Goal: Task Accomplishment & Management: Manage account settings

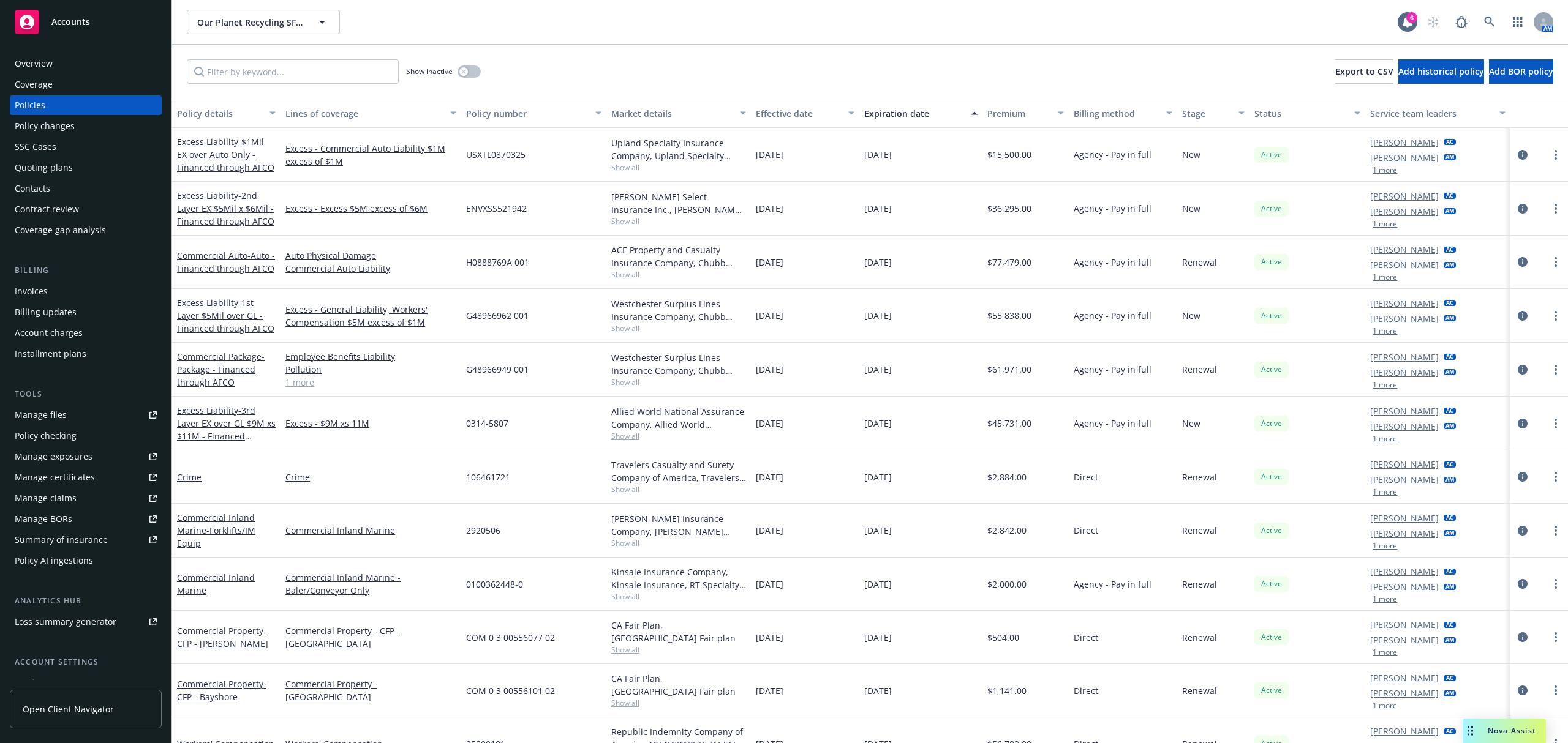
scroll to position [82, 0]
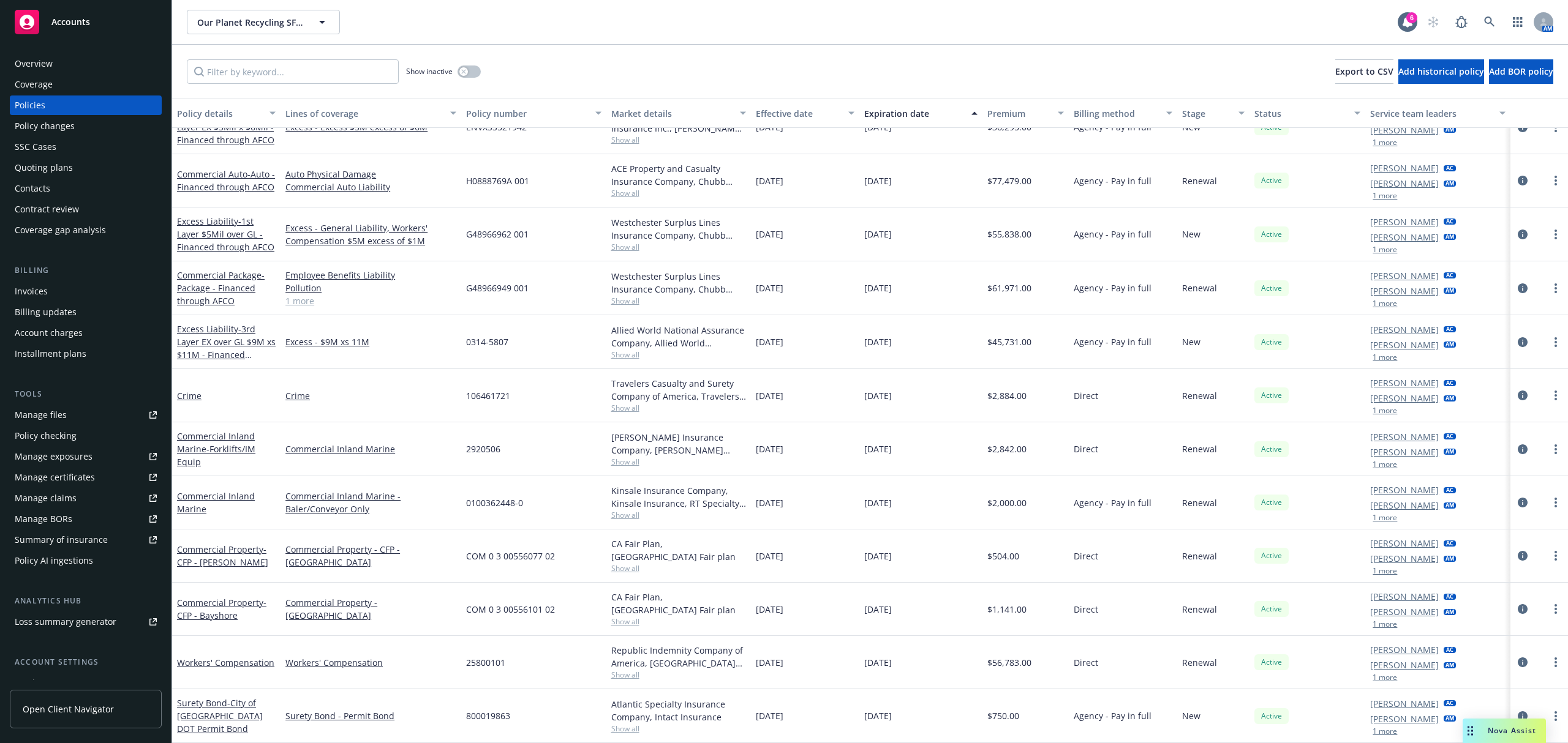
click at [64, 18] on span "Accounts" at bounding box center [71, 22] width 39 height 10
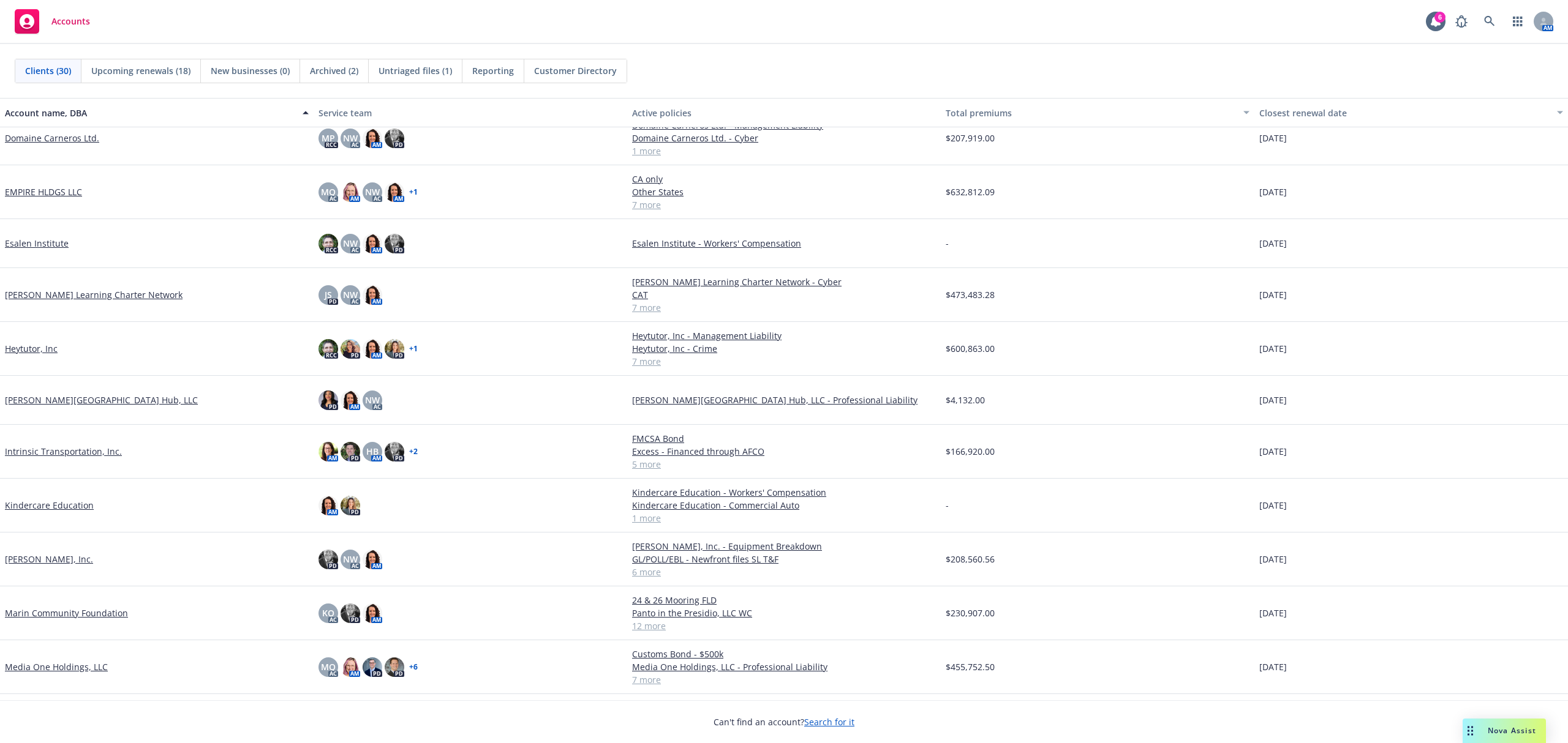
scroll to position [245, 0]
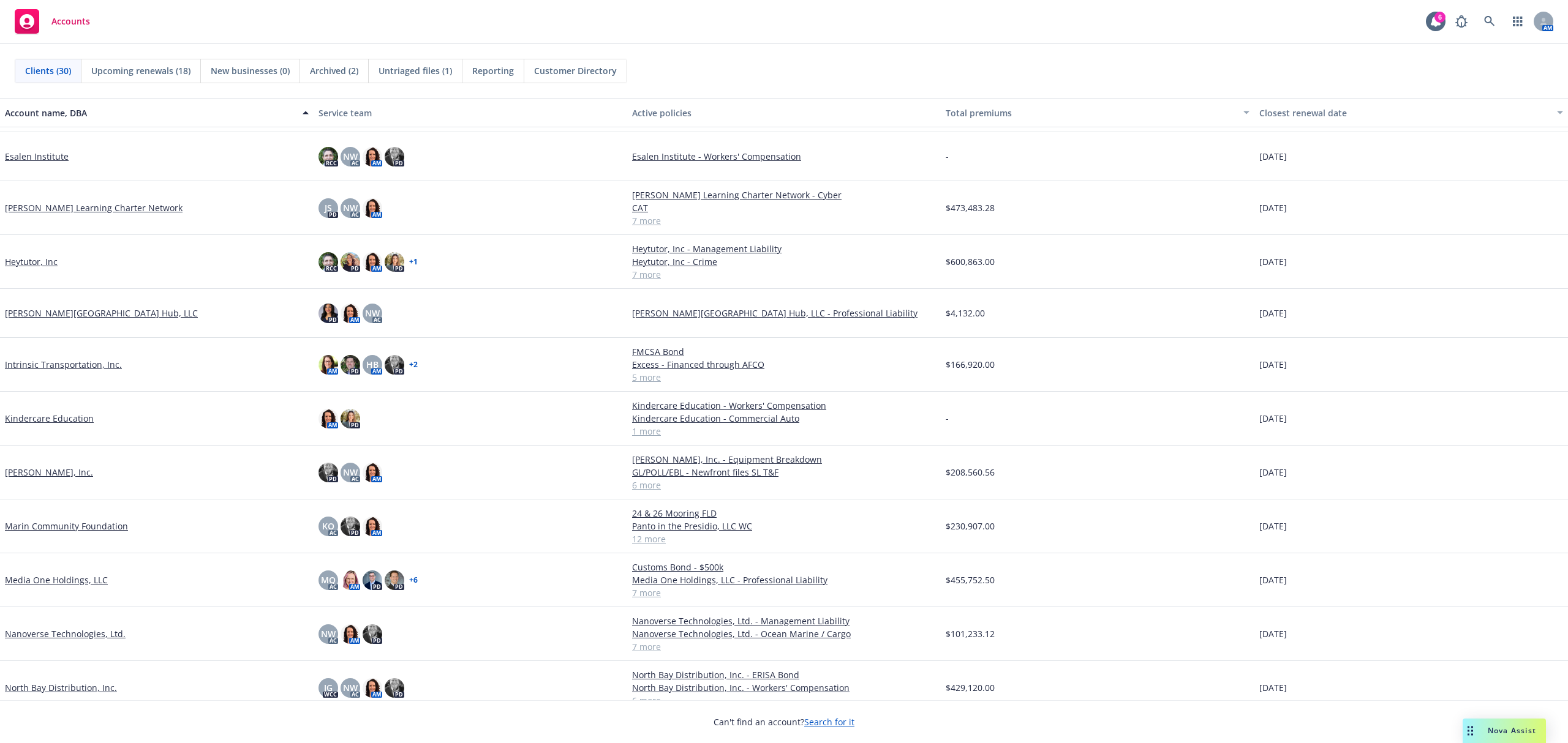
click at [25, 257] on link "Heytutor, Inc" at bounding box center [31, 261] width 52 height 13
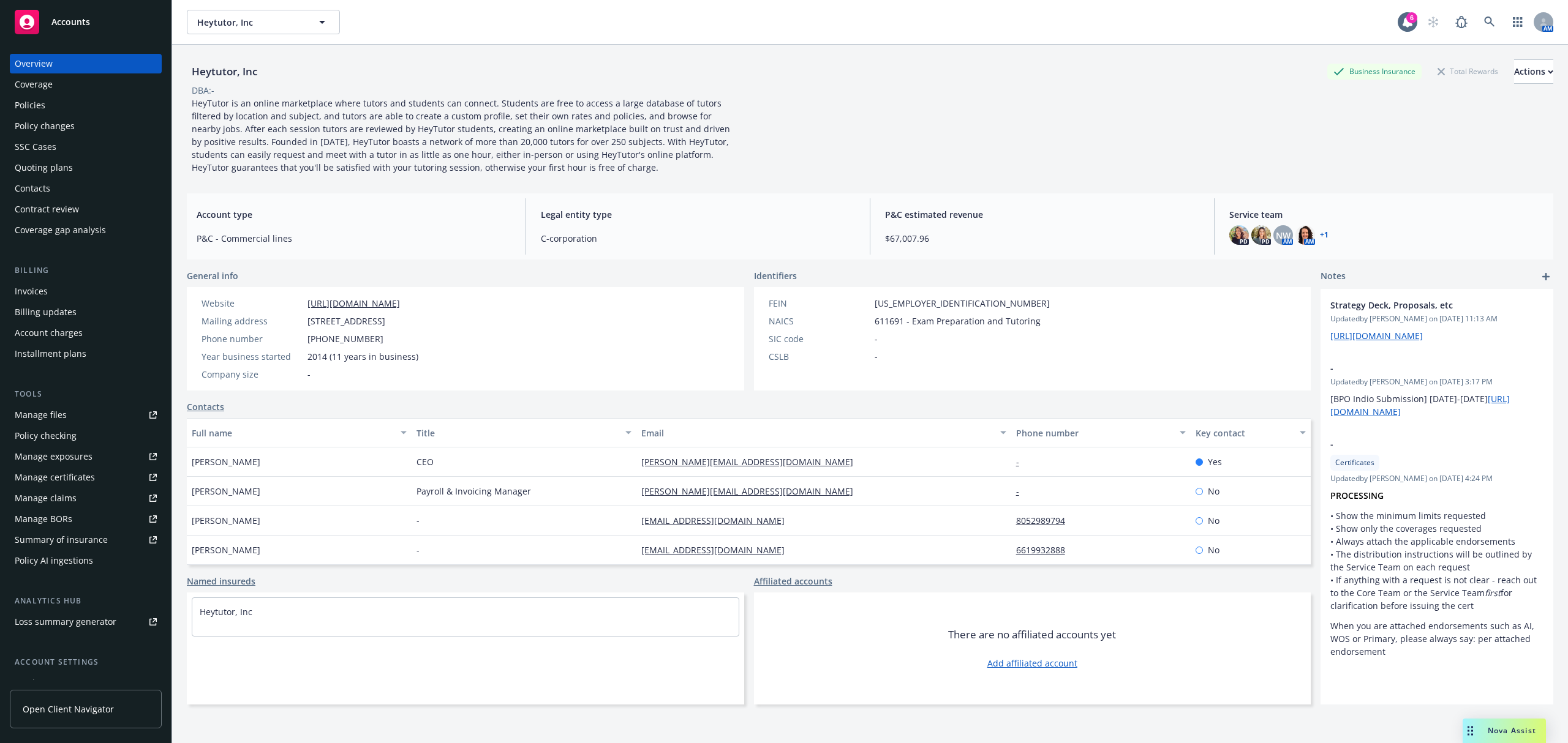
click at [42, 163] on div "Quoting plans" at bounding box center [44, 168] width 58 height 19
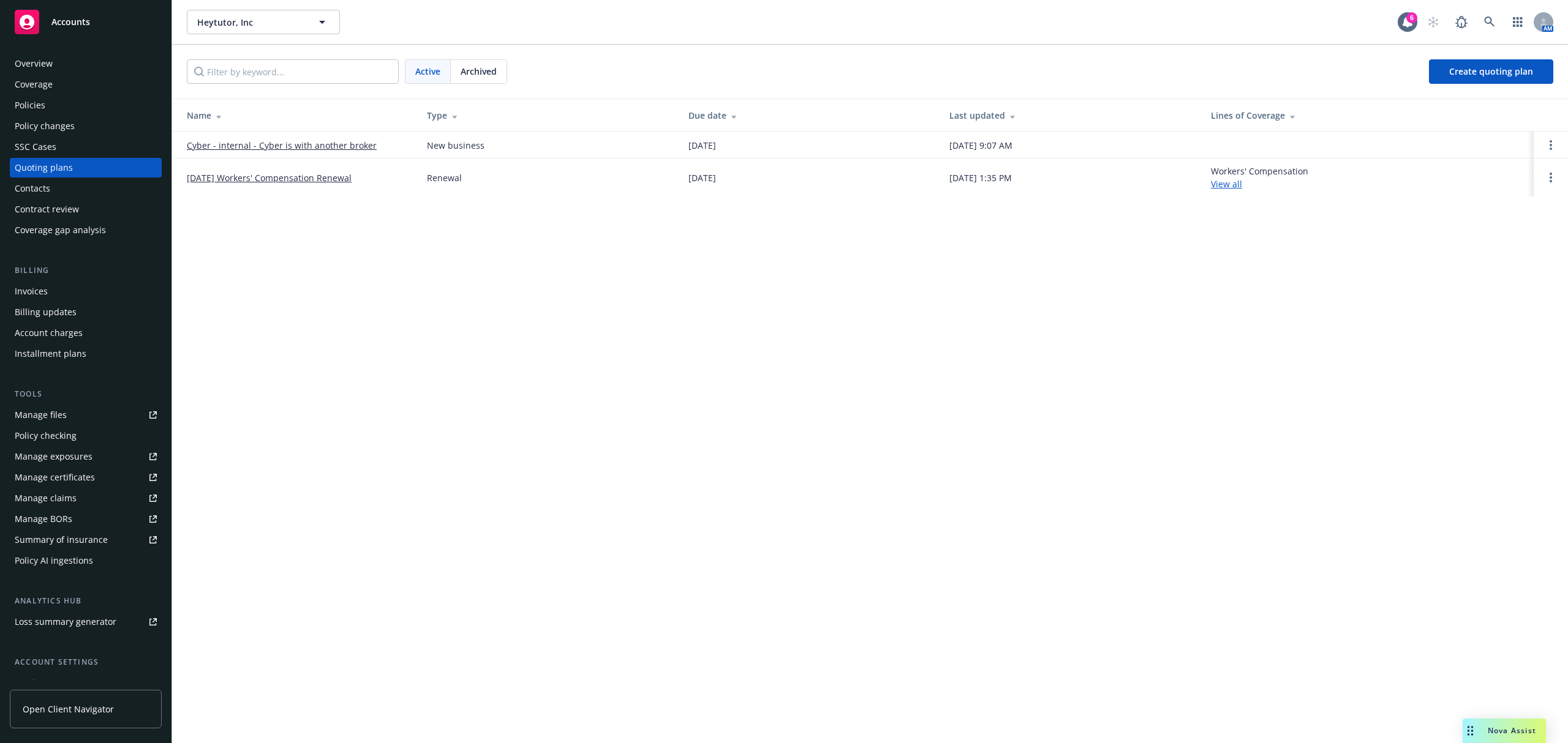
click at [224, 174] on link "[DATE] Workers' Compensation Renewal" at bounding box center [269, 177] width 165 height 13
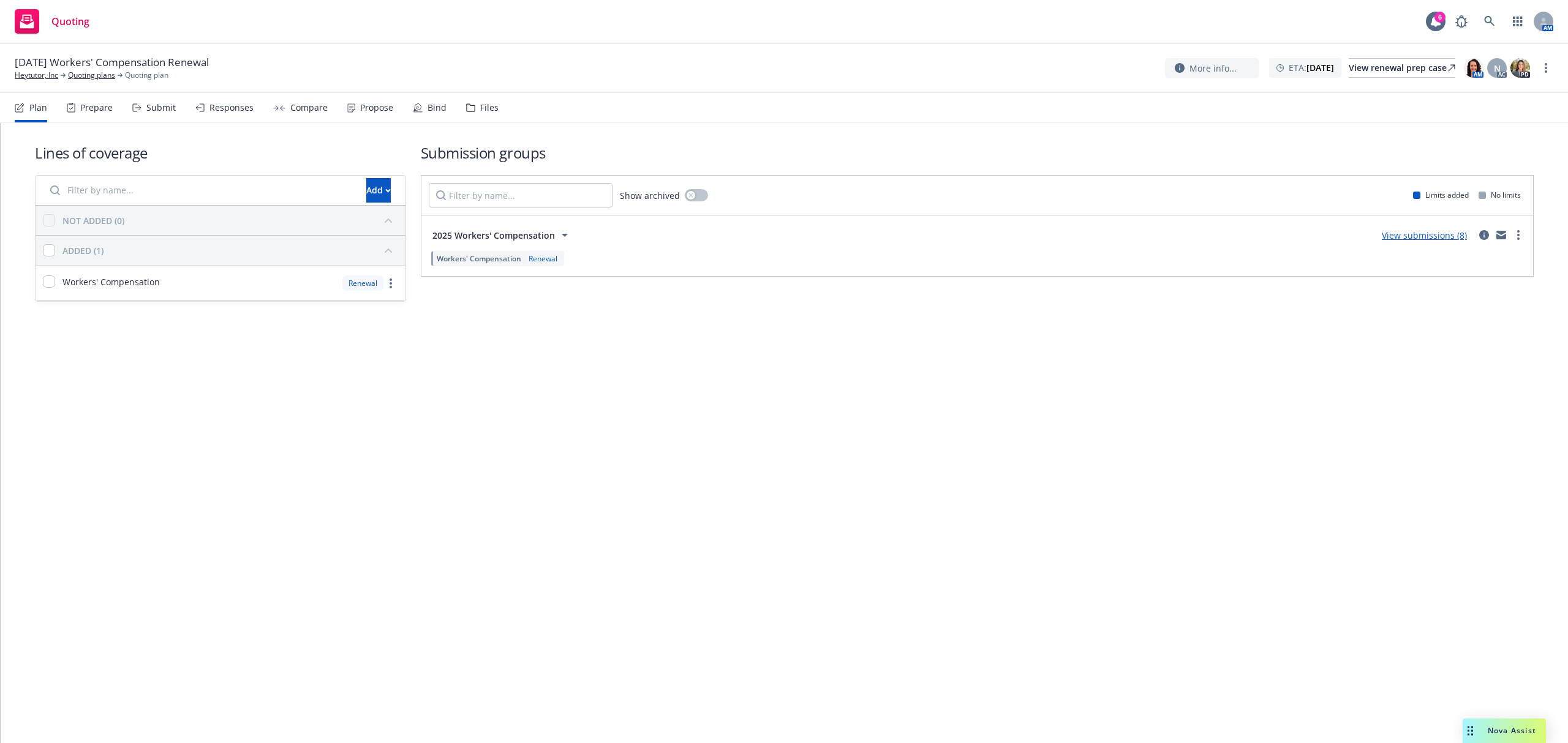
click at [143, 106] on div "Submit" at bounding box center [154, 107] width 43 height 29
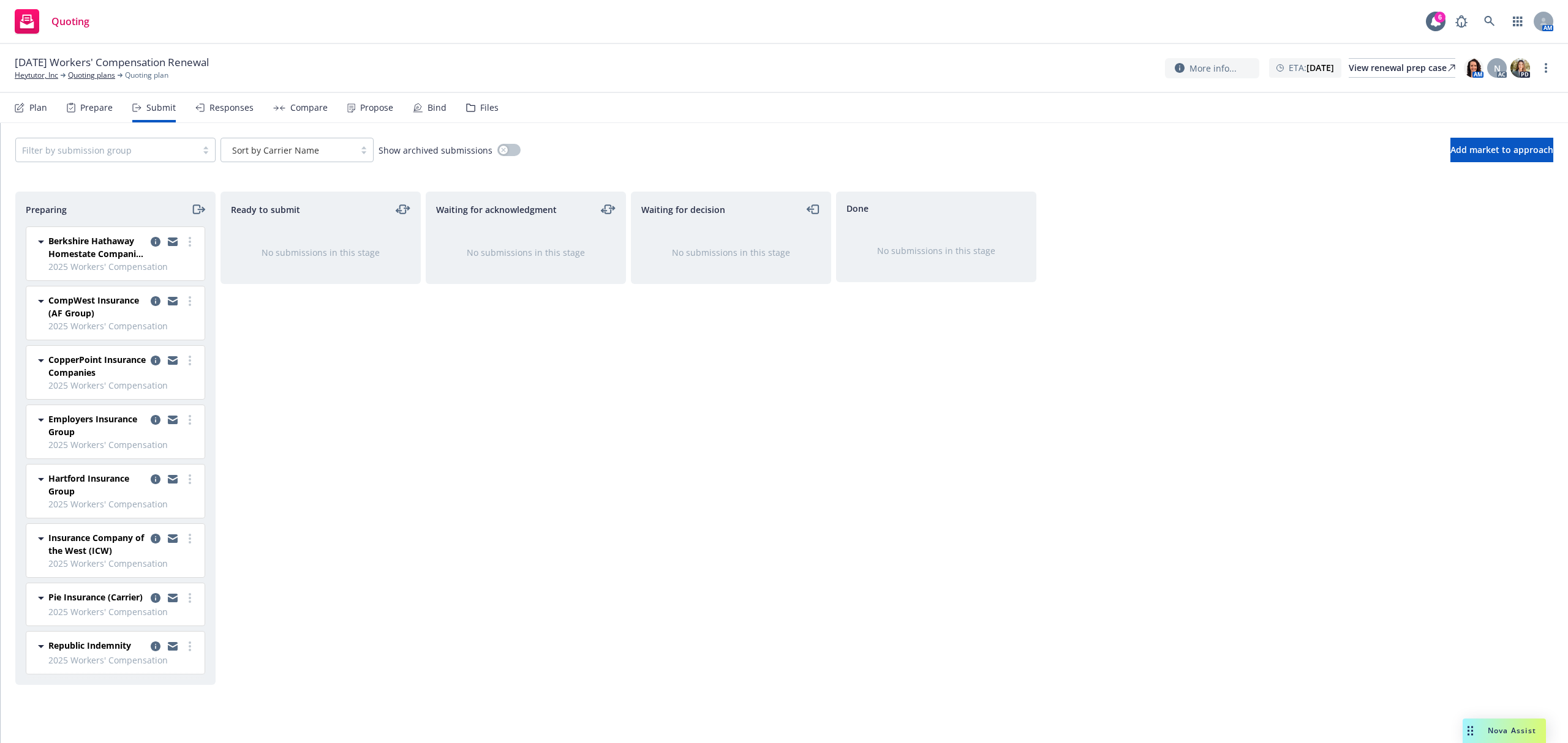
click at [116, 650] on span "Republic Indemnity" at bounding box center [90, 645] width 82 height 13
click at [42, 648] on icon at bounding box center [41, 646] width 15 height 15
click at [1487, 153] on span "Add market to approach" at bounding box center [1501, 150] width 103 height 12
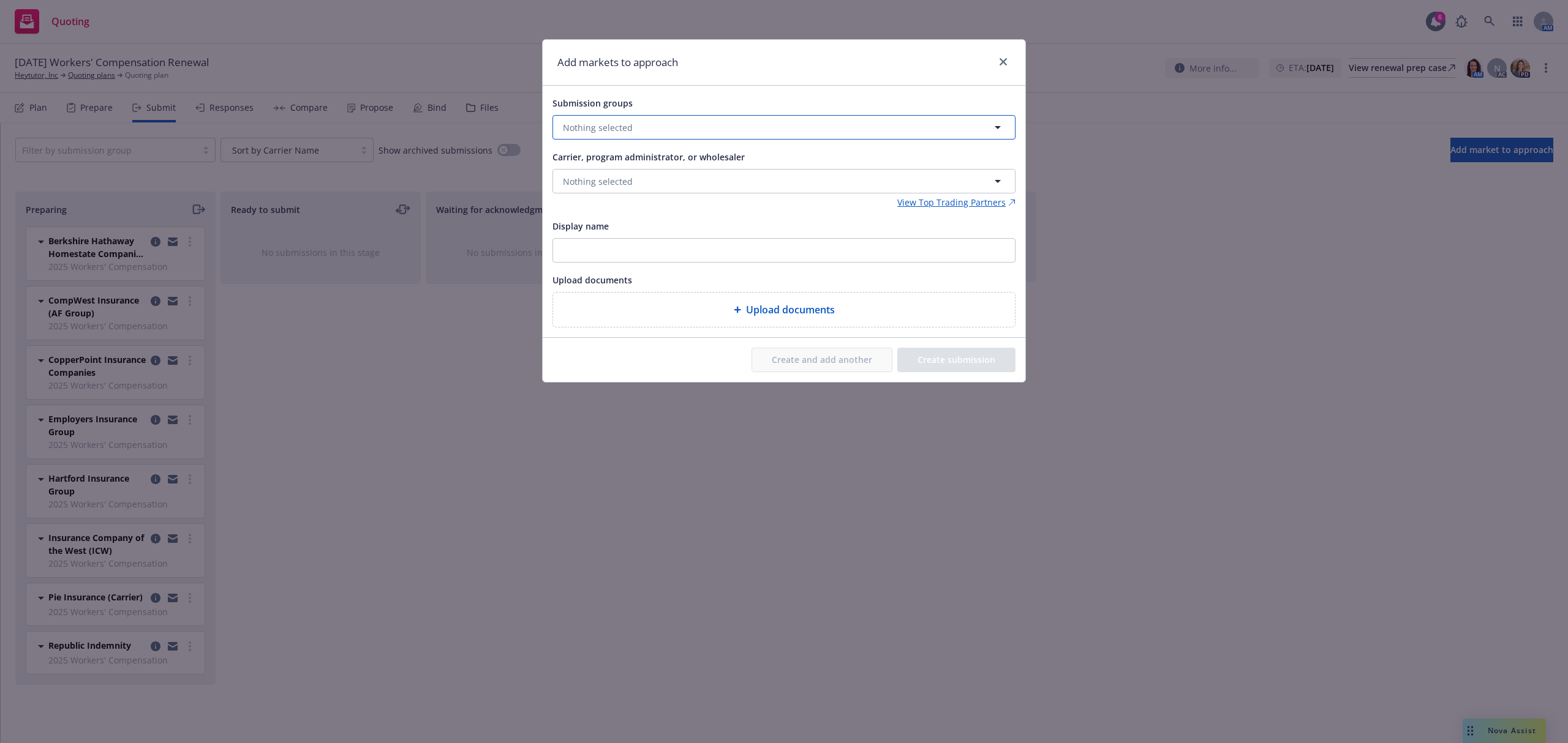
click at [621, 123] on span "Nothing selected" at bounding box center [597, 127] width 70 height 13
click at [630, 191] on strong "2025 Workers' Compensation" at bounding box center [647, 186] width 123 height 12
checkbox input "true"
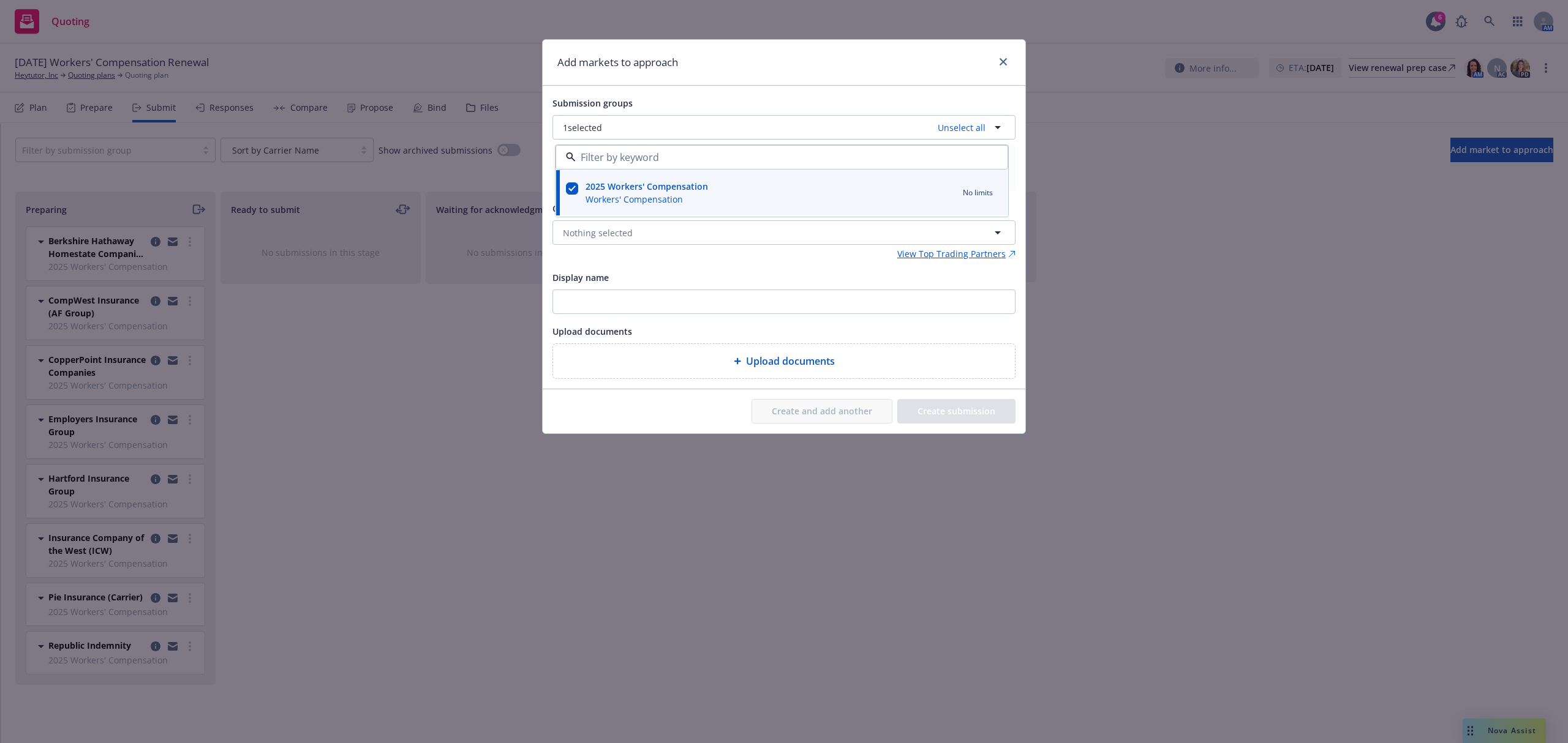
click at [640, 71] on div "Add markets to approach" at bounding box center [784, 62] width 483 height 46
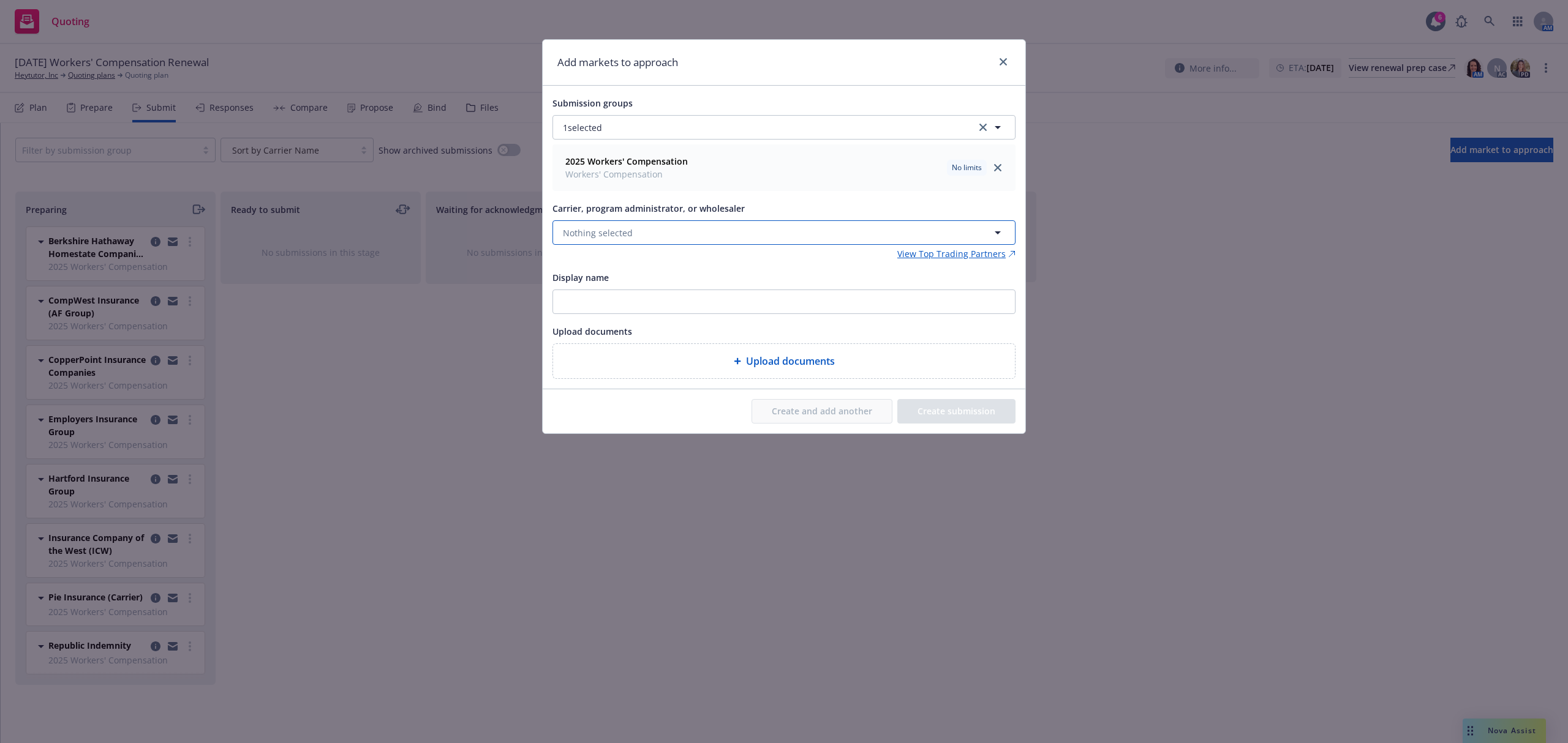
click at [616, 231] on span "Nothing selected" at bounding box center [597, 233] width 70 height 13
type input "amtrust"
click at [608, 308] on span "Appointed carrier" at bounding box center [621, 310] width 111 height 13
click at [848, 406] on button "Create and add another" at bounding box center [822, 411] width 141 height 25
click at [630, 233] on span "Nothing selected" at bounding box center [597, 233] width 70 height 13
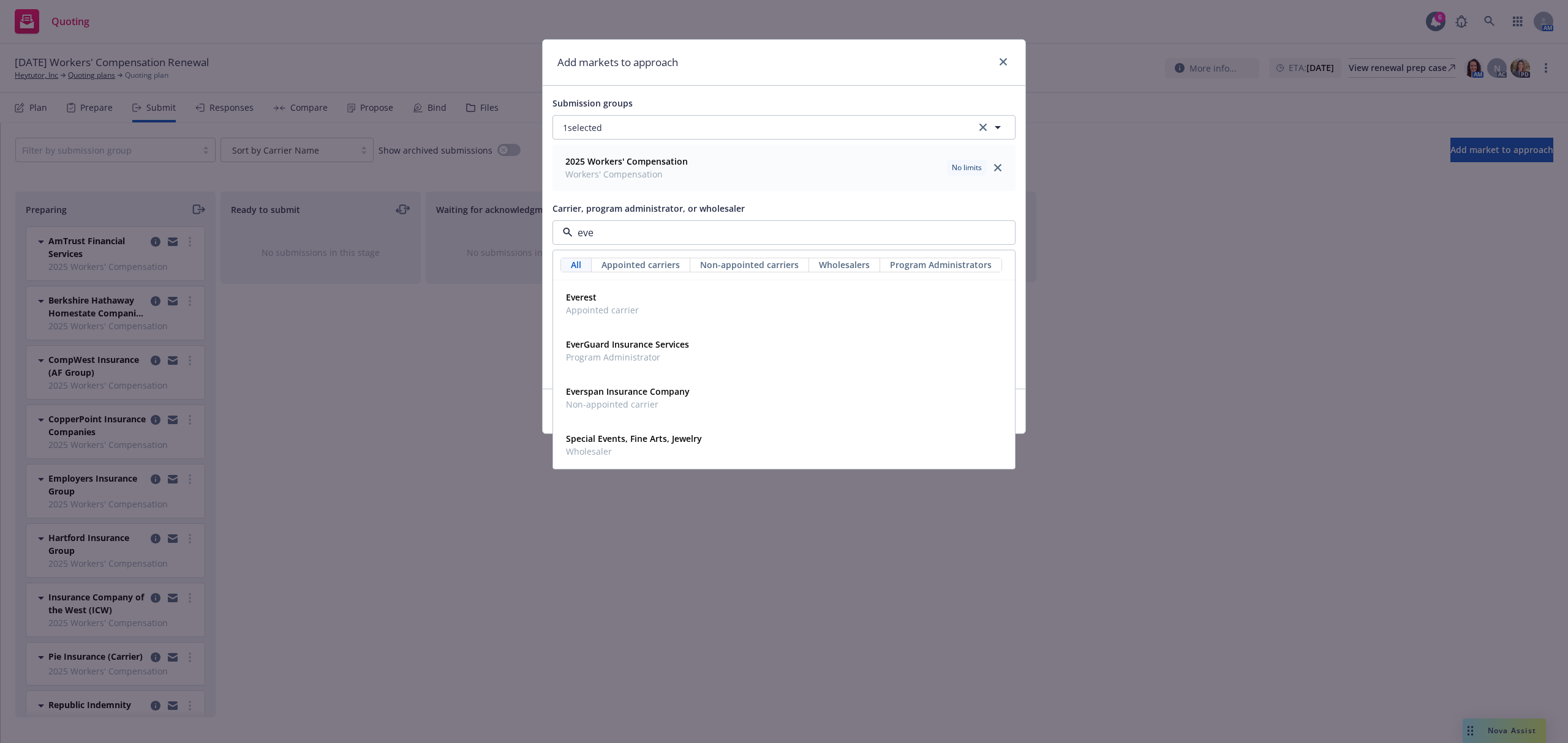
type input "ever"
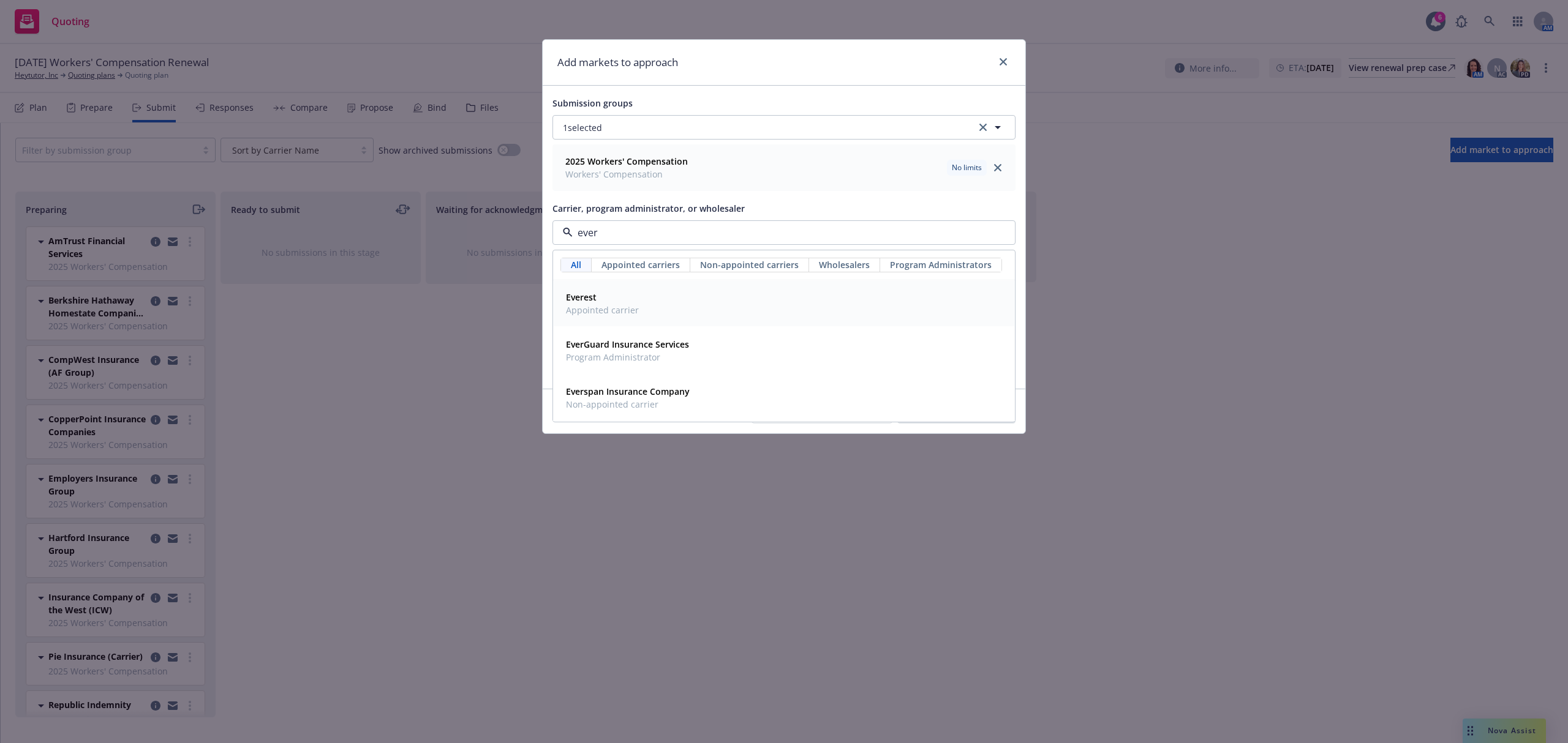
click at [608, 304] on span "Everest" at bounding box center [602, 297] width 73 height 13
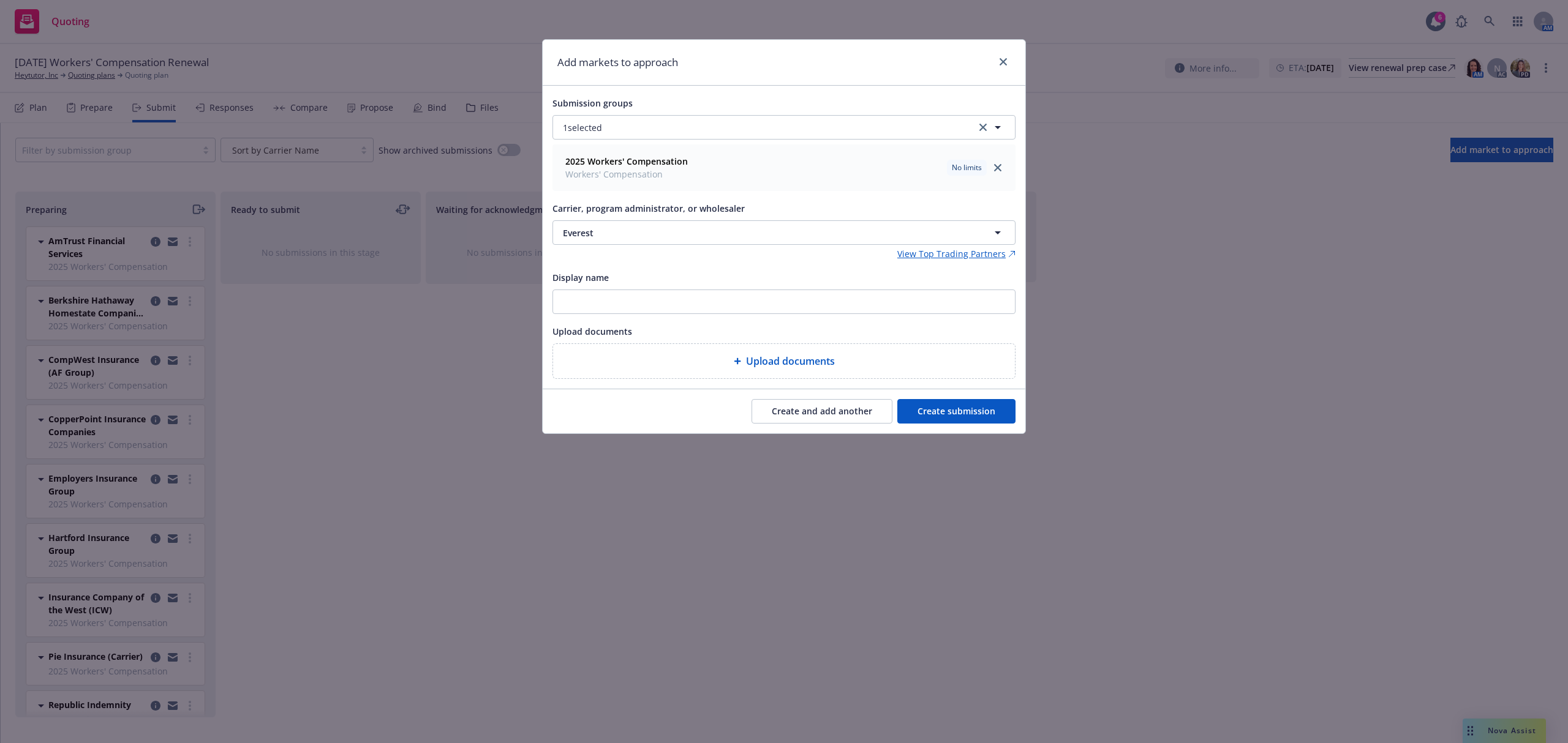
click at [799, 414] on button "Create and add another" at bounding box center [822, 411] width 141 height 25
click at [603, 233] on span "Nothing selected" at bounding box center [597, 233] width 70 height 13
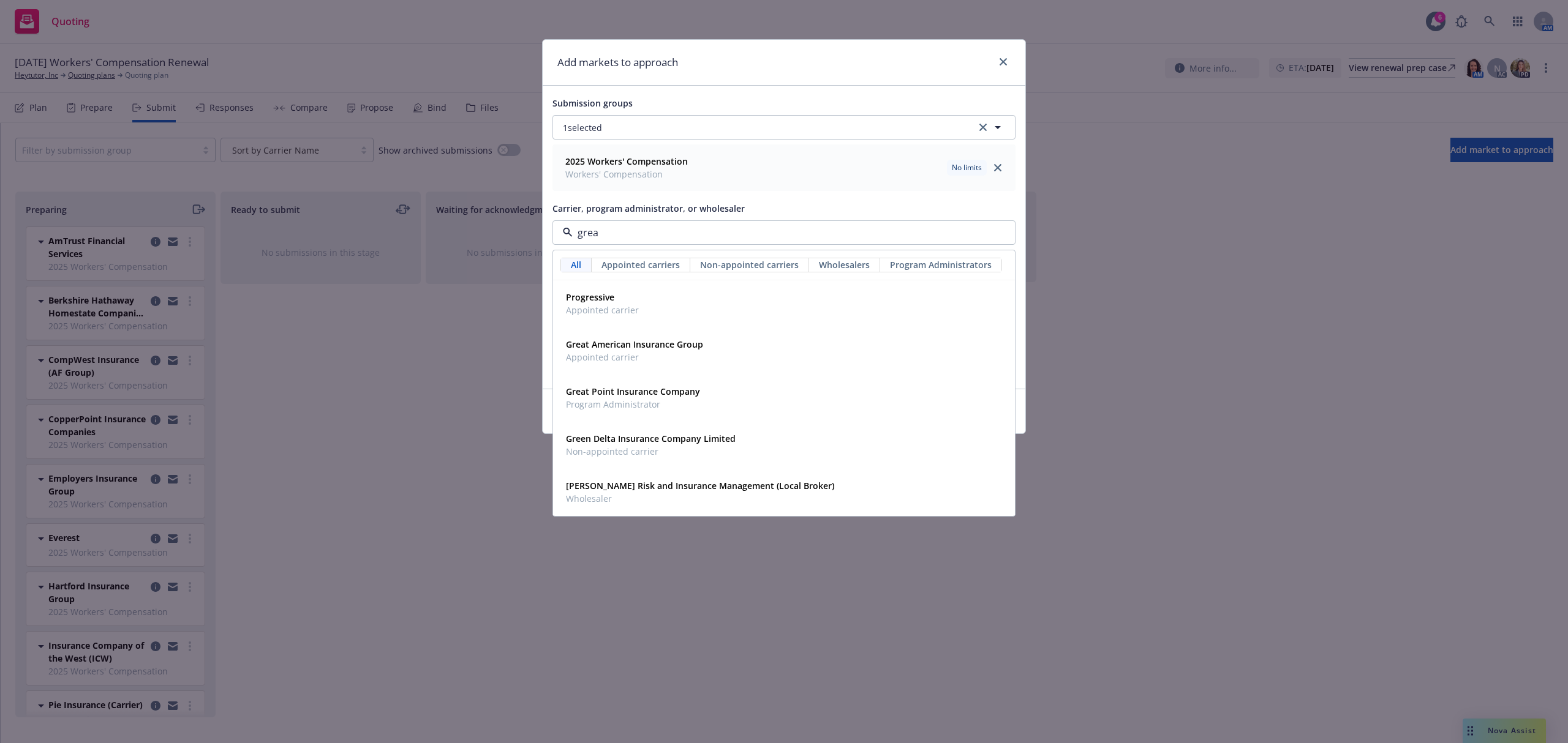
type input "great"
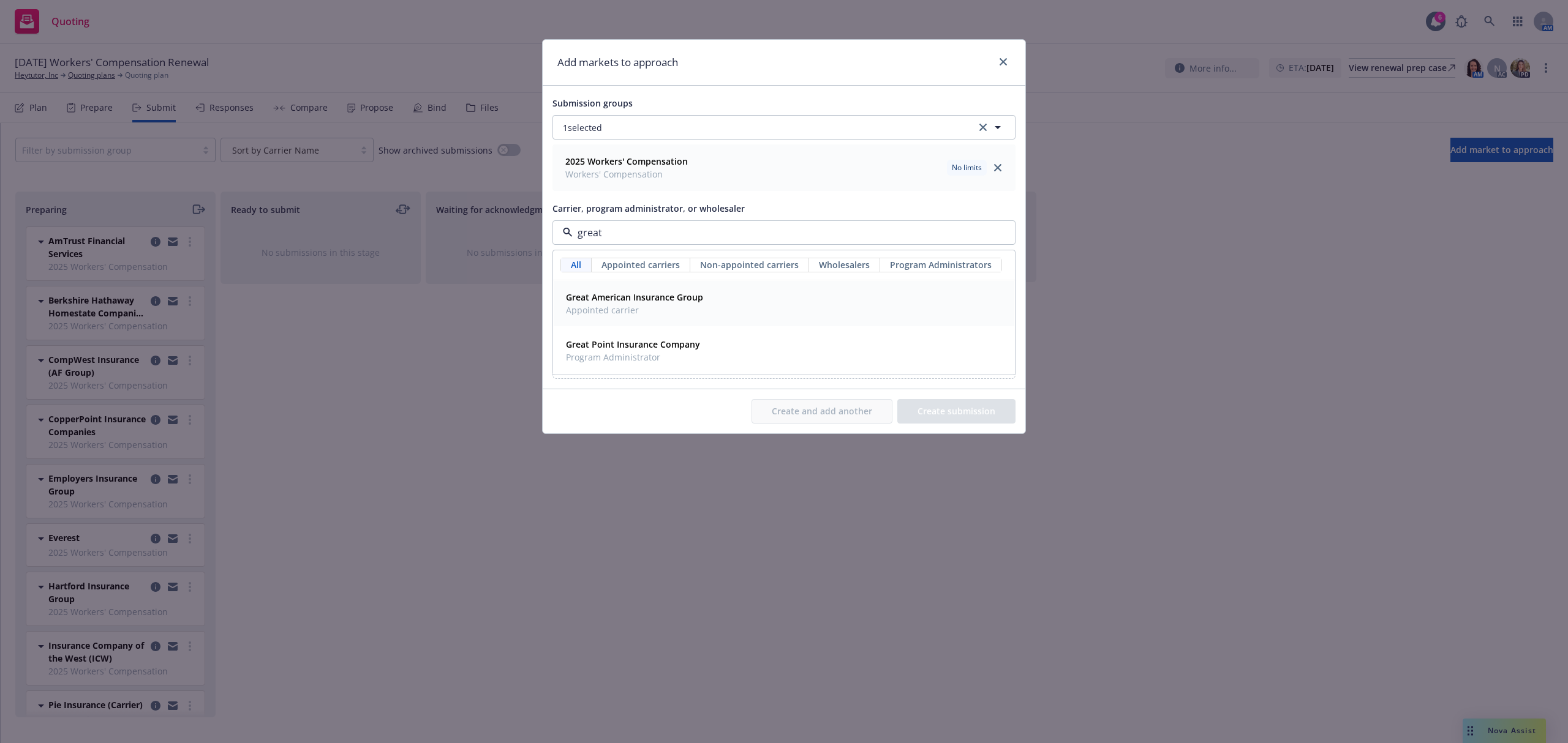
click at [613, 314] on span "Appointed carrier" at bounding box center [634, 310] width 137 height 13
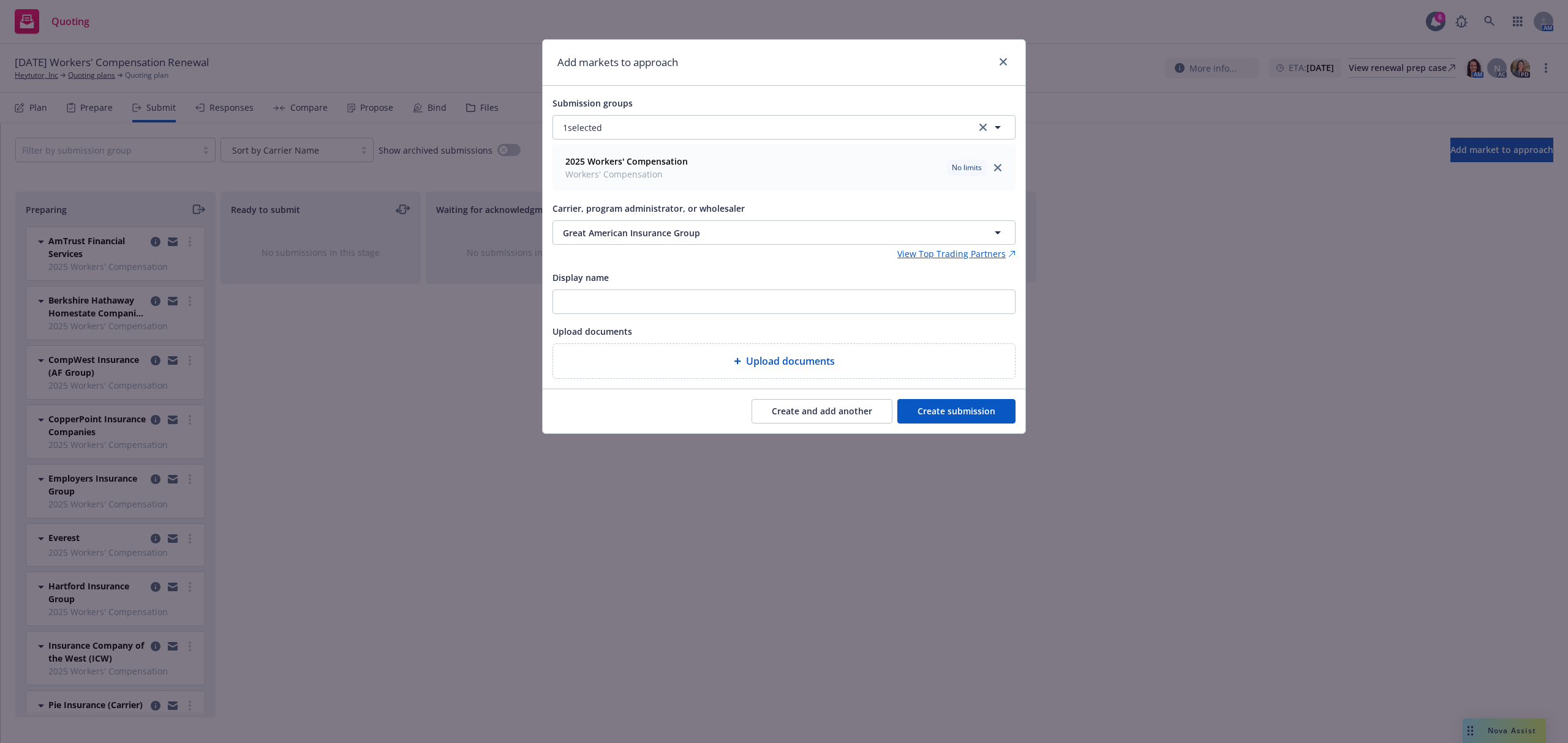
click at [791, 415] on button "Create and add another" at bounding box center [822, 411] width 141 height 25
click at [595, 237] on span "Nothing selected" at bounding box center [597, 233] width 70 height 13
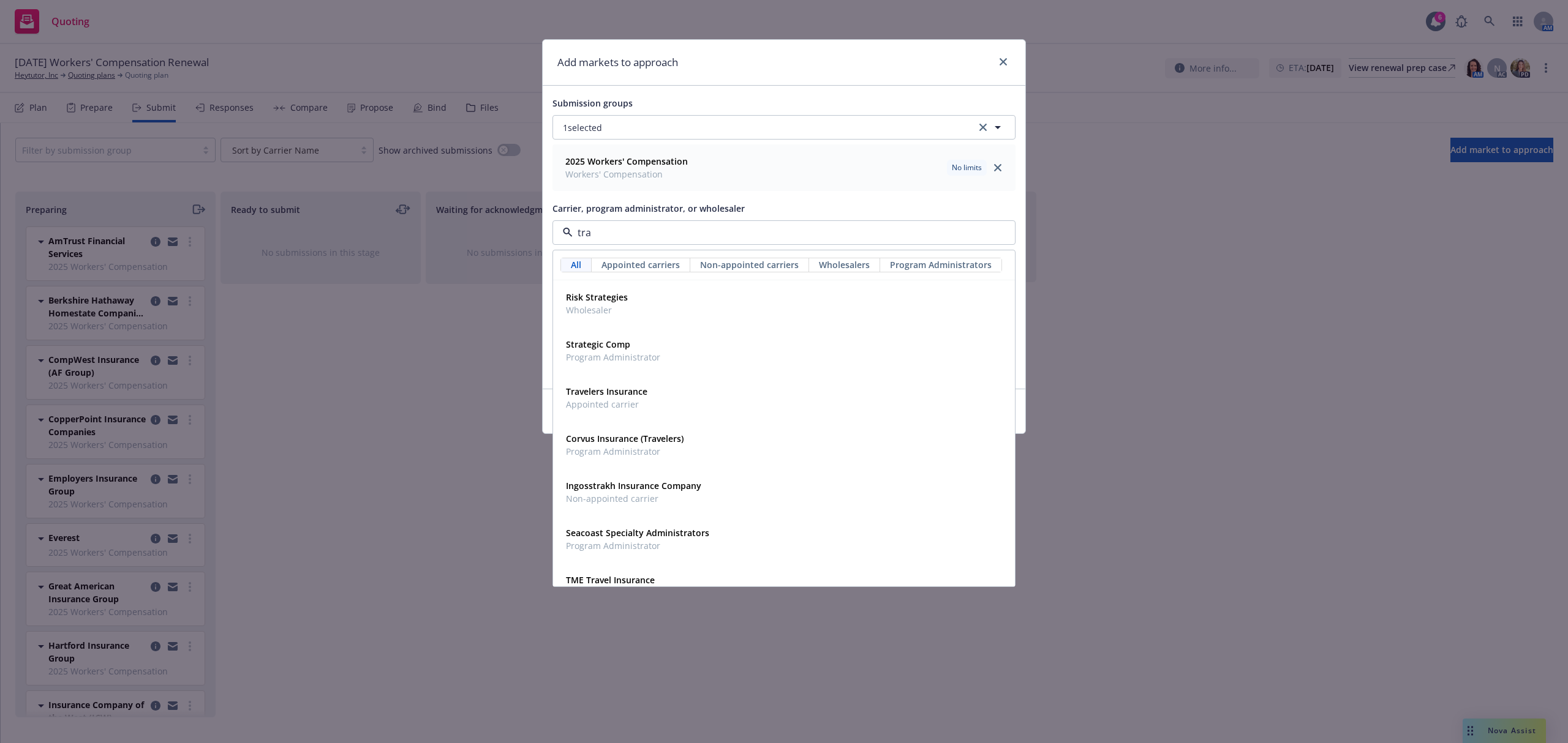
type input "trav"
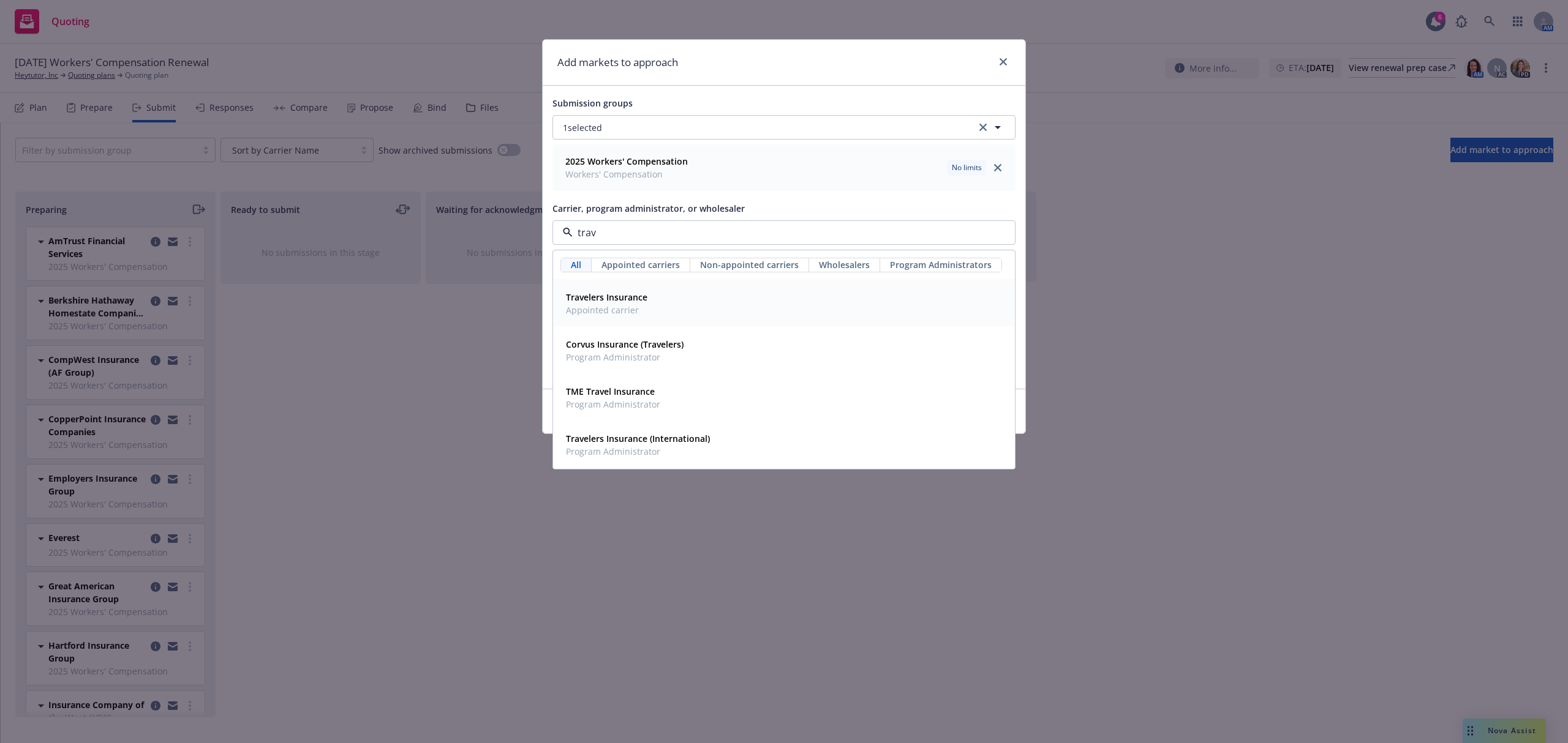
click at [604, 307] on span "Appointed carrier" at bounding box center [606, 310] width 82 height 13
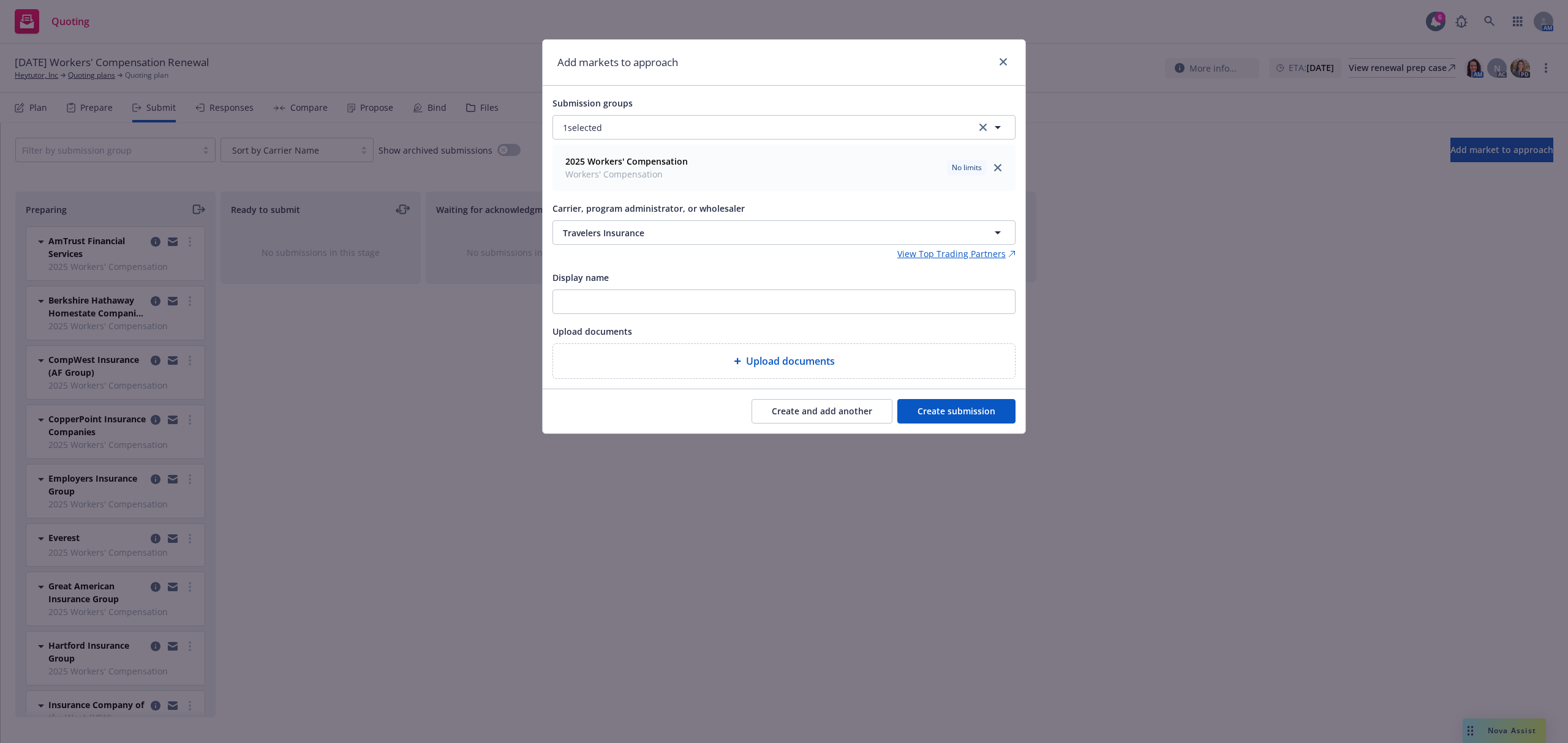
click at [802, 421] on button "Create and add another" at bounding box center [822, 411] width 141 height 25
click at [627, 227] on span "Nothing selected" at bounding box center [597, 233] width 70 height 13
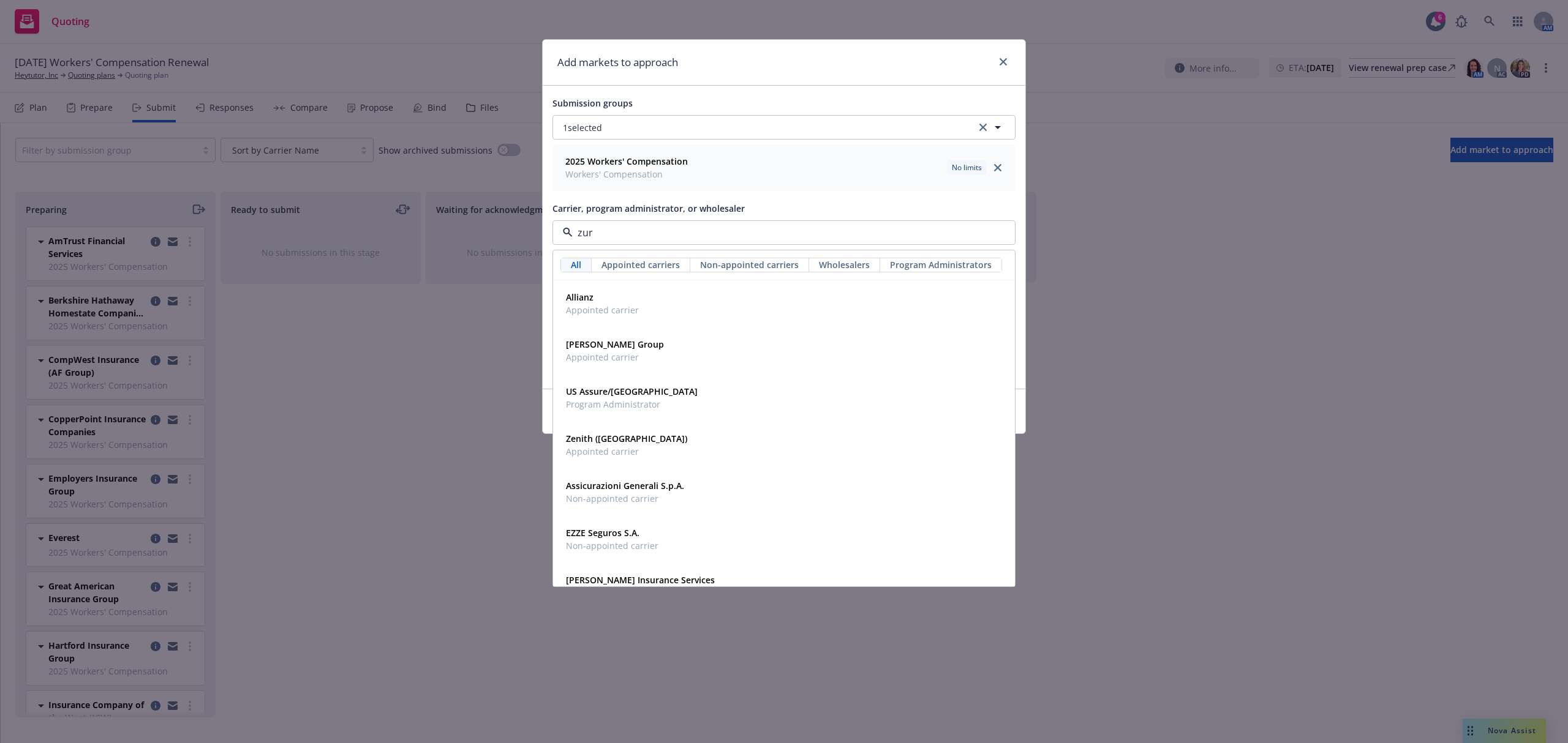
type input "zuri"
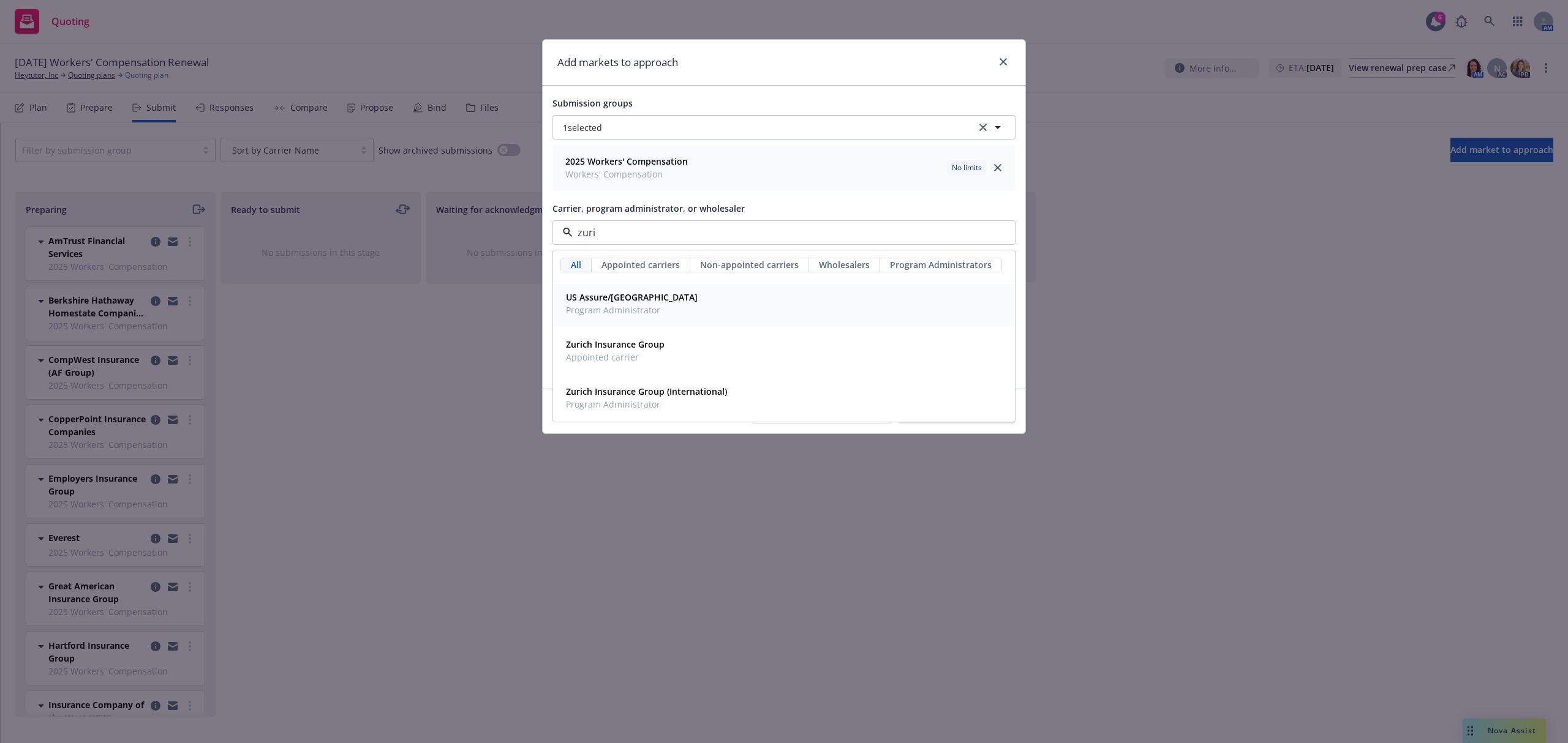
click at [620, 310] on span "Program Administrator" at bounding box center [632, 310] width 132 height 13
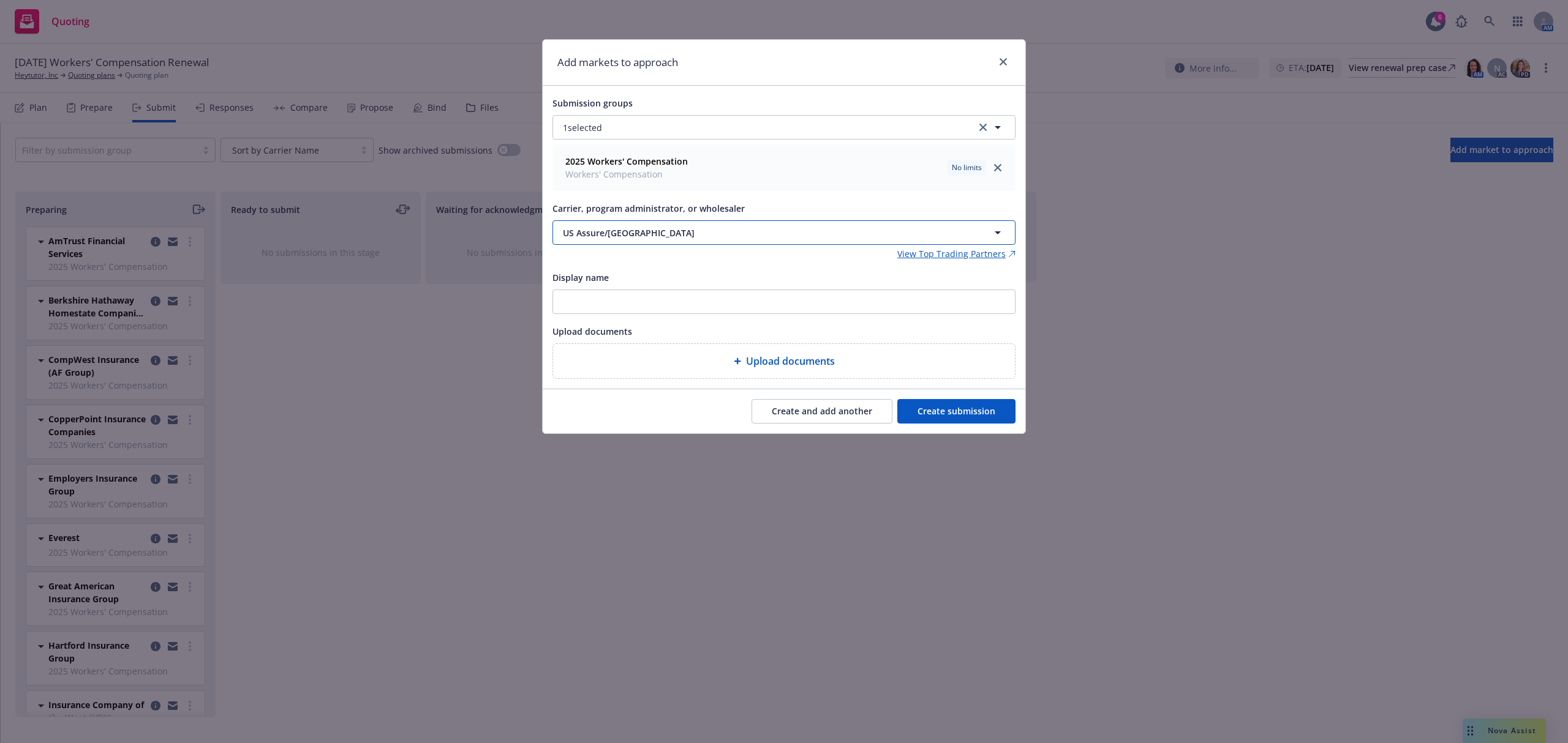
click at [659, 235] on span "US Assure/Zurich" at bounding box center [755, 233] width 385 height 13
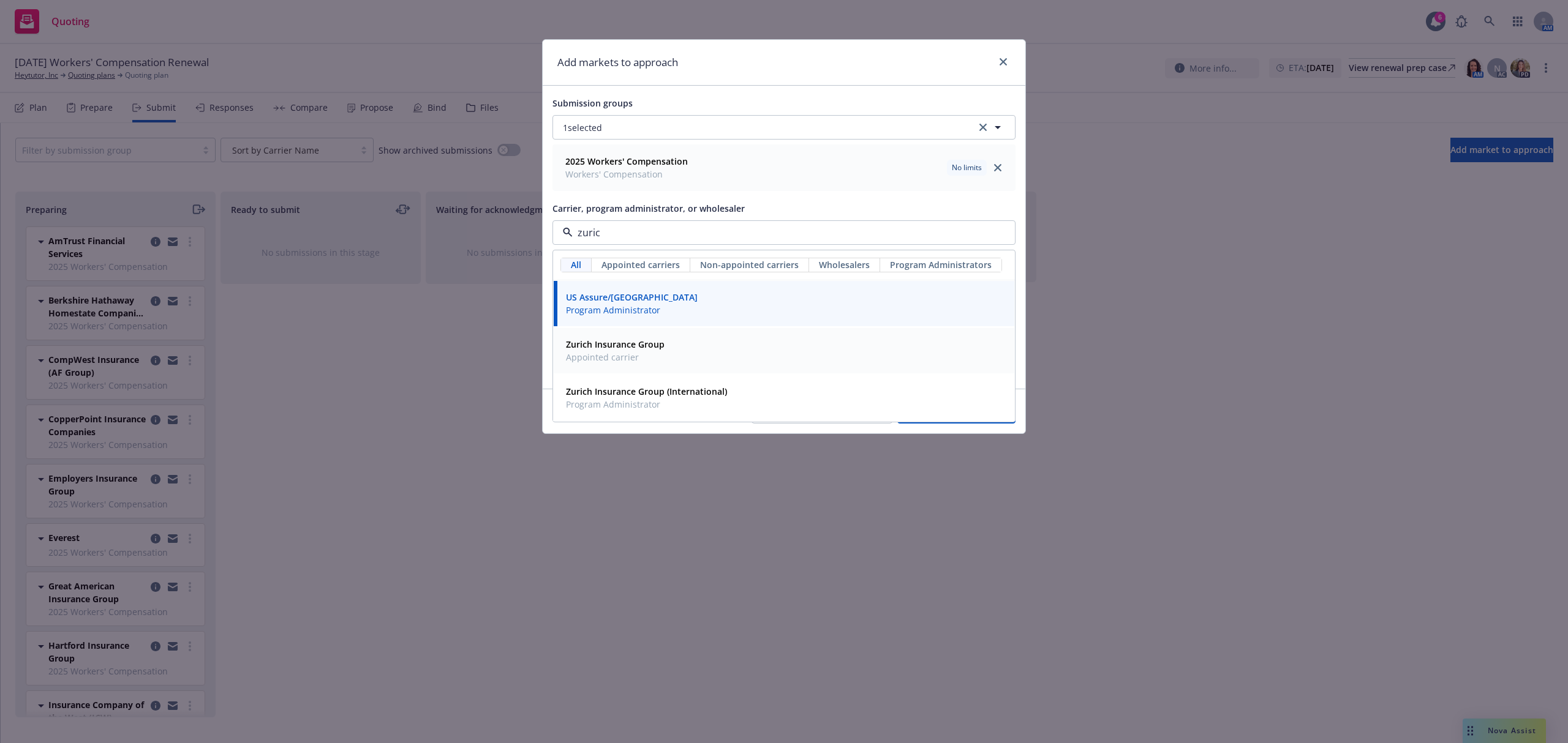
click at [622, 350] on strong "Zurich Insurance Group" at bounding box center [615, 344] width 99 height 12
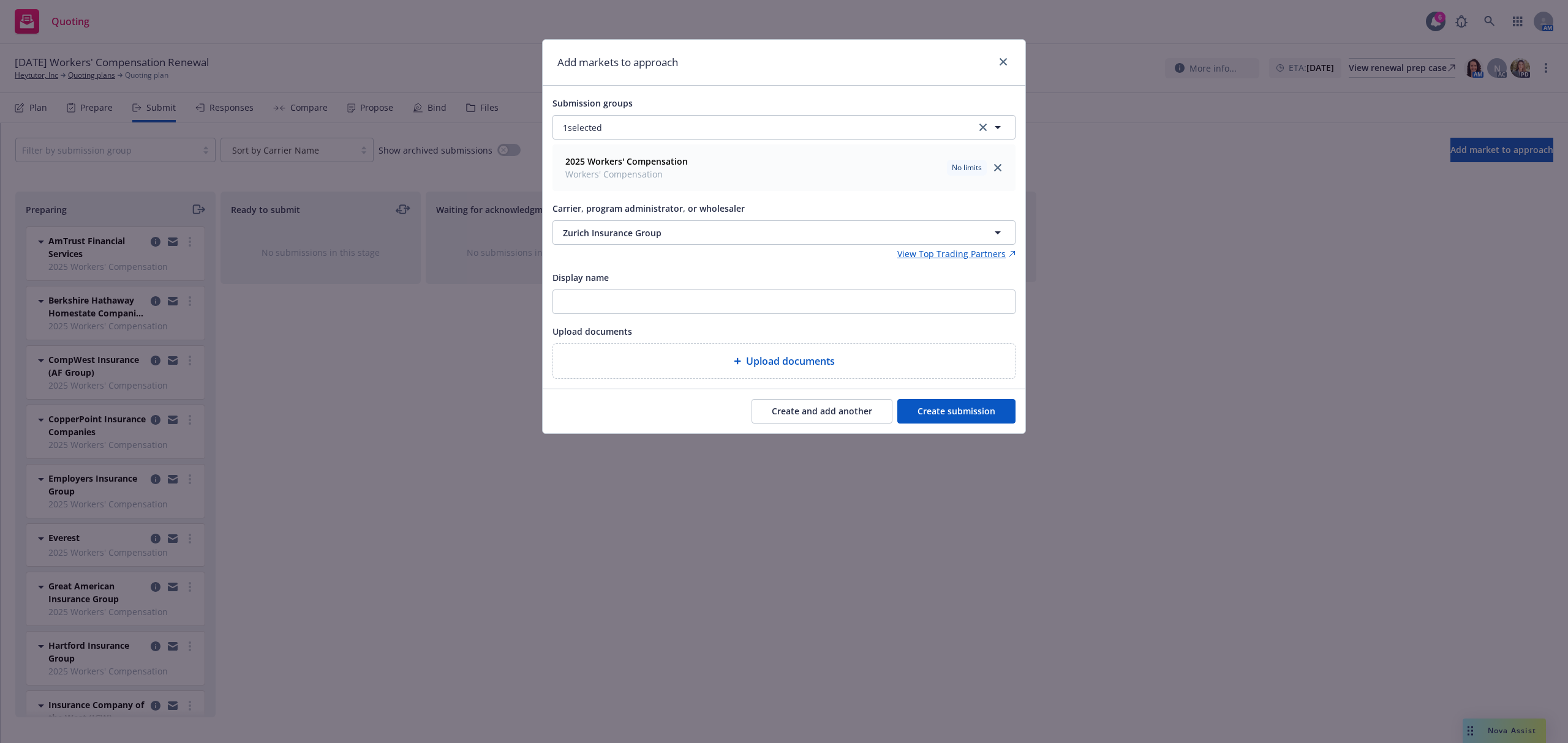
click at [790, 418] on button "Create and add another" at bounding box center [822, 411] width 141 height 25
click at [632, 227] on button "Nothing selected" at bounding box center [784, 233] width 463 height 25
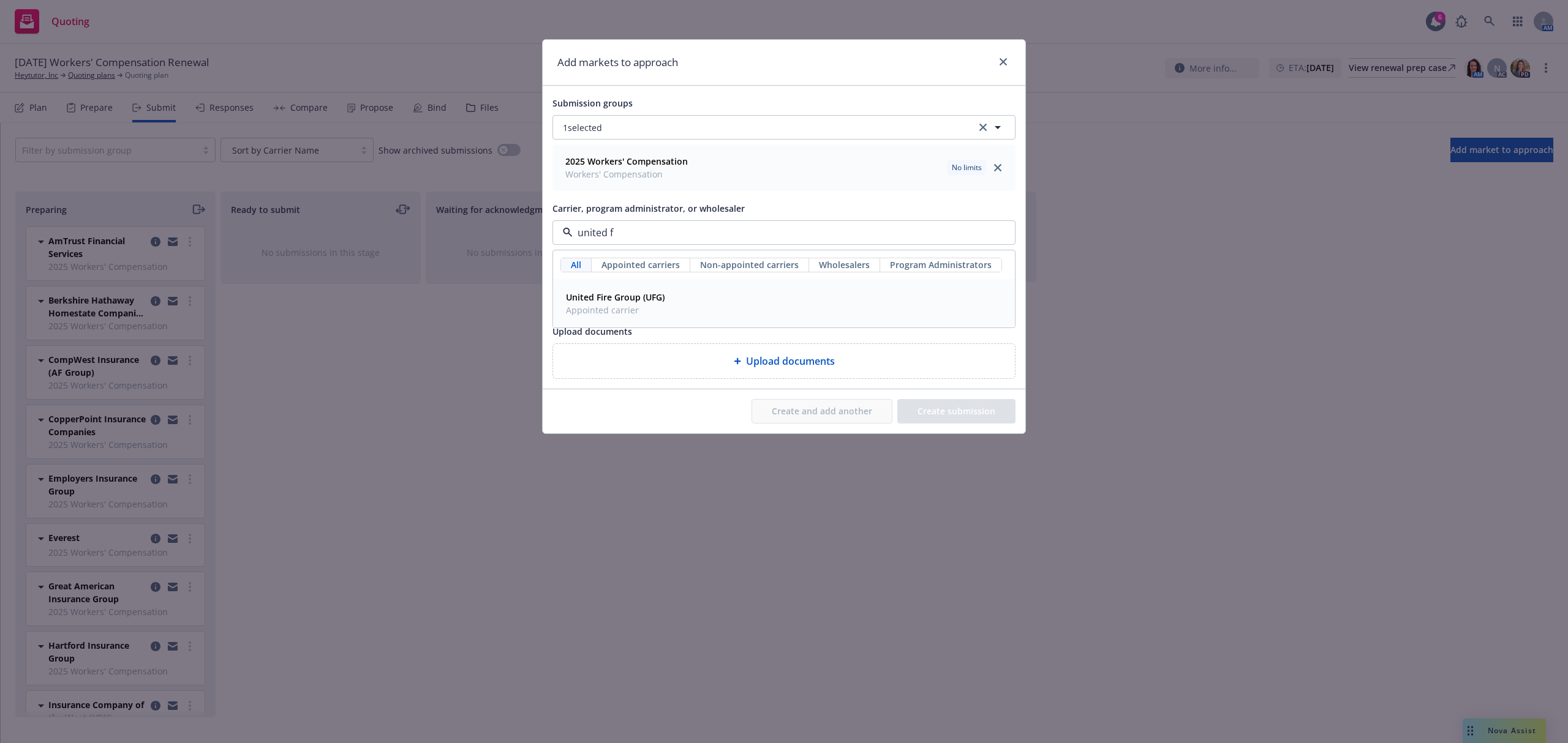
click at [627, 302] on strong "United Fire Group (UFG)" at bounding box center [615, 297] width 99 height 12
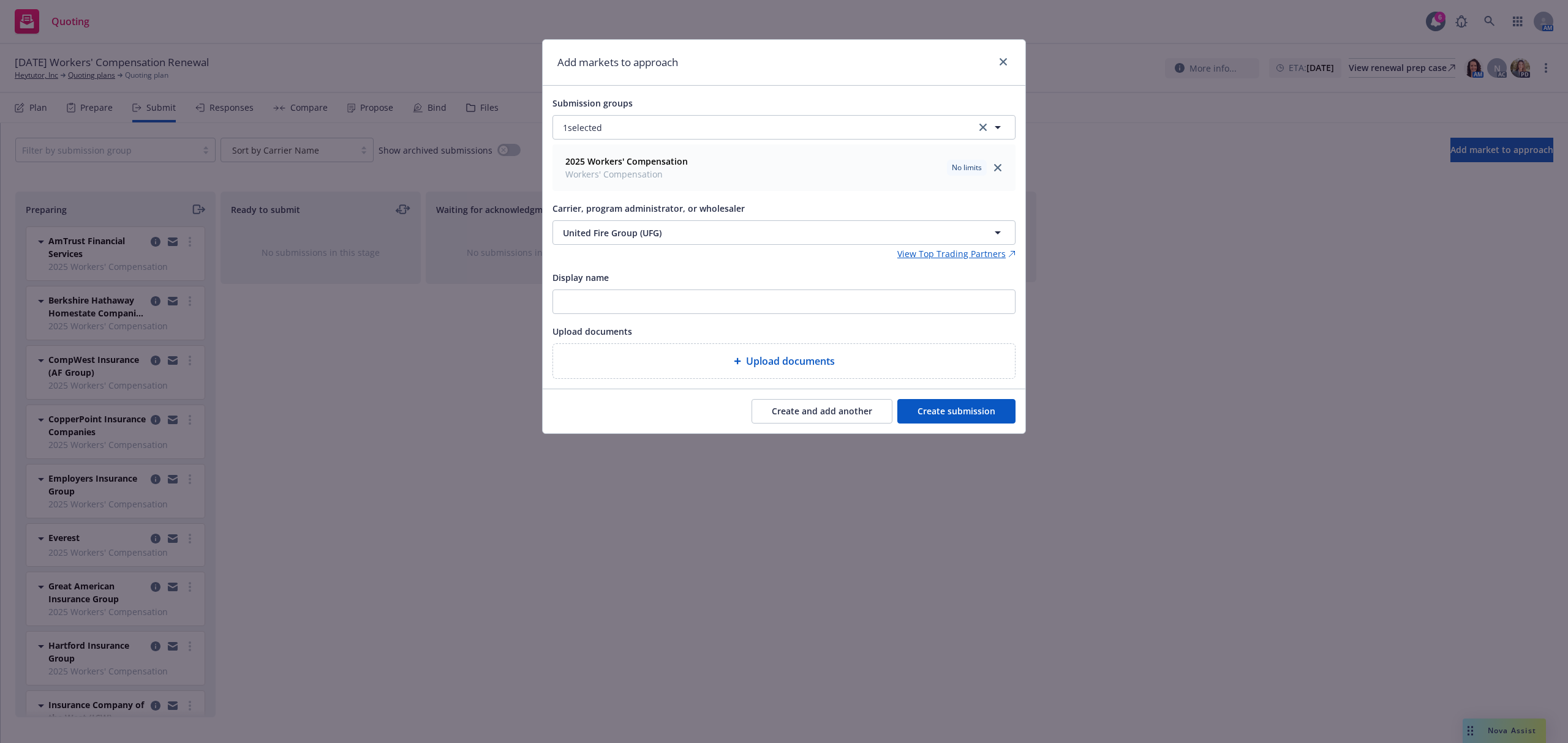
click at [797, 414] on button "Create and add another" at bounding box center [822, 411] width 141 height 25
click at [635, 236] on button "Nothing selected" at bounding box center [784, 233] width 463 height 25
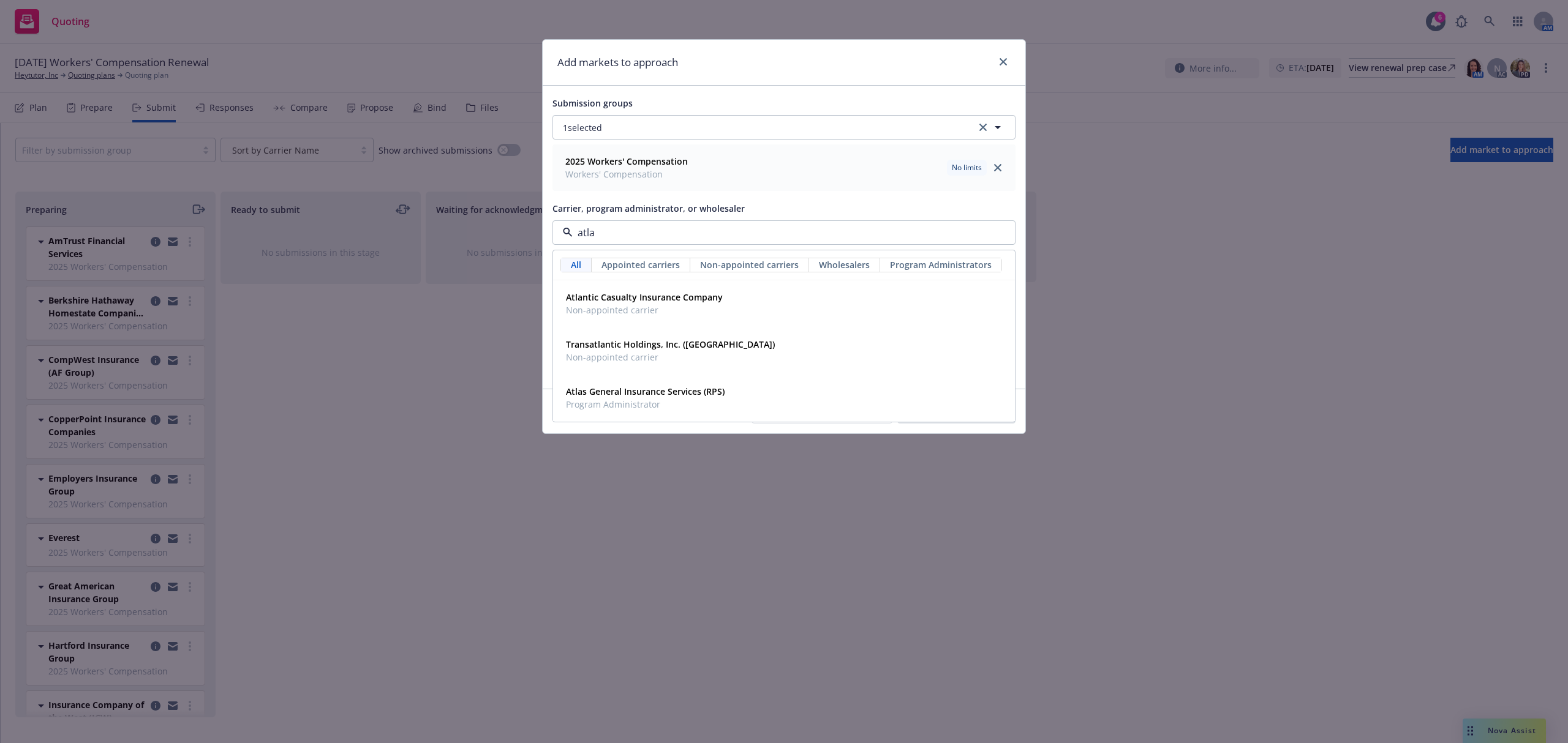
type input "atlas"
click at [628, 295] on strong "Atlas General Insurance Services (RPS)" at bounding box center [645, 297] width 159 height 12
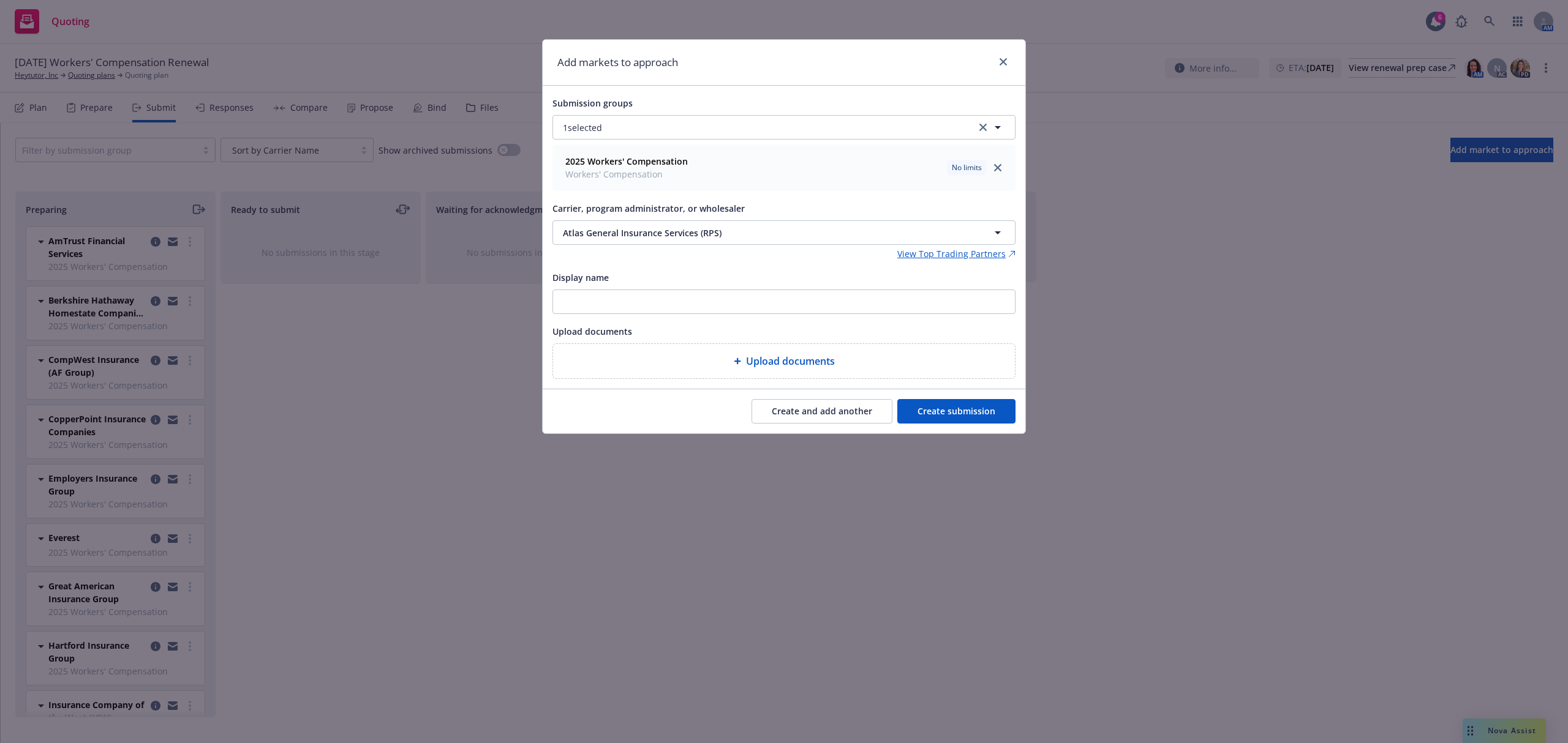
click at [792, 422] on button "Create and add another" at bounding box center [822, 411] width 141 height 25
click at [583, 236] on span "Nothing selected" at bounding box center [597, 233] width 70 height 13
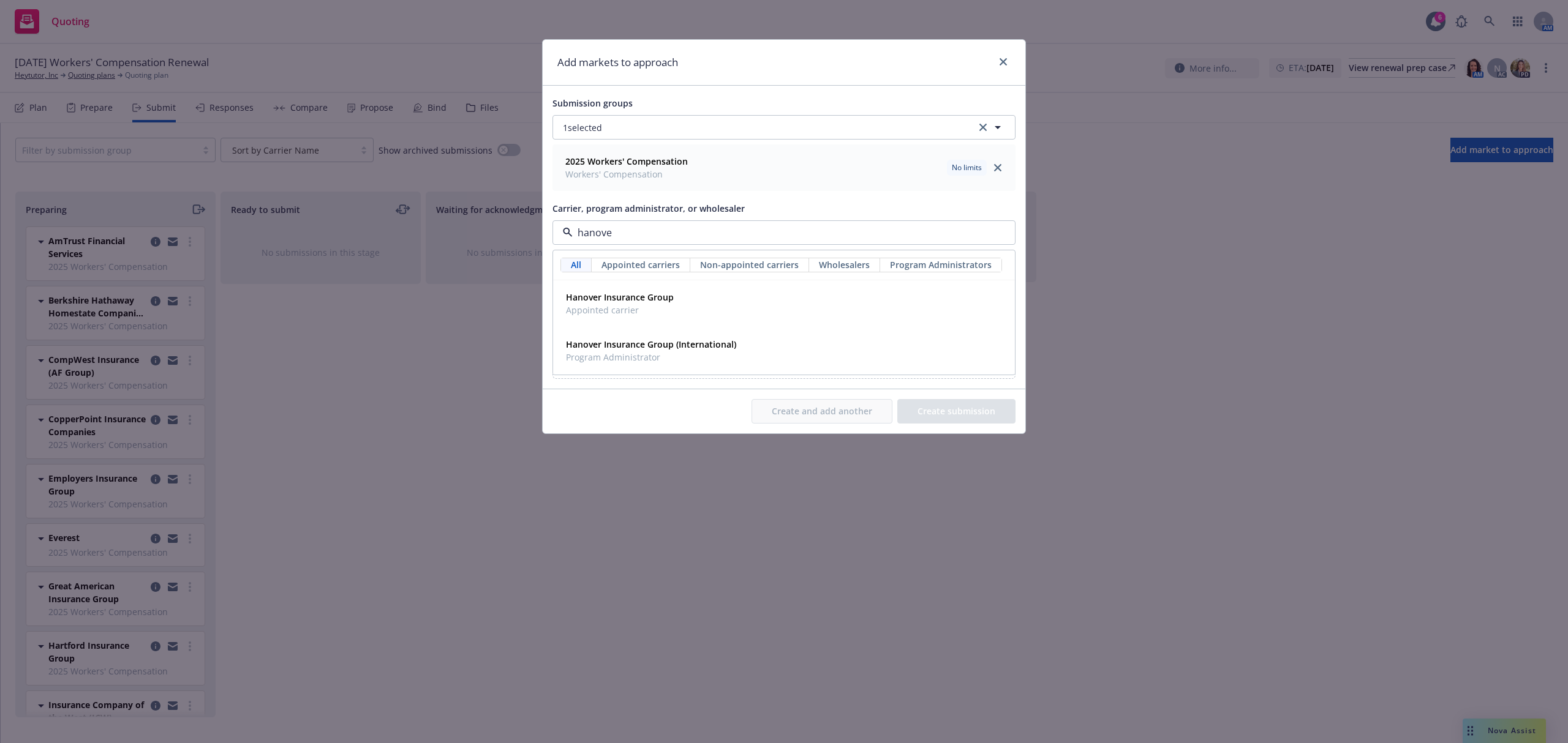
type input "hanover"
click at [604, 304] on span "Hanover Insurance Group" at bounding box center [620, 297] width 108 height 13
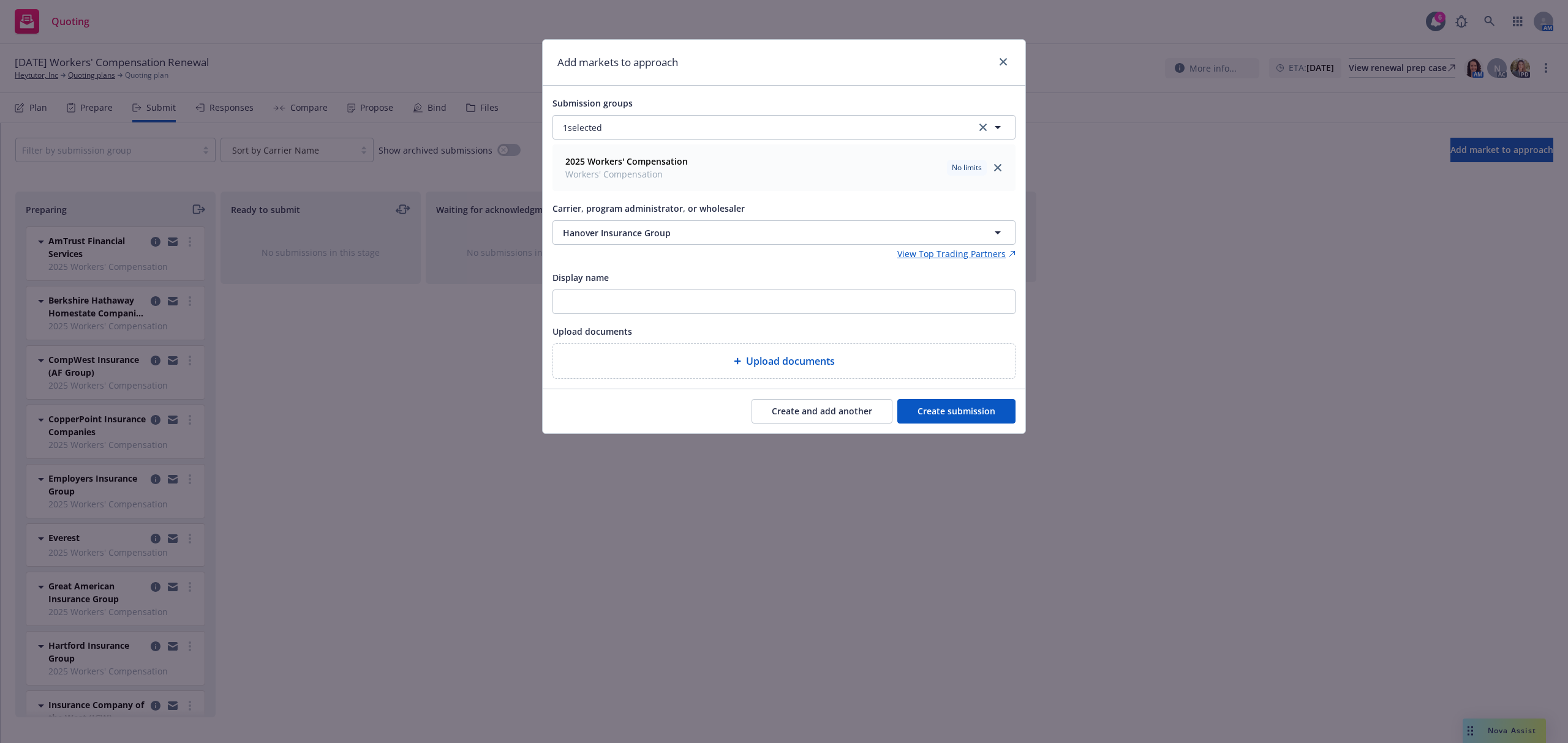
click at [796, 417] on button "Create and add another" at bounding box center [822, 411] width 141 height 25
click at [620, 227] on span "Nothing selected" at bounding box center [597, 233] width 70 height 13
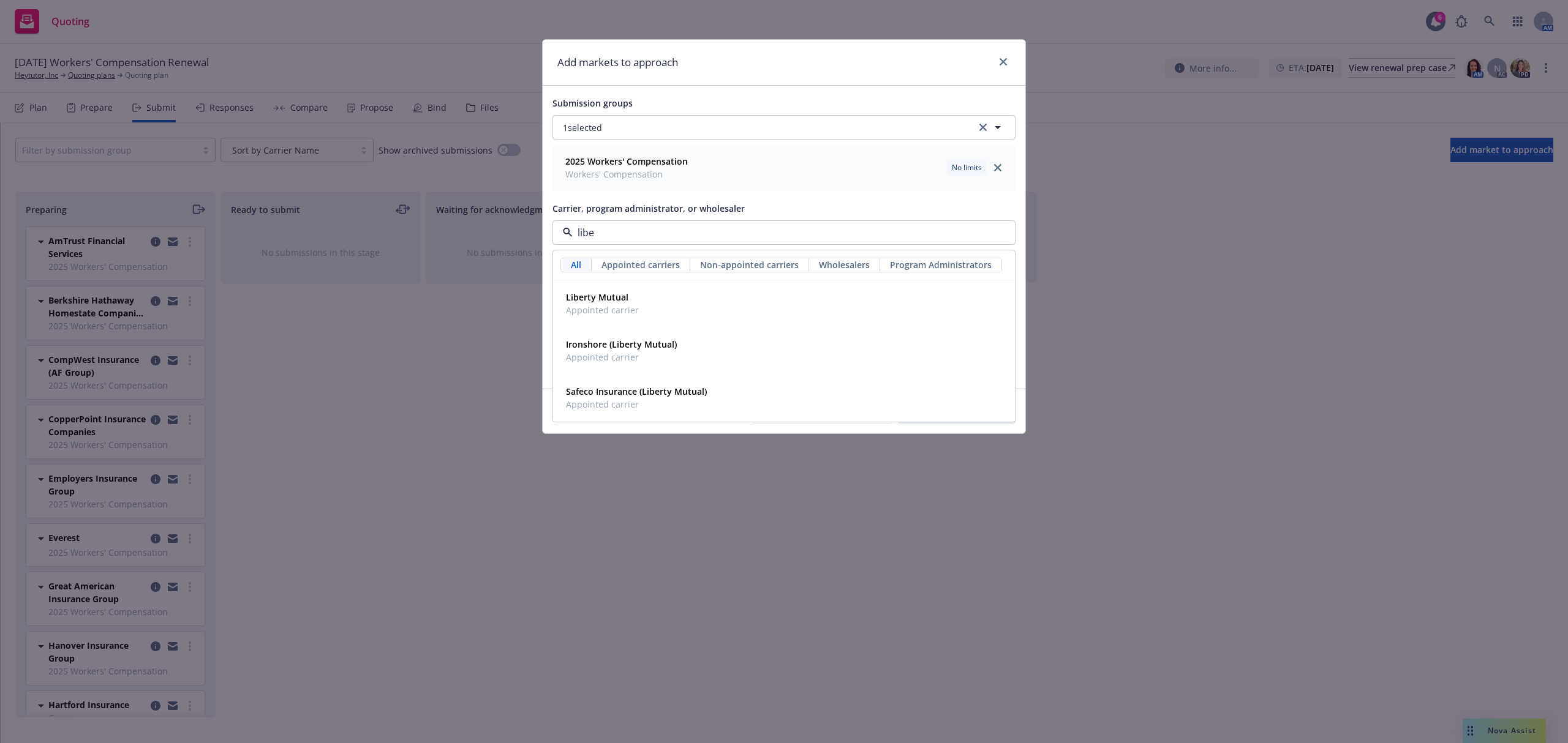
type input "liber"
click at [605, 311] on span "Appointed carrier" at bounding box center [602, 310] width 73 height 13
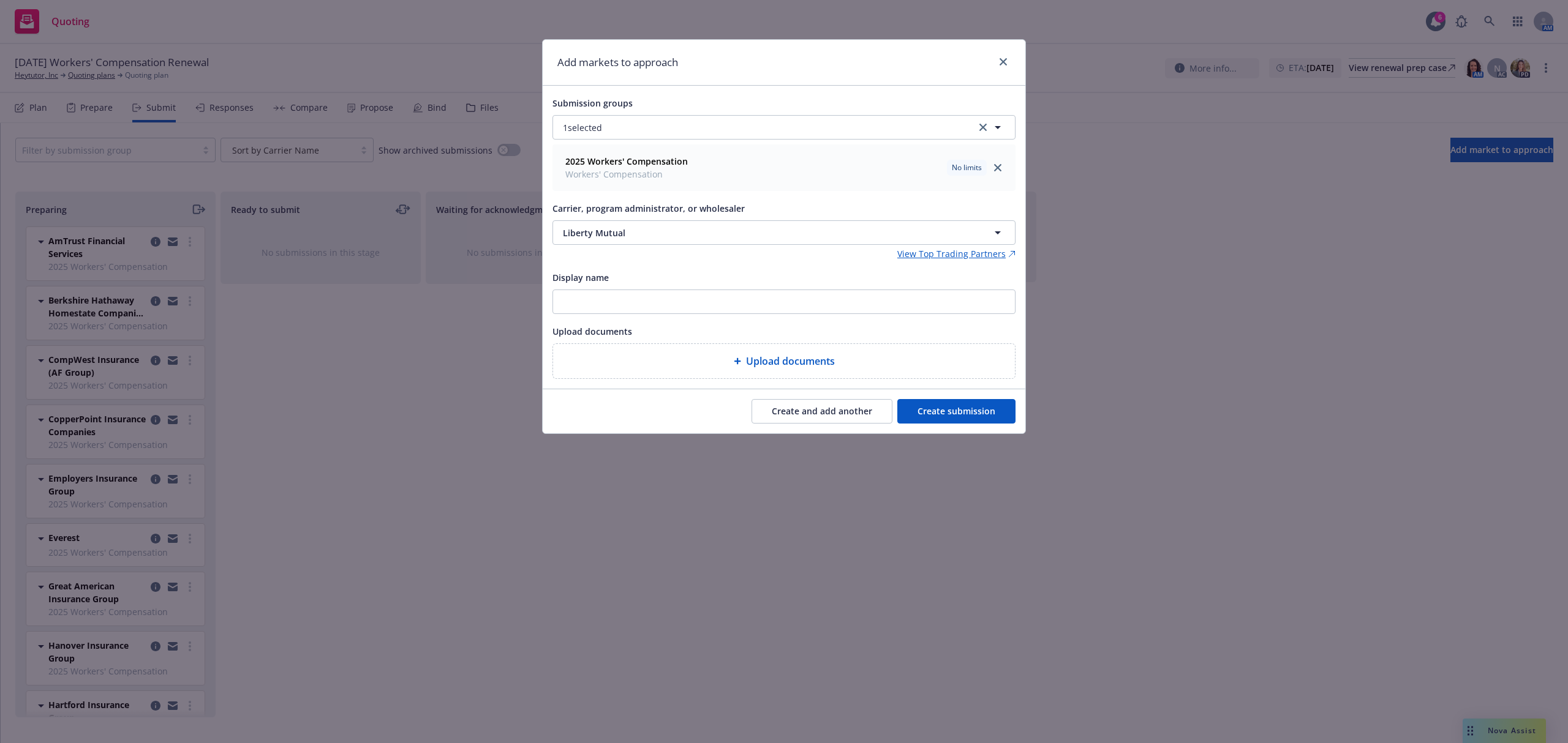
click at [824, 419] on button "Create and add another" at bounding box center [822, 411] width 141 height 25
click at [613, 230] on span "Nothing selected" at bounding box center [597, 233] width 70 height 13
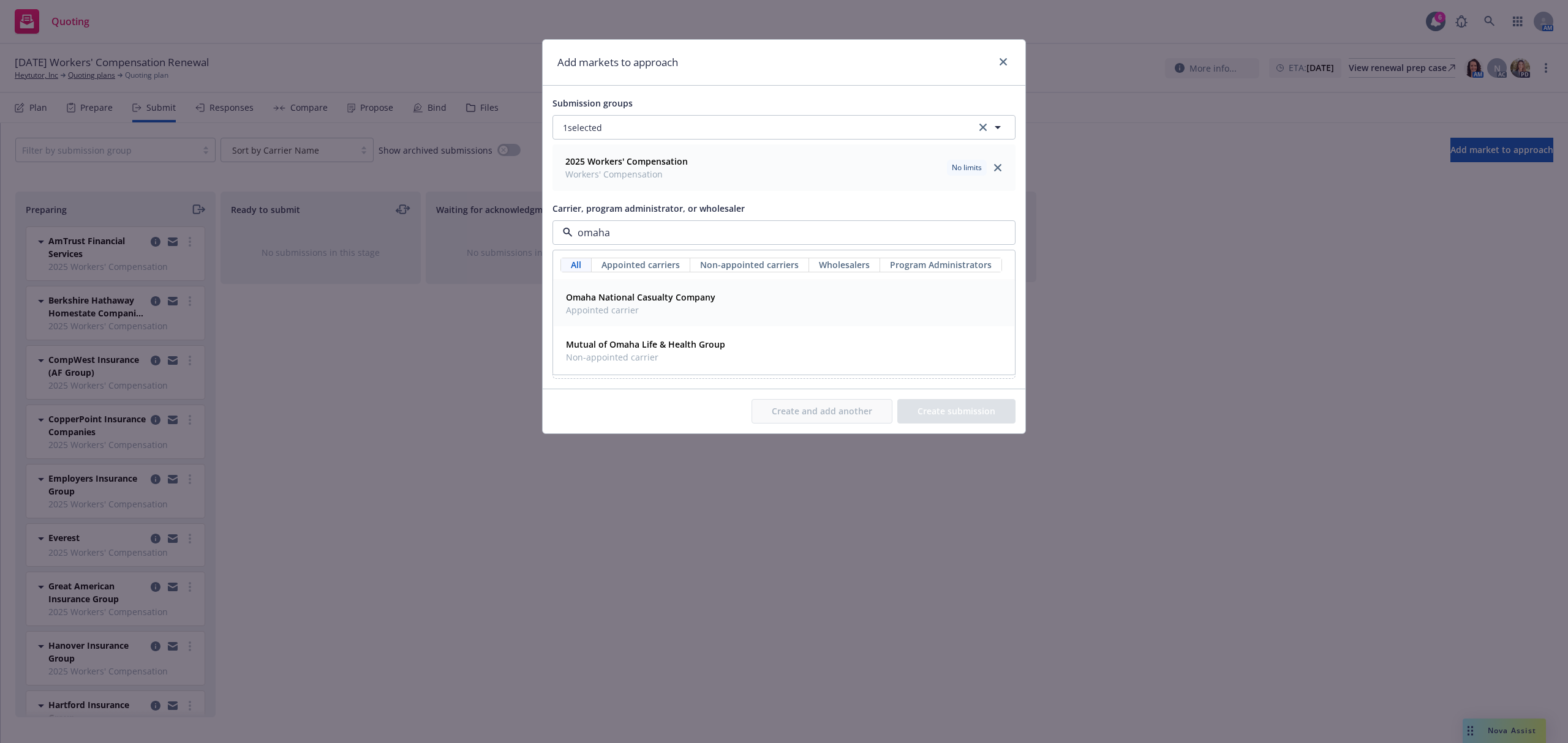
click at [586, 307] on span "Appointed carrier" at bounding box center [641, 310] width 150 height 13
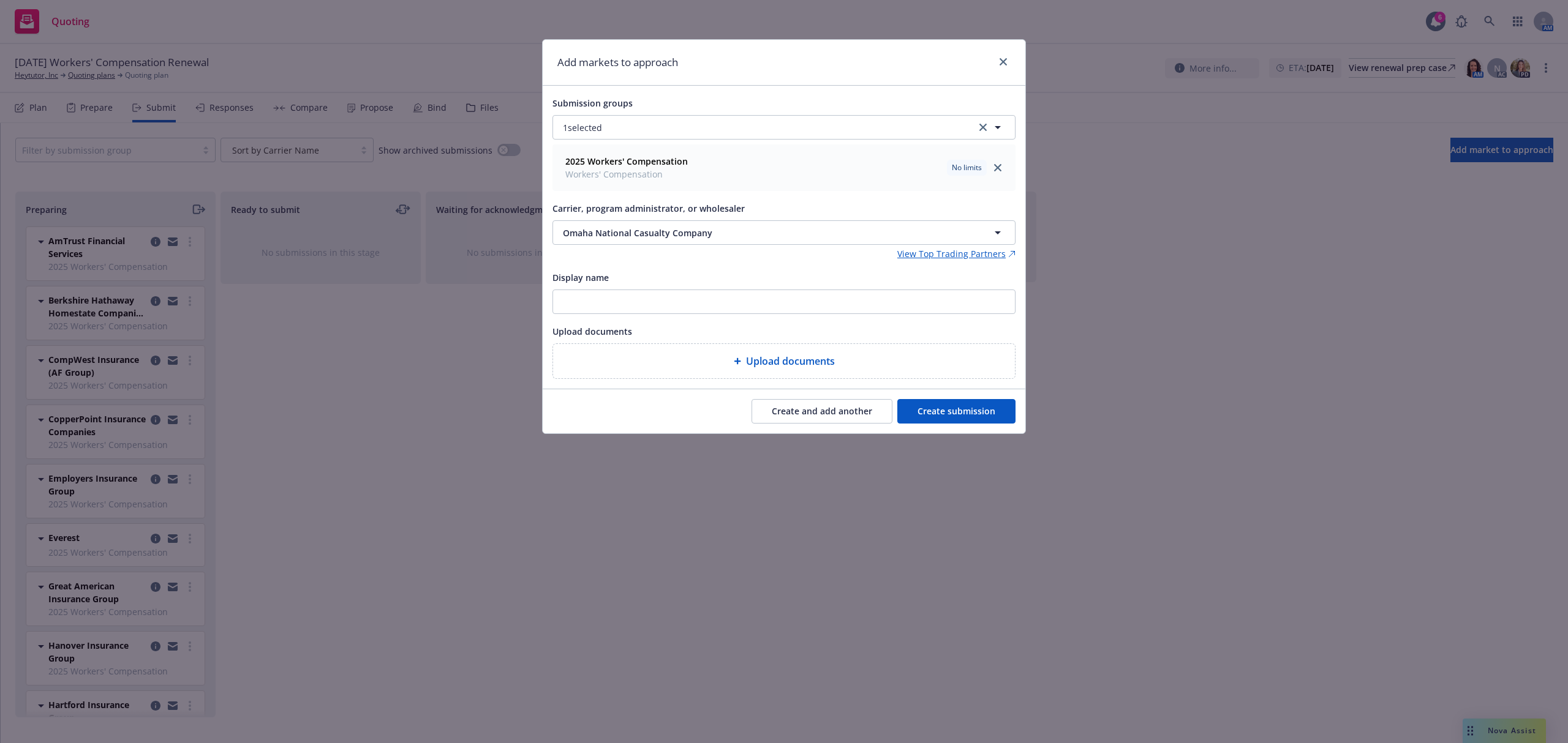
click at [787, 407] on button "Create and add another" at bounding box center [822, 411] width 141 height 25
click at [625, 226] on button "Nothing selected" at bounding box center [784, 233] width 463 height 25
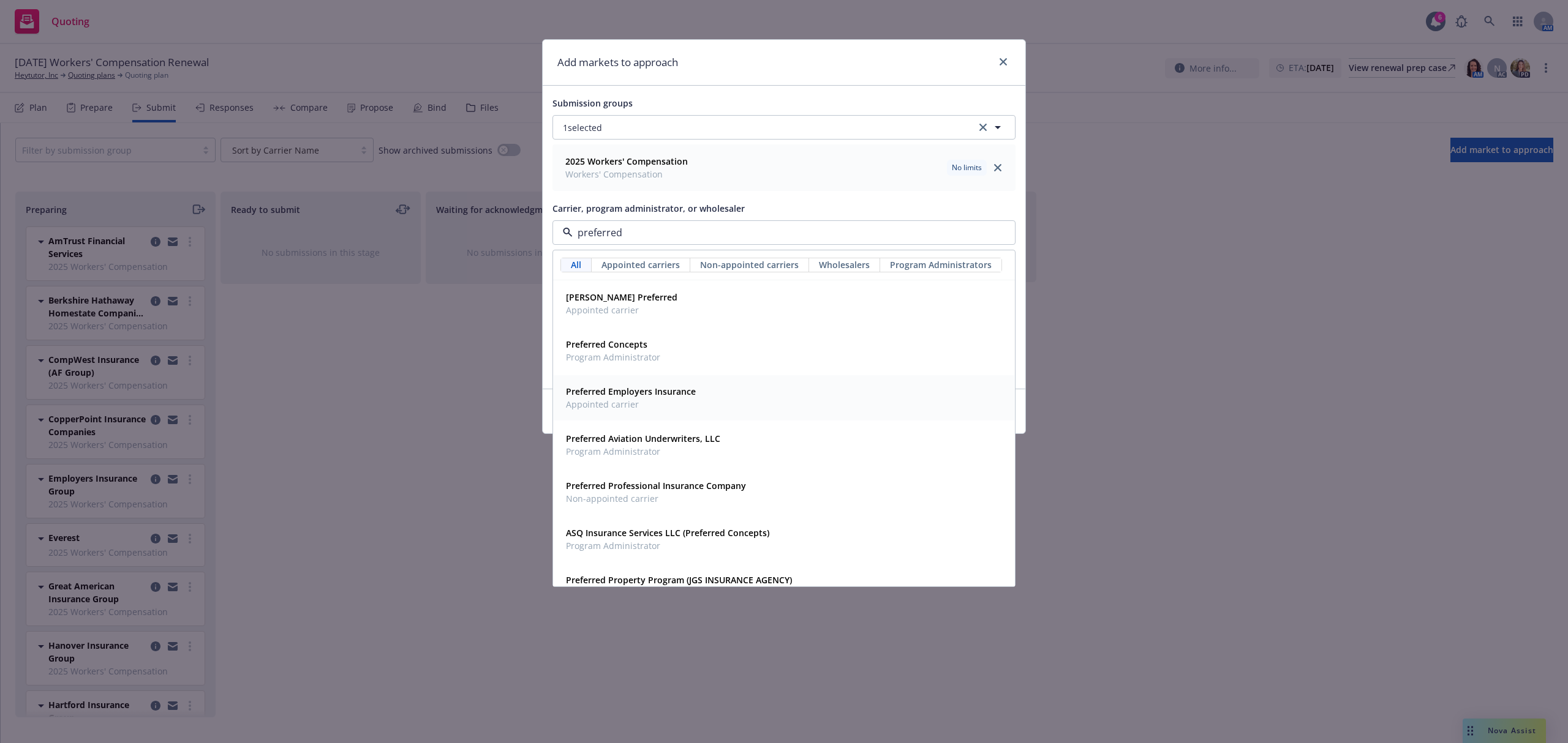
click at [611, 398] on span "Preferred Employers Insurance" at bounding box center [630, 391] width 129 height 13
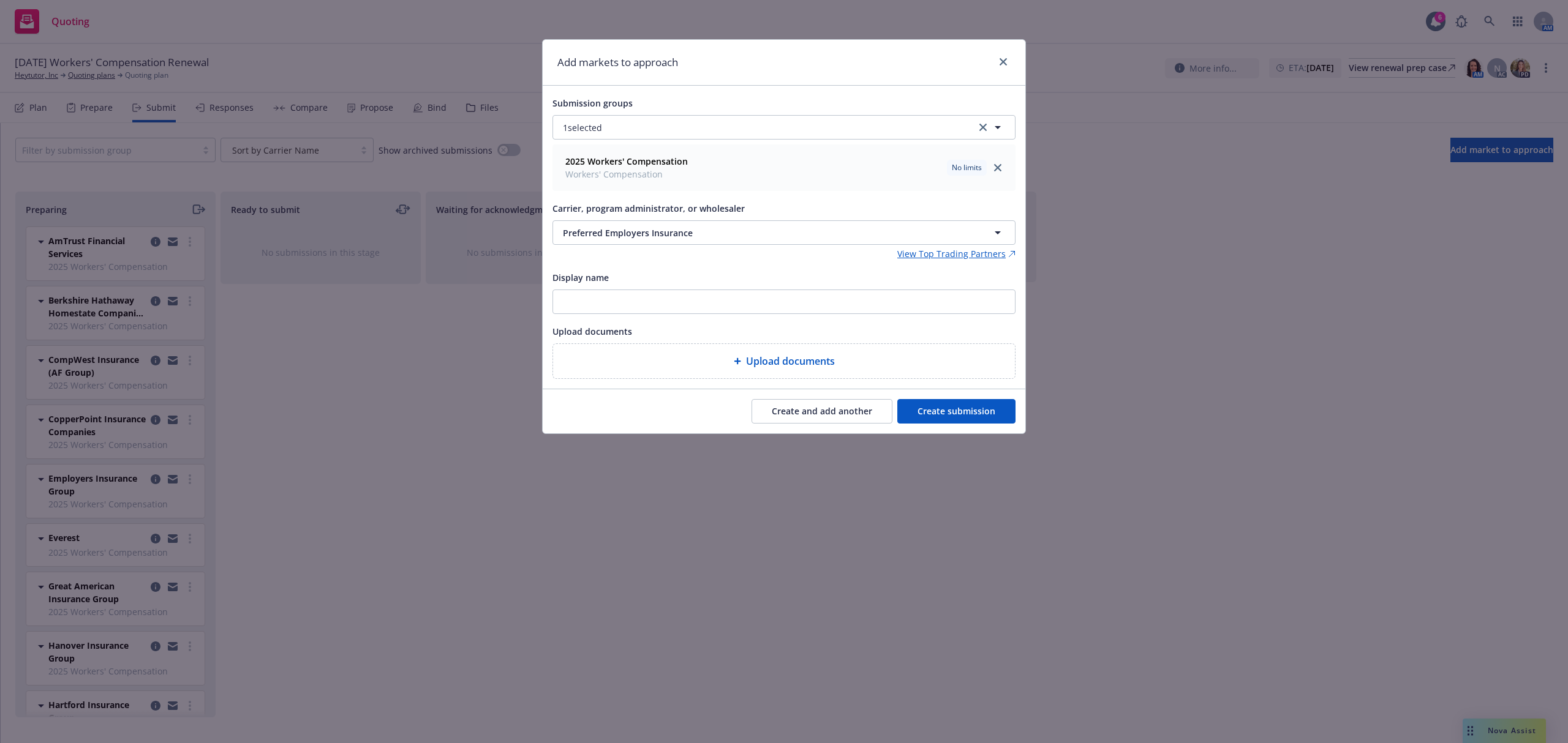
click at [804, 421] on button "Create and add another" at bounding box center [822, 411] width 141 height 25
click at [584, 228] on span "Nothing selected" at bounding box center [597, 233] width 70 height 13
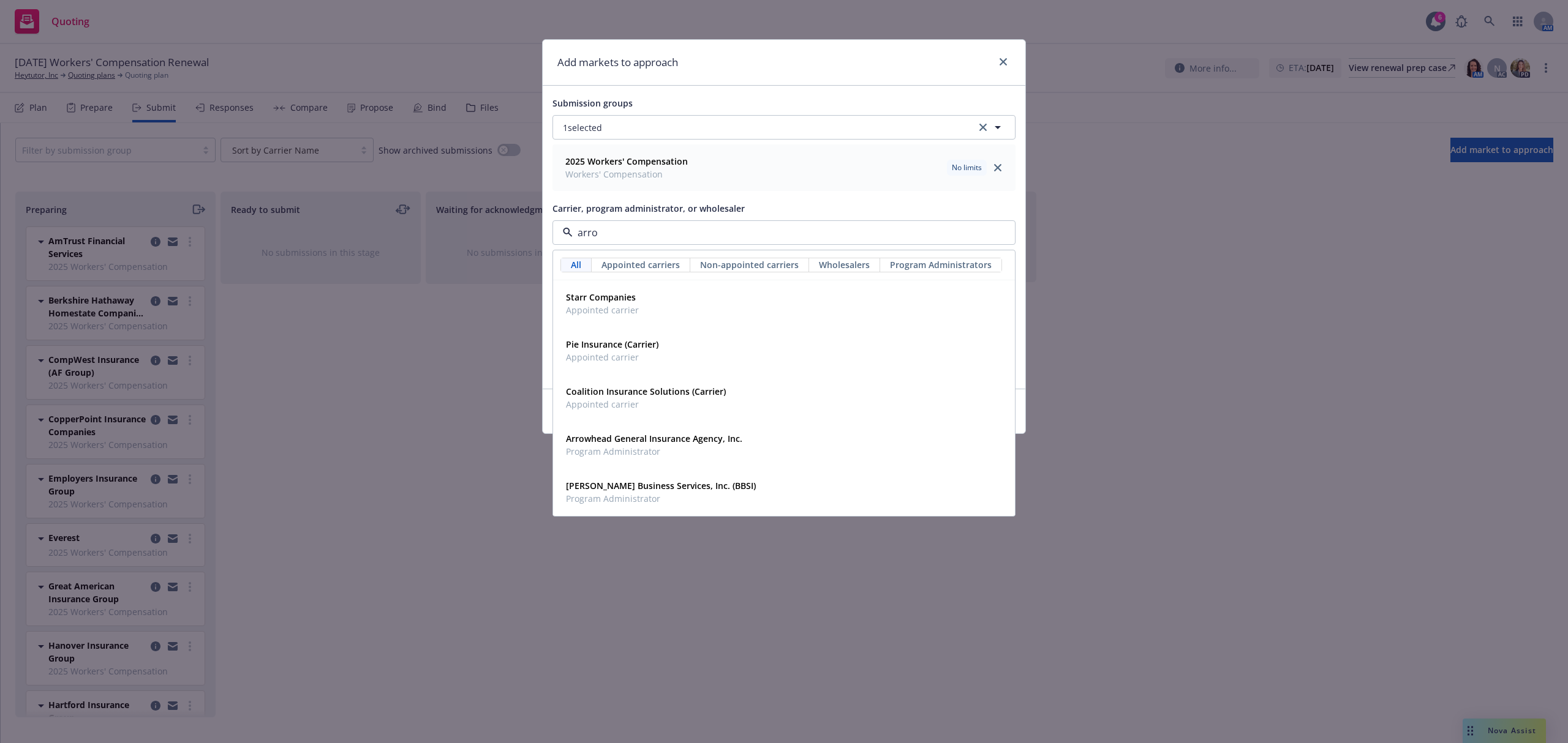
type input "arrow"
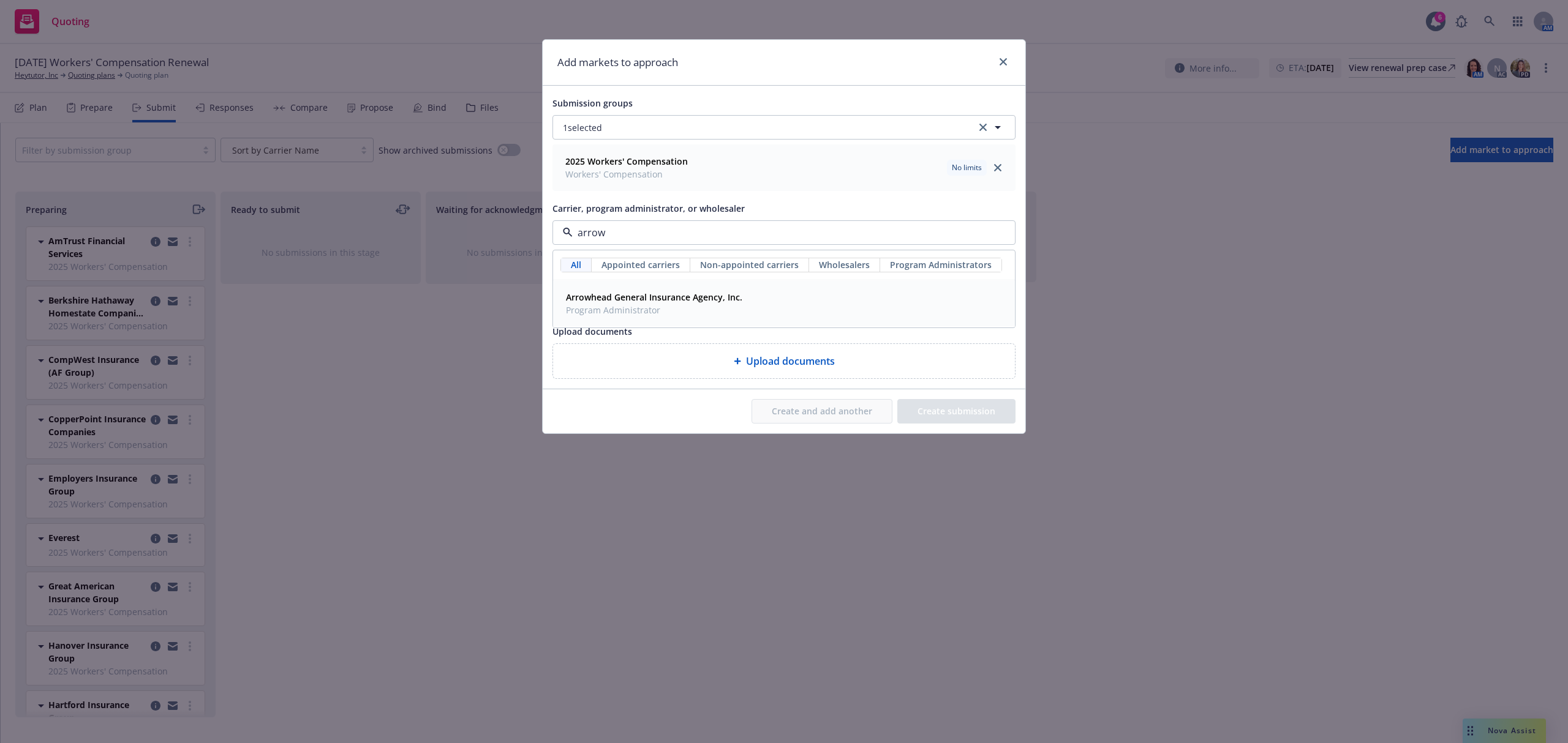
click at [635, 295] on strong "Arrowhead General Insurance Agency, Inc." at bounding box center [654, 297] width 177 height 12
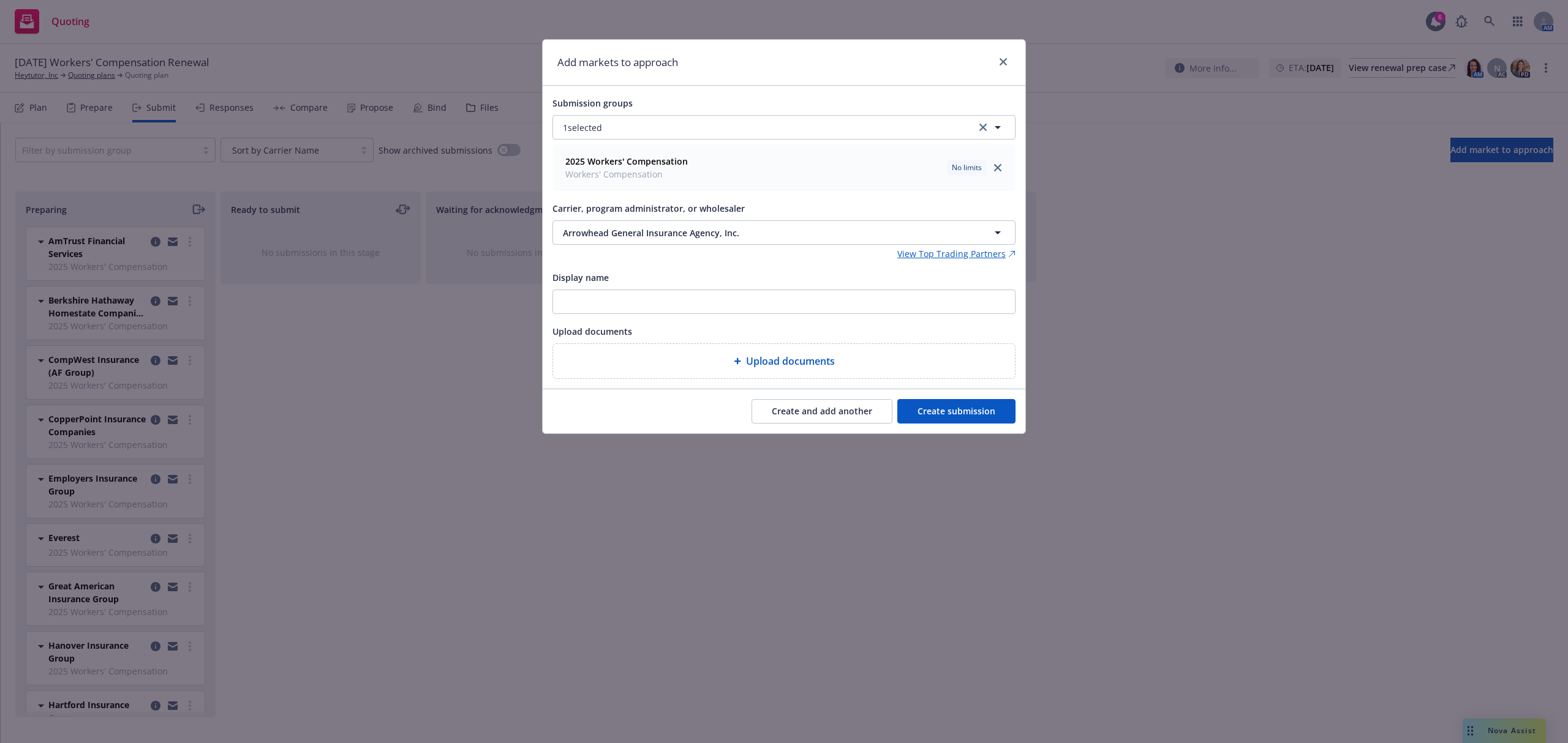
click at [952, 419] on button "Create submission" at bounding box center [957, 411] width 118 height 25
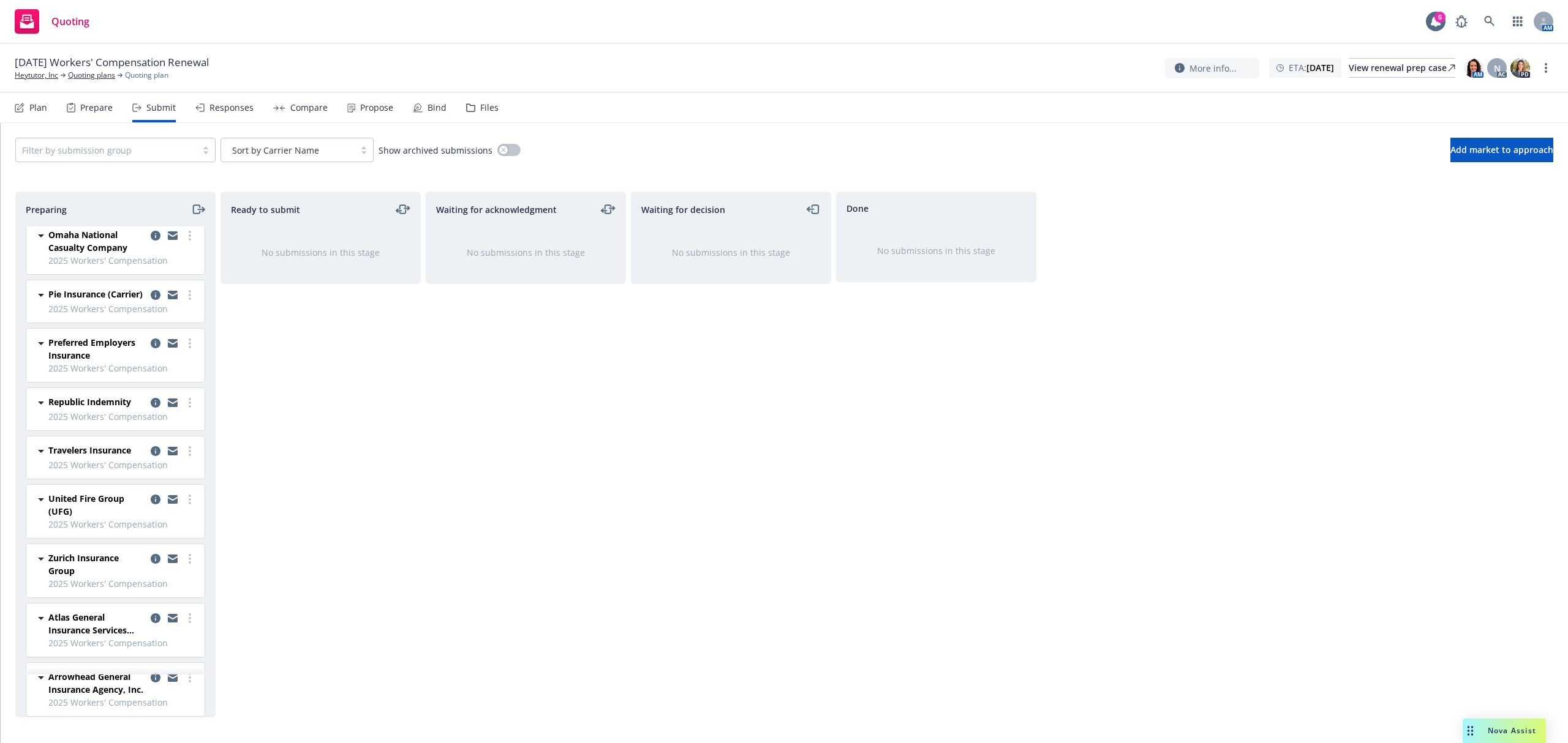
scroll to position [618, 0]
click at [194, 204] on icon "moveRight" at bounding box center [198, 210] width 14 height 15
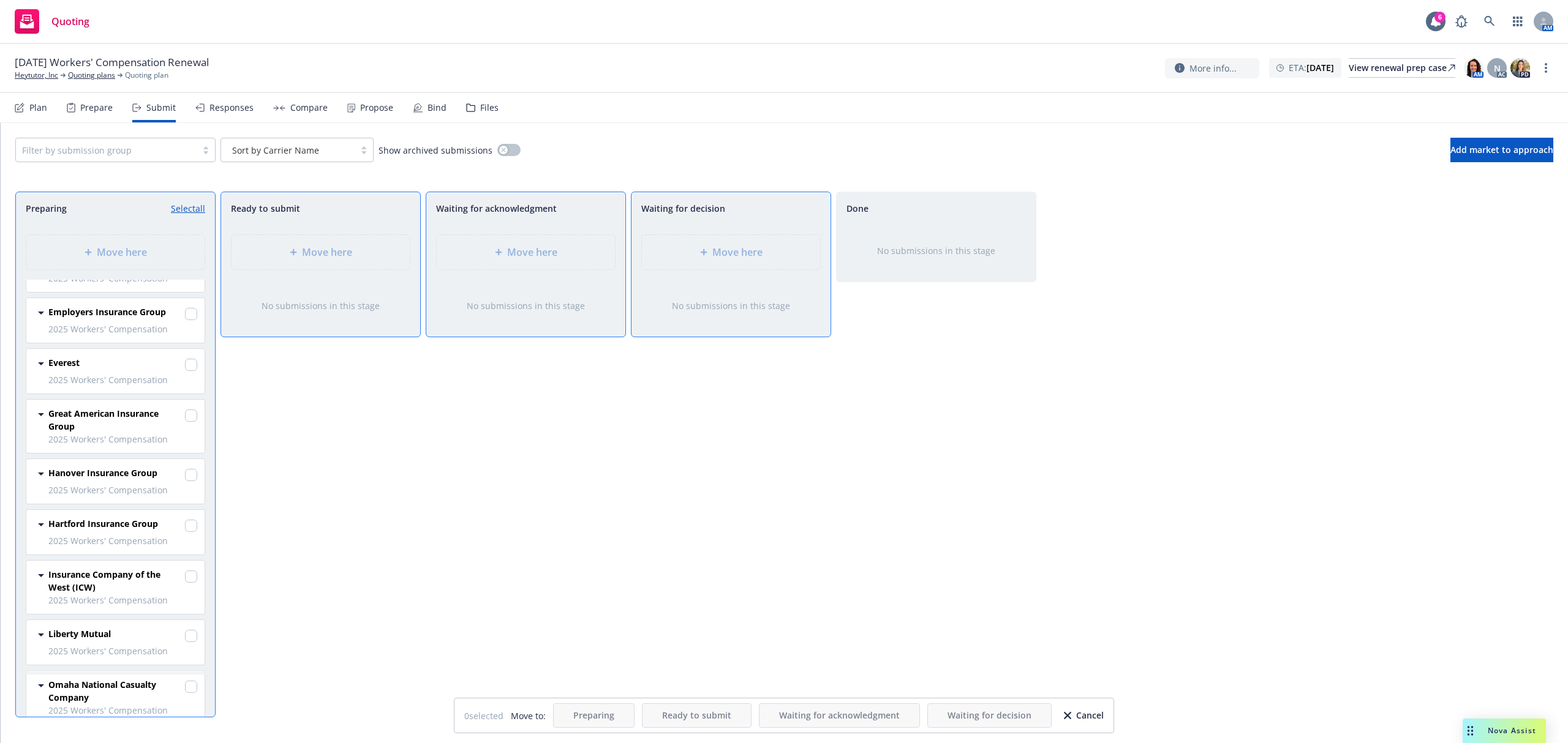
scroll to position [0, 0]
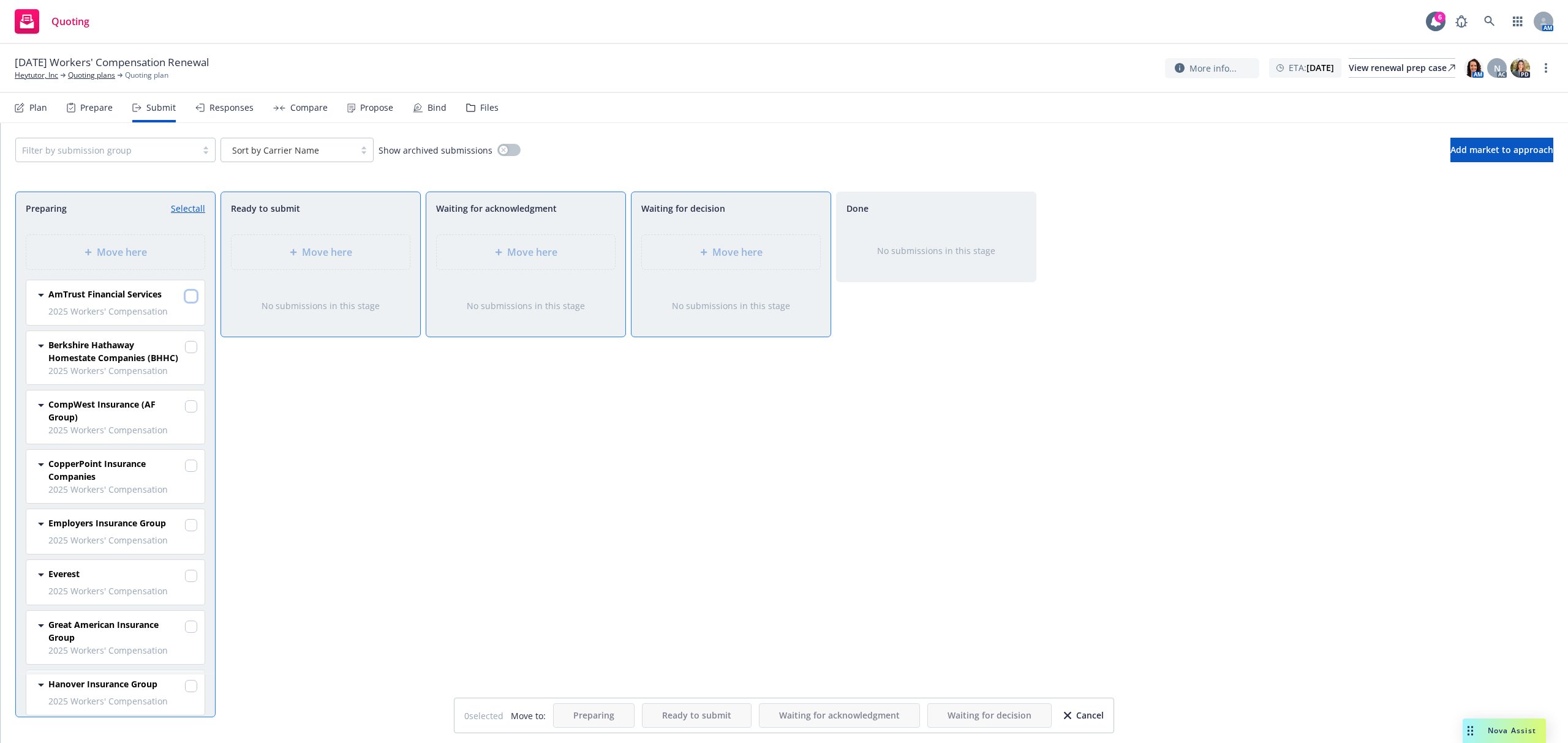
click at [185, 299] on input "checkbox" at bounding box center [191, 296] width 12 height 12
checkbox input "true"
click at [185, 343] on input "checkbox" at bounding box center [191, 347] width 12 height 12
checkbox input "true"
click at [185, 409] on input "checkbox" at bounding box center [191, 406] width 12 height 12
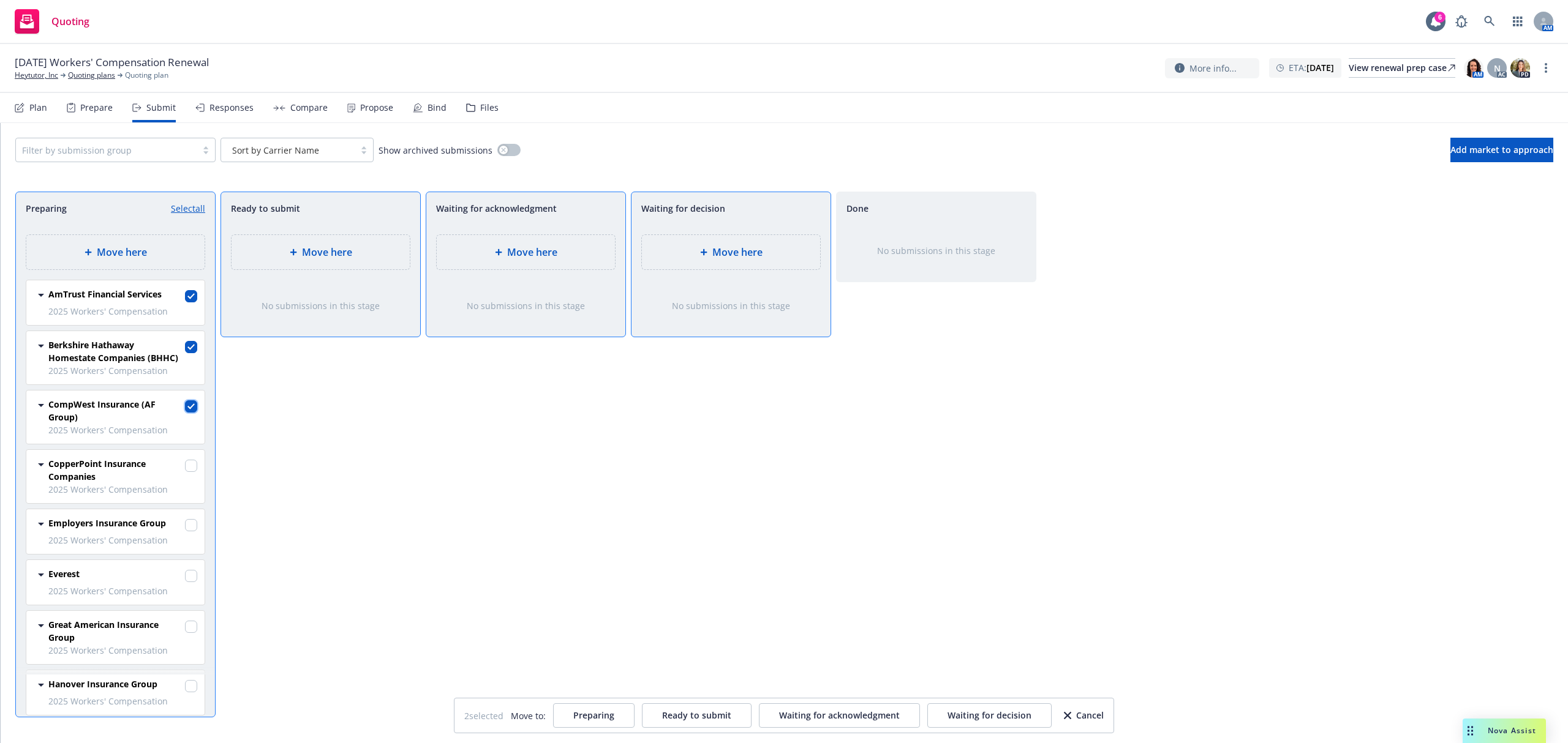
checkbox input "true"
click at [185, 466] on input "checkbox" at bounding box center [191, 465] width 12 height 12
checkbox input "true"
click at [185, 529] on input "checkbox" at bounding box center [191, 525] width 12 height 12
checkbox input "true"
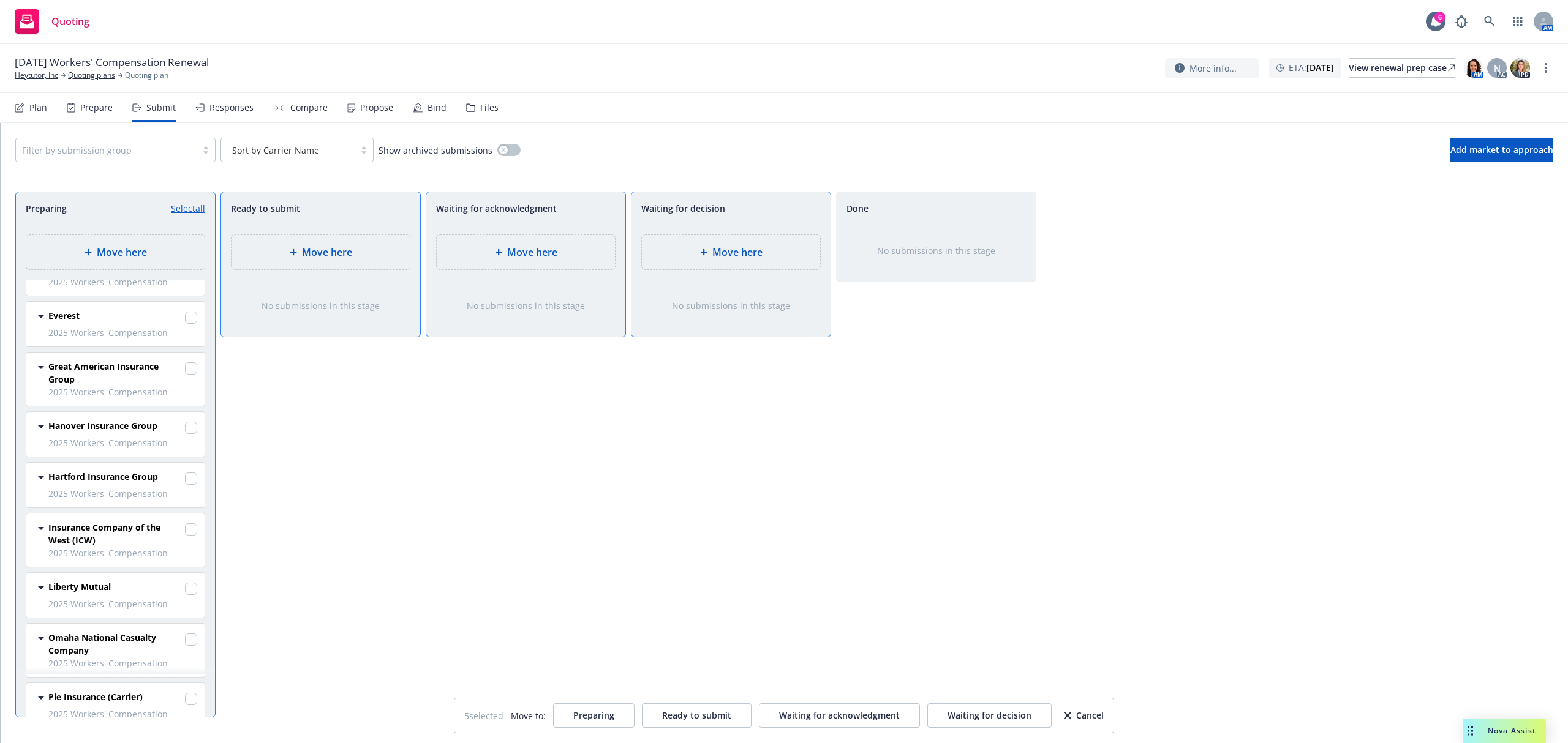
scroll to position [326, 0]
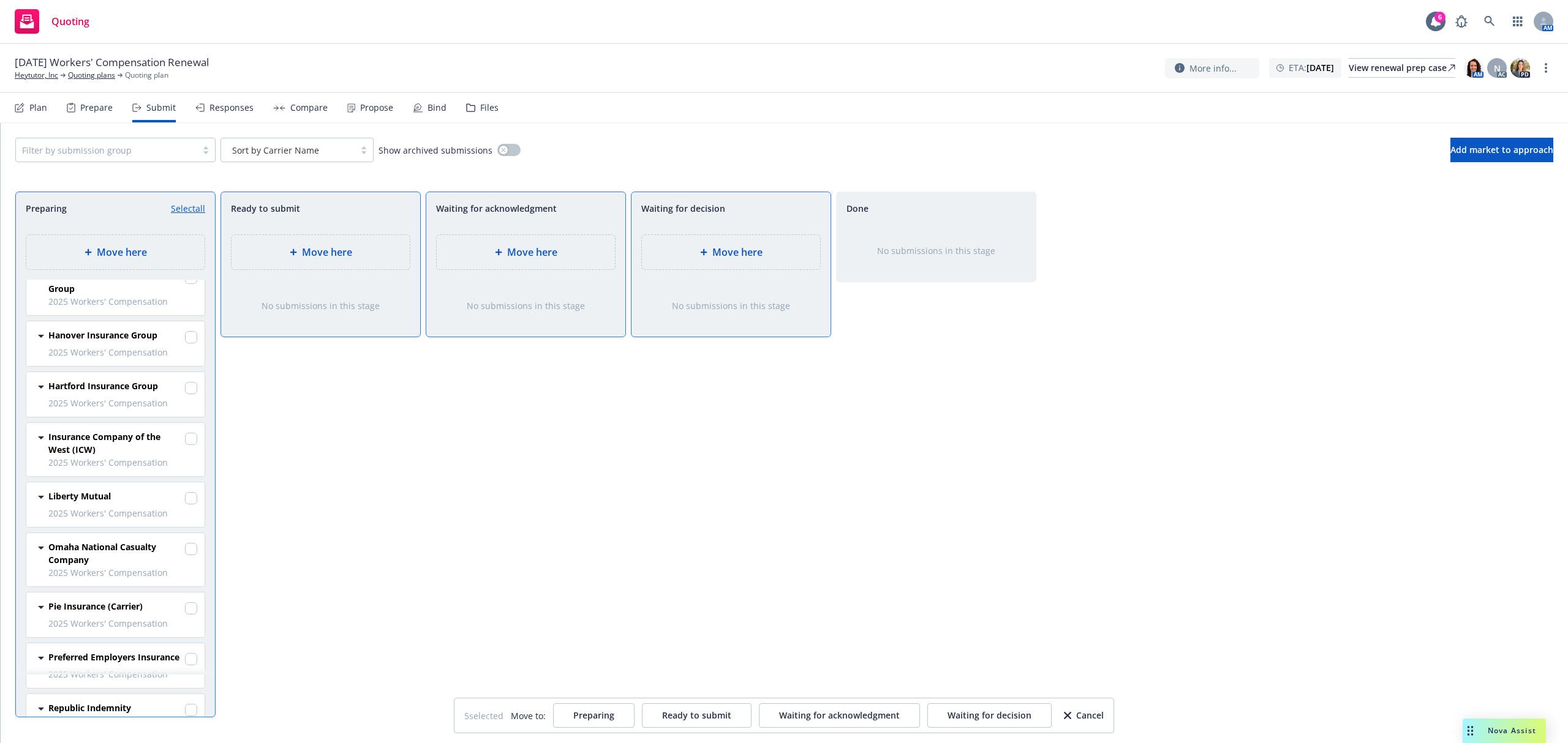
click at [171, 443] on div "Insurance Company of the West (ICW)" at bounding box center [123, 443] width 149 height 25
click at [185, 444] on input "checkbox" at bounding box center [191, 438] width 12 height 12
click at [185, 444] on input "checkbox" at bounding box center [191, 438] width 12 height 12
checkbox input "false"
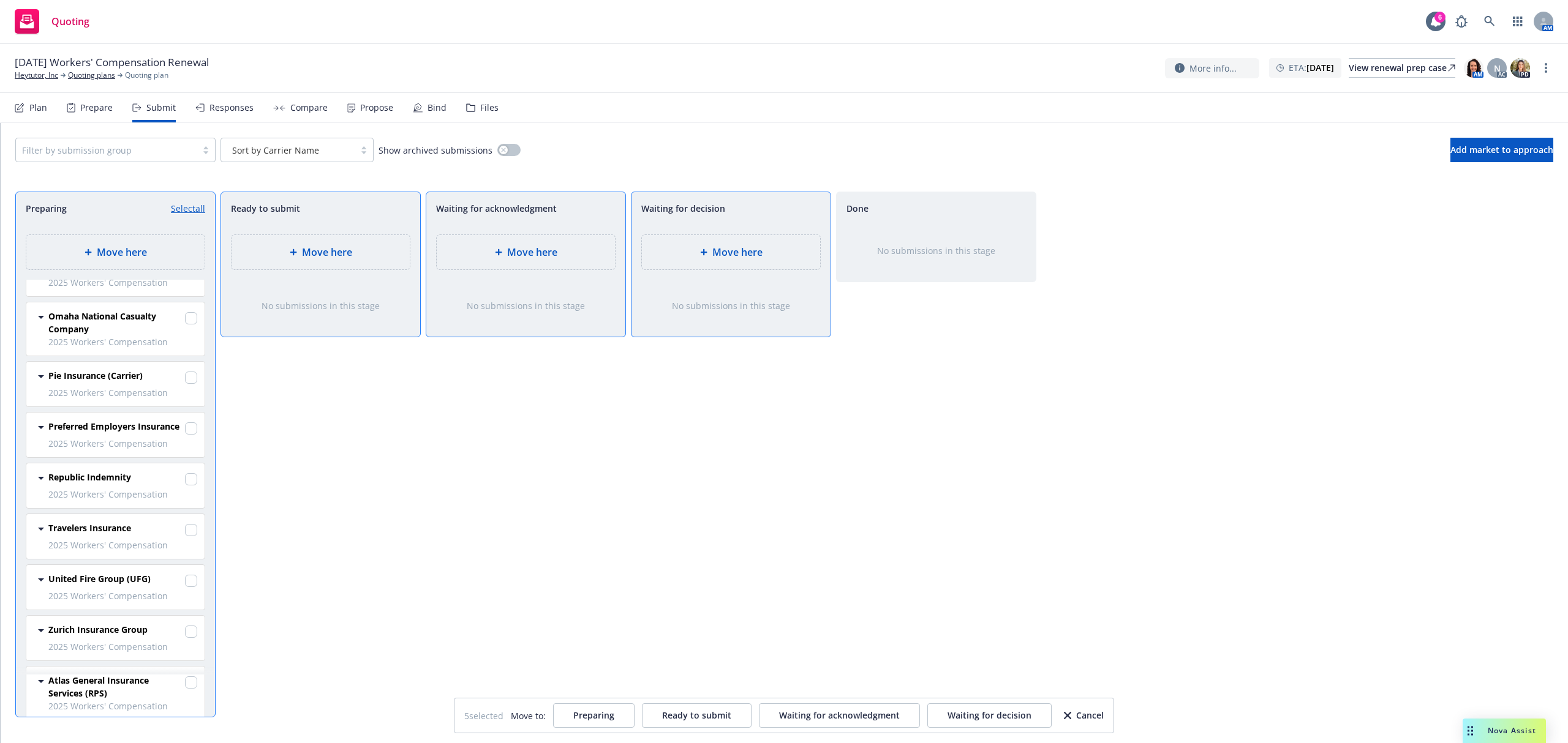
scroll to position [571, 0]
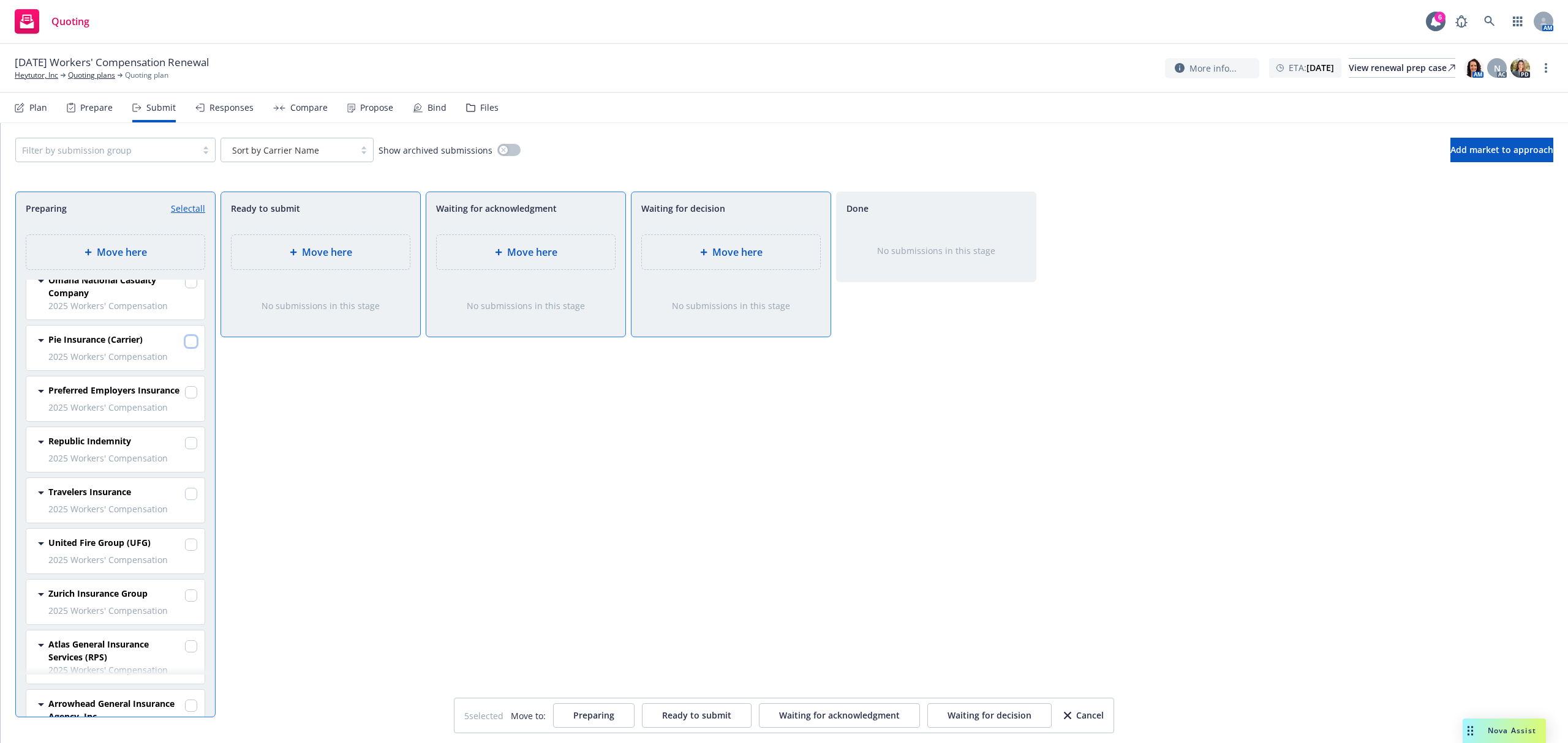
click at [185, 346] on input "checkbox" at bounding box center [191, 341] width 12 height 12
checkbox input "true"
click at [185, 393] on input "checkbox" at bounding box center [191, 392] width 12 height 12
checkbox input "true"
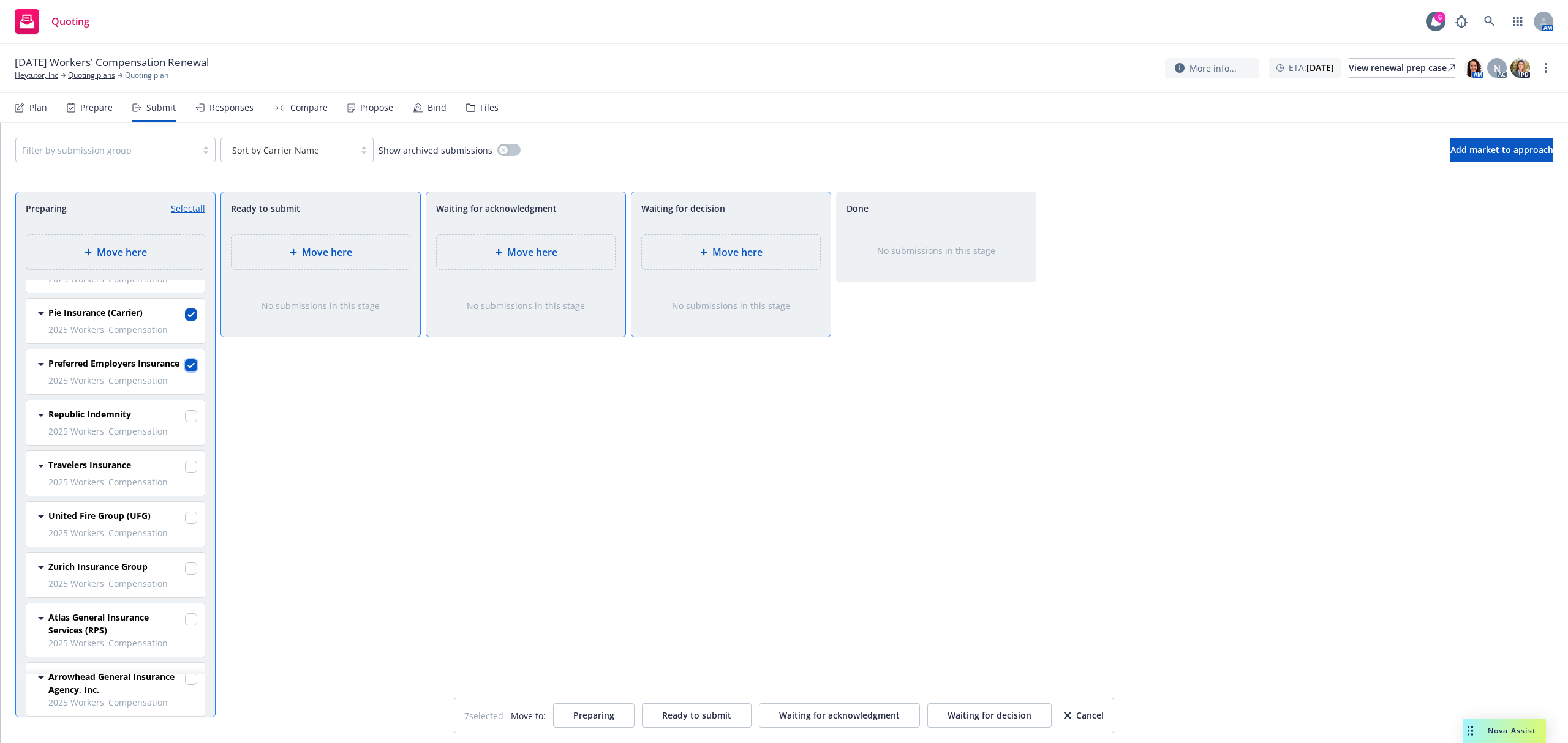
scroll to position [605, 0]
click at [185, 682] on input "checkbox" at bounding box center [191, 679] width 12 height 12
checkbox input "true"
click at [680, 709] on button "Ready to submit" at bounding box center [696, 715] width 109 height 25
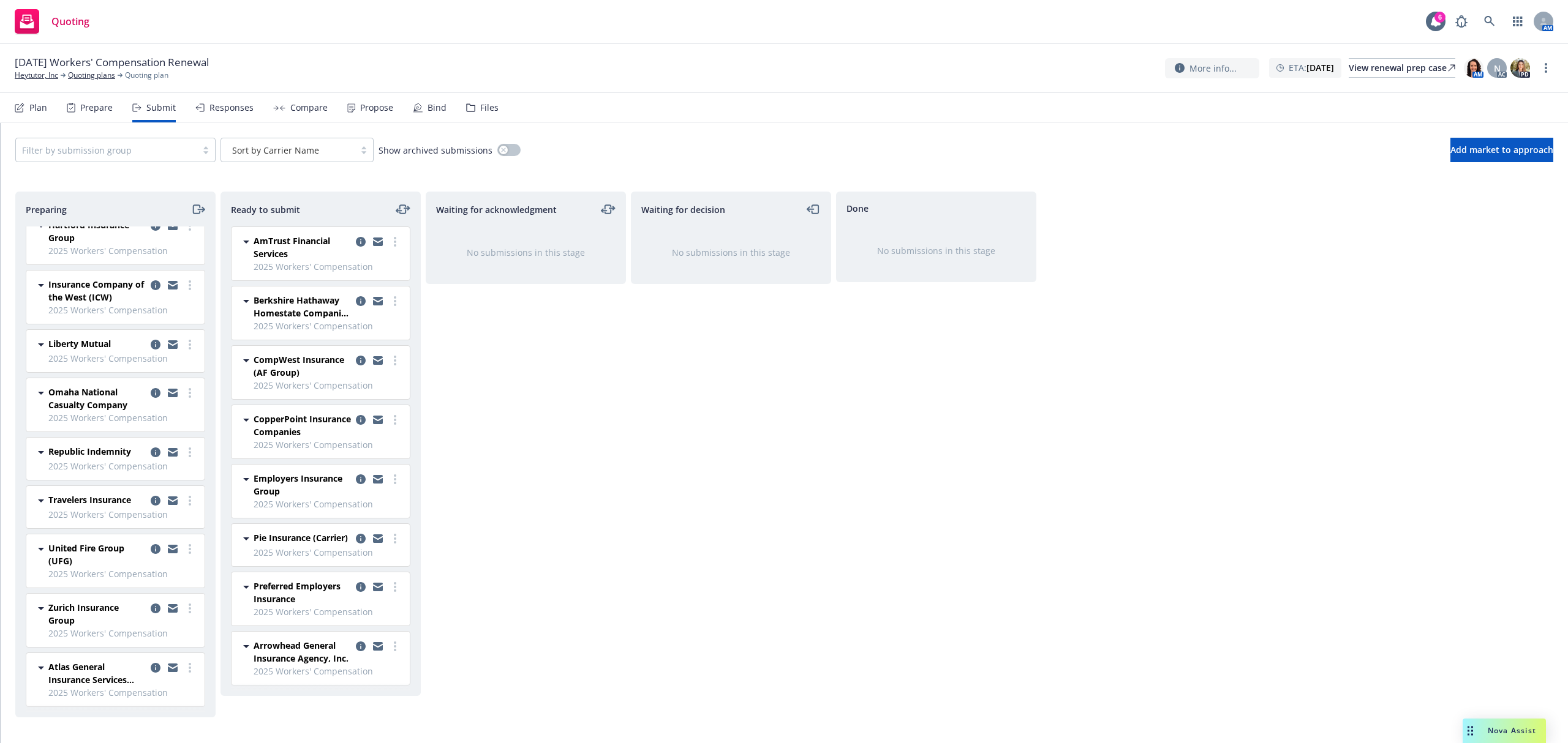
scroll to position [0, 0]
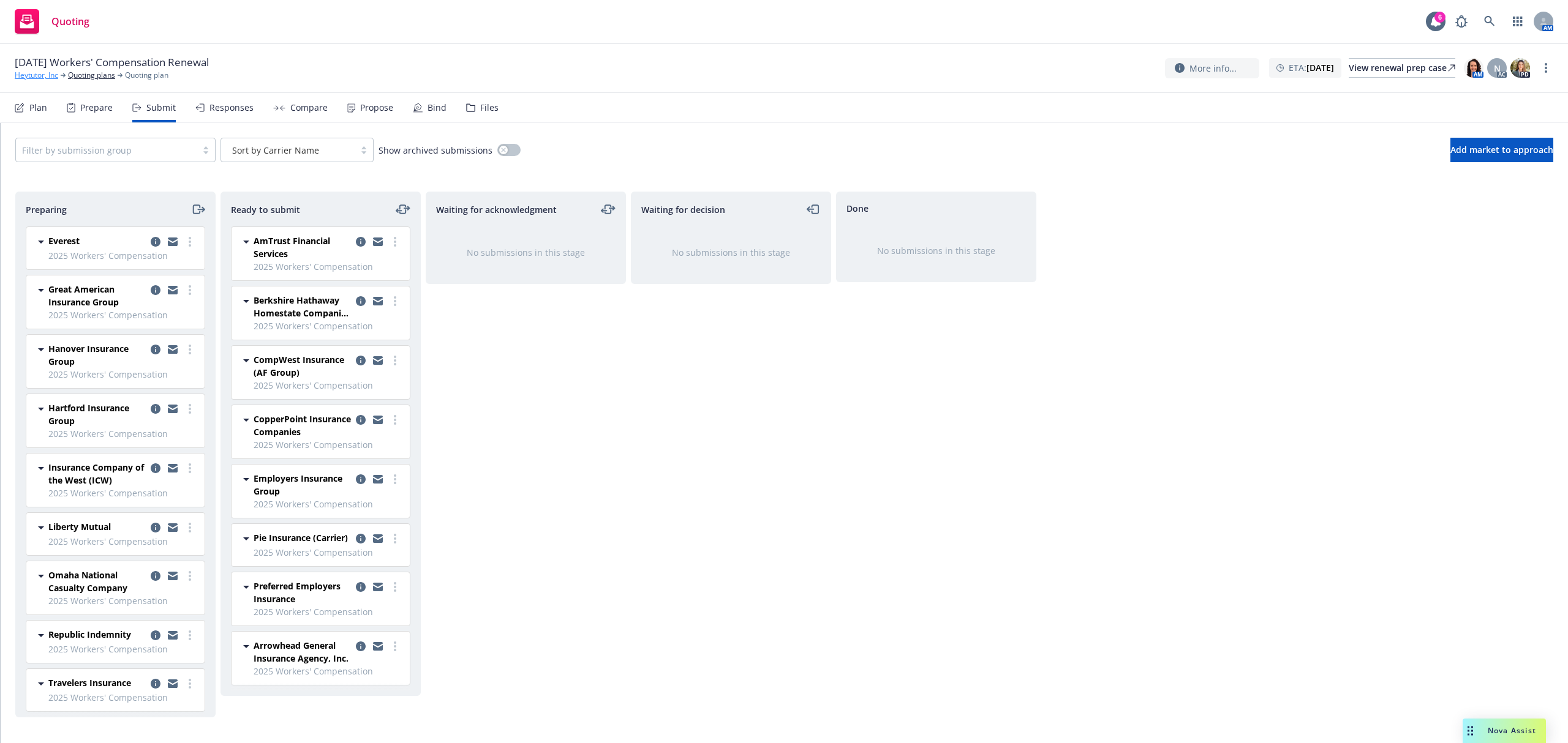
click at [37, 71] on link "Heytutor, Inc" at bounding box center [37, 75] width 43 height 11
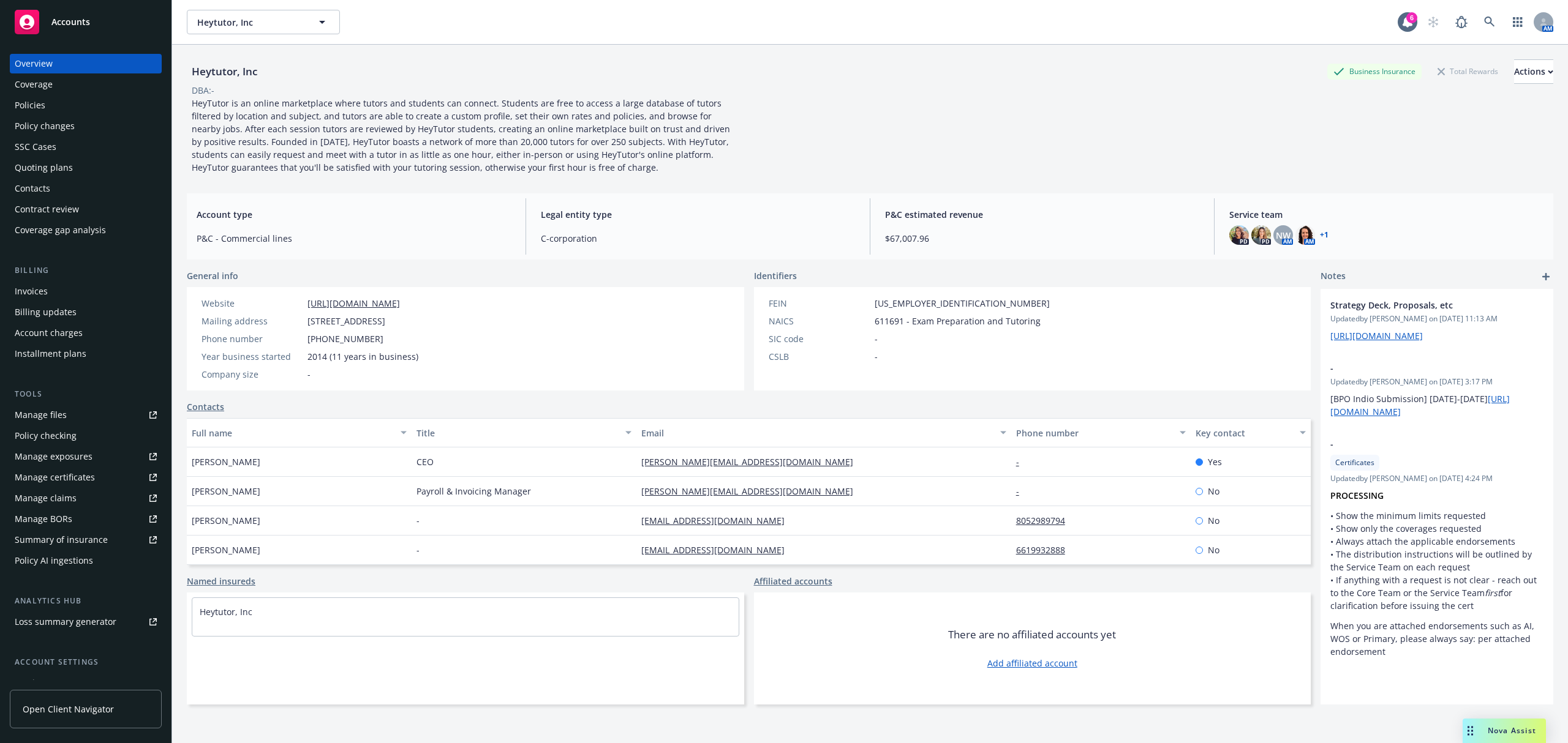
click at [54, 419] on div "Manage files" at bounding box center [41, 415] width 52 height 19
click at [43, 167] on div "Quoting plans" at bounding box center [44, 168] width 58 height 19
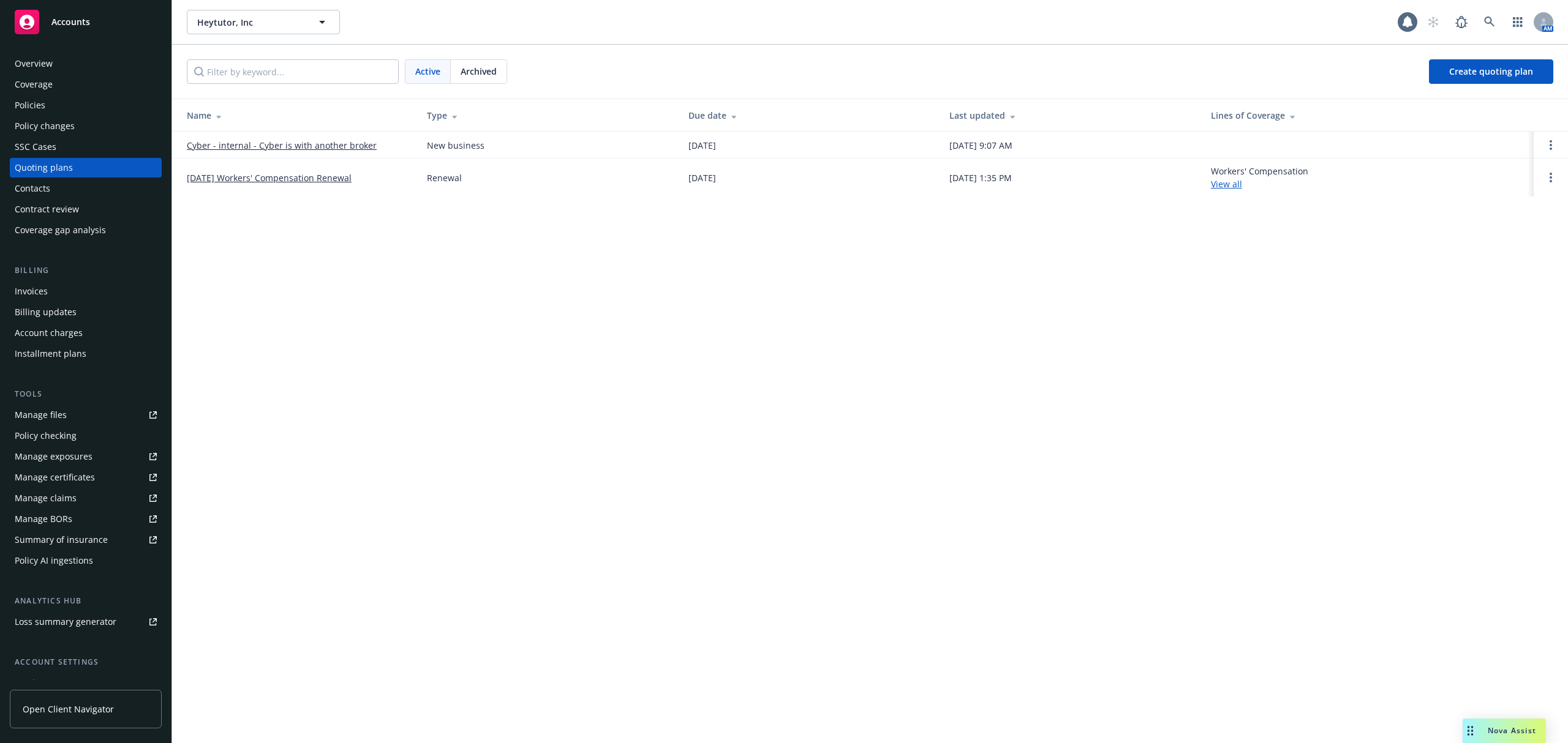
click at [300, 174] on link "[DATE] Workers' Compensation Renewal" at bounding box center [269, 177] width 165 height 13
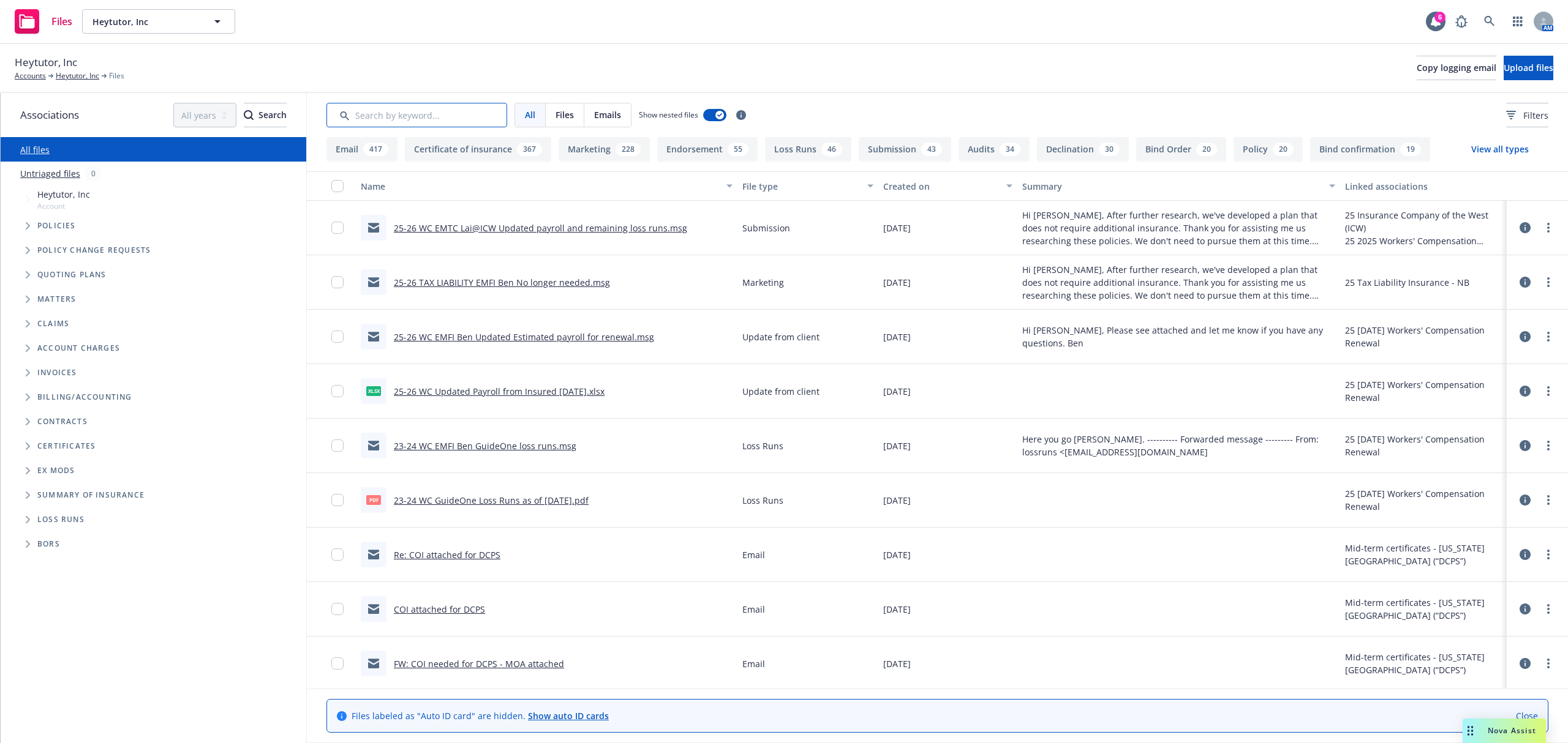
click at [388, 115] on input "Search by keyword..." at bounding box center [416, 114] width 180 height 25
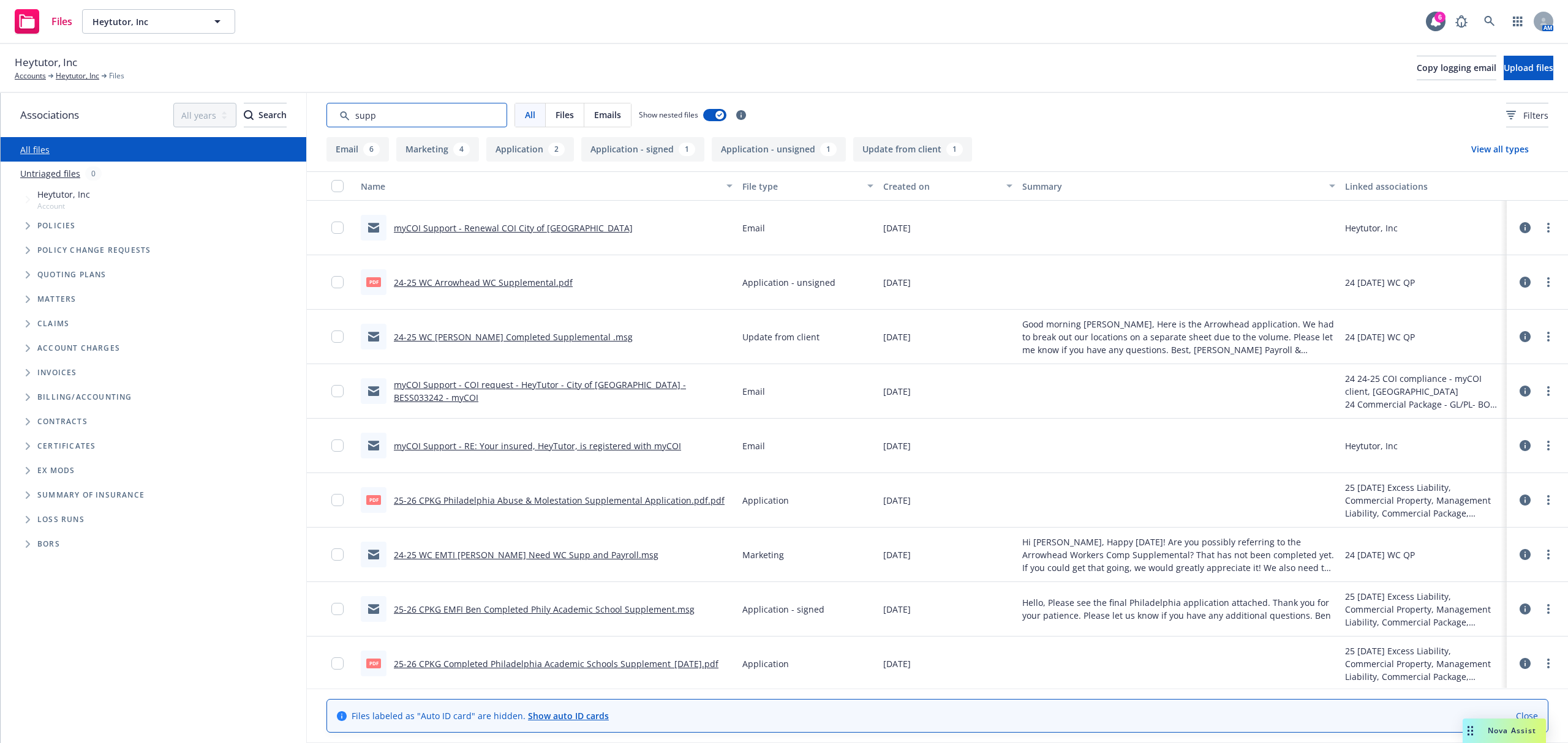
type input "supp"
click at [539, 341] on link "24-25 WC EMFI Ashley Completed Supplemental .msg" at bounding box center [513, 337] width 239 height 12
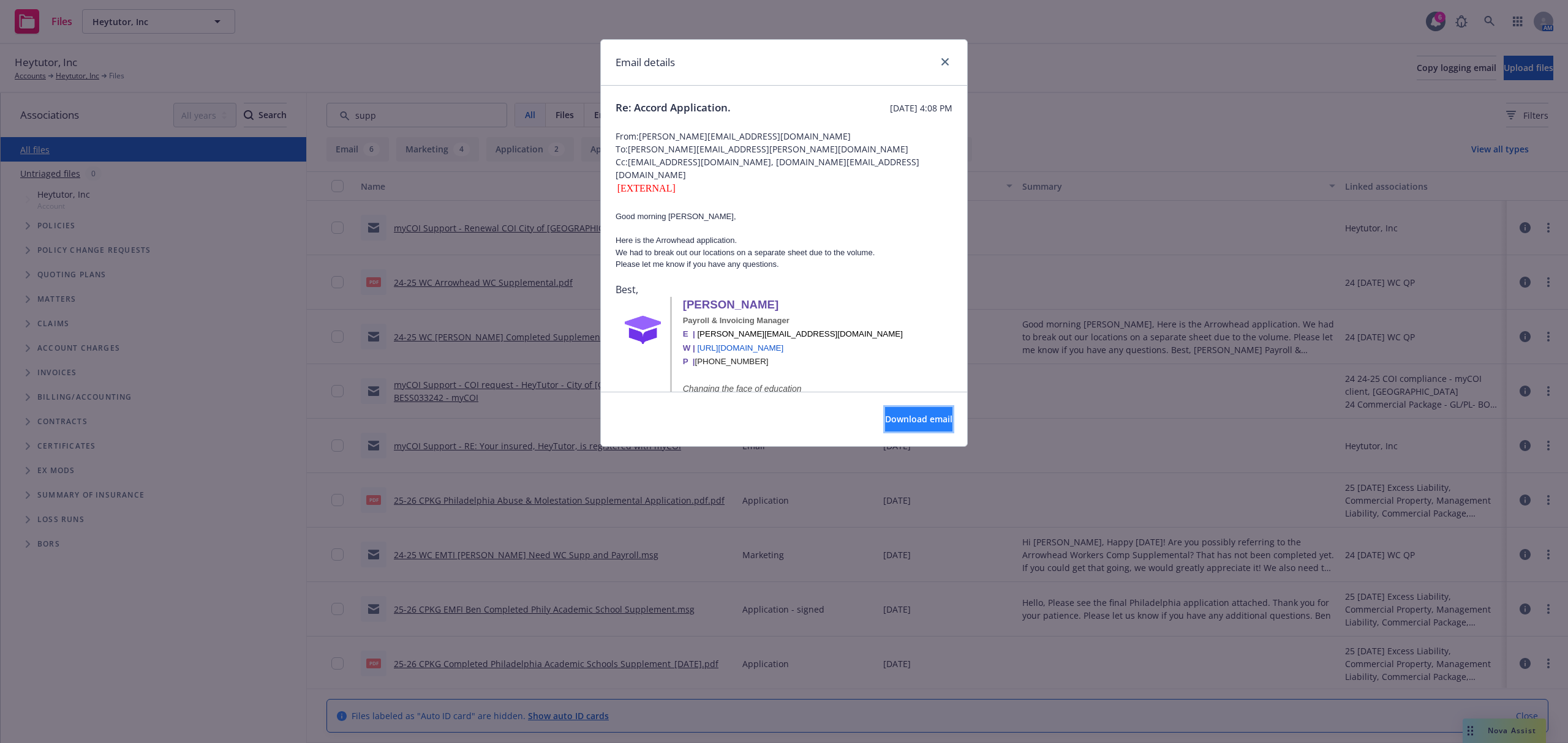
click at [885, 417] on span "Download email" at bounding box center [918, 419] width 67 height 12
drag, startPoint x: 945, startPoint y: 59, endPoint x: 890, endPoint y: 30, distance: 62.2
click at [945, 59] on icon "close" at bounding box center [945, 62] width 7 height 7
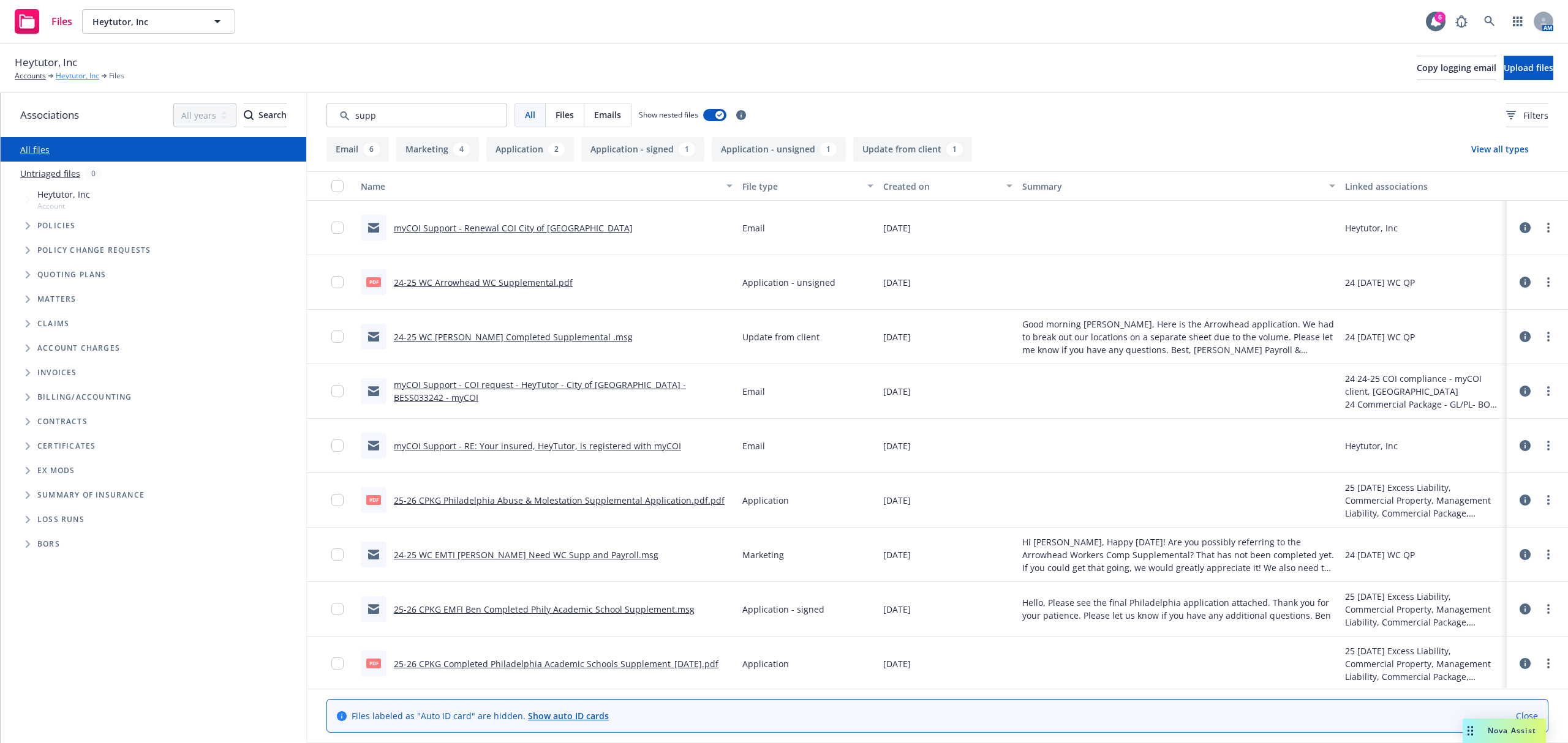
click at [75, 76] on link "Heytutor, Inc" at bounding box center [77, 76] width 43 height 11
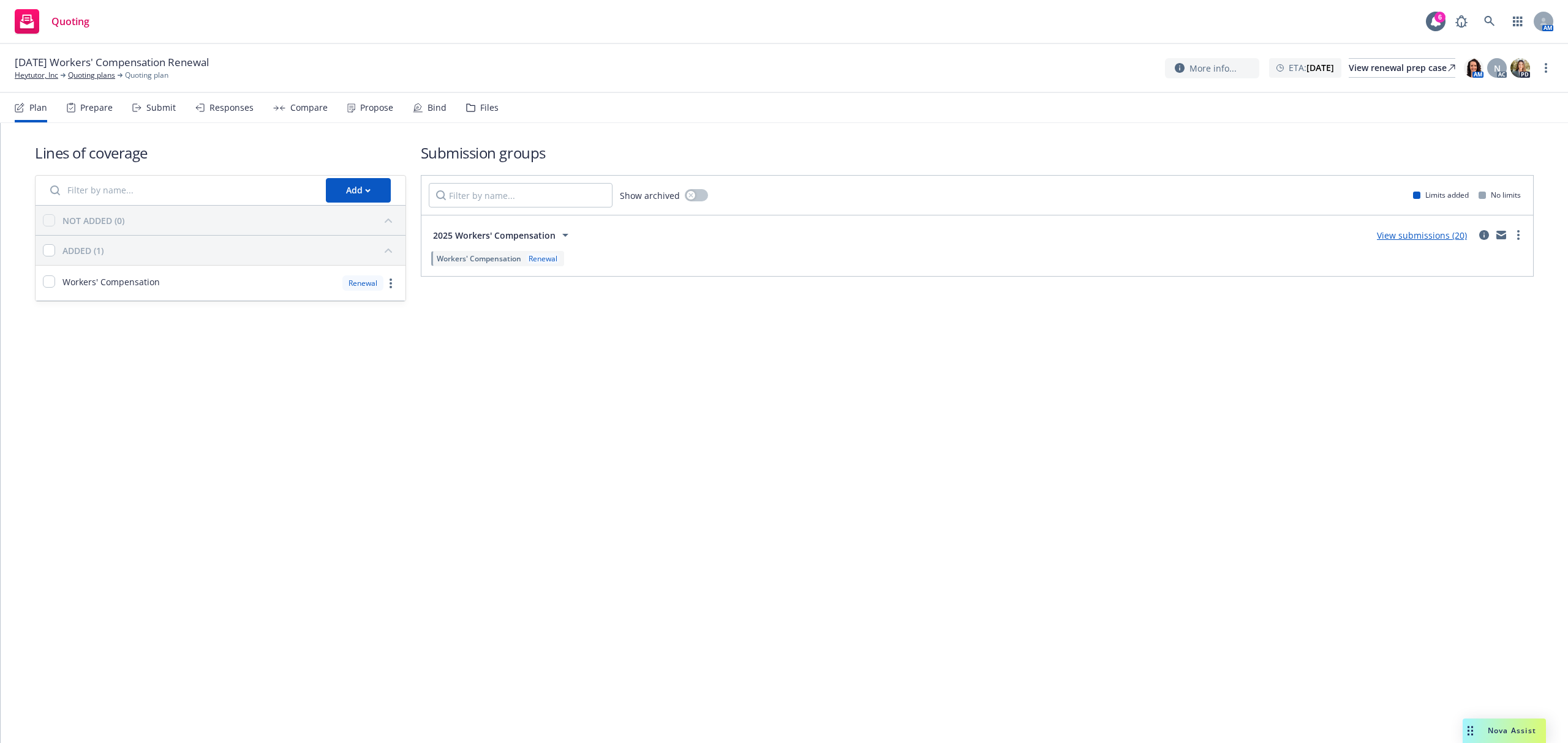
click at [479, 114] on div "Files" at bounding box center [482, 107] width 32 height 29
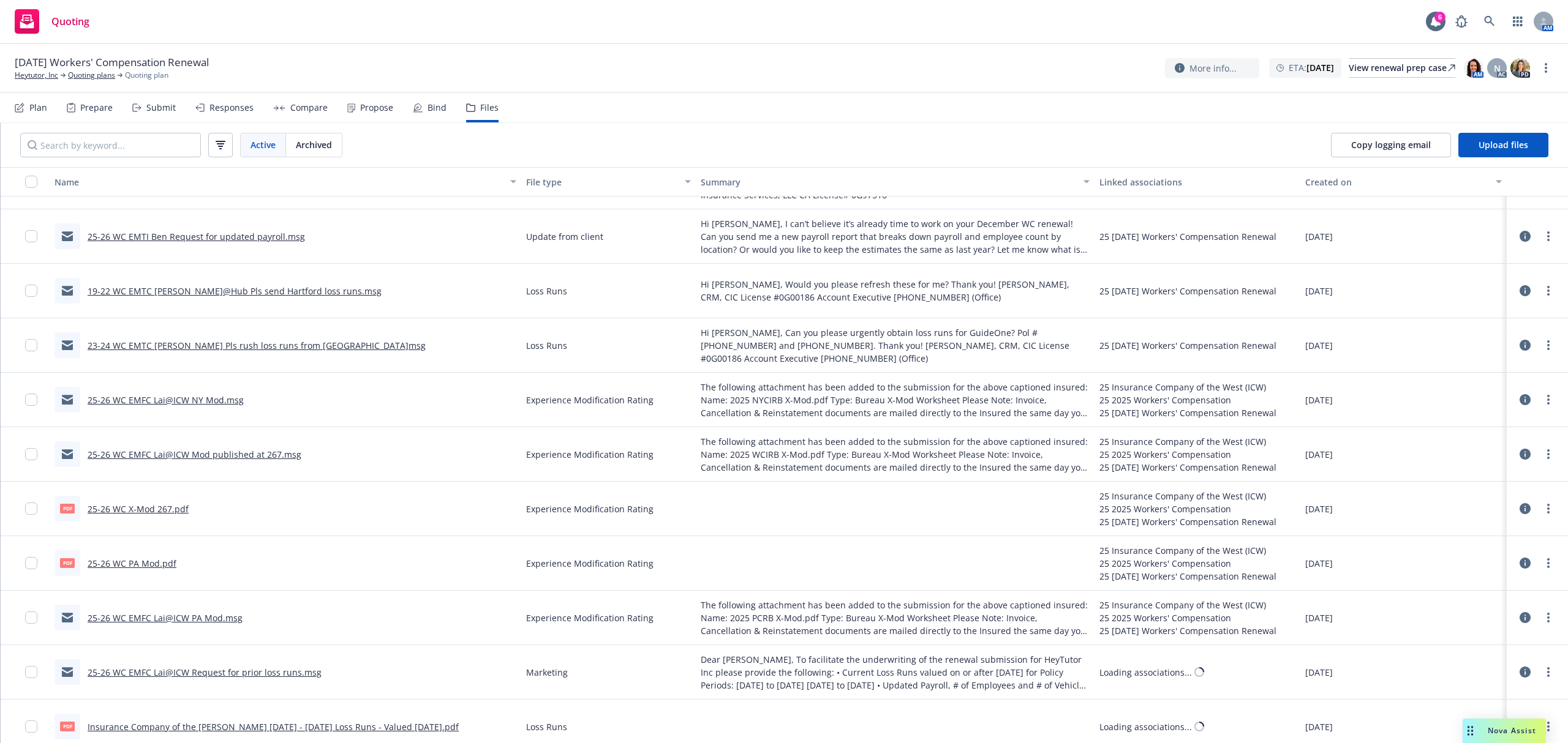
scroll to position [809, 0]
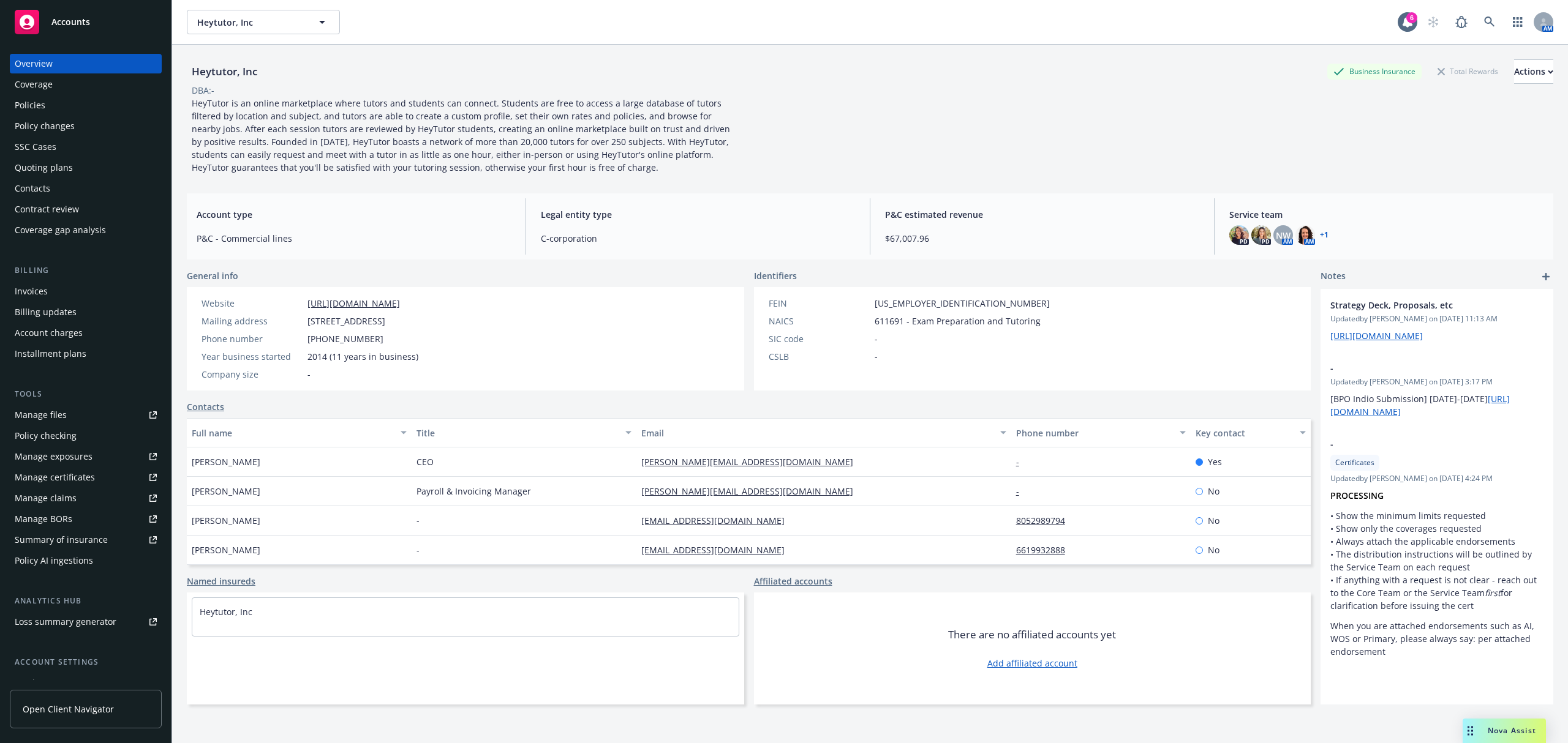
click at [35, 111] on div "Policies" at bounding box center [30, 106] width 31 height 19
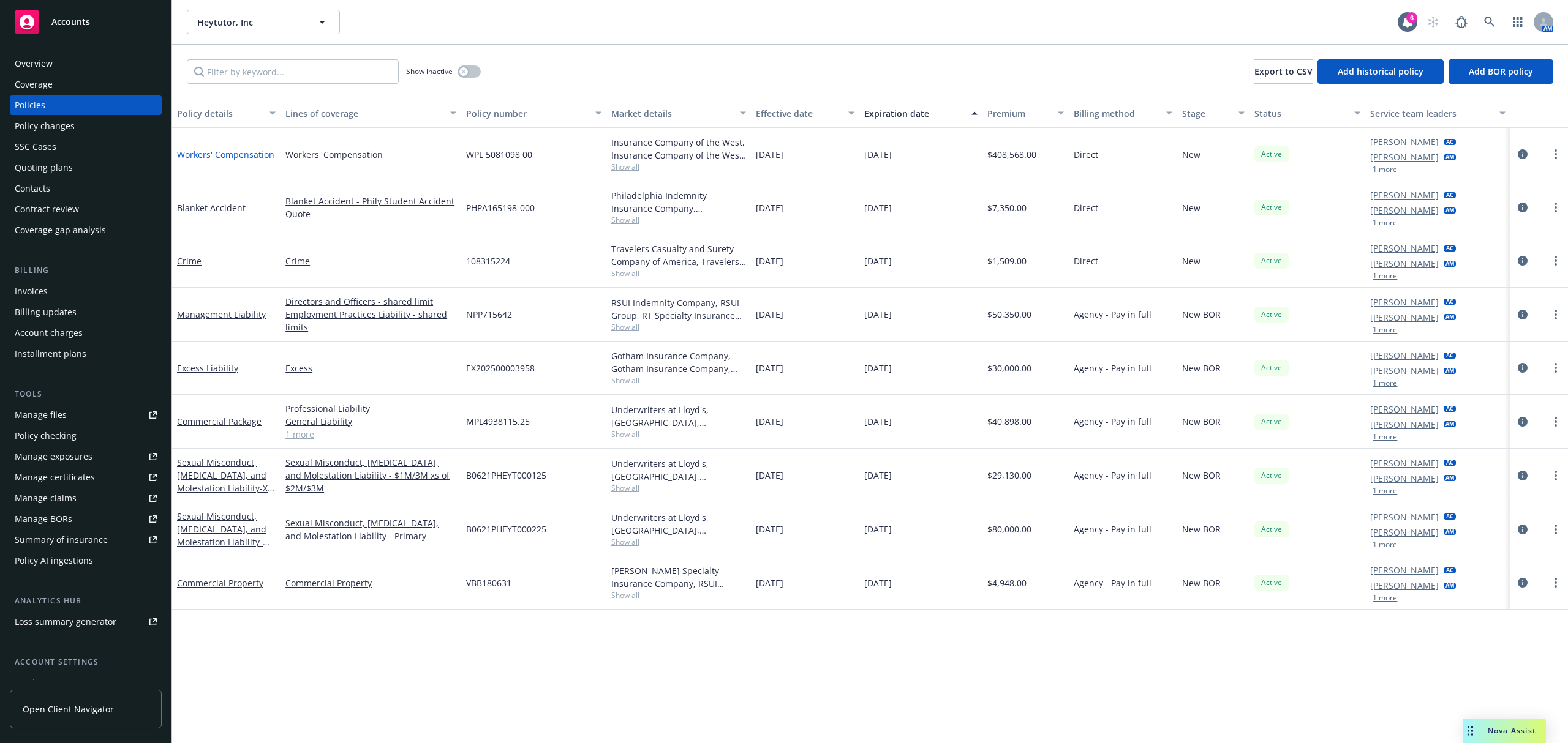
click at [210, 153] on link "Workers' Compensation" at bounding box center [225, 155] width 97 height 12
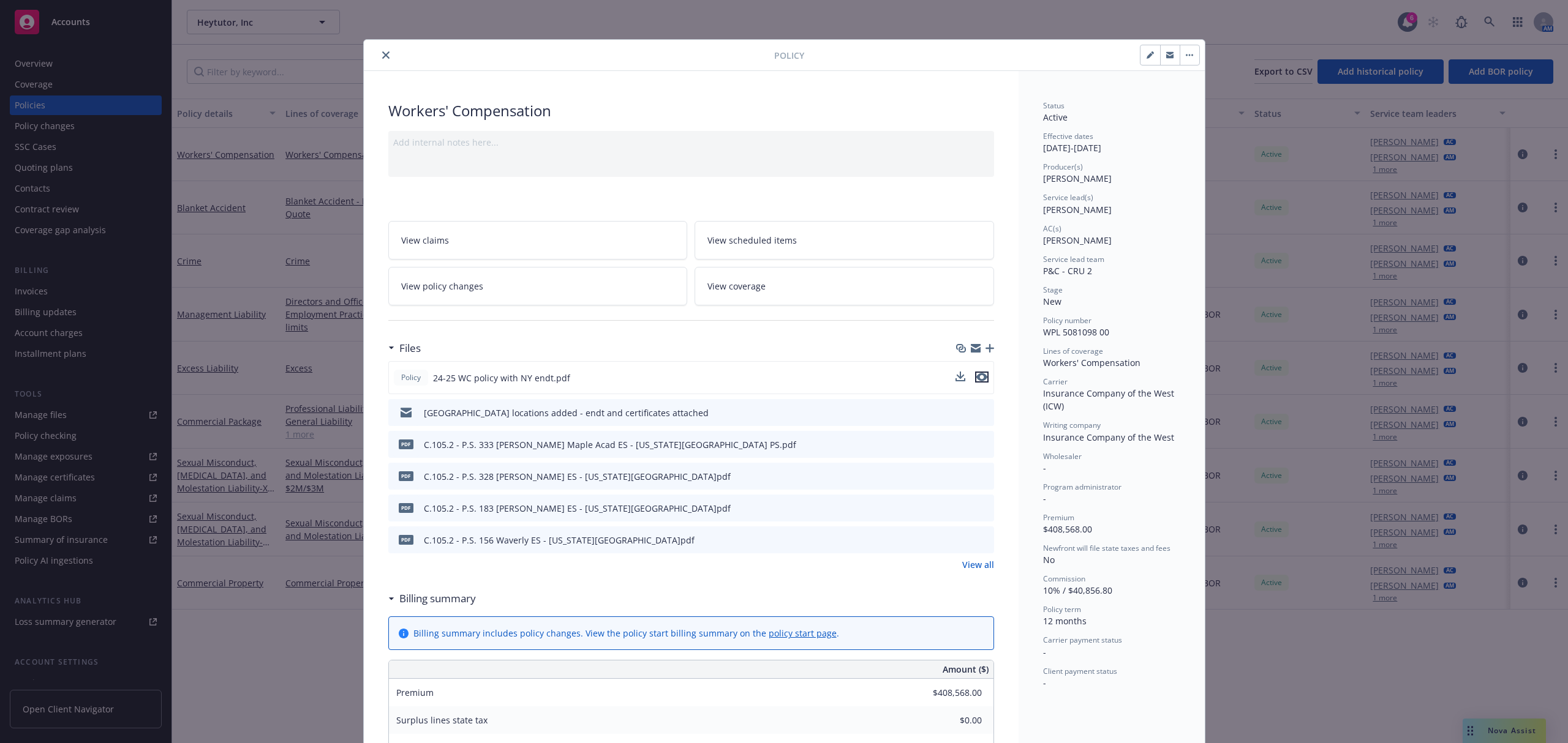
click at [976, 379] on icon "preview file" at bounding box center [981, 376] width 11 height 8
drag, startPoint x: 379, startPoint y: 55, endPoint x: 388, endPoint y: 55, distance: 9.0
click at [382, 55] on icon "close" at bounding box center [386, 55] width 7 height 7
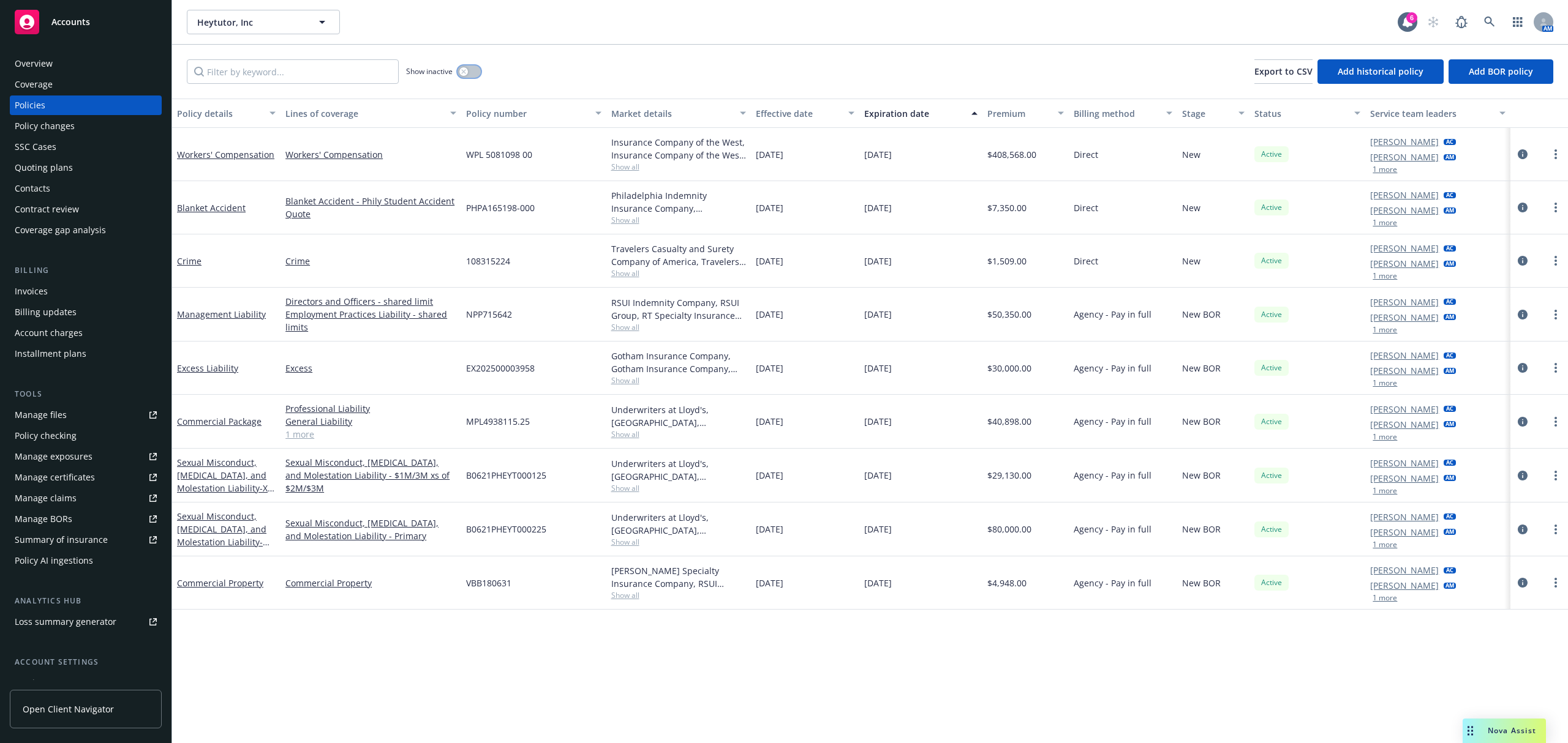
click at [473, 74] on button "button" at bounding box center [469, 72] width 23 height 12
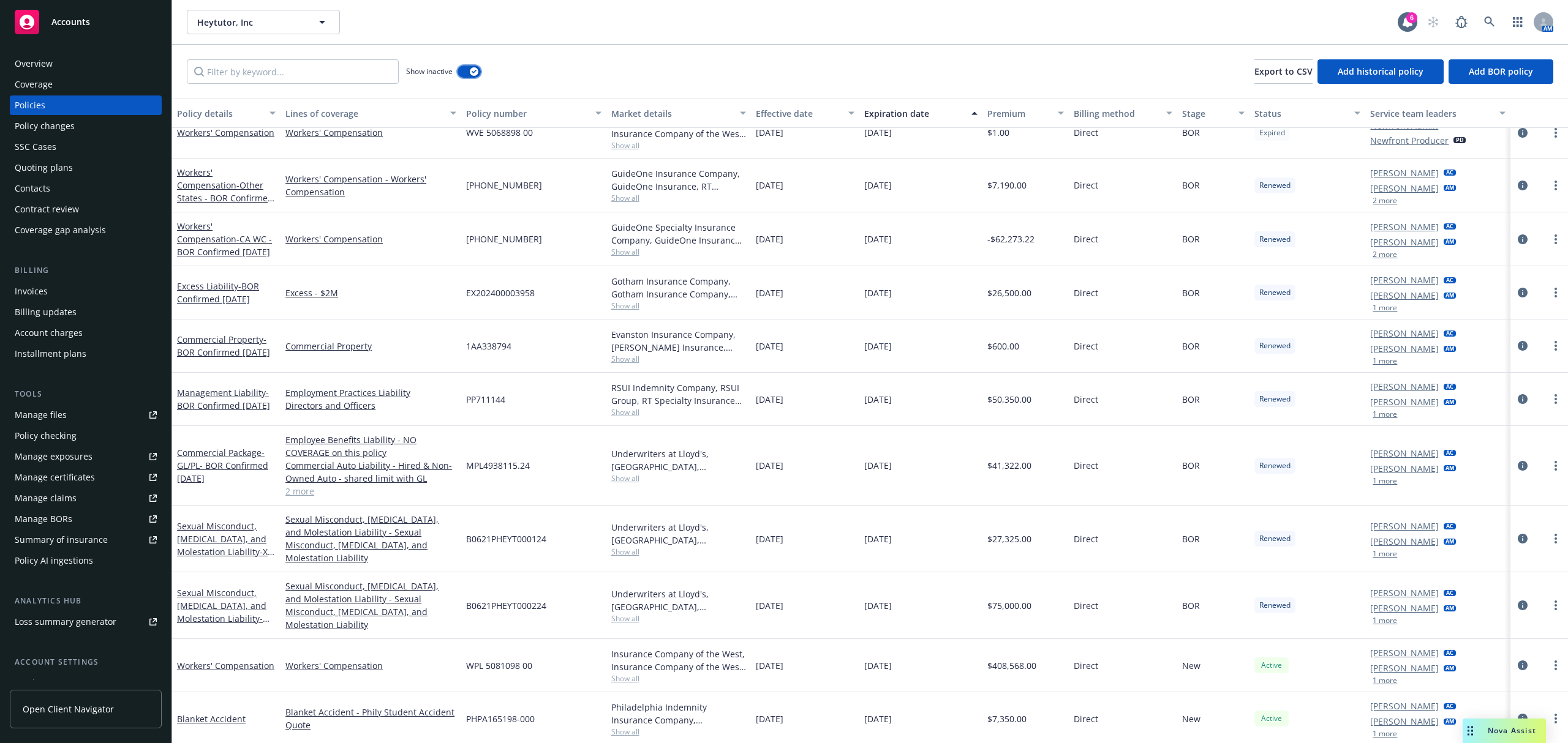
scroll to position [89, 0]
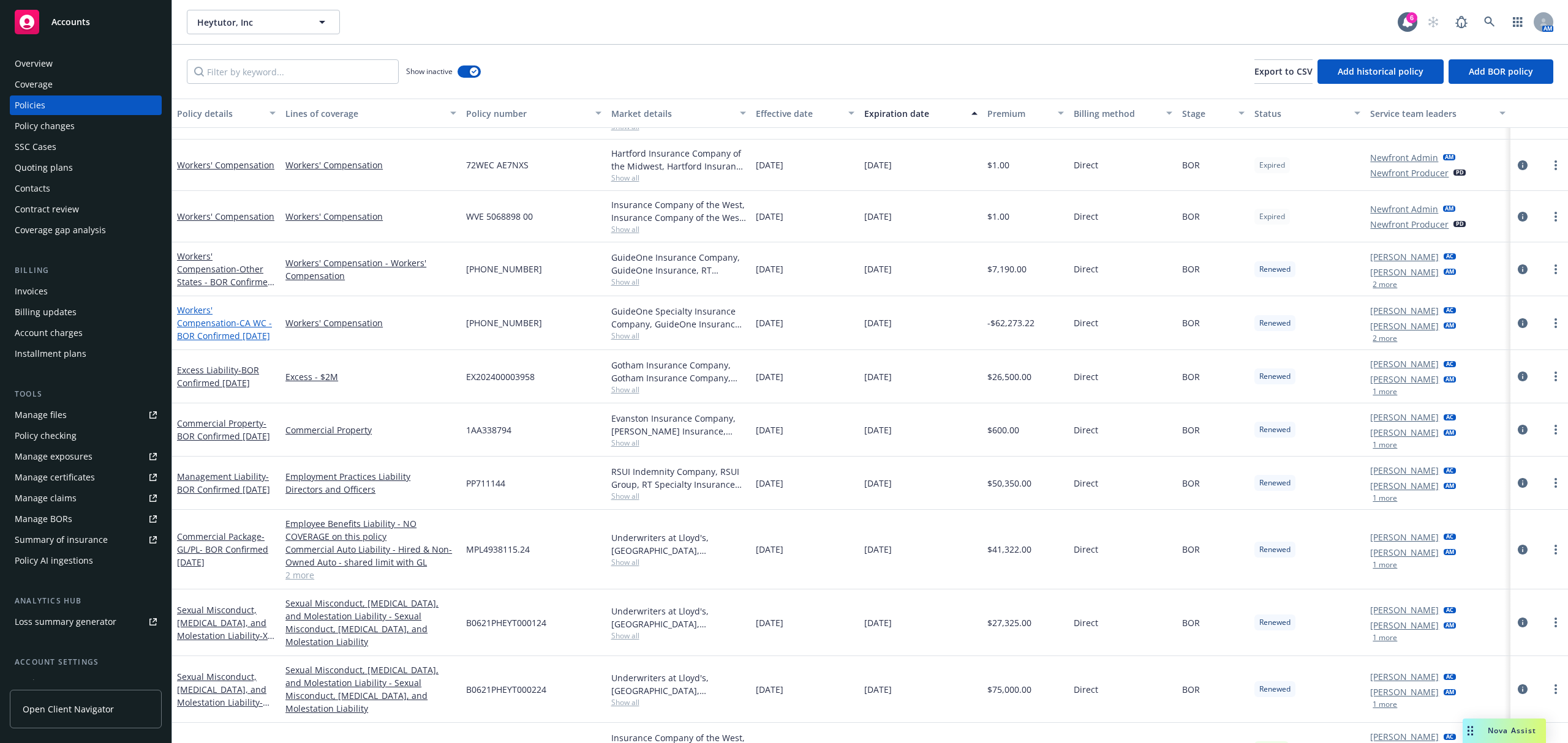
click at [192, 339] on span "- CA WC - BOR Confirmed 8/21/24" at bounding box center [224, 329] width 95 height 25
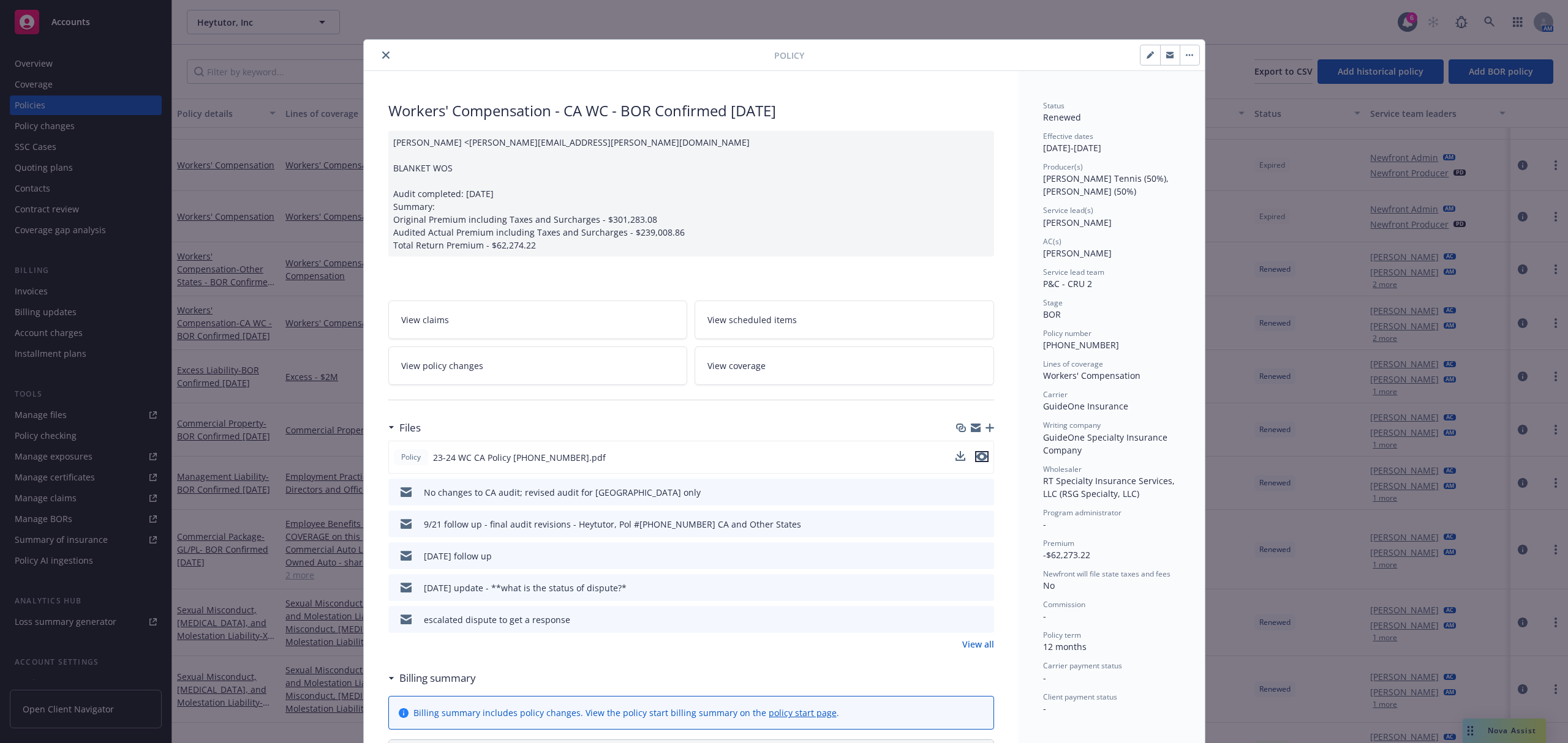
click at [981, 456] on button "preview file" at bounding box center [982, 456] width 13 height 11
click at [382, 52] on icon "close" at bounding box center [386, 55] width 7 height 7
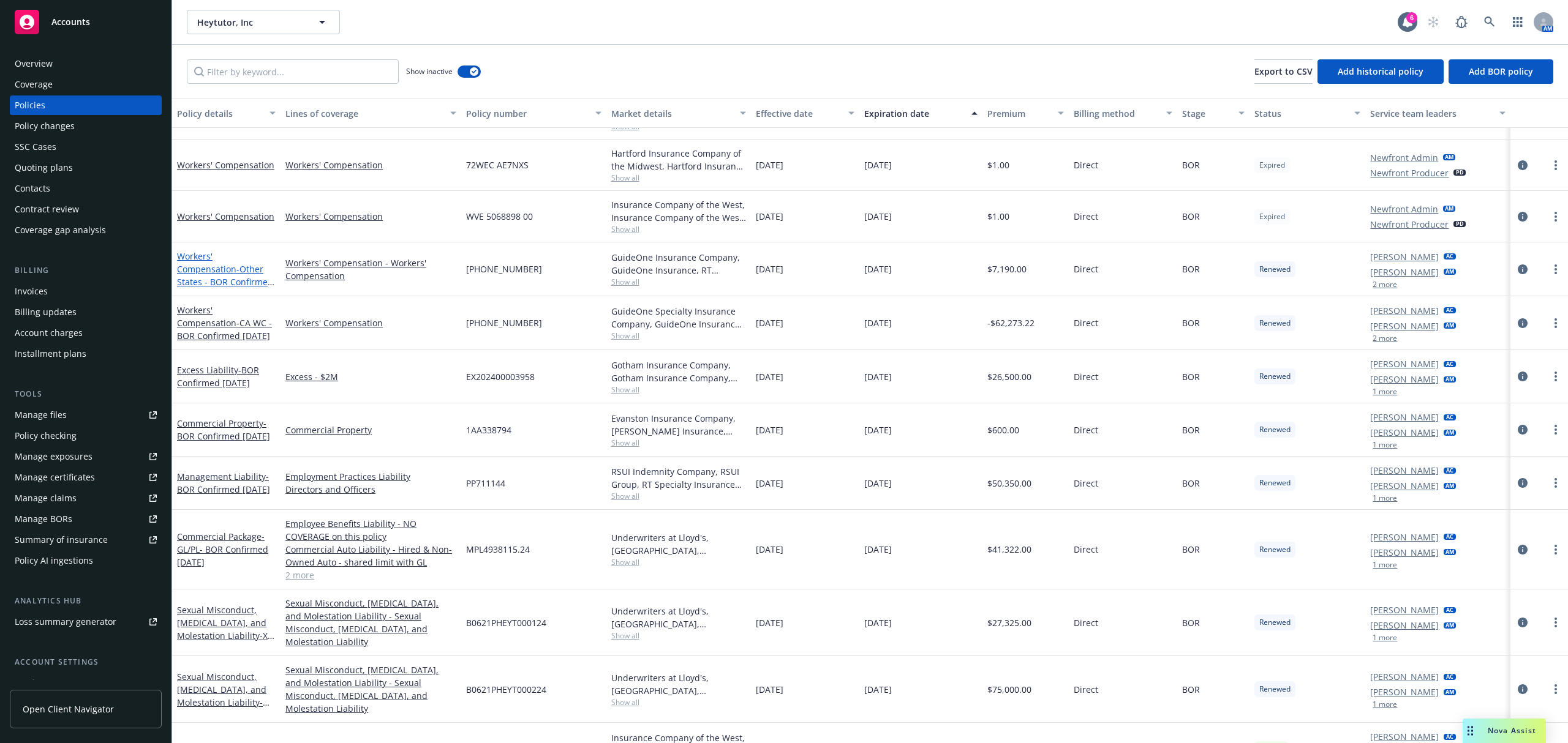
click at [225, 257] on link "Workers' Compensation - Other States - BOR Confirmed 8/21/24" at bounding box center [225, 275] width 96 height 50
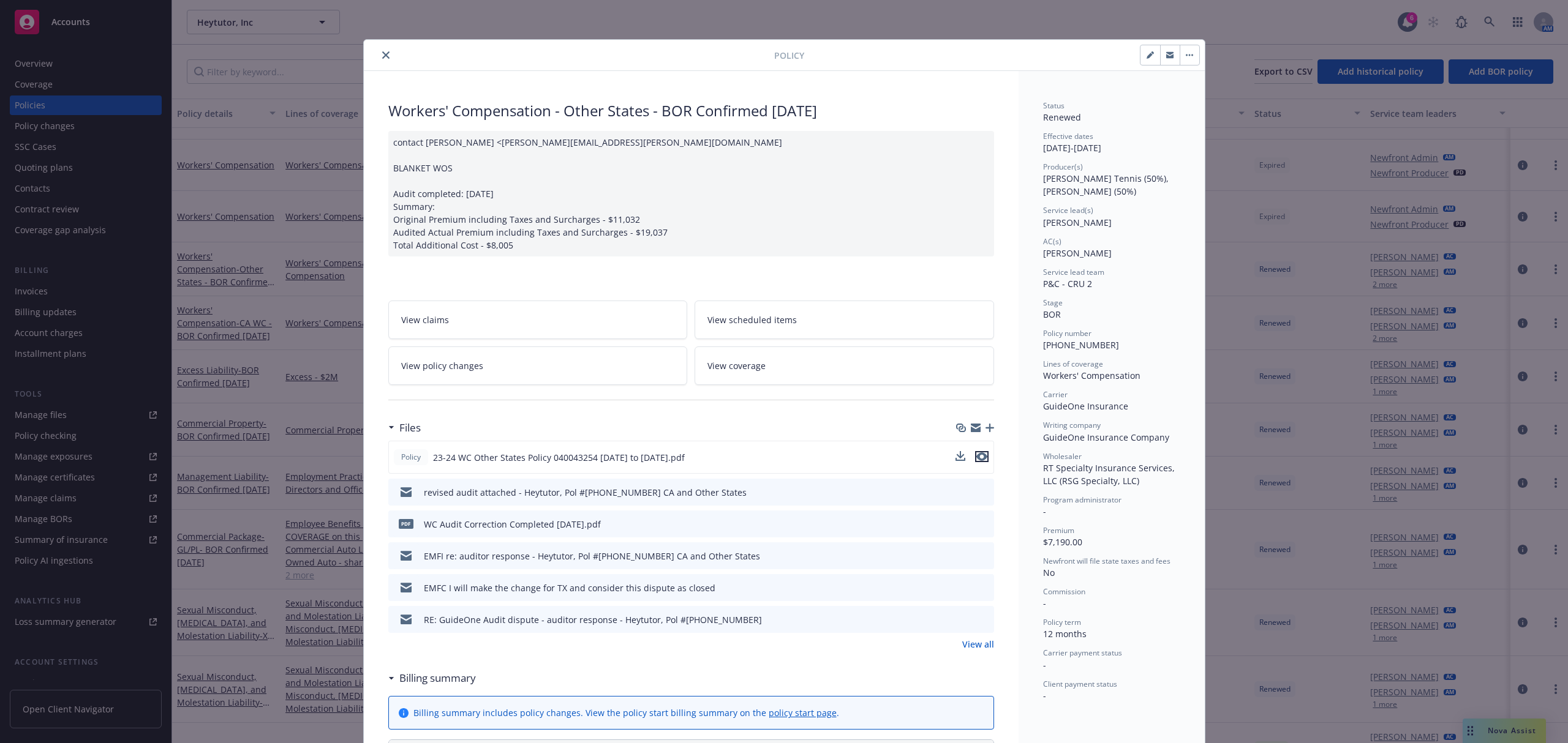
click at [979, 454] on icon "preview file" at bounding box center [981, 456] width 11 height 8
click at [375, 48] on div at bounding box center [572, 55] width 406 height 15
click at [382, 56] on icon "close" at bounding box center [386, 55] width 7 height 7
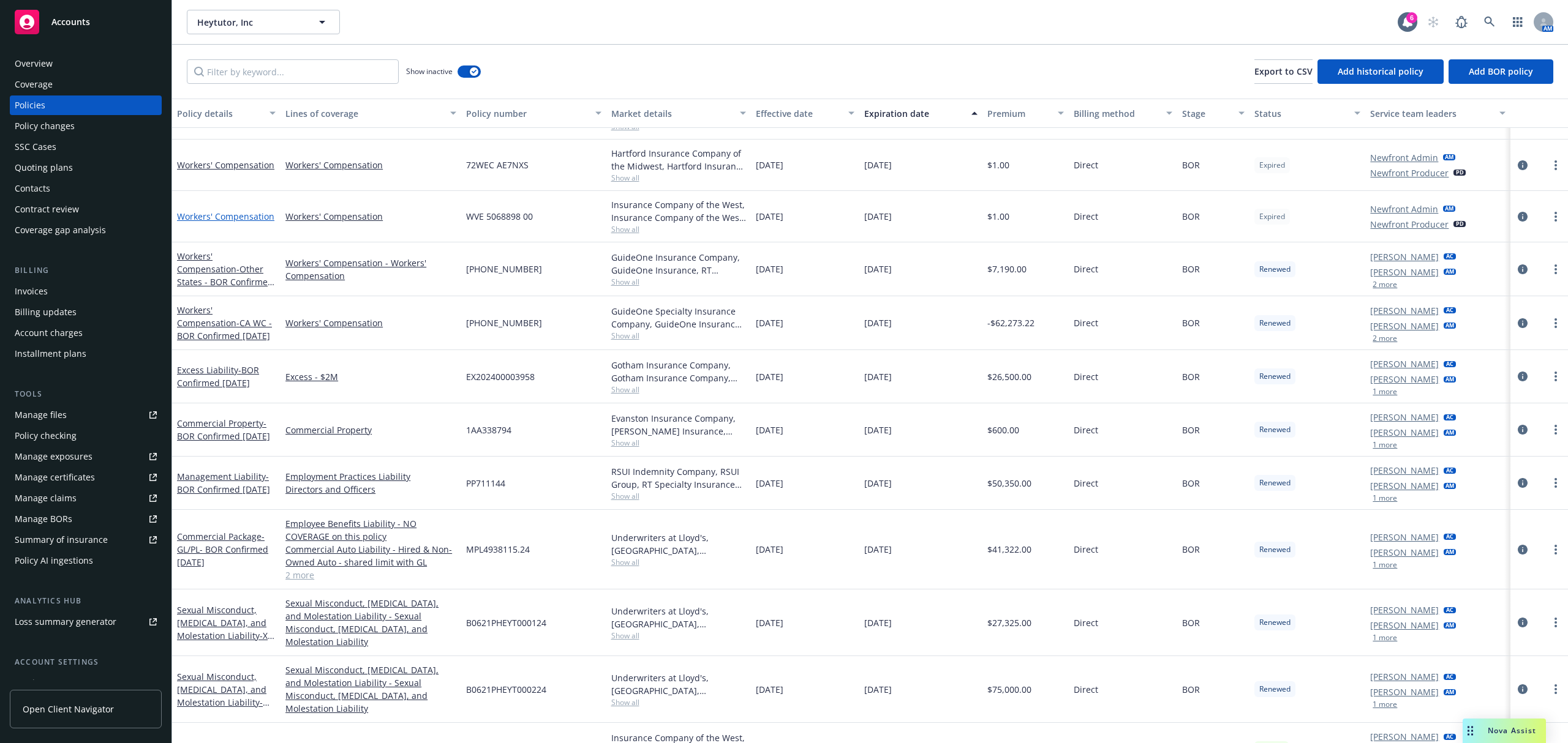
click at [238, 216] on link "Workers' Compensation" at bounding box center [225, 216] width 97 height 12
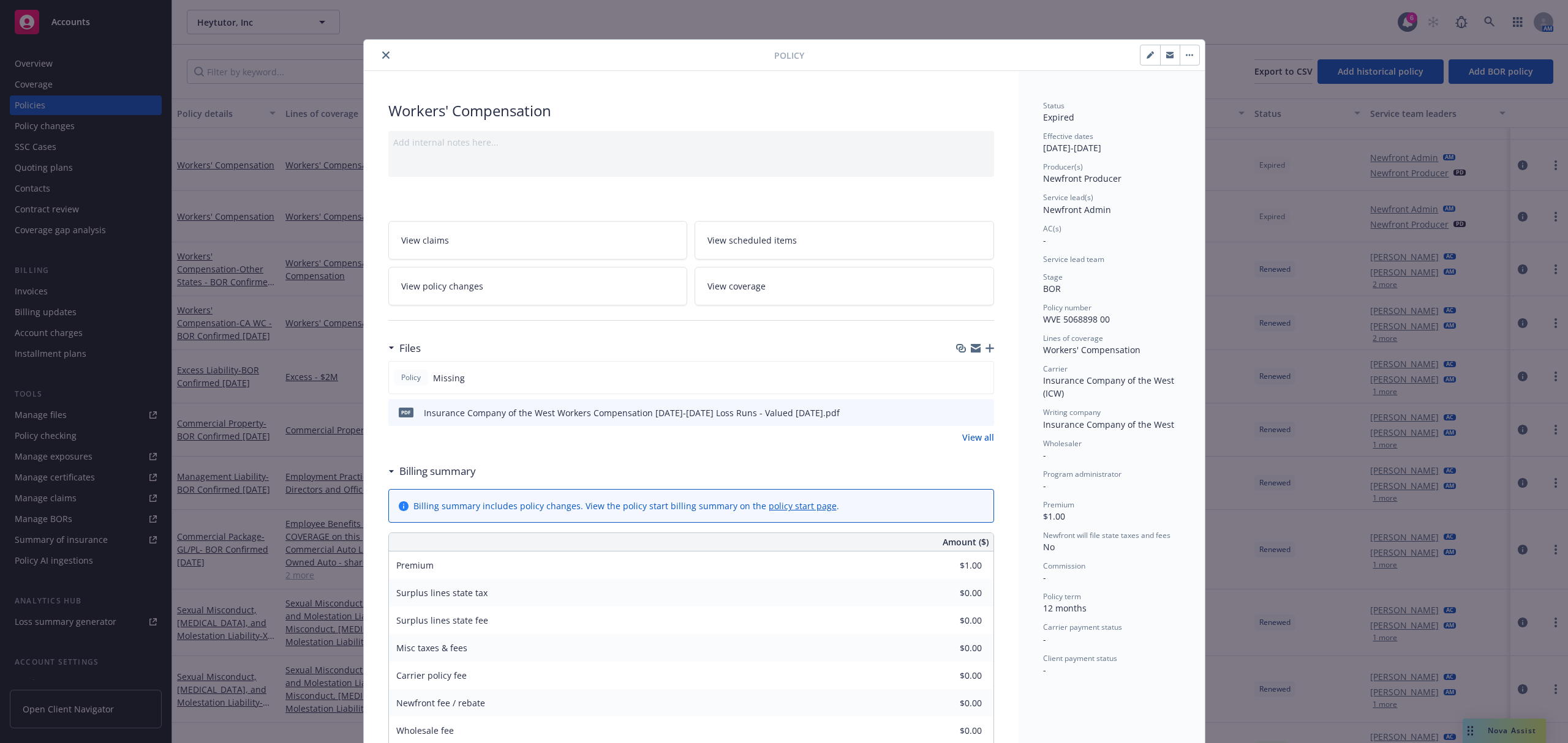
click at [382, 55] on icon "close" at bounding box center [386, 55] width 7 height 7
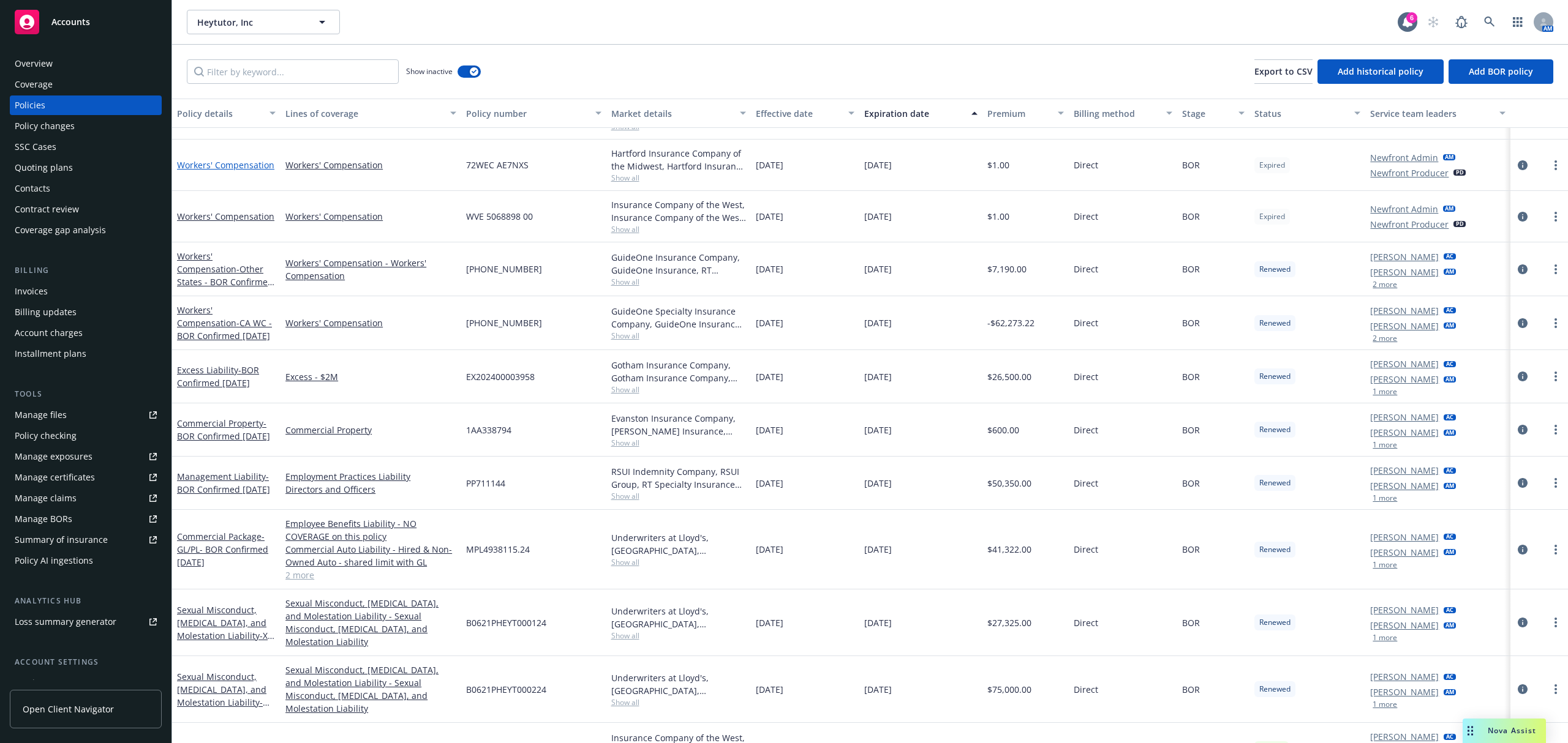
click at [214, 167] on link "Workers' Compensation" at bounding box center [225, 165] width 97 height 12
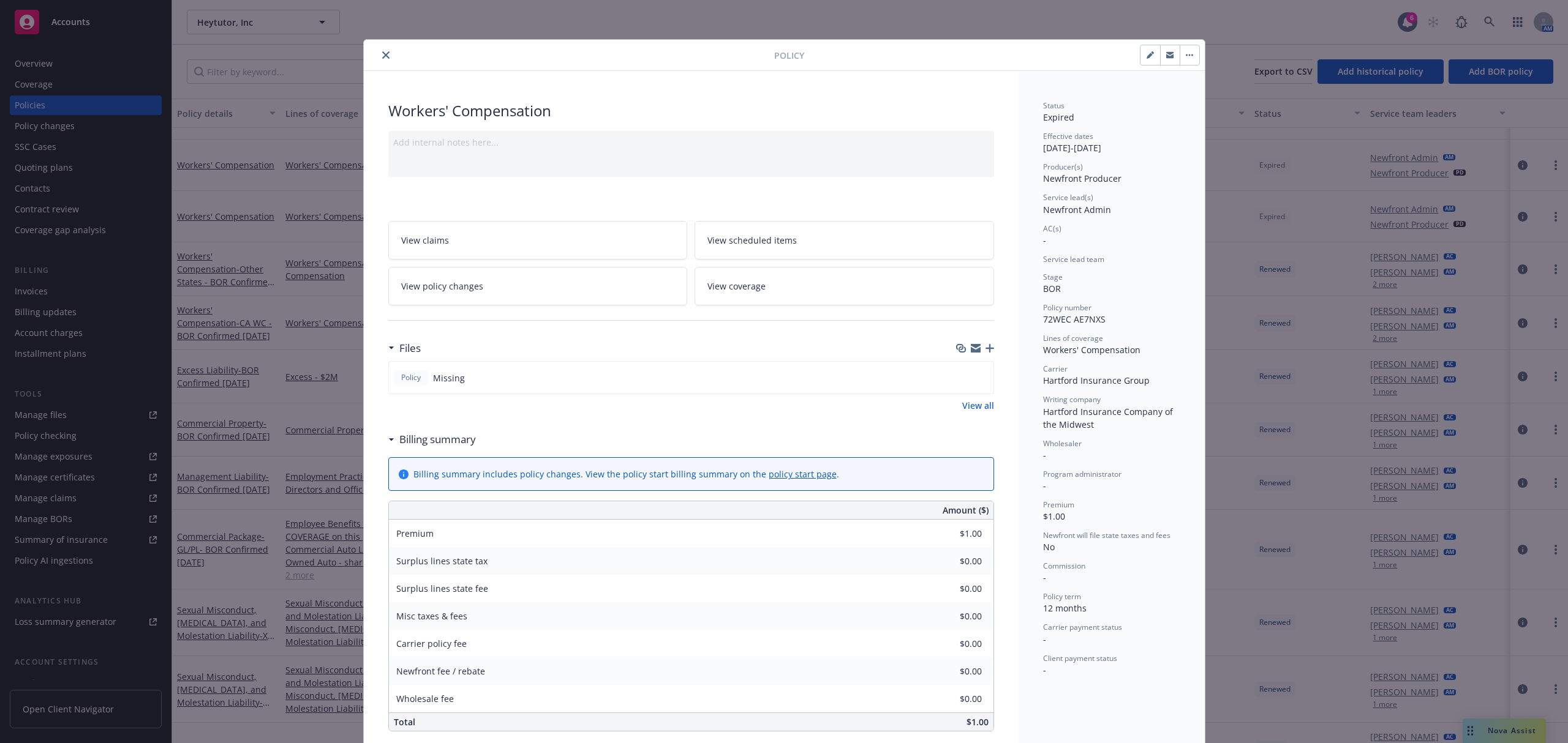
click at [382, 55] on icon "close" at bounding box center [386, 55] width 7 height 7
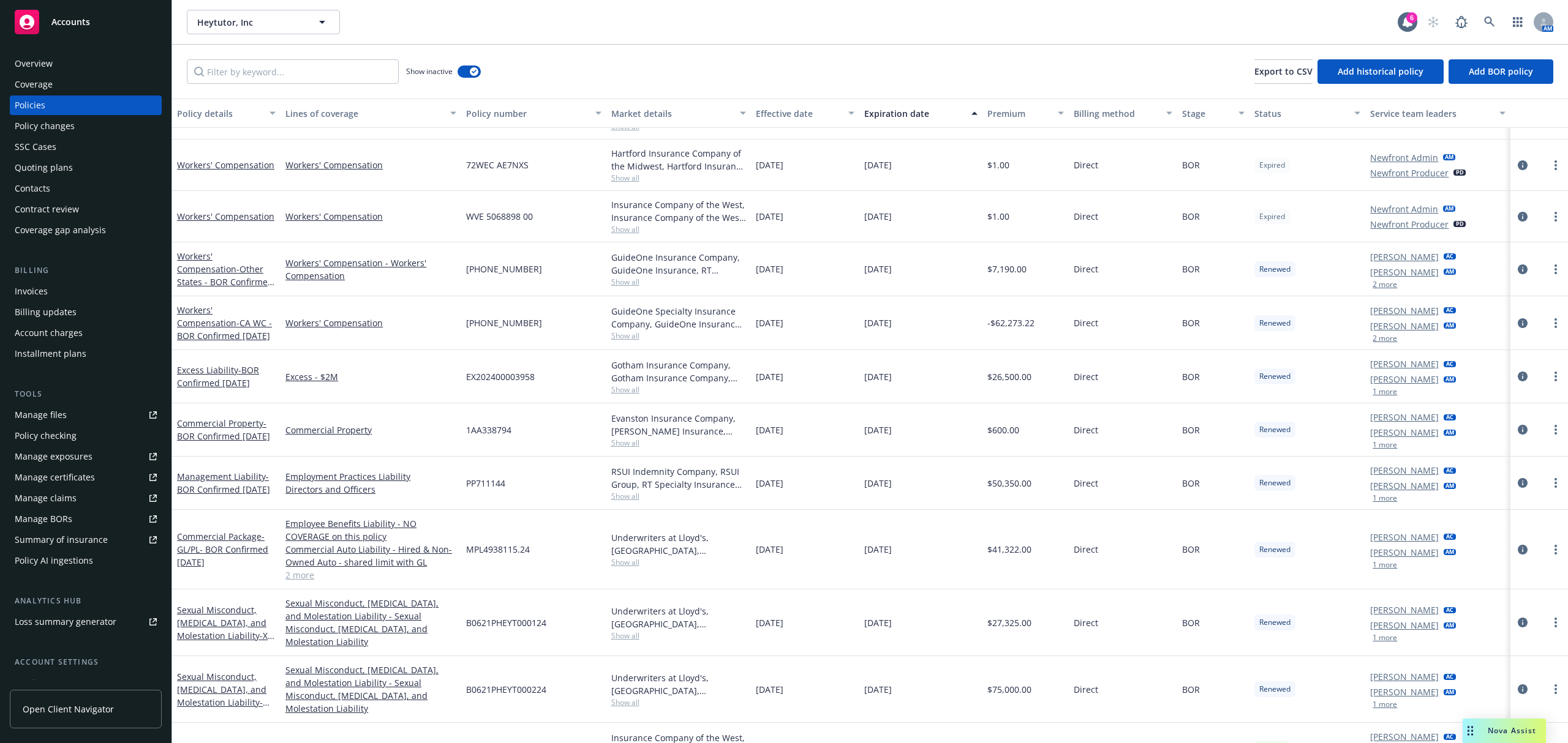
click at [38, 64] on div "Overview" at bounding box center [34, 64] width 38 height 19
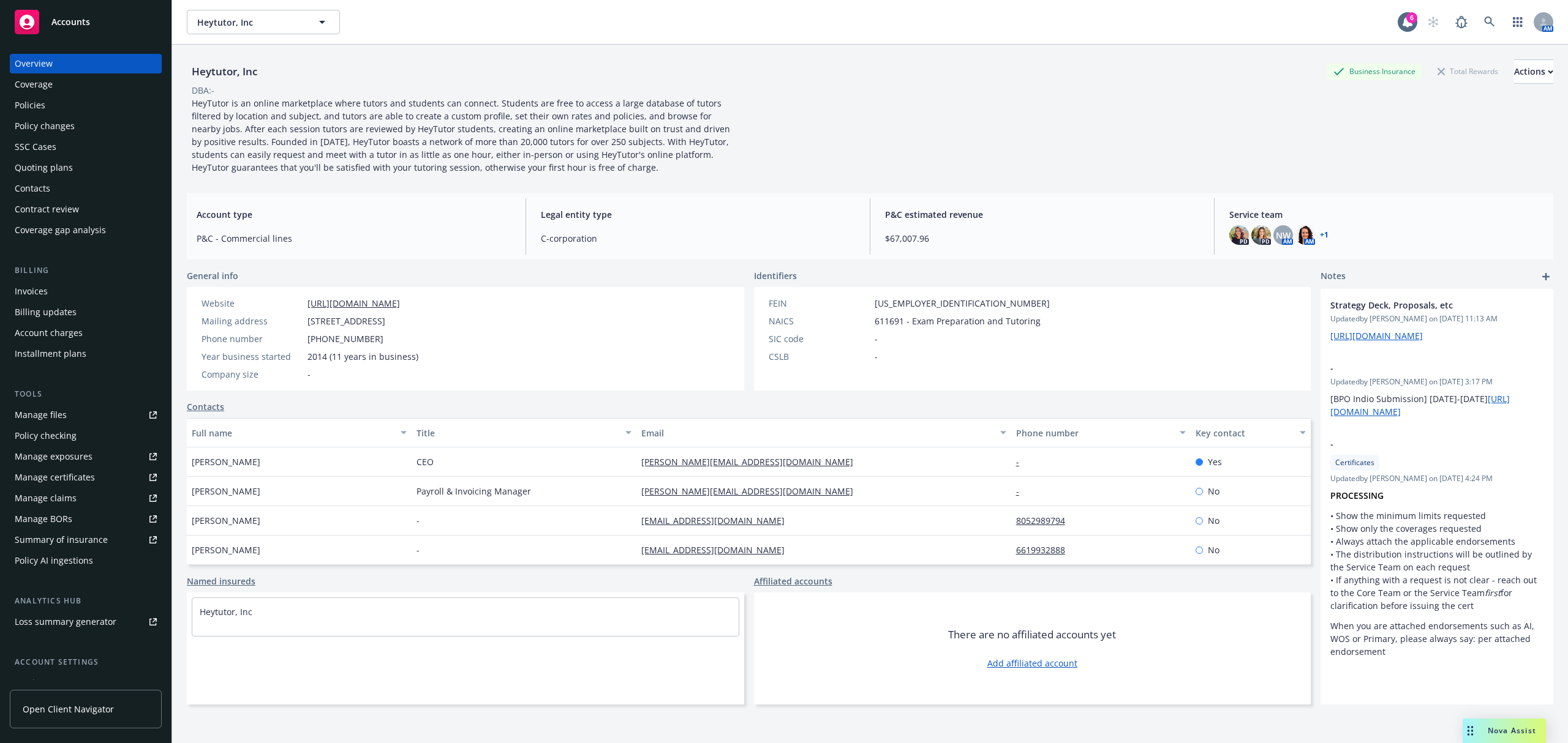
click at [43, 167] on div "Quoting plans" at bounding box center [44, 168] width 58 height 19
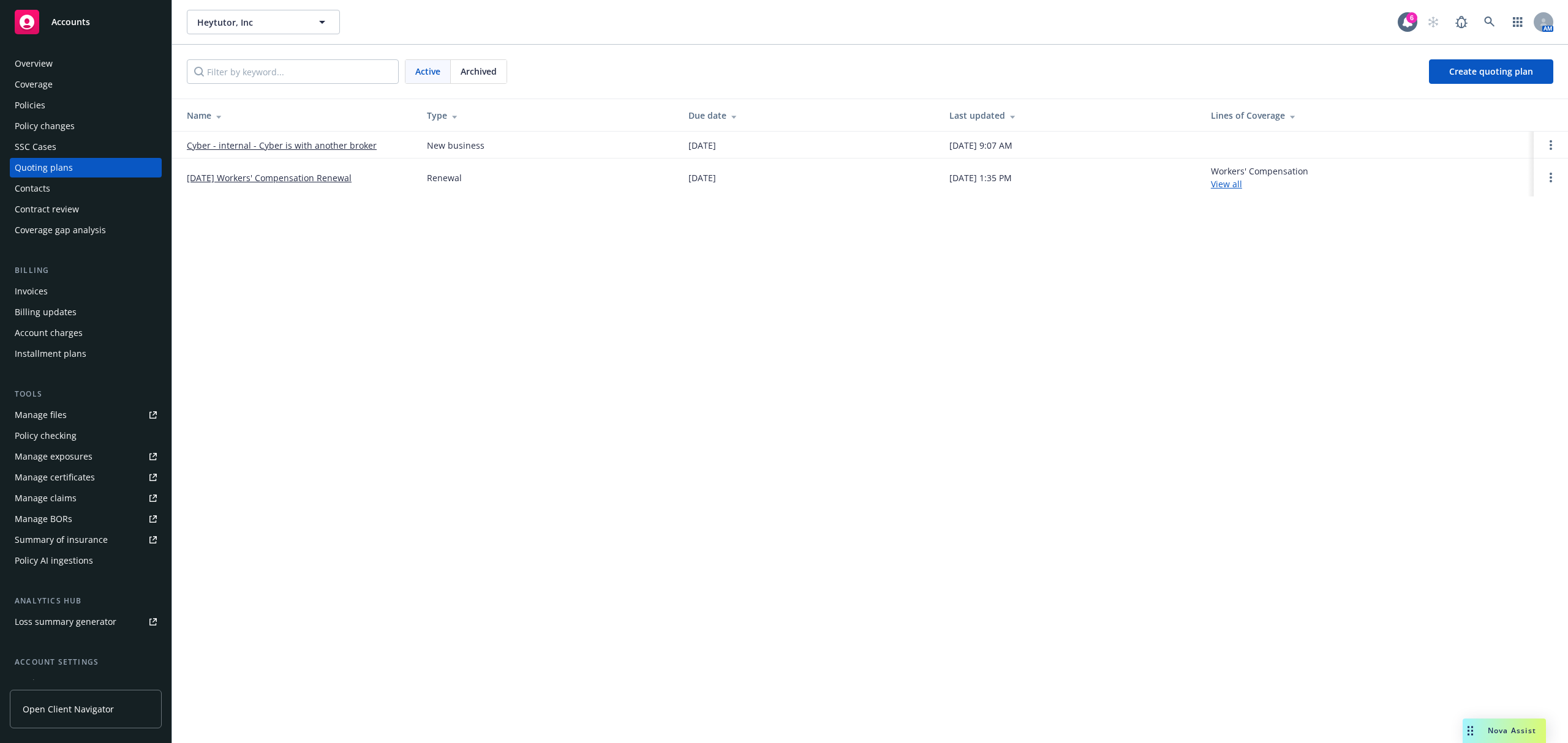
click at [240, 177] on link "12/17/25 Workers' Compensation Renewal" at bounding box center [269, 177] width 165 height 13
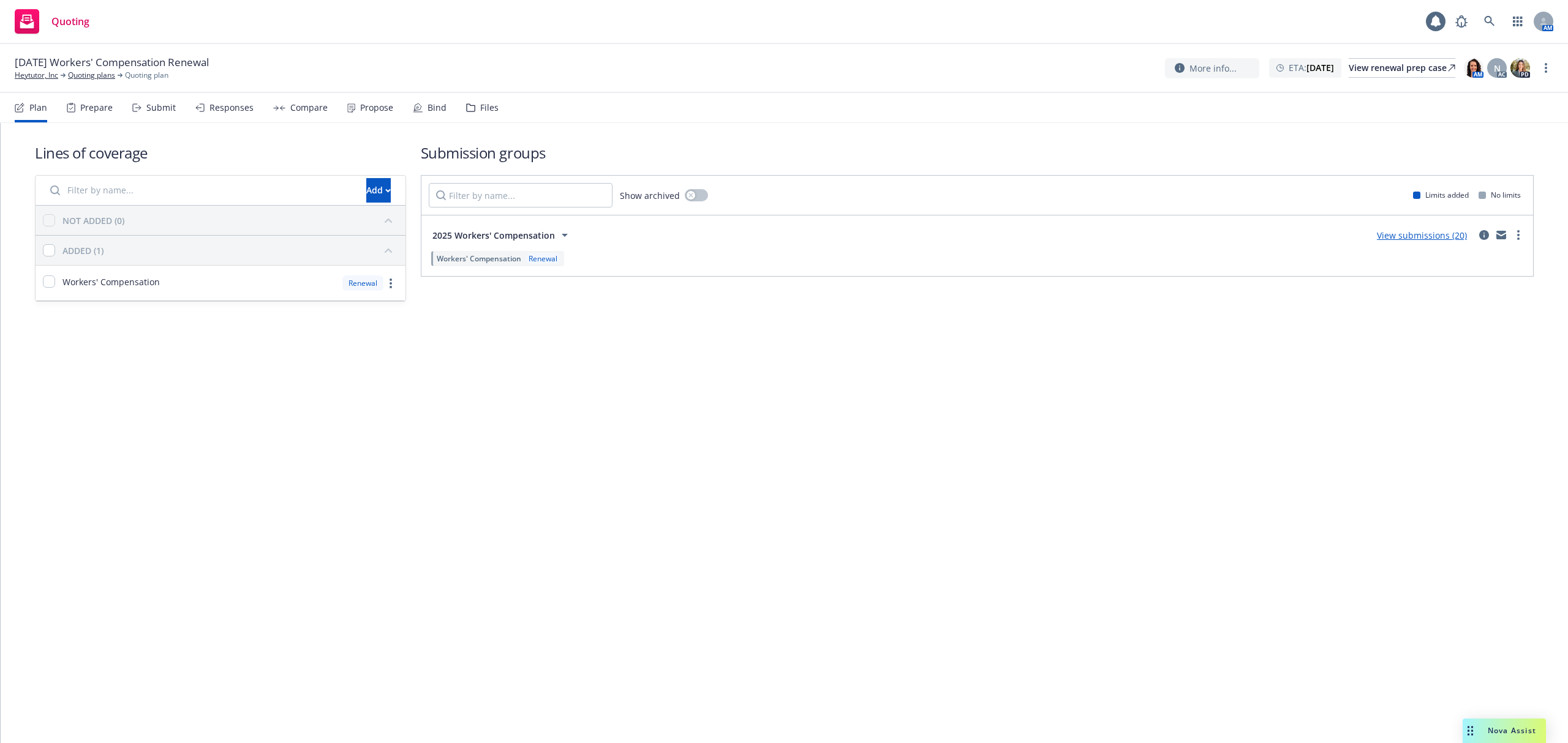
click at [163, 108] on div "Submit" at bounding box center [161, 107] width 29 height 10
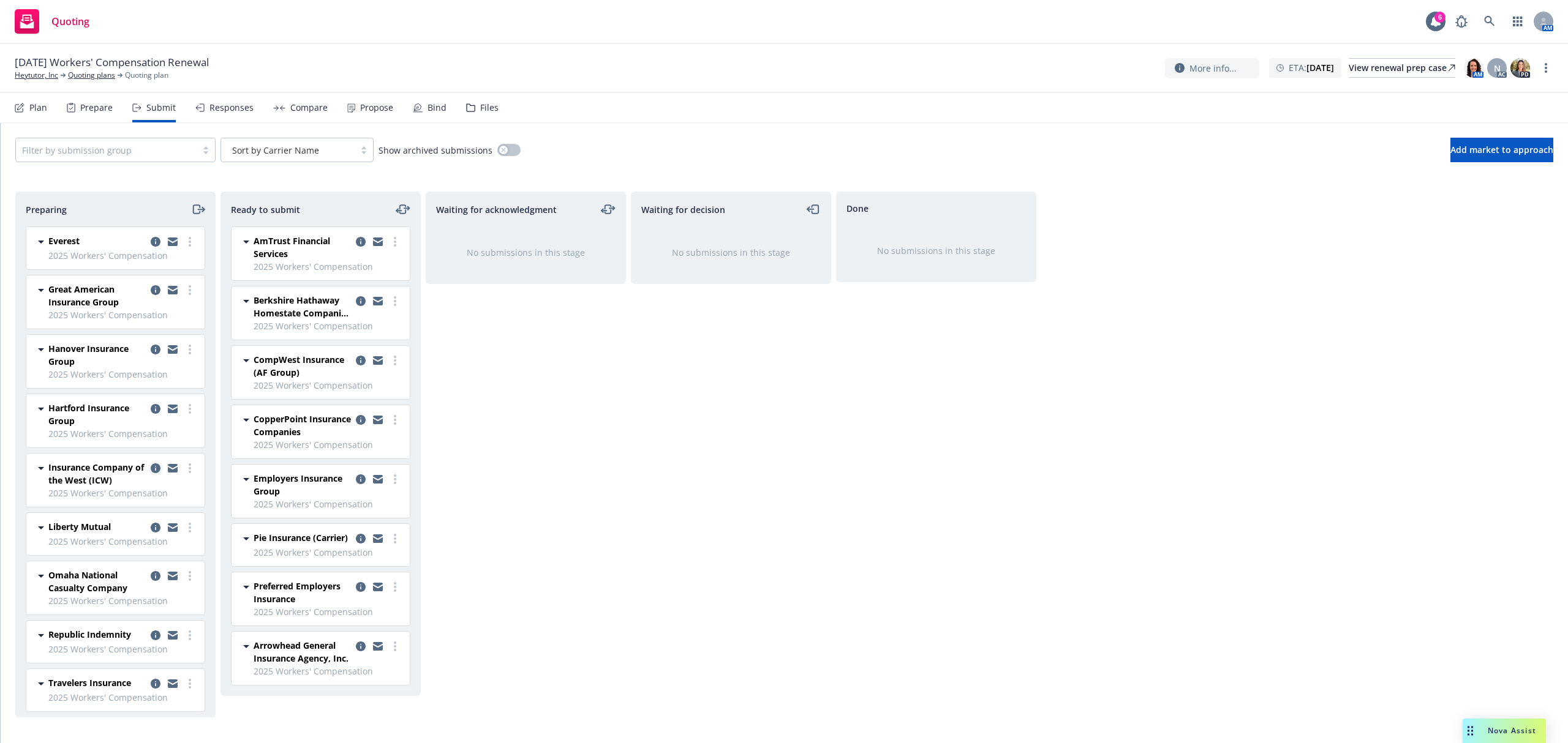
click at [150, 473] on icon "copy logging email" at bounding box center [155, 468] width 10 height 10
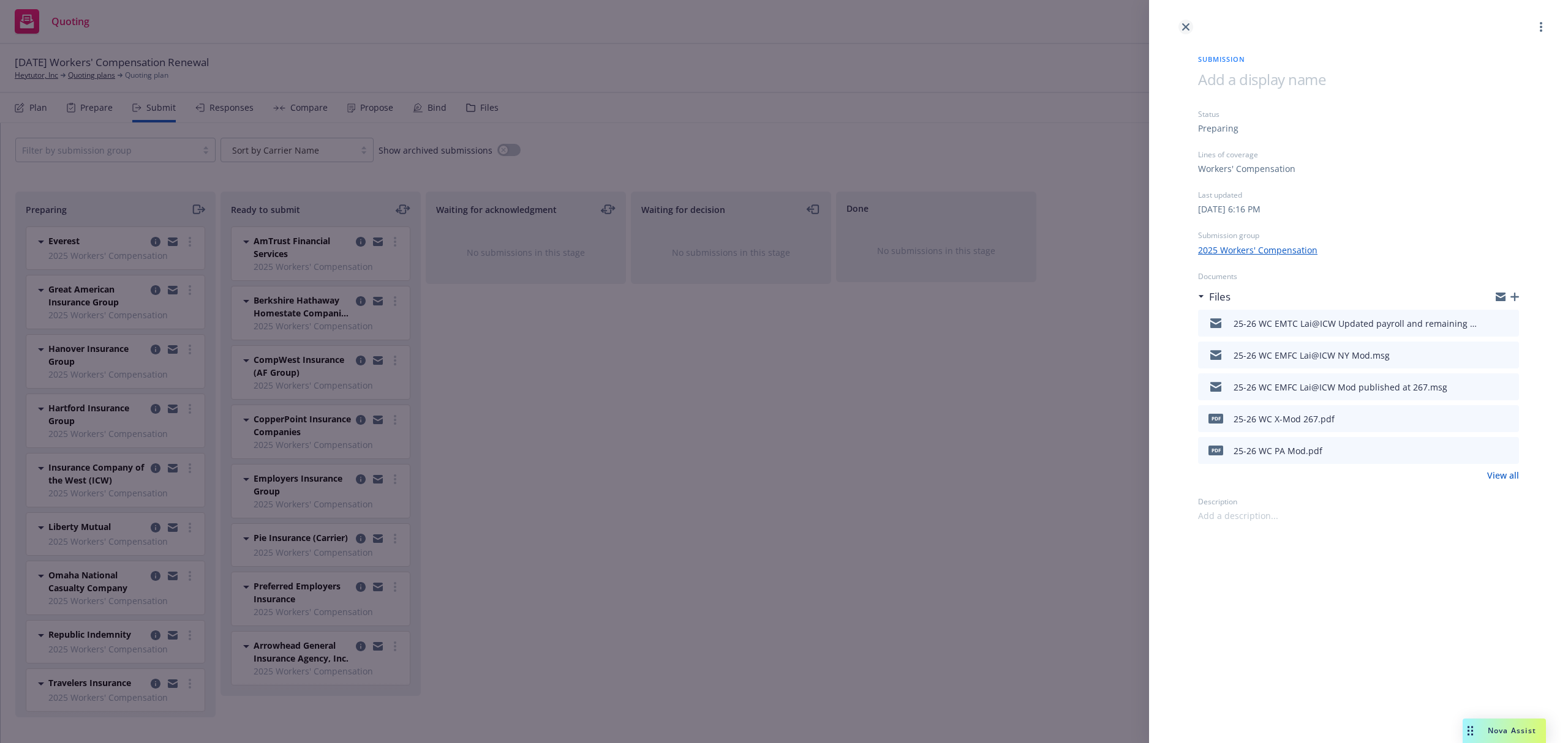
click at [1192, 22] on link "close" at bounding box center [1186, 27] width 15 height 15
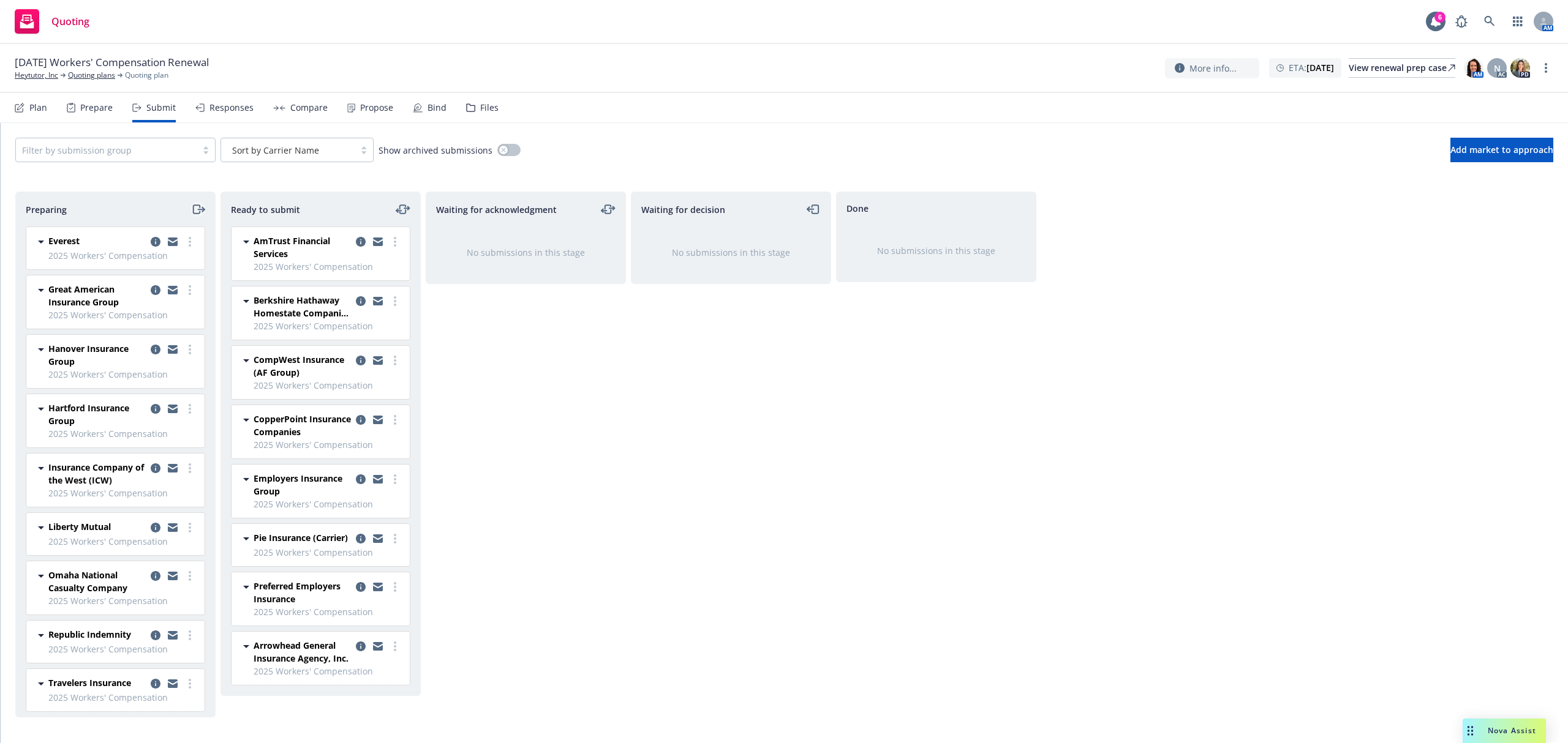
click at [196, 210] on icon "moveRight" at bounding box center [198, 210] width 14 height 15
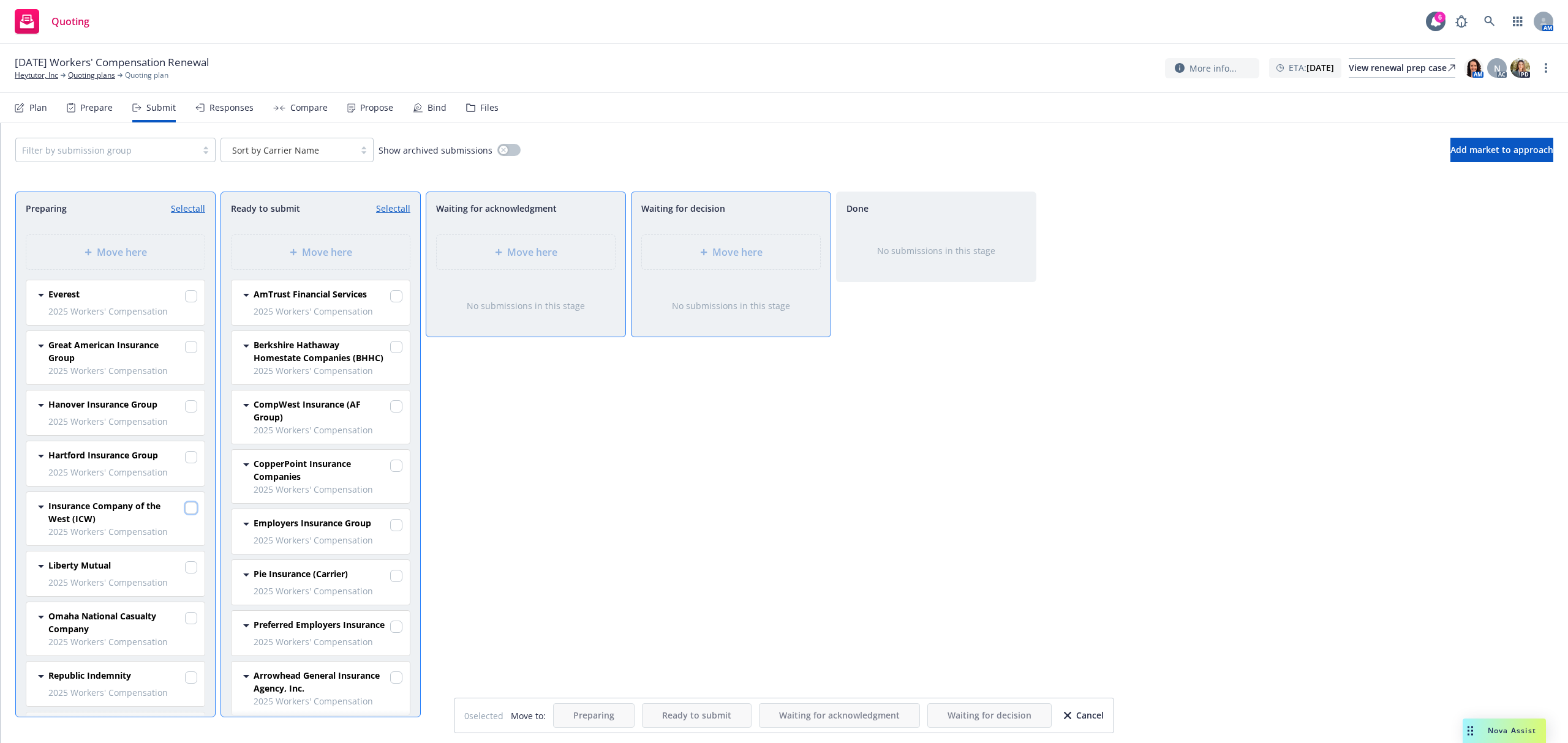
click at [185, 514] on input "checkbox" at bounding box center [191, 508] width 12 height 12
checkbox input "true"
click at [748, 254] on span "Move here" at bounding box center [737, 252] width 50 height 15
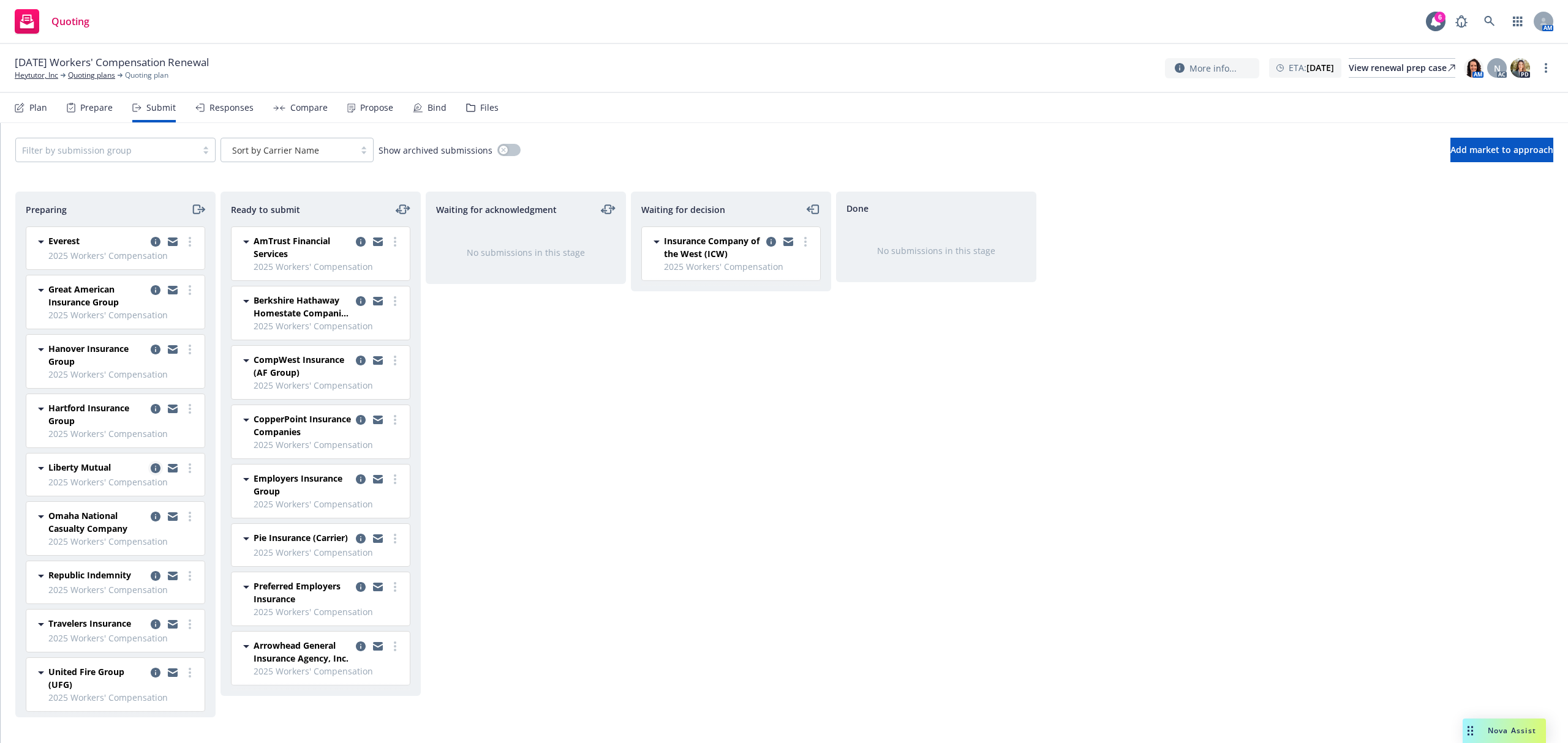
click at [150, 473] on icon "copy logging email" at bounding box center [155, 468] width 10 height 10
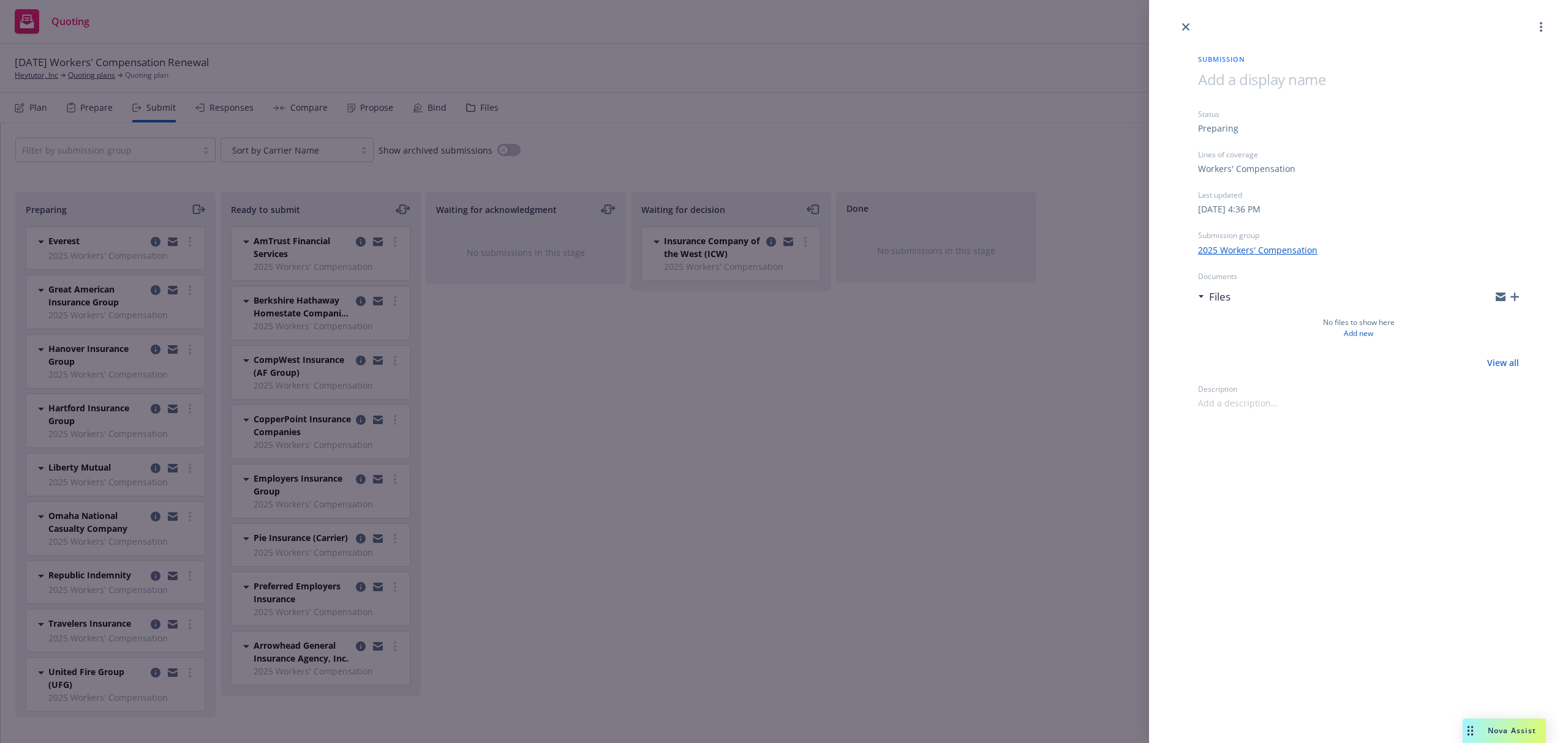
click at [1514, 294] on icon "button" at bounding box center [1514, 296] width 8 height 8
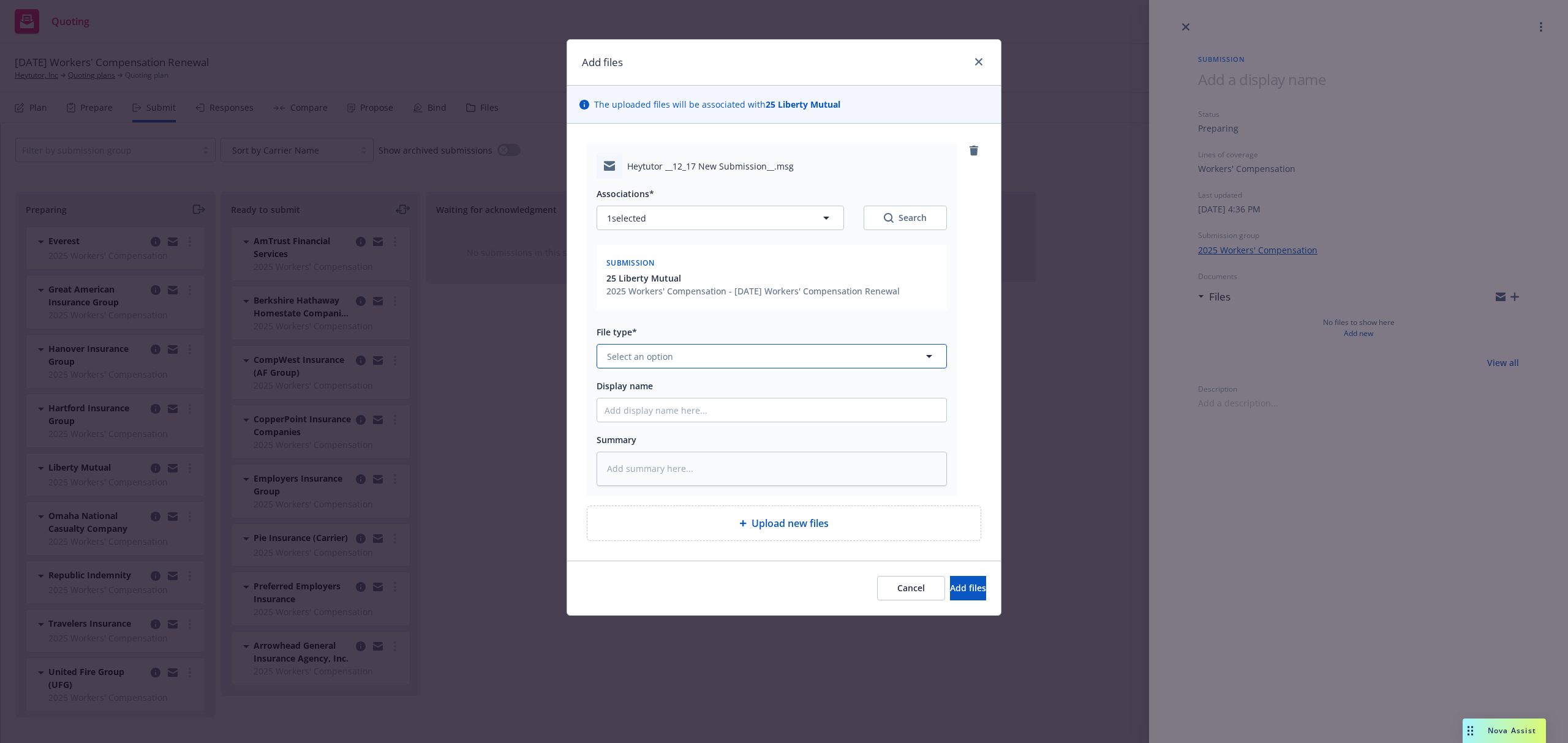
click at [657, 355] on span "Select an option" at bounding box center [640, 356] width 66 height 13
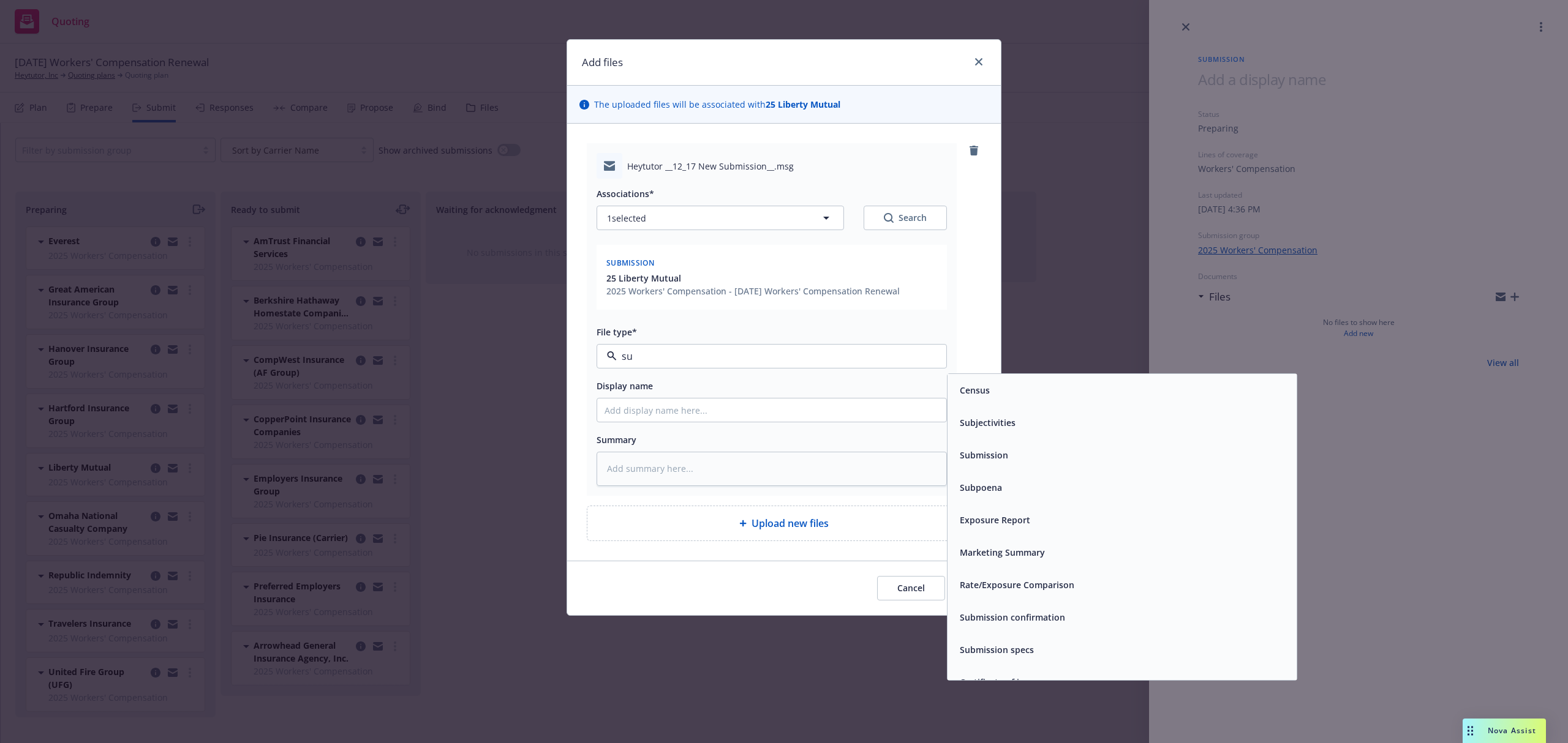
type input "sub"
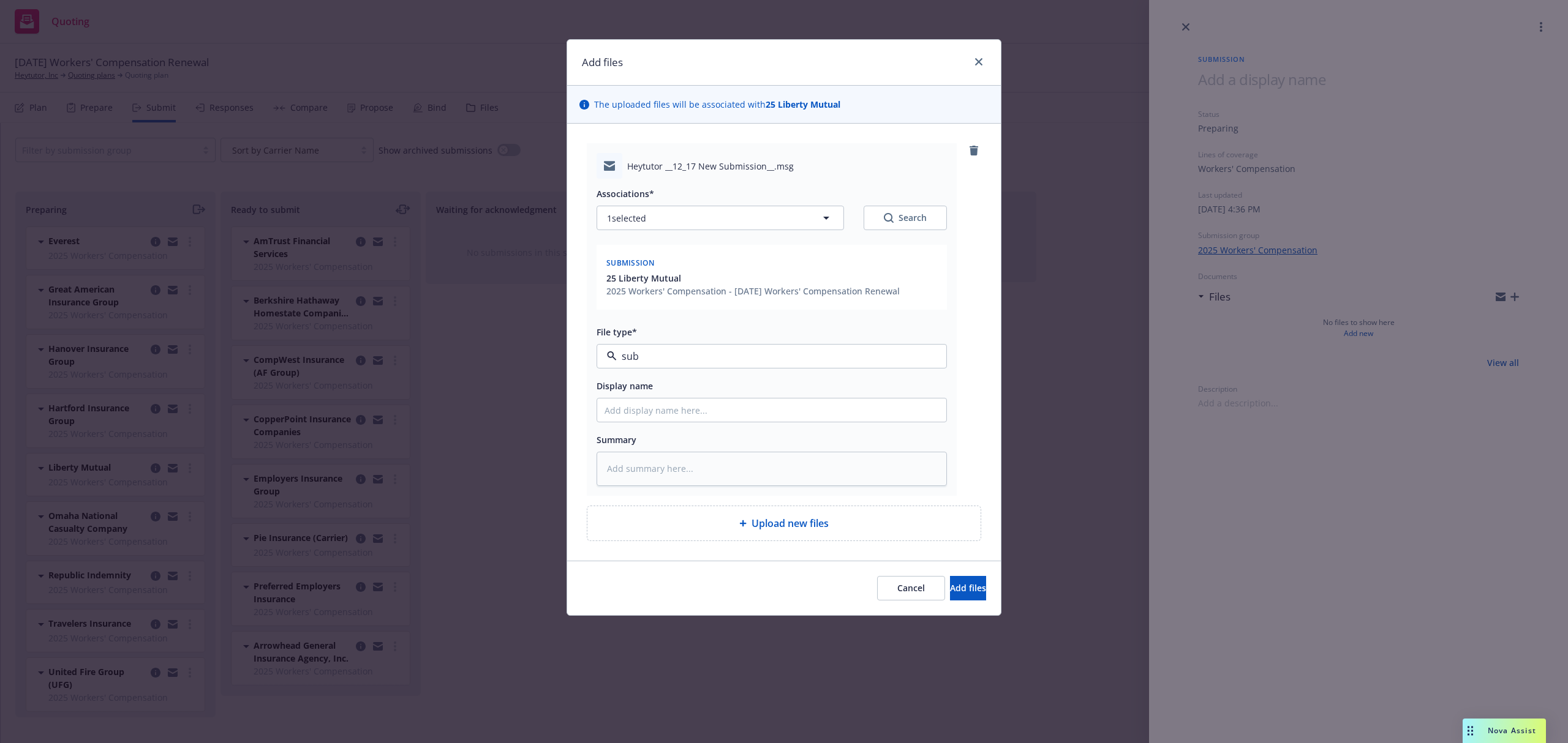
type textarea "x"
type input "2"
type textarea "x"
type input "25"
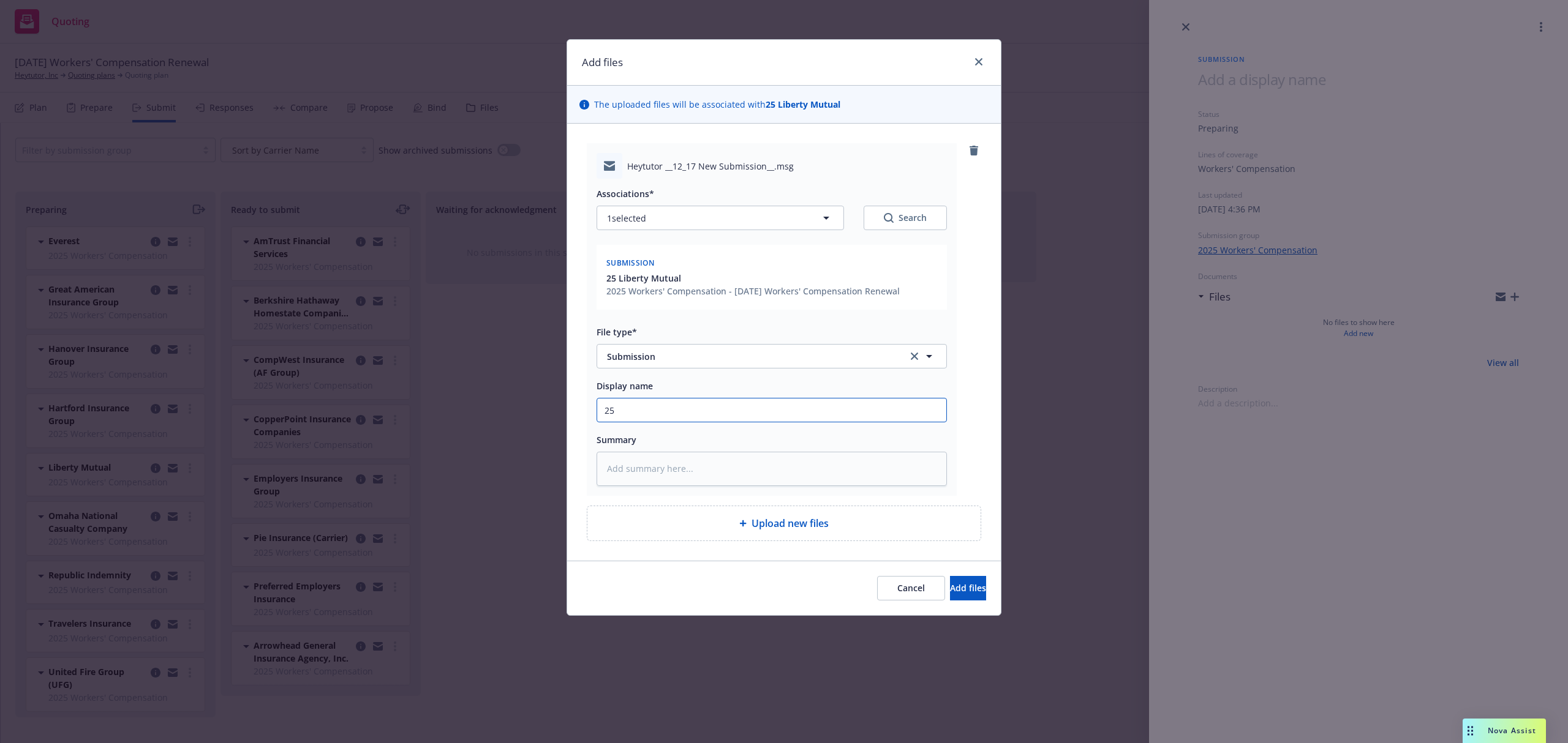
type textarea "x"
type input "25-"
type textarea "x"
type input "25-2"
type textarea "x"
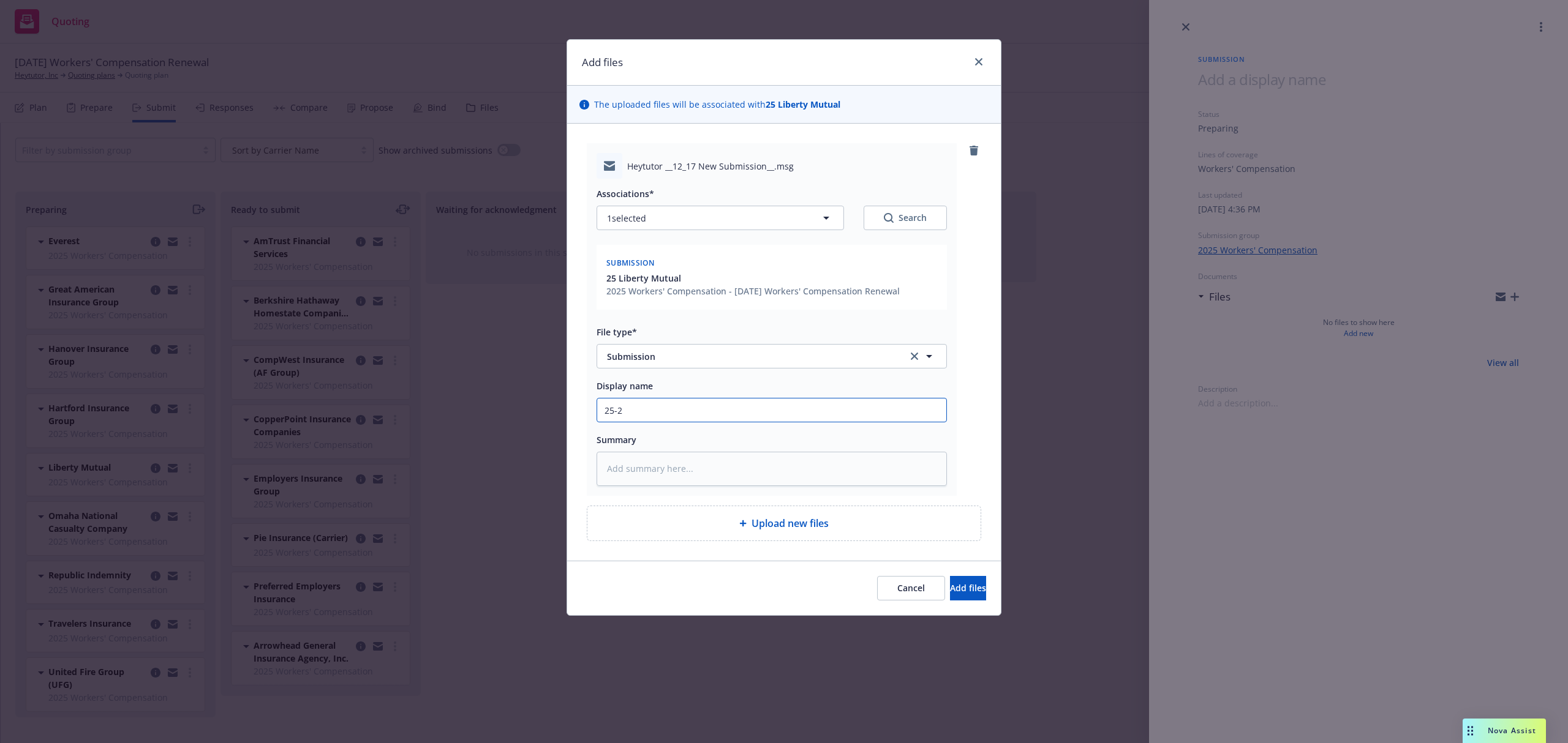
type input "25-26"
type textarea "x"
type input "25-26"
type textarea "x"
type input "25-26 W"
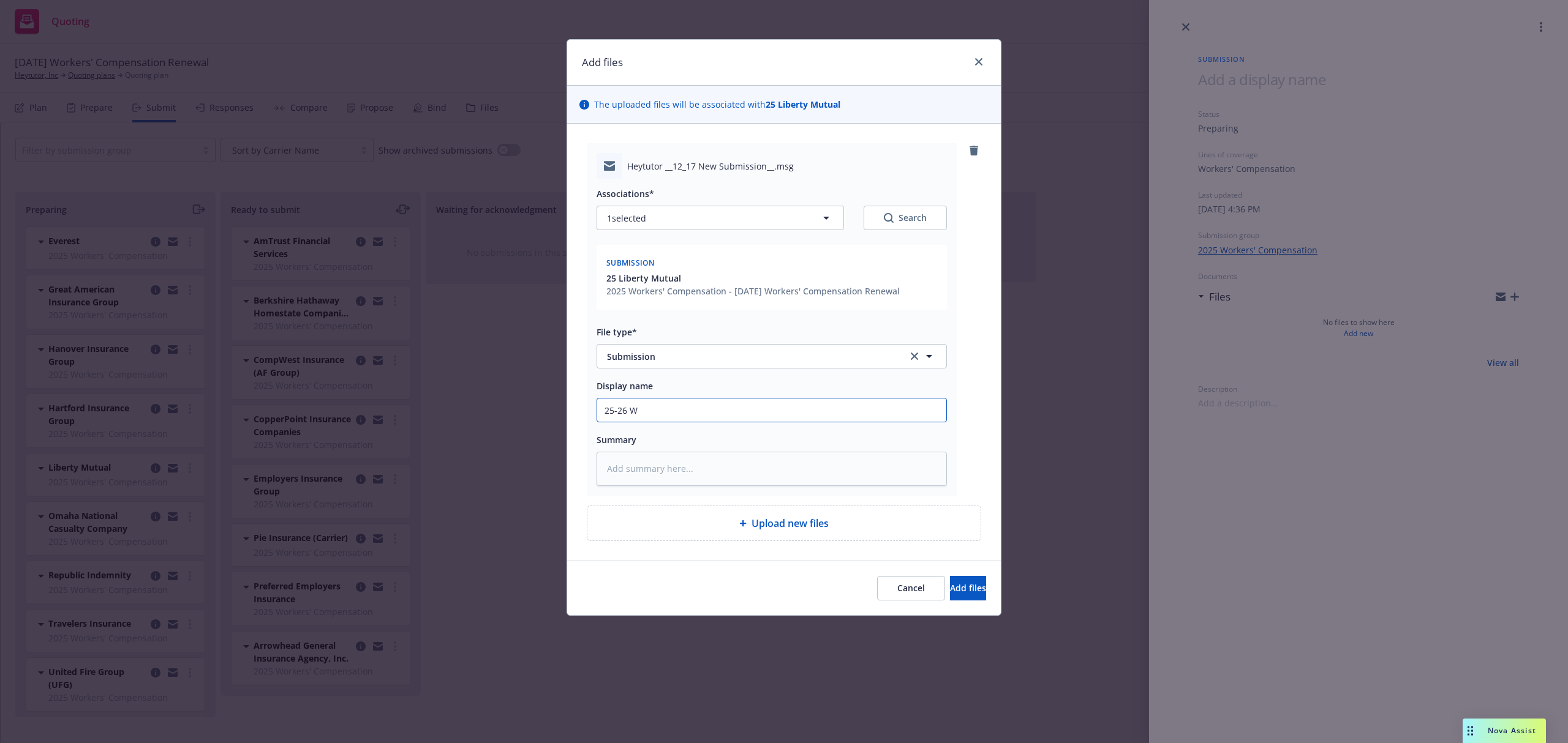
type textarea "x"
type input "25-26 WC"
type textarea "x"
type input "25-26 WC"
type textarea "x"
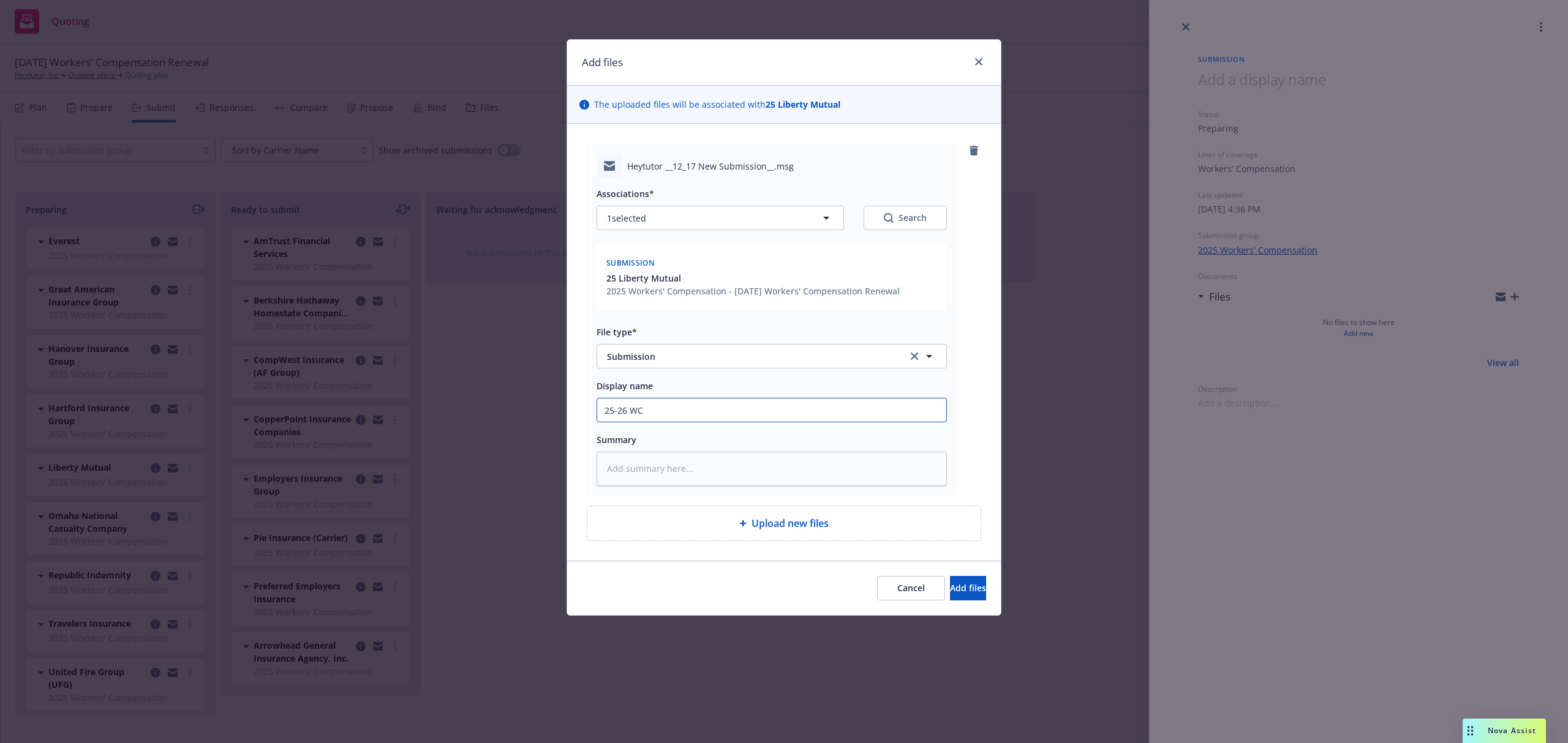
type input "25-26 WC E"
type textarea "x"
type input "25-26 WC EM"
type textarea "x"
type input "25-26 WC EMT"
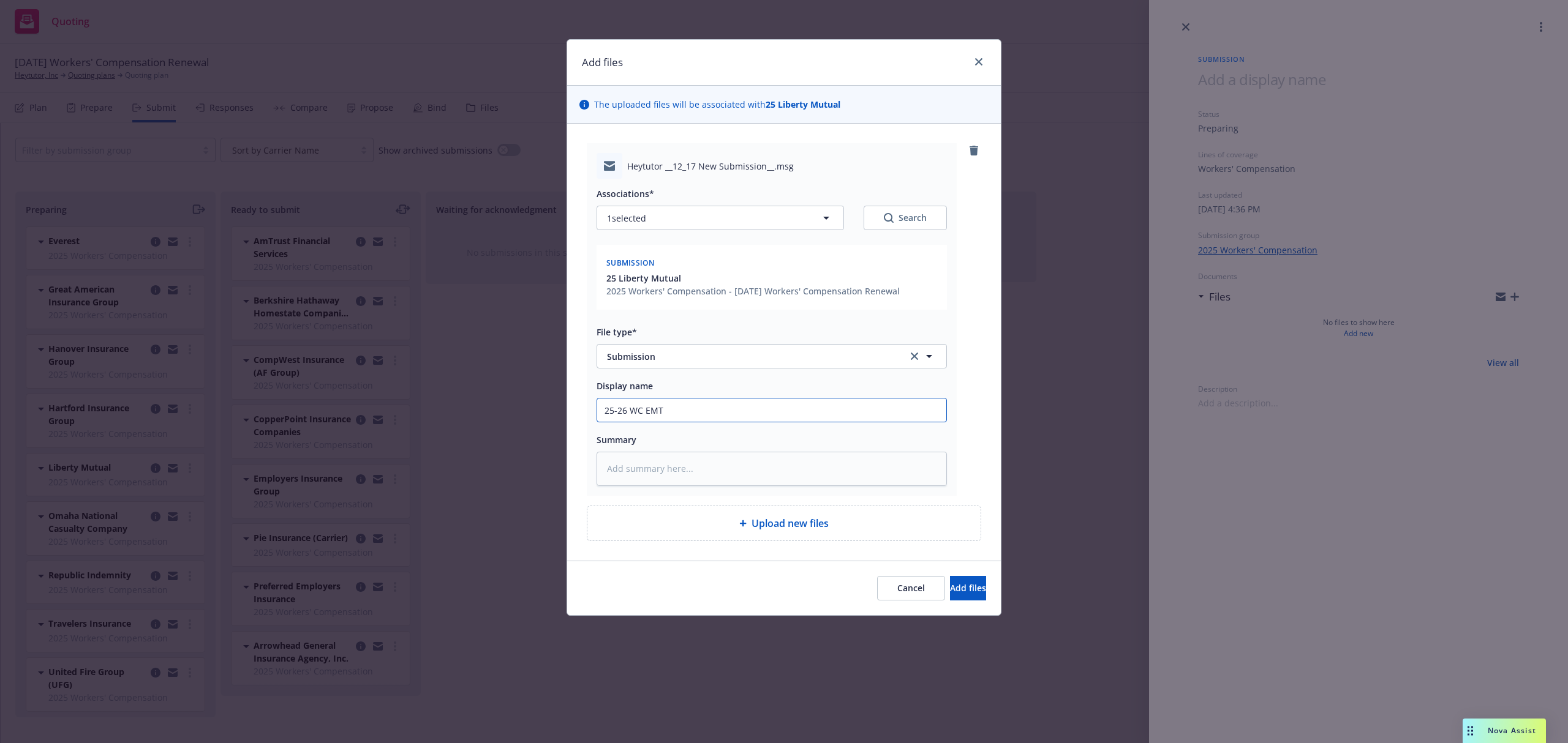
type textarea "x"
type input "25-26 WC EMTC"
type textarea "x"
type input "25-26 WC EMTC"
type textarea "x"
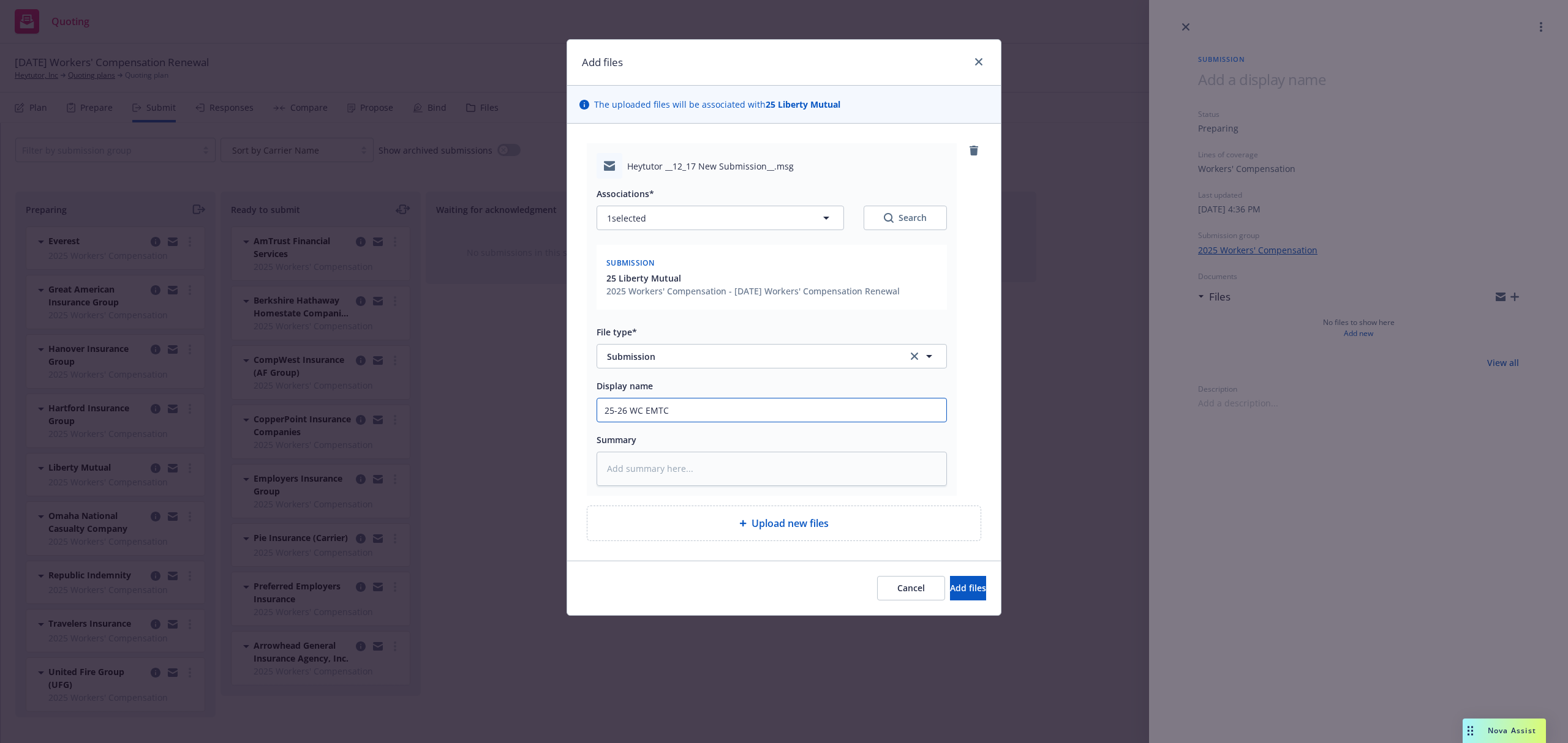
type input "25-26 WC EMTC S"
type textarea "x"
type input "25-26 WC EMTC Su"
type textarea "x"
type input "25-26 WC EMTC Sub"
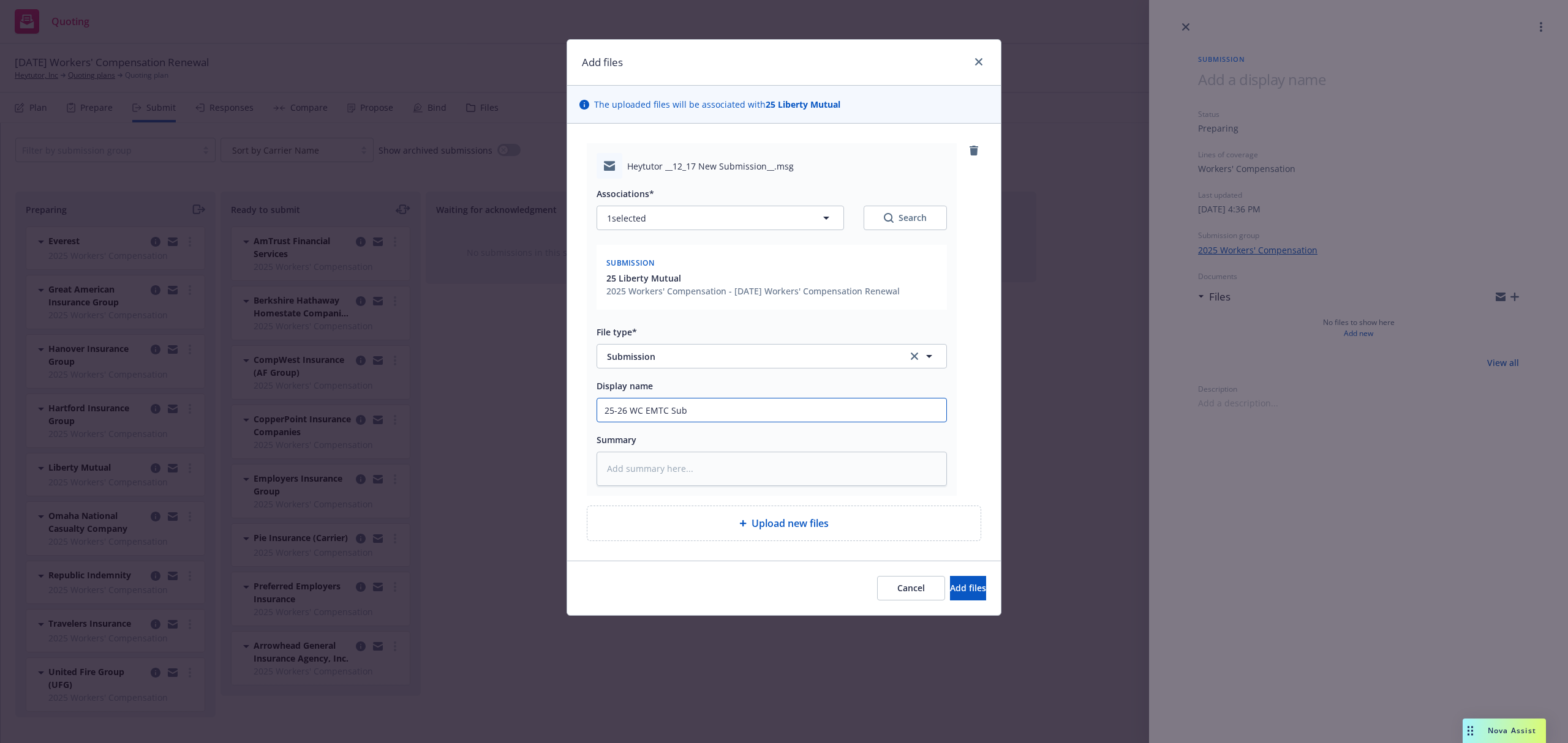
type textarea "x"
type input "25-26 WC EMTC Subm"
type textarea "x"
type input "25-26 WC EMTC Submi"
type textarea "x"
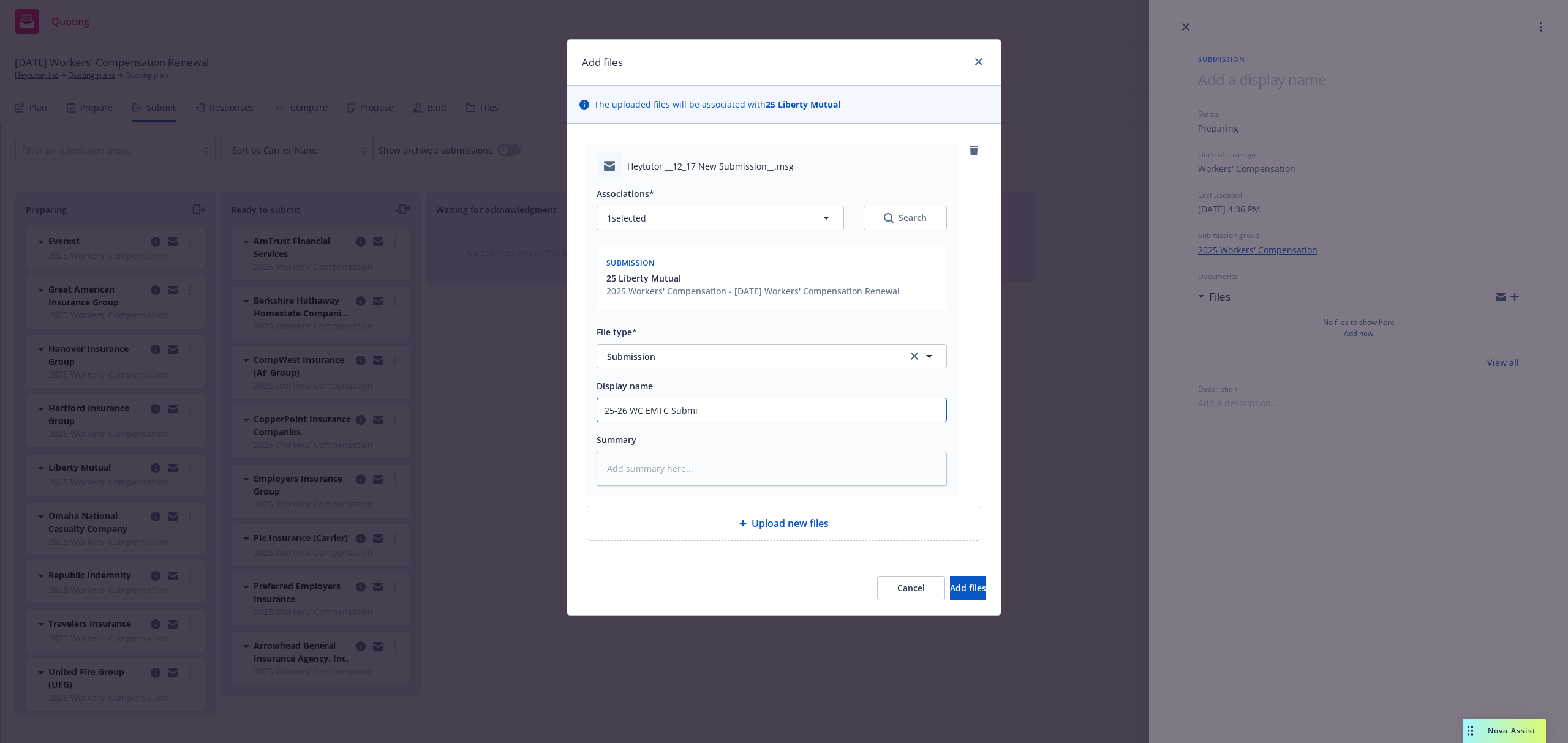
type input "25-26 WC EMTC Submis"
type textarea "x"
type input "25-26 WC EMTC Submiss"
type textarea "x"
type input "25-26 WC EMTC Submissi"
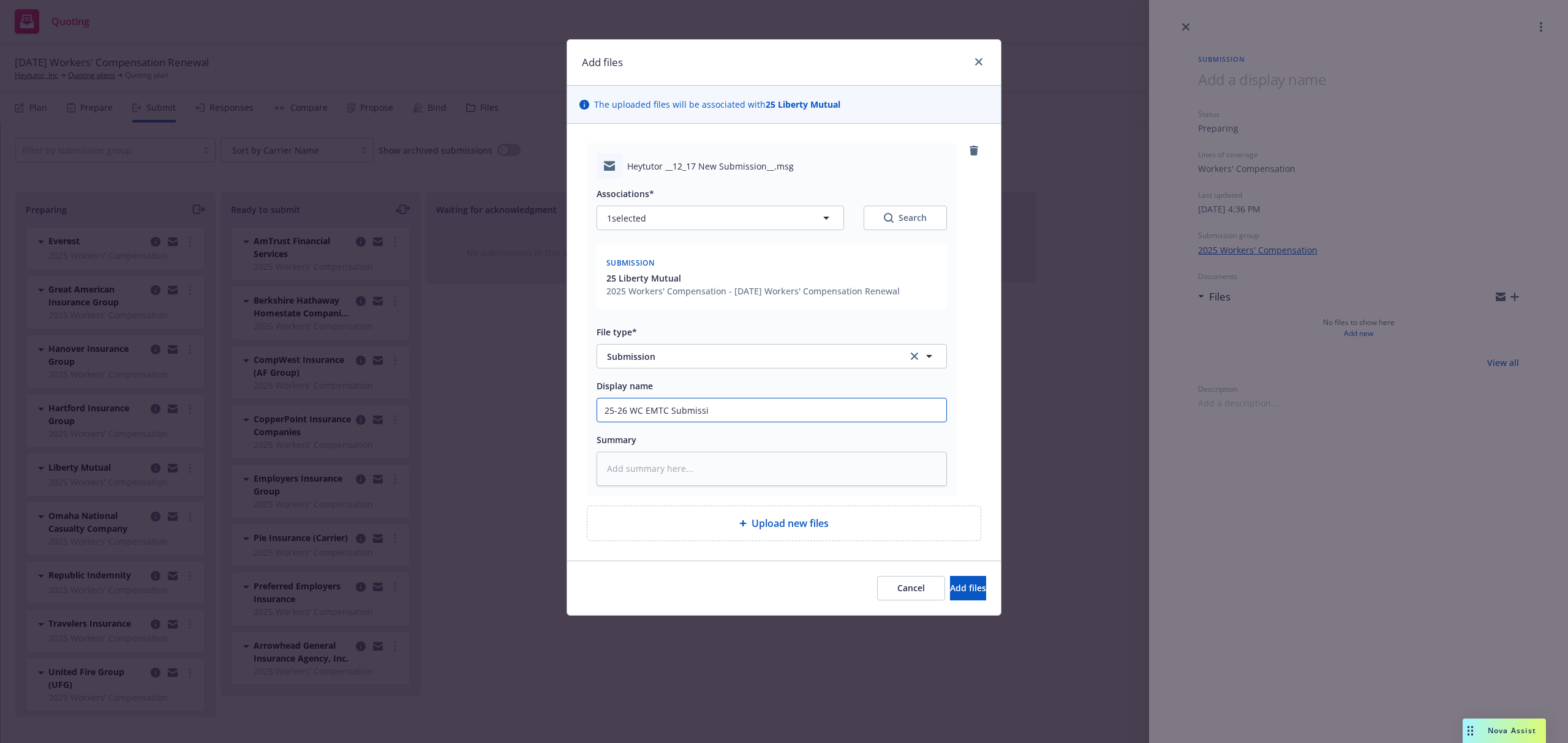
type textarea "x"
type input "25-26 WC EMTC Submissio"
type textarea "x"
type input "25-26 WC EMTC Submission"
type textarea "x"
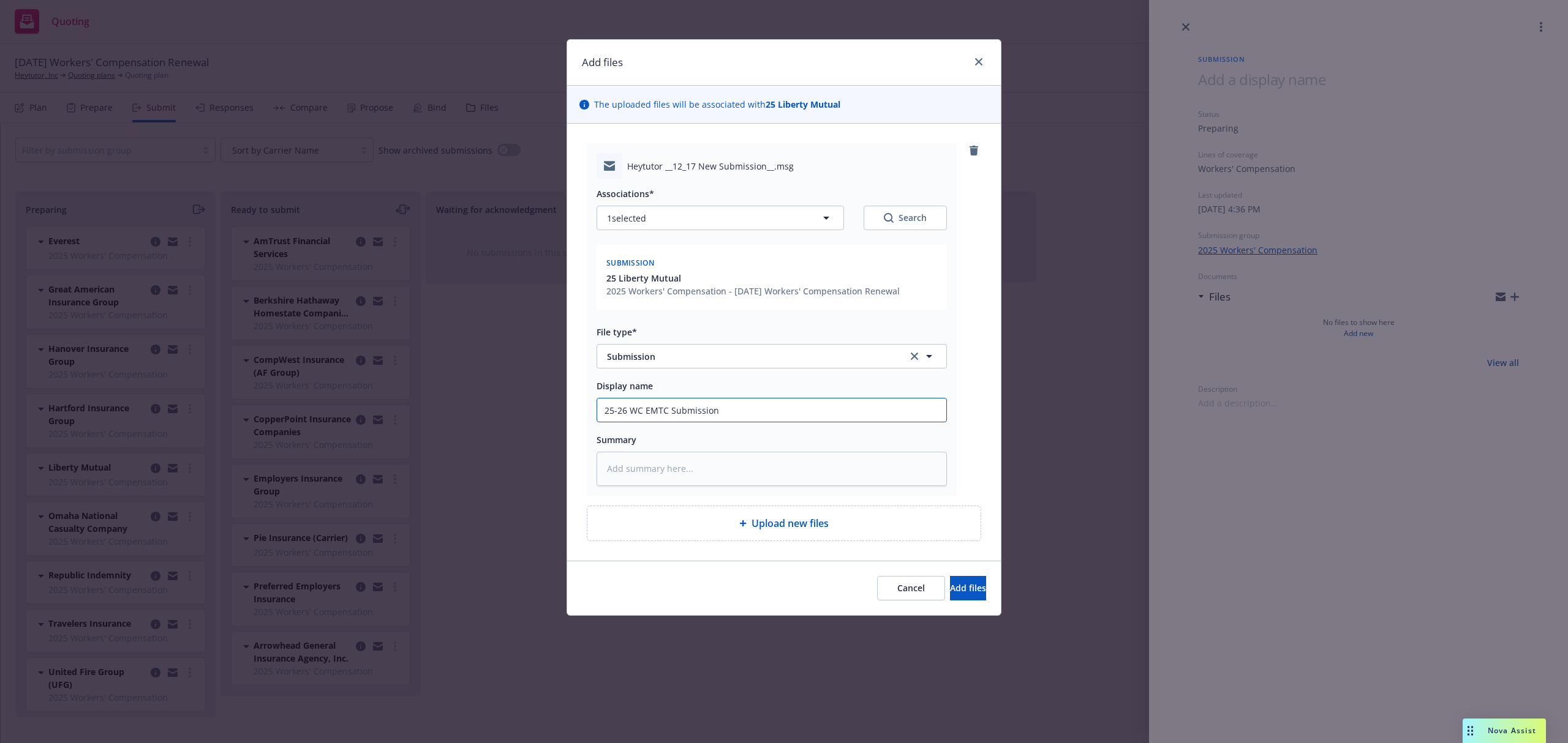
type input "25-26 WC EMTC Submissions"
type textarea "x"
type input "25-26 WC EMTC Submissions@"
type textarea "x"
type input "25-26 WC EMTC Submissions@L"
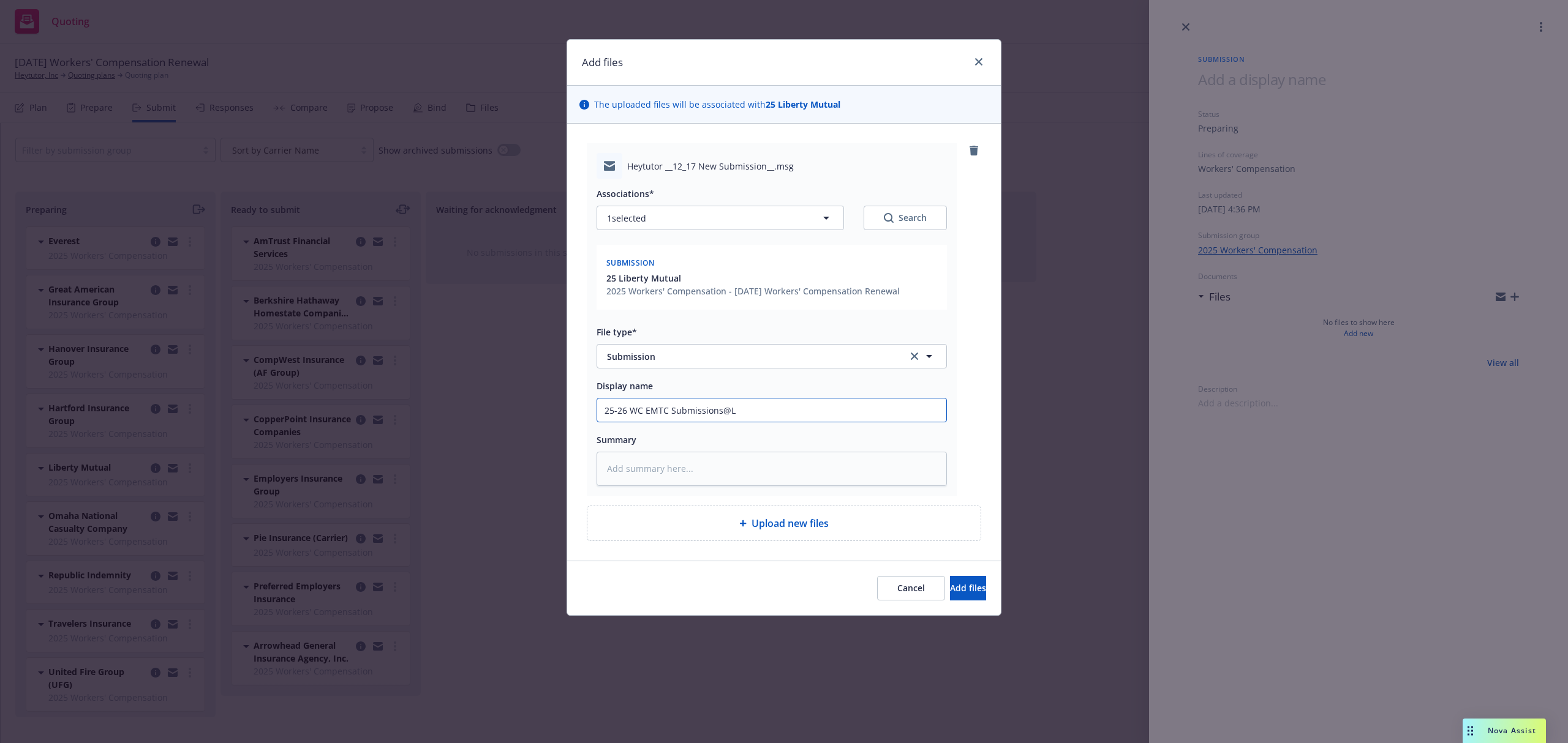
type textarea "x"
type input "25-26 WC EMTC Submissions@LM"
type textarea "x"
type input "25-26 WC EMTC Submissions@LM"
type textarea "x"
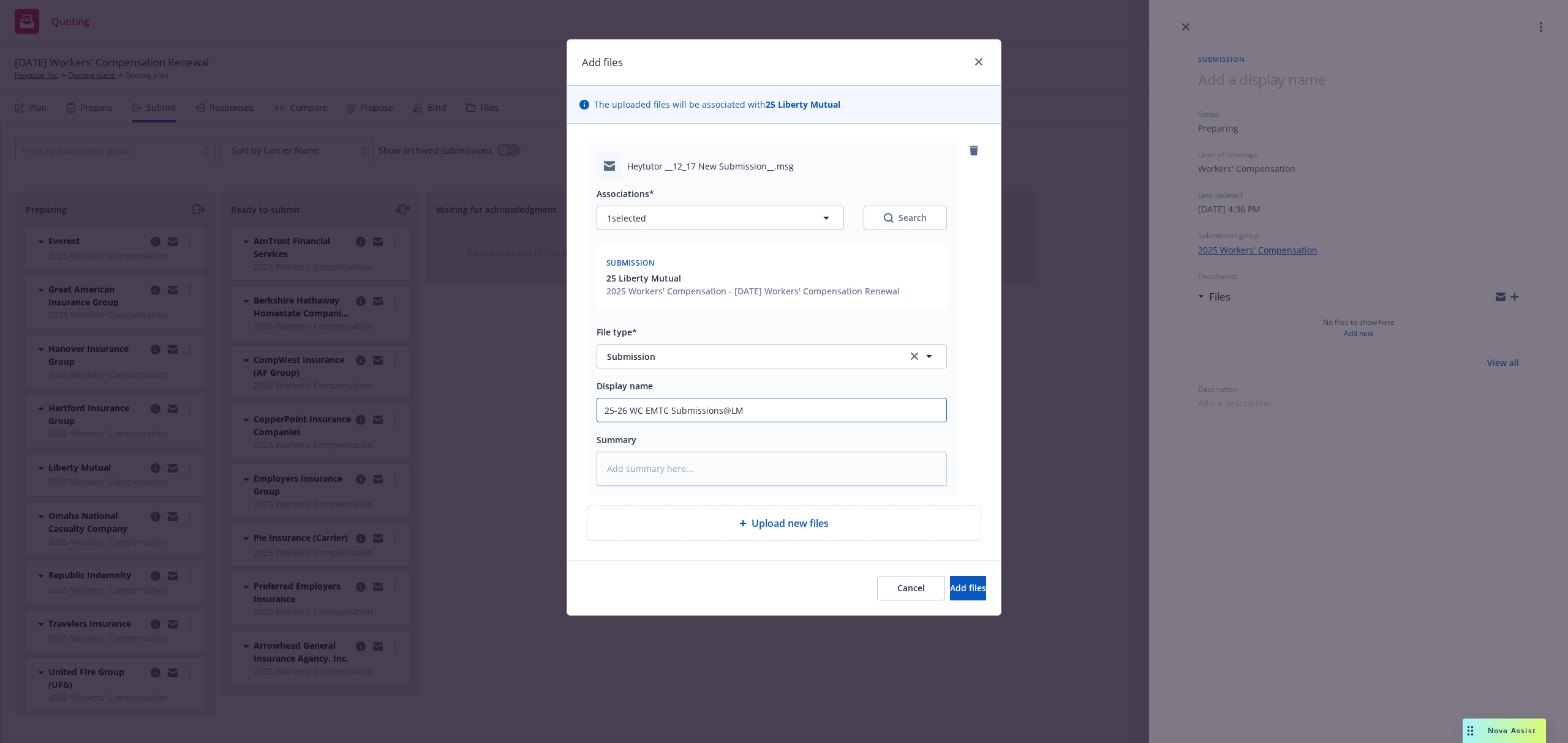
type input "25-26 WC EMTC Submissions@LM N"
type textarea "x"
type input "25-26 WC EMTC Submissions@LM Ne"
type textarea "x"
type input "25-26 WC EMTC Submissions@LM New"
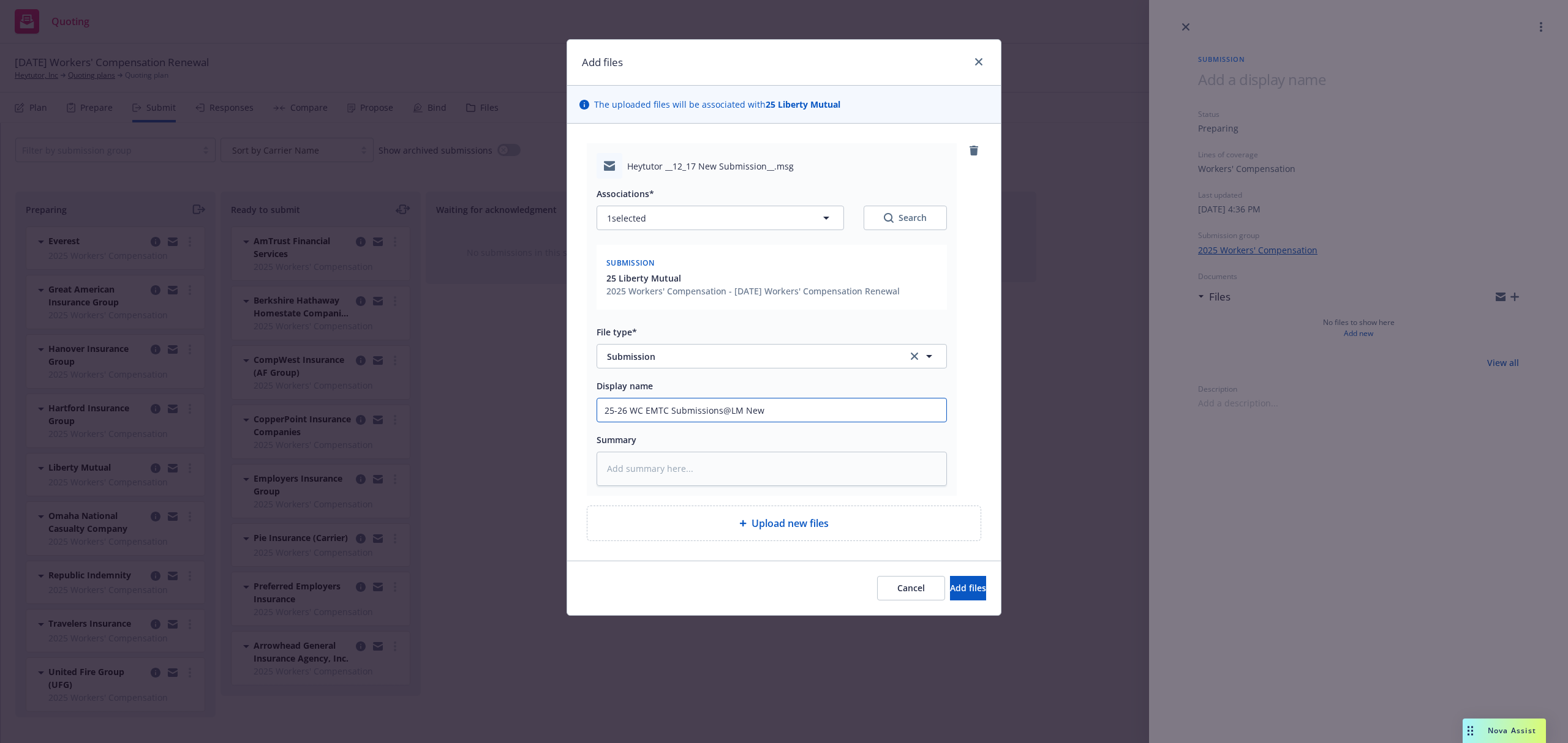
type textarea "x"
type input "25-26 WC EMTC Submissions@LM New"
type textarea "x"
type input "25-26 WC EMTC Submissions@LM New S"
type textarea "x"
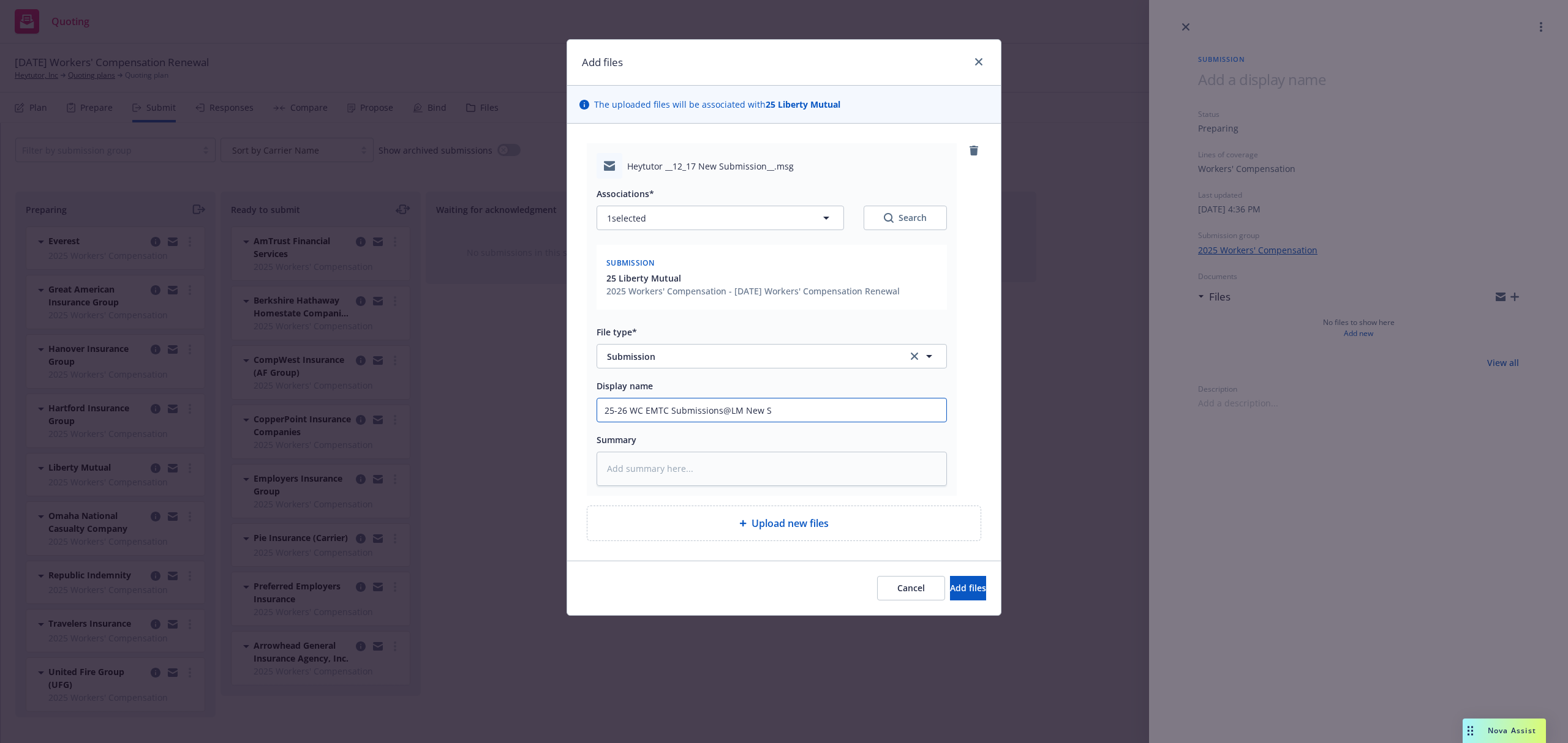
type input "25-26 WC EMTC Submissions@LM New Su"
type textarea "x"
type input "25-26 WC EMTC Submissions@LM New Sum"
type textarea "x"
type input "25-26 WC EMTC Submissions@LM New Sumi"
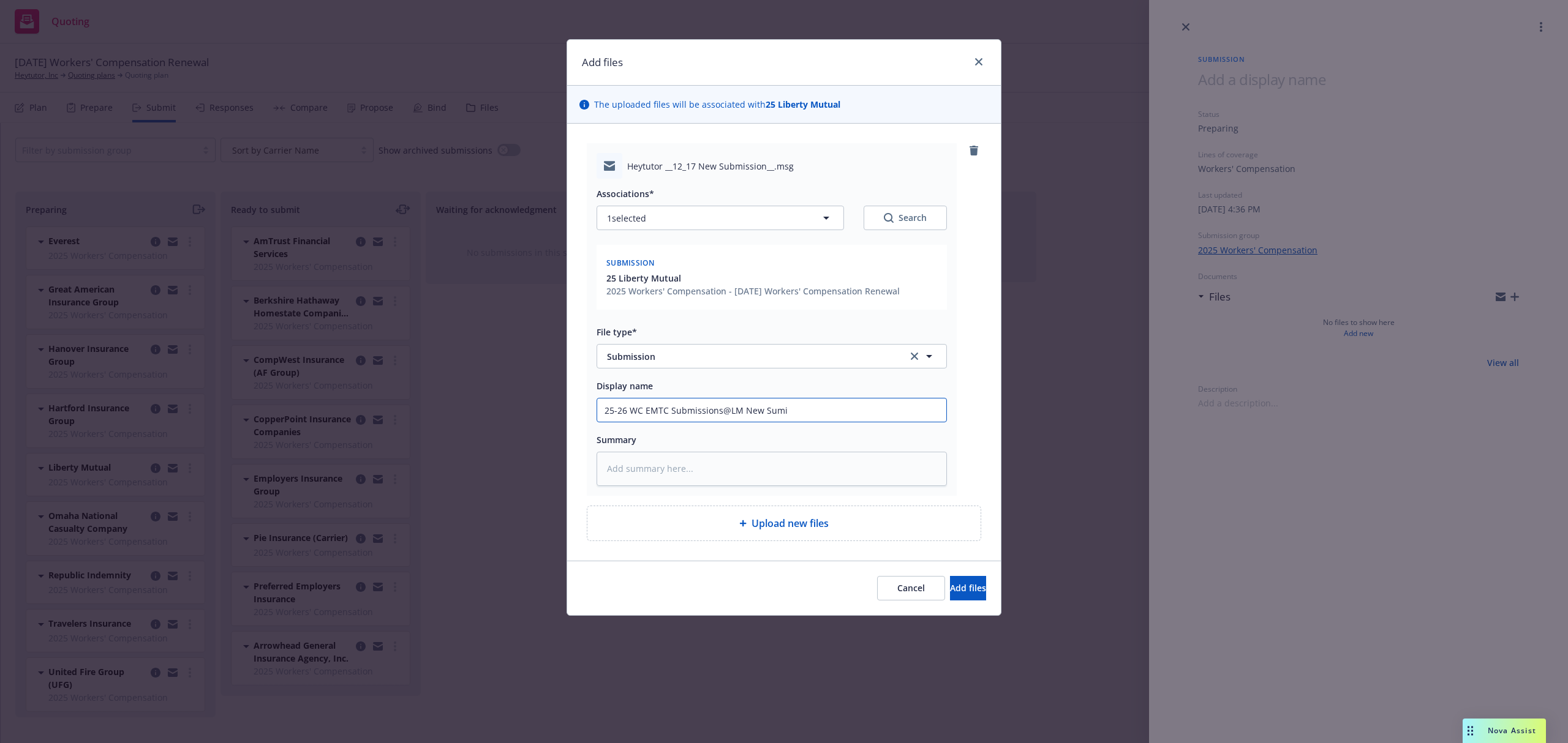
type textarea "x"
type input "25-26 WC EMTC Submissions@LM New Sumis"
type textarea "x"
type input "25-26 WC EMTC Submissions@LM New Sumiss"
type textarea "x"
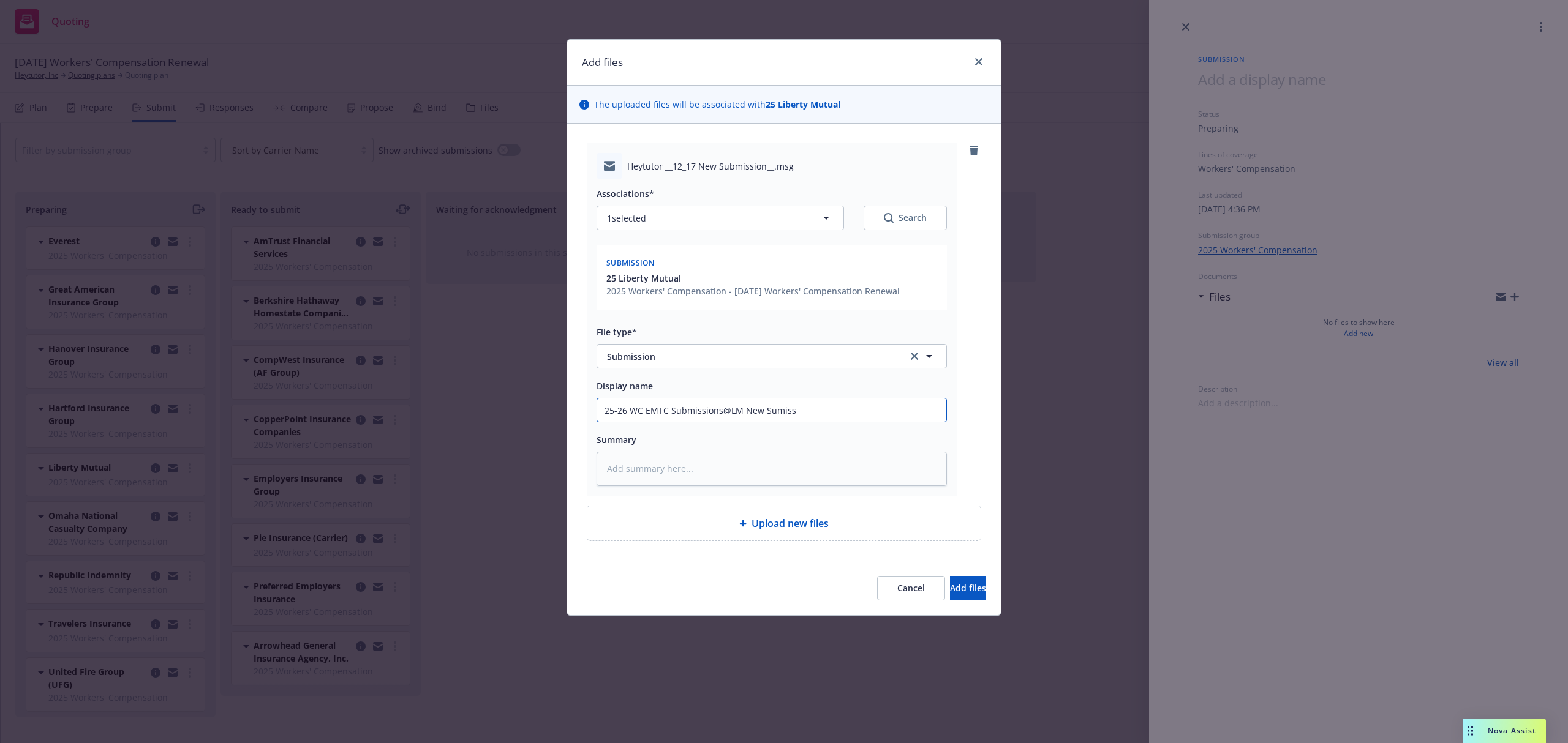
type input "25-26 WC EMTC Submissions@LM New Sumissi"
type textarea "x"
type input "25-26 WC EMTC Submissions@LM New Sumissio"
type textarea "x"
type input "25-26 WC EMTC Submissions@LM New Sumission"
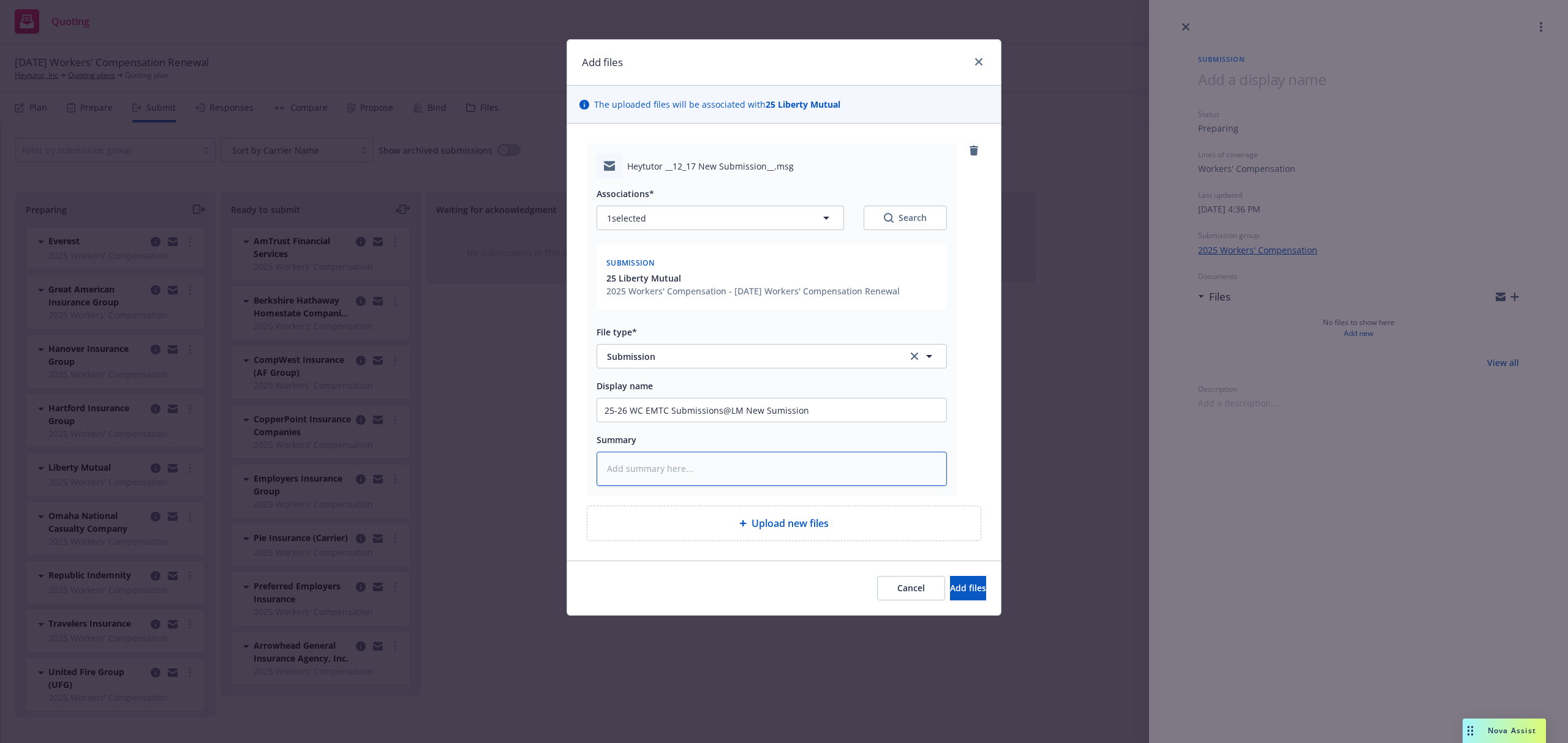
paste textarea "Good Afternoon, Attached is our app and loss runs for your review. Please let m…"
type textarea "x"
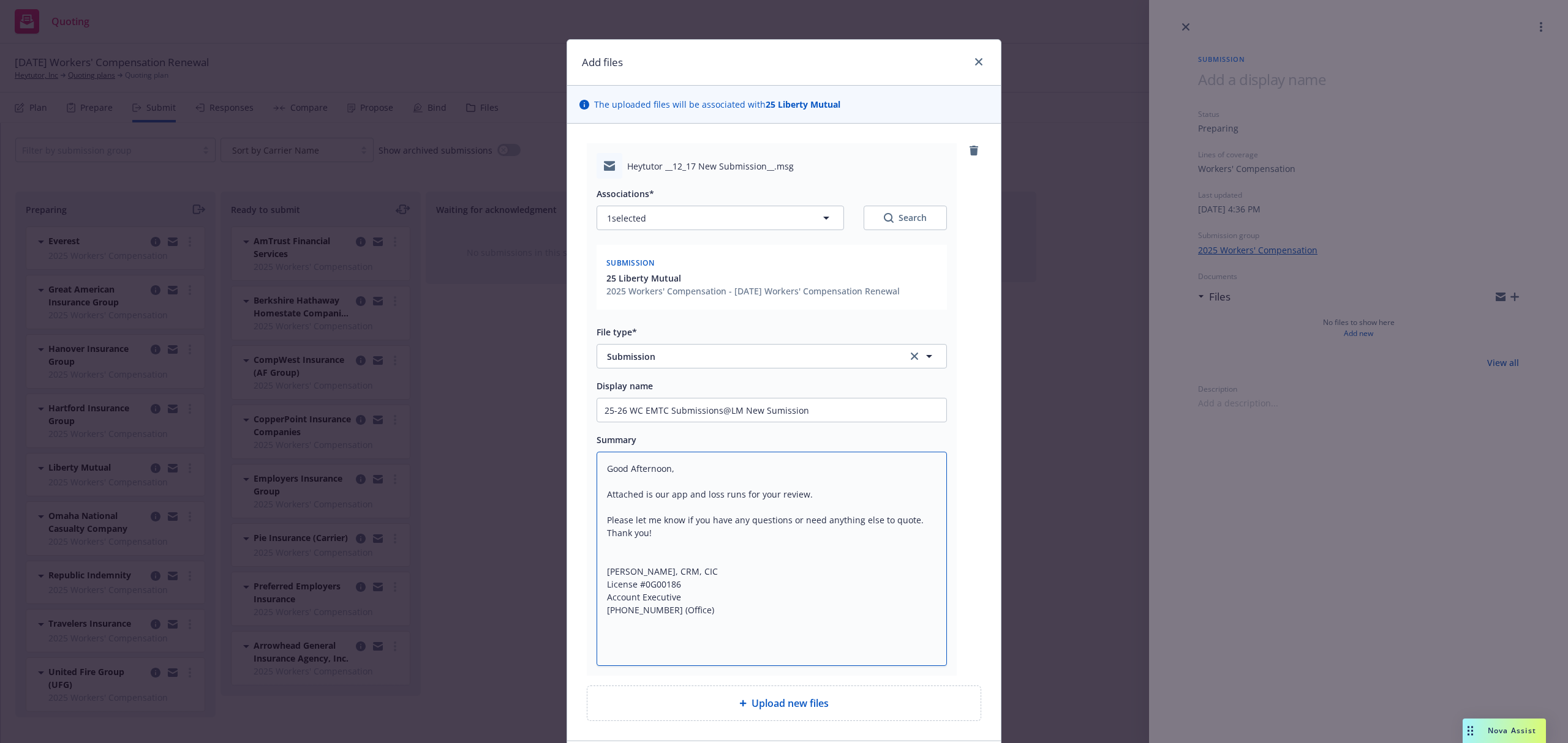
type textarea "Good Afternoon, Attached is our app and loss runs for your review. Please let m…"
click at [766, 414] on input "25-26 WC EMTC Submissions@LM New Sumission" at bounding box center [772, 410] width 349 height 23
type textarea "x"
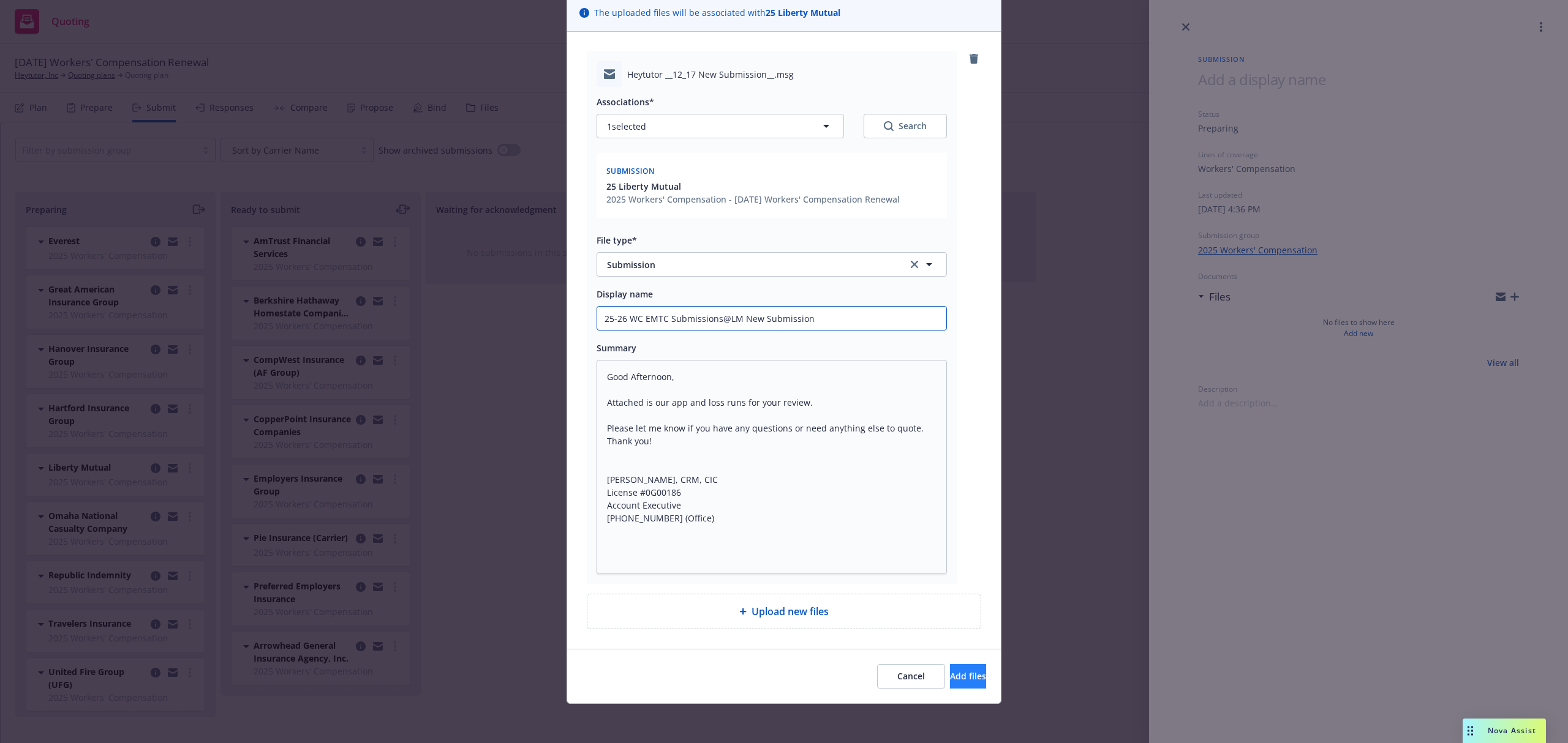
type input "25-26 WC EMTC Submissions@LM New Submission"
click at [950, 675] on span "Add files" at bounding box center [968, 676] width 36 height 12
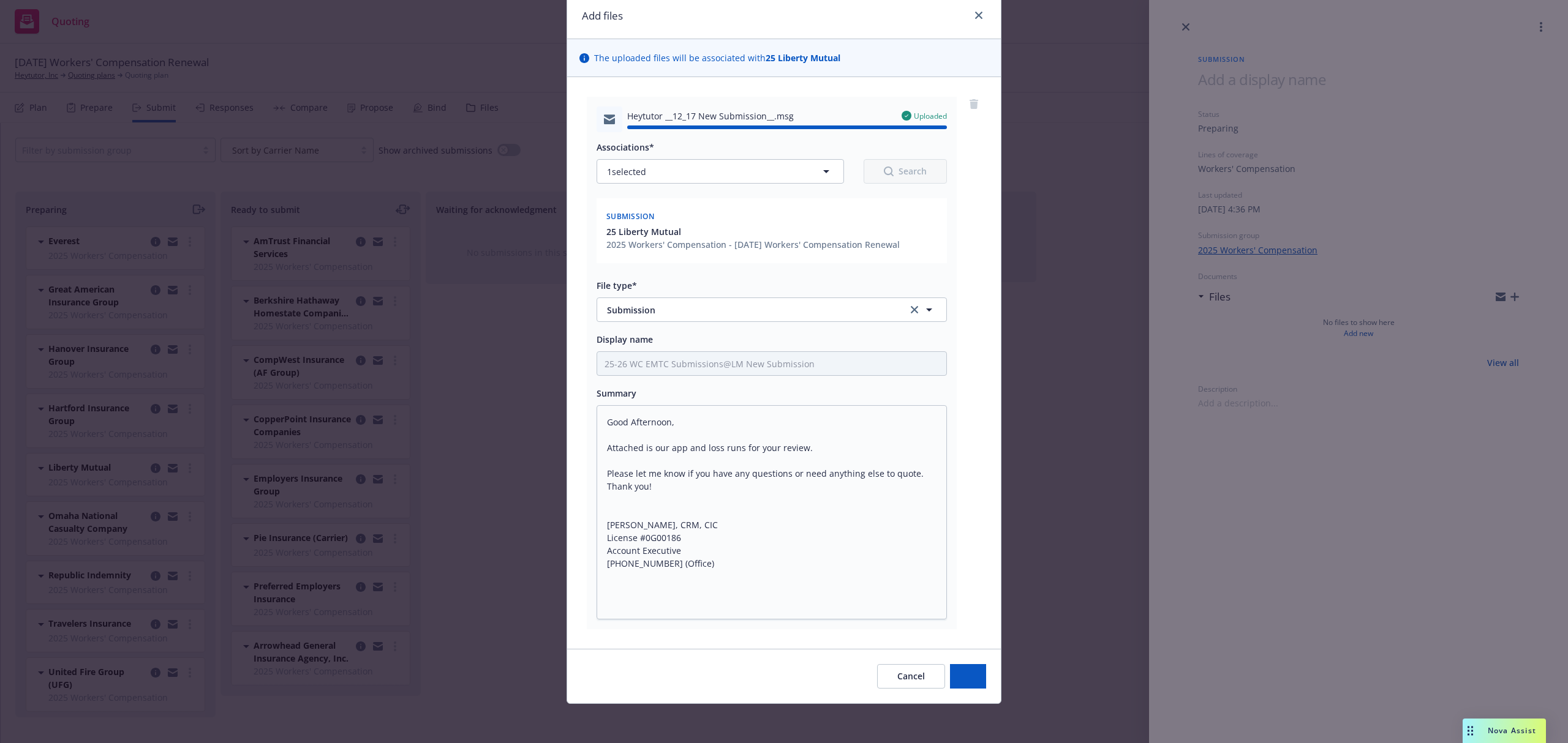
type textarea "x"
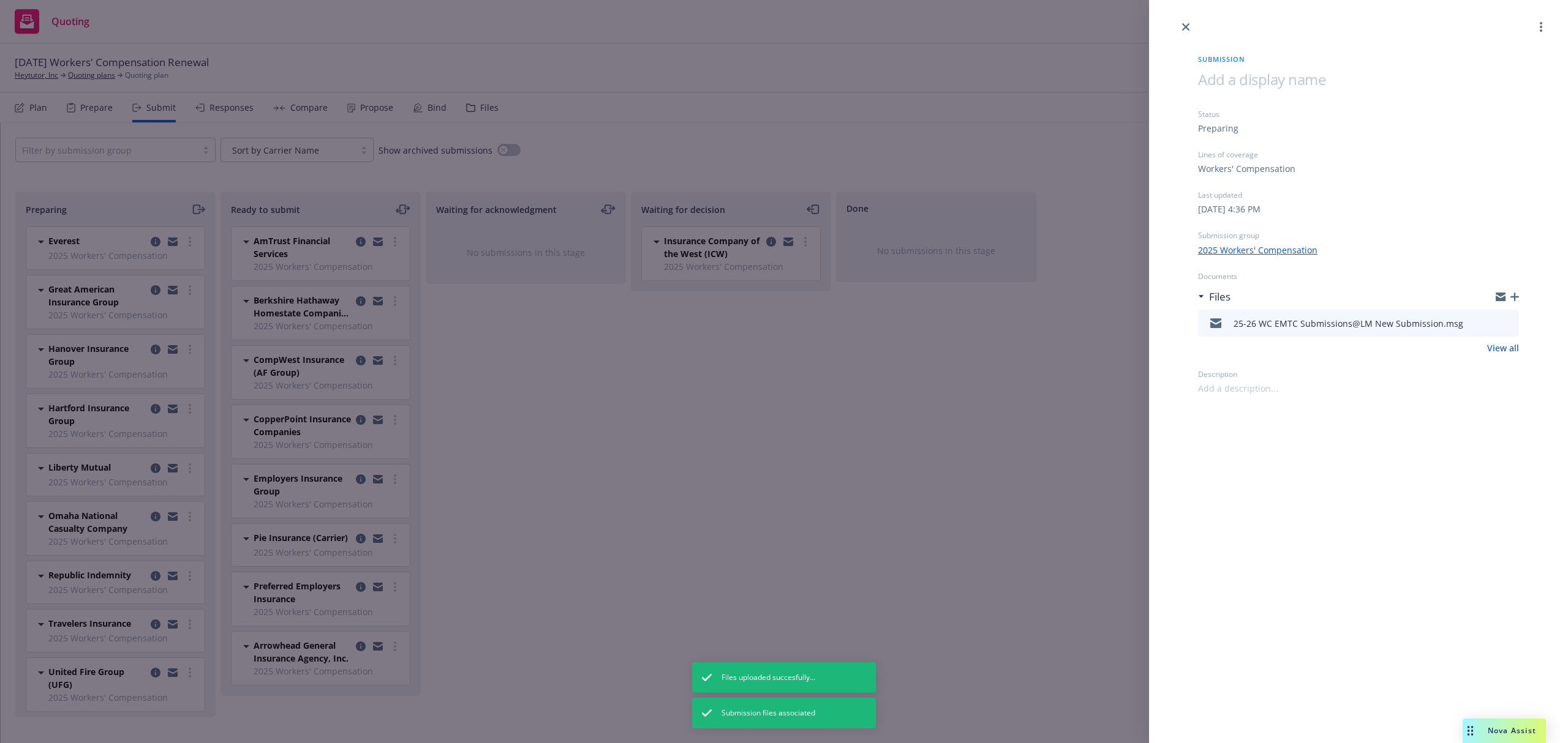
click at [817, 466] on div "Submission Status Preparing Lines of coverage Workers' Compensation Last update…" at bounding box center [784, 371] width 1568 height 743
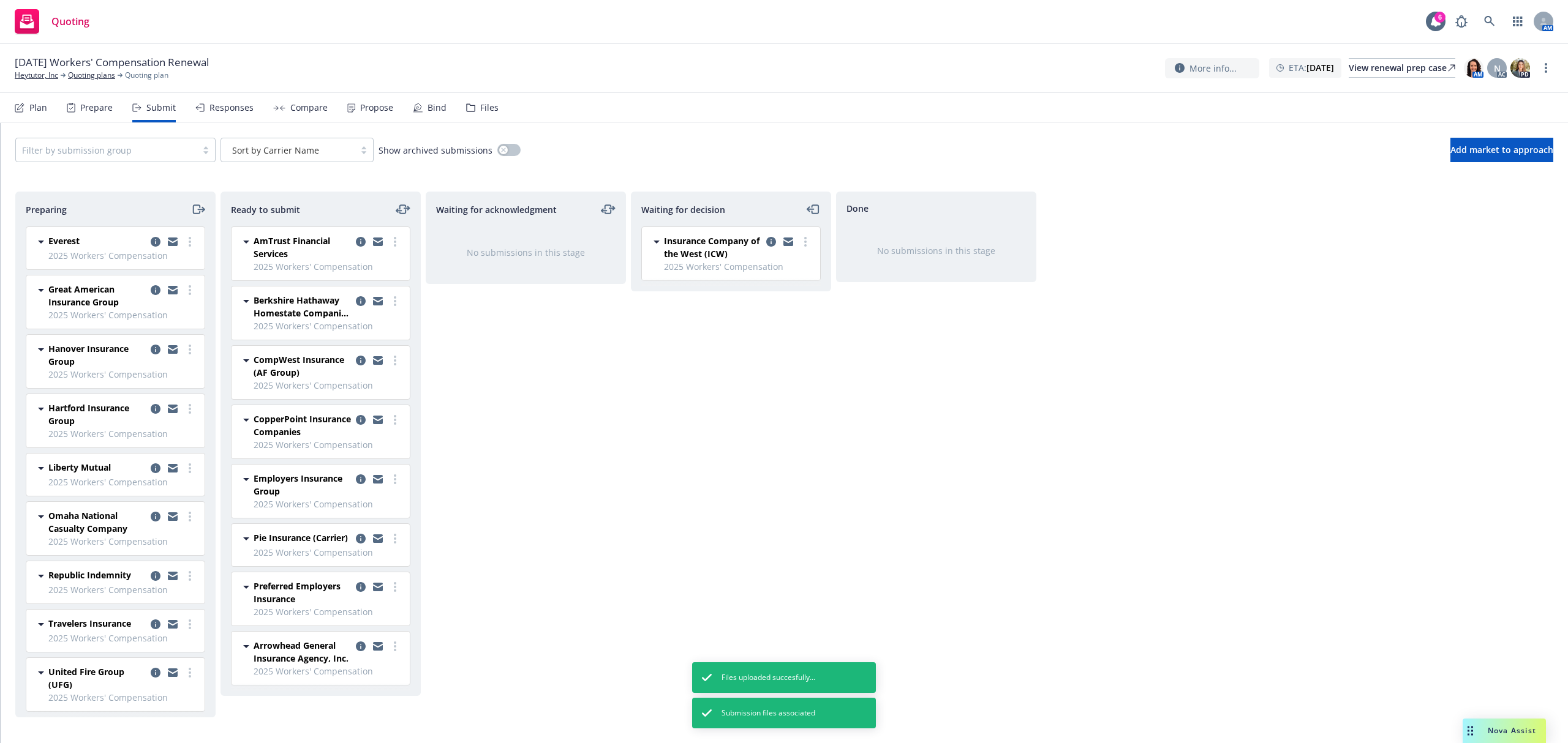
click at [196, 208] on icon "moveRight" at bounding box center [198, 210] width 14 height 15
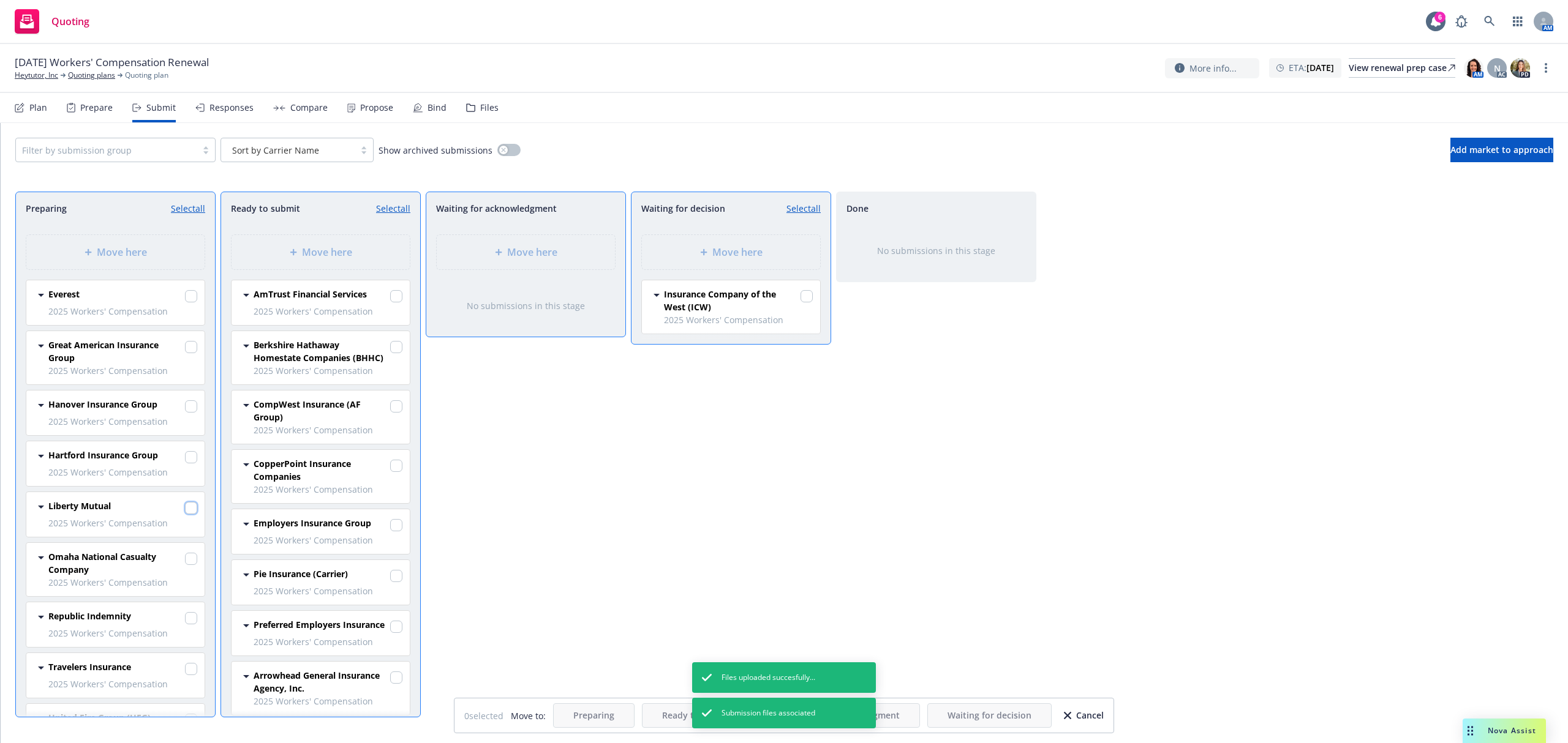
click at [185, 510] on input "checkbox" at bounding box center [191, 508] width 12 height 12
checkbox input "true"
click at [758, 244] on div "Move here" at bounding box center [730, 252] width 178 height 34
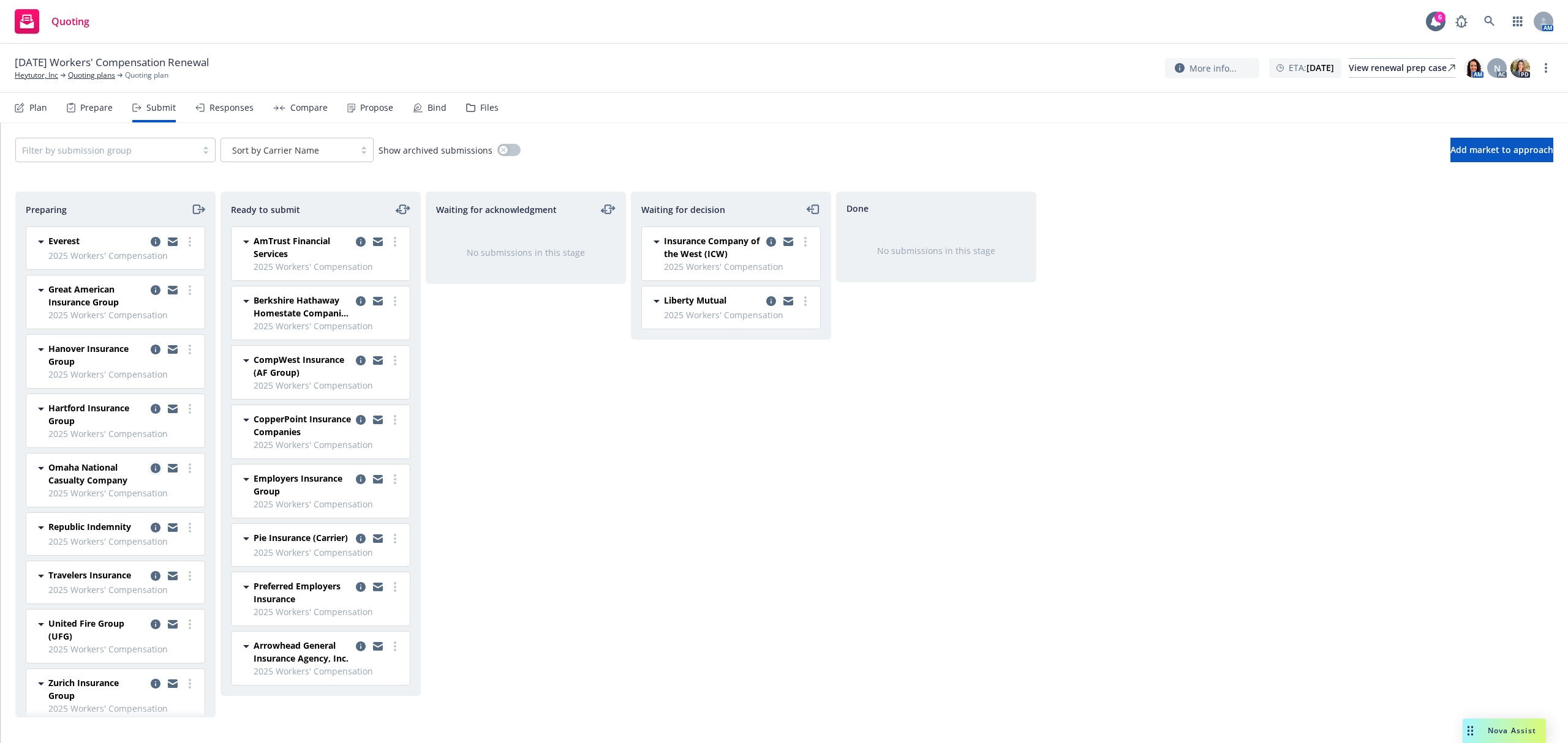
click at [150, 466] on icon "copy logging email" at bounding box center [155, 468] width 10 height 10
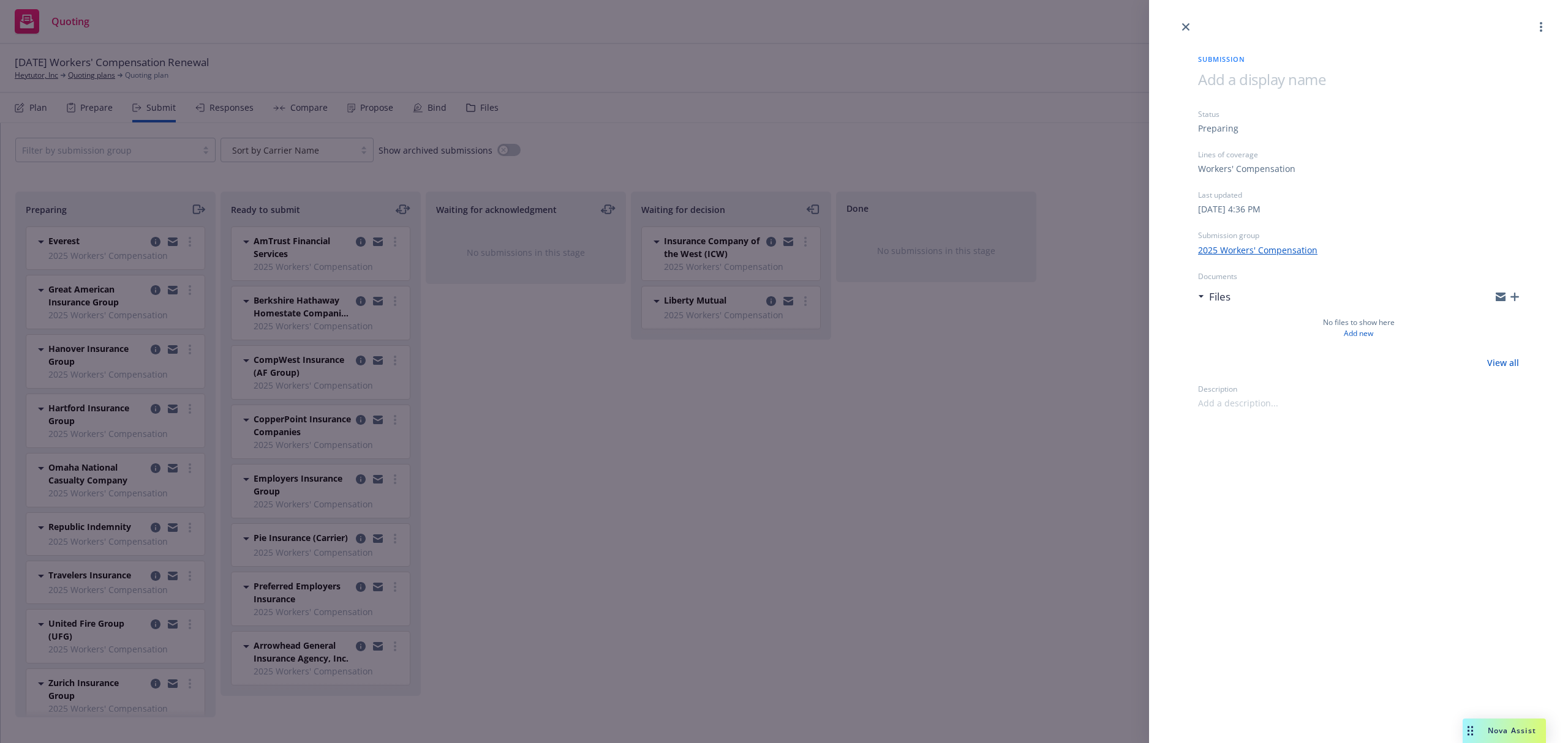
click at [1514, 296] on icon "button" at bounding box center [1514, 296] width 8 height 8
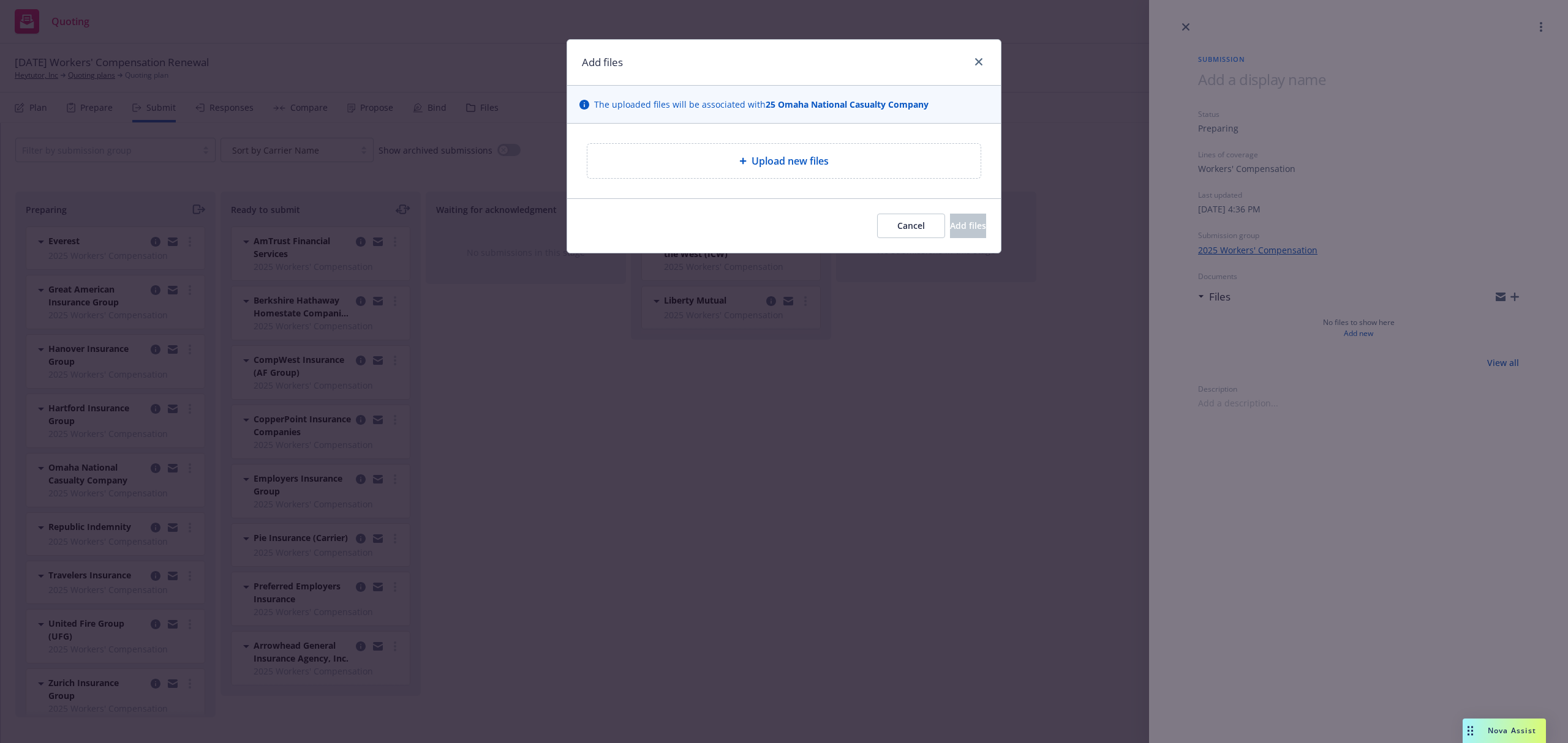
type textarea "x"
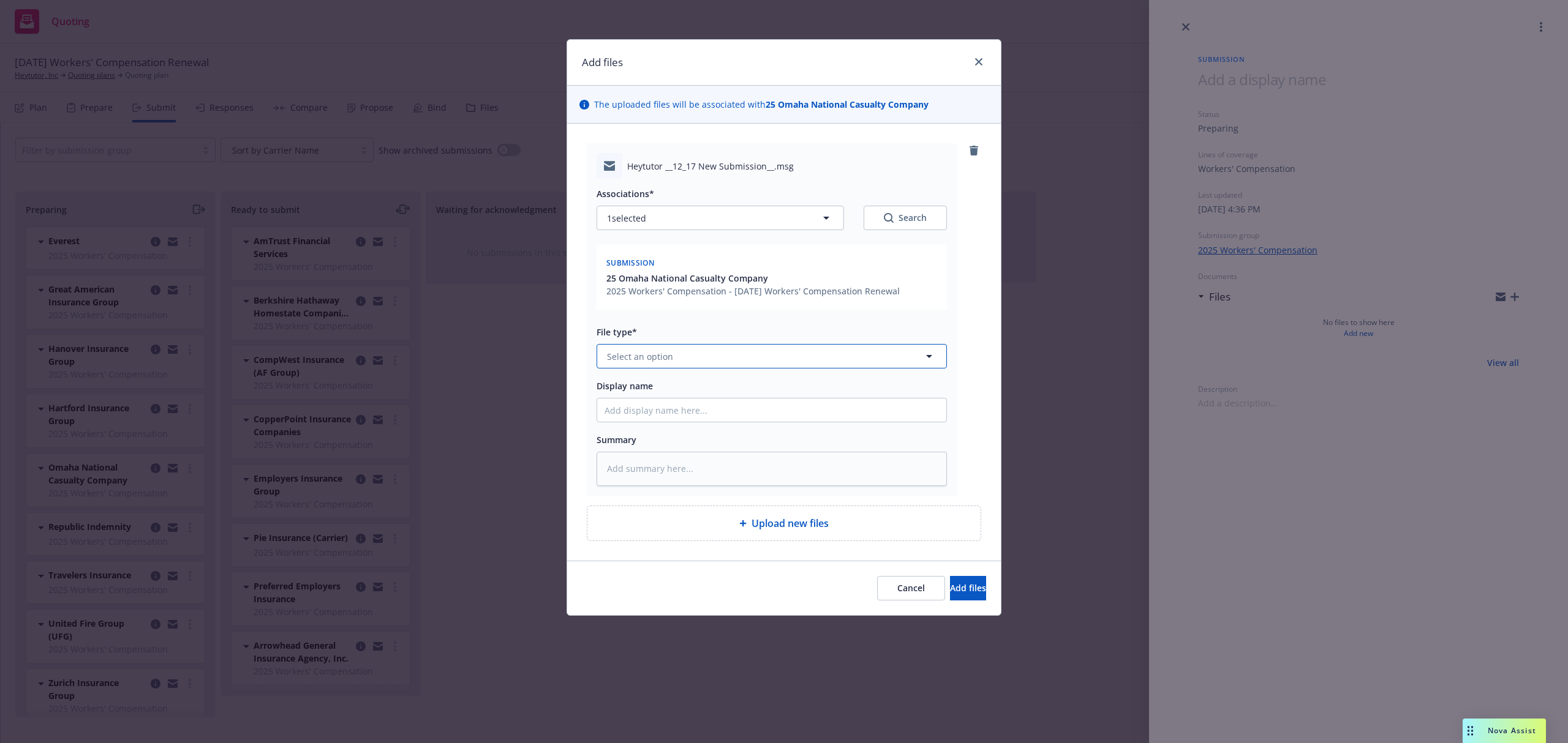
click at [699, 361] on button "Select an option" at bounding box center [772, 356] width 350 height 25
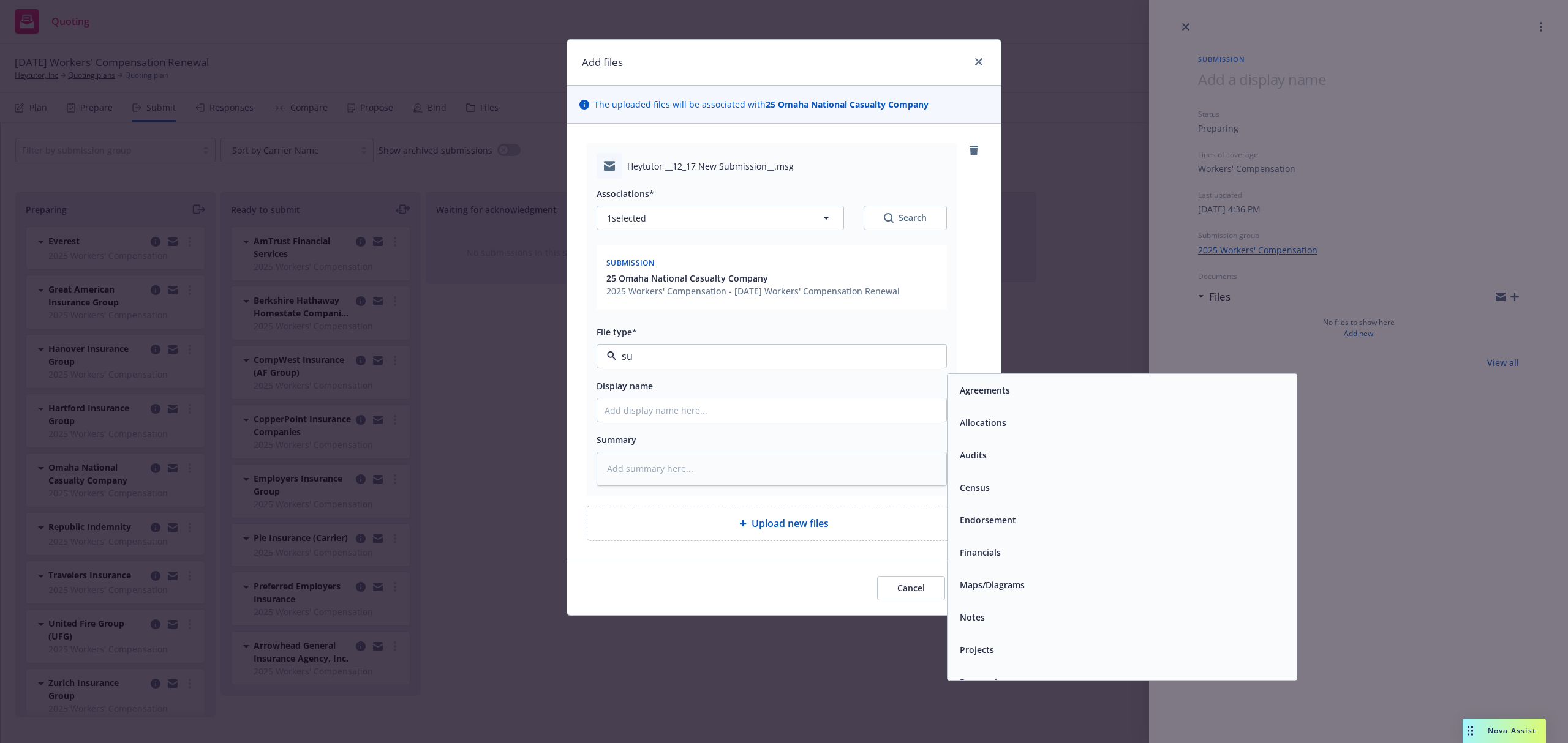
type input "sub"
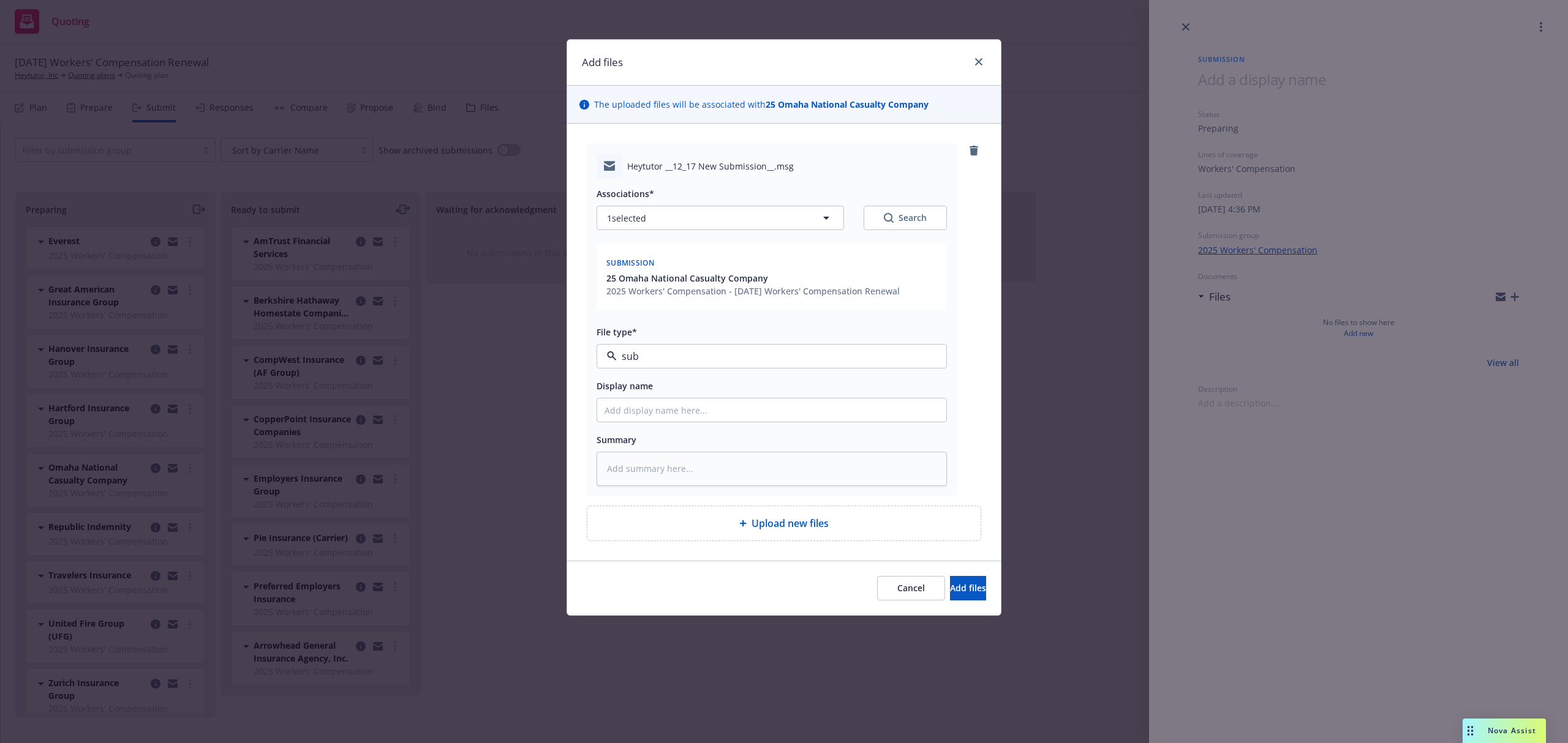
type textarea "x"
type input "2"
type textarea "x"
type input "25"
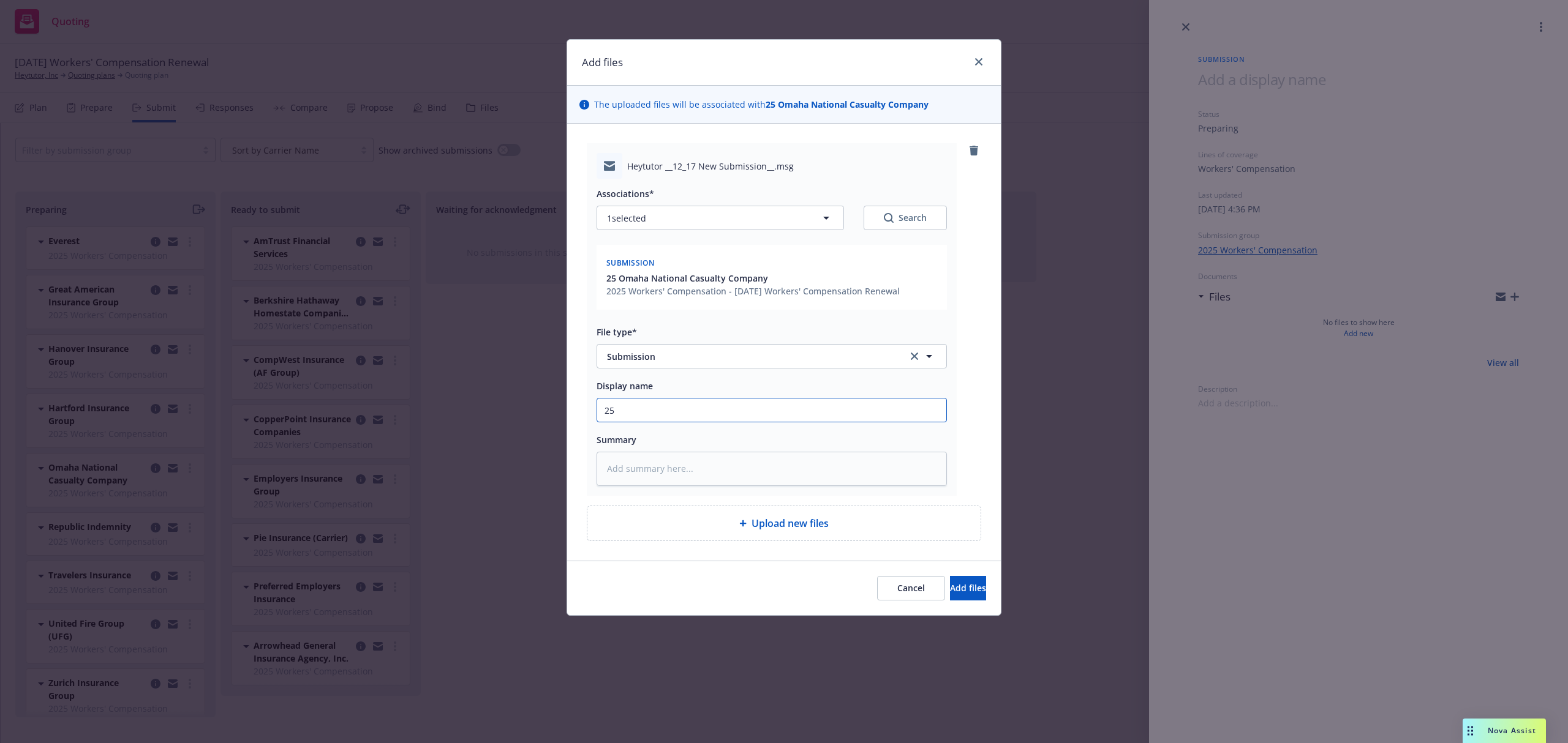
type textarea "x"
type input "25-"
type textarea "x"
type input "25-2"
type textarea "x"
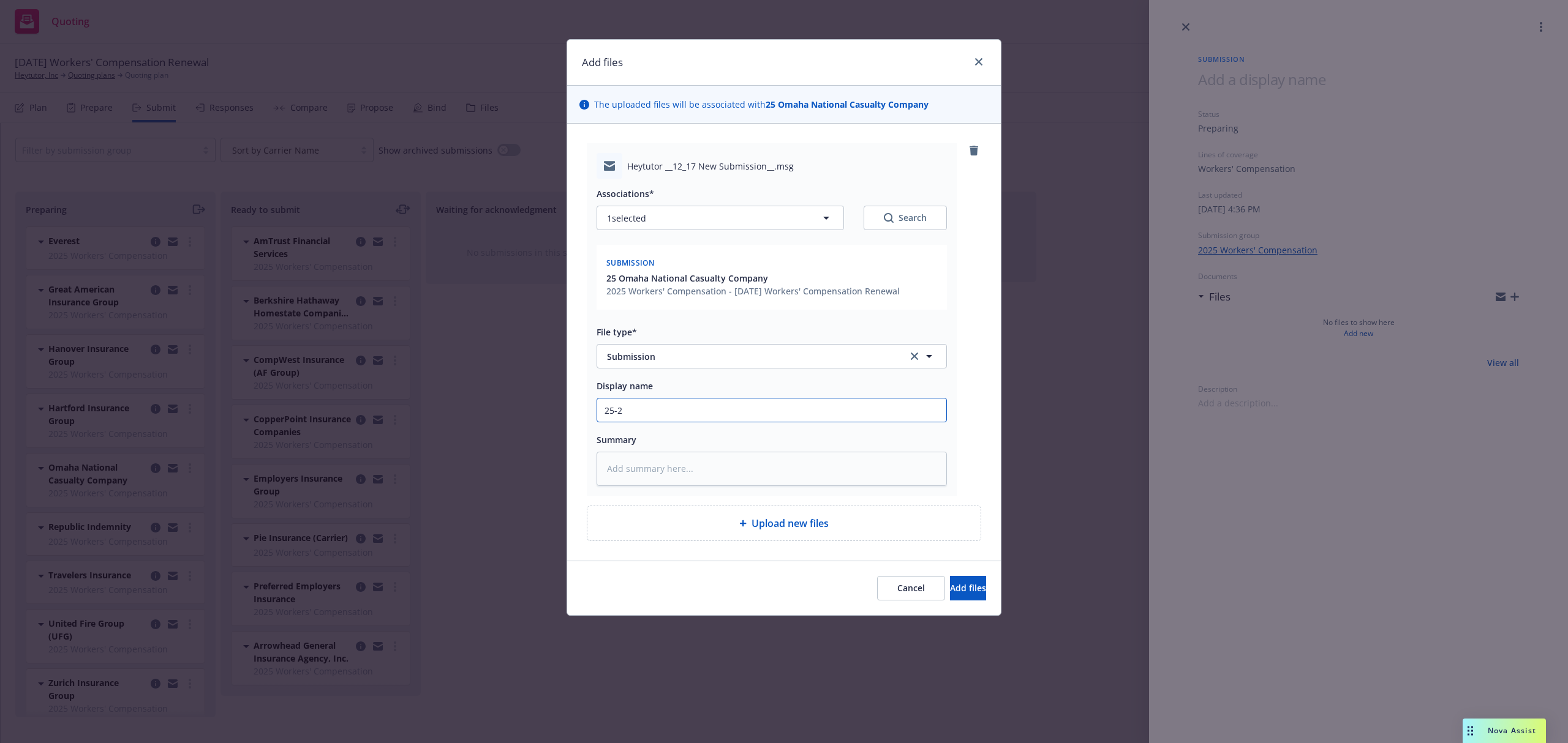
type input "25-26"
type textarea "x"
type input "25-26"
type textarea "x"
type input "25-26 W"
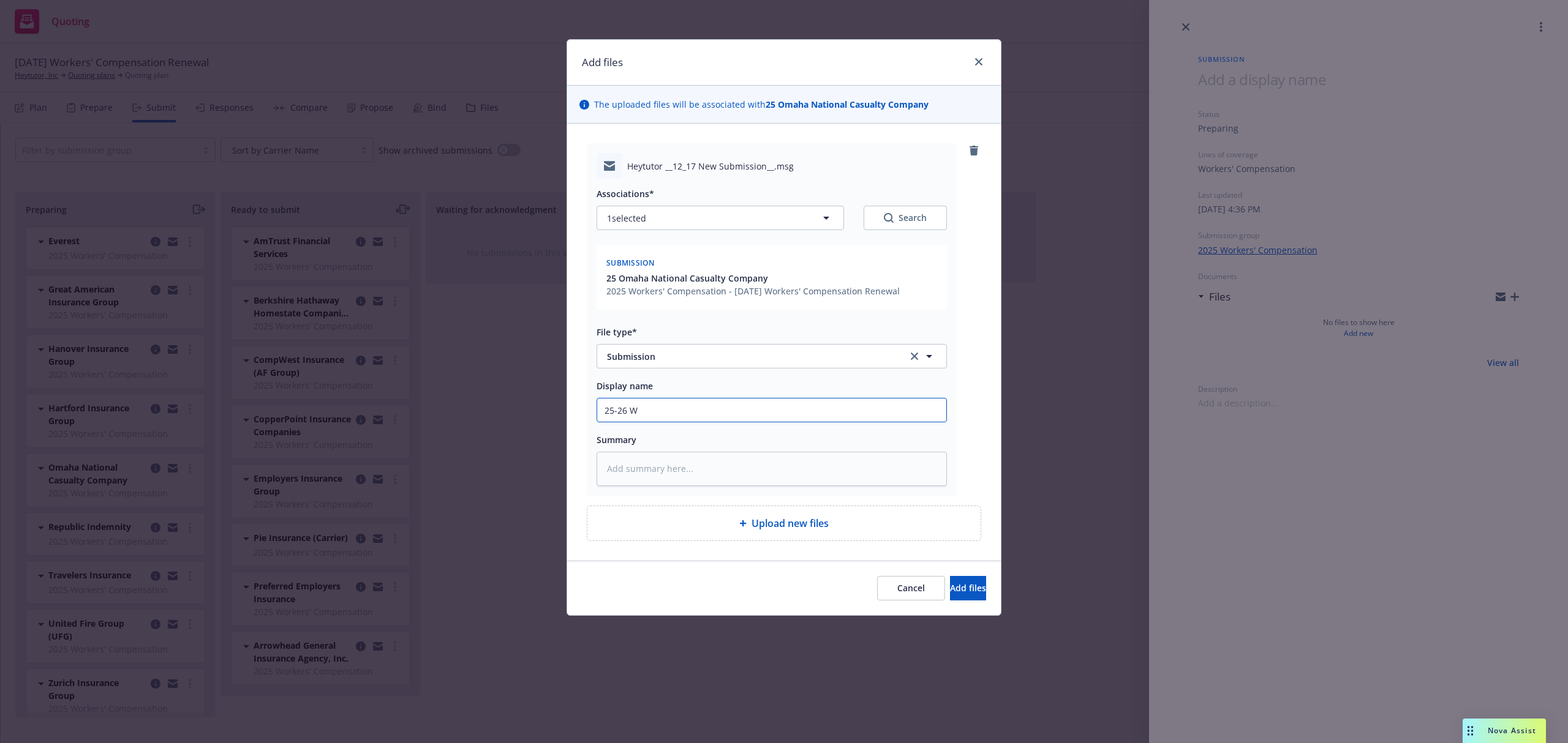
type textarea "x"
type input "25-26 WC"
type textarea "x"
type input "25-26 WC"
type textarea "x"
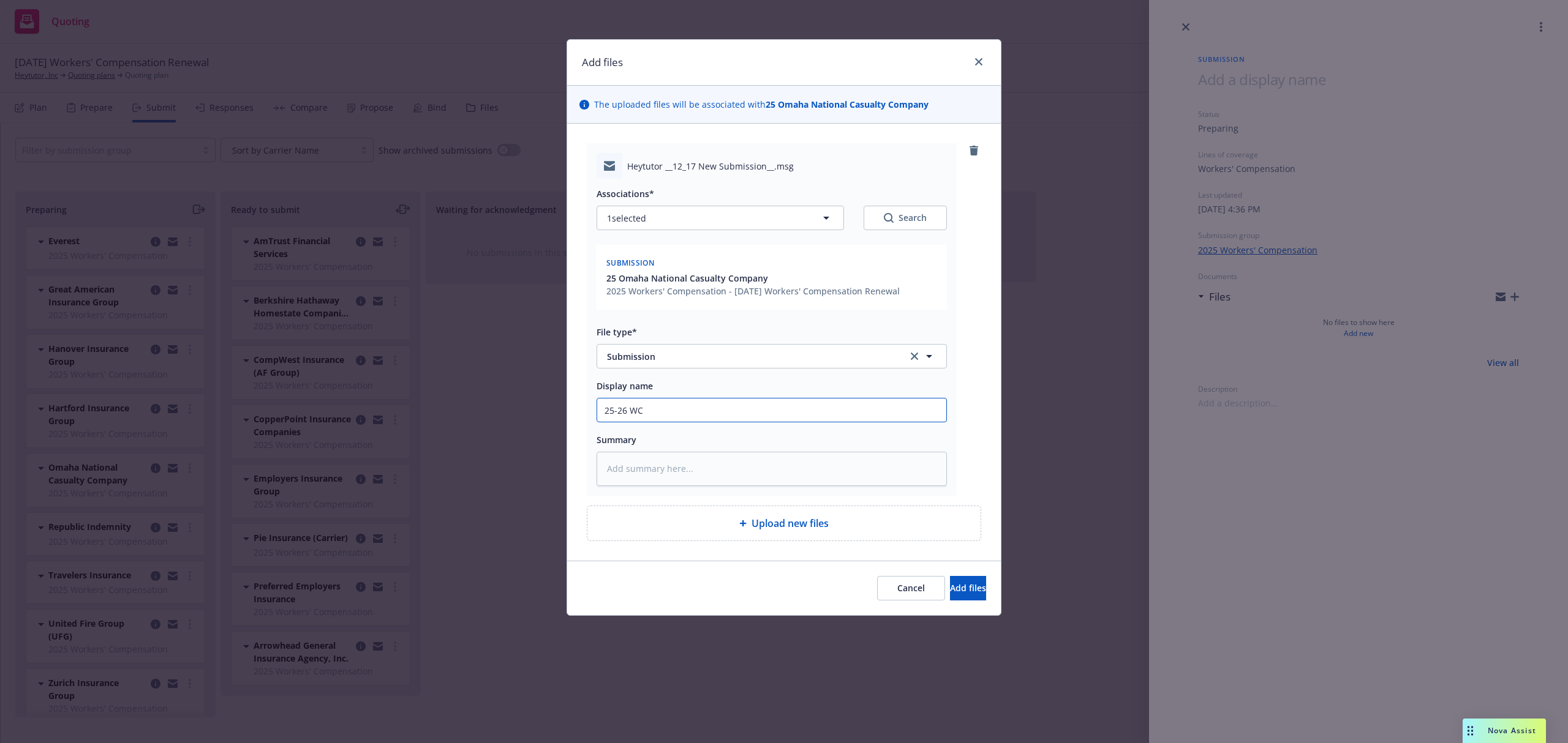
type input "25-26 WC E"
type textarea "x"
type input "25-26 WC EM"
type textarea "x"
type input "25-26 WC EMT"
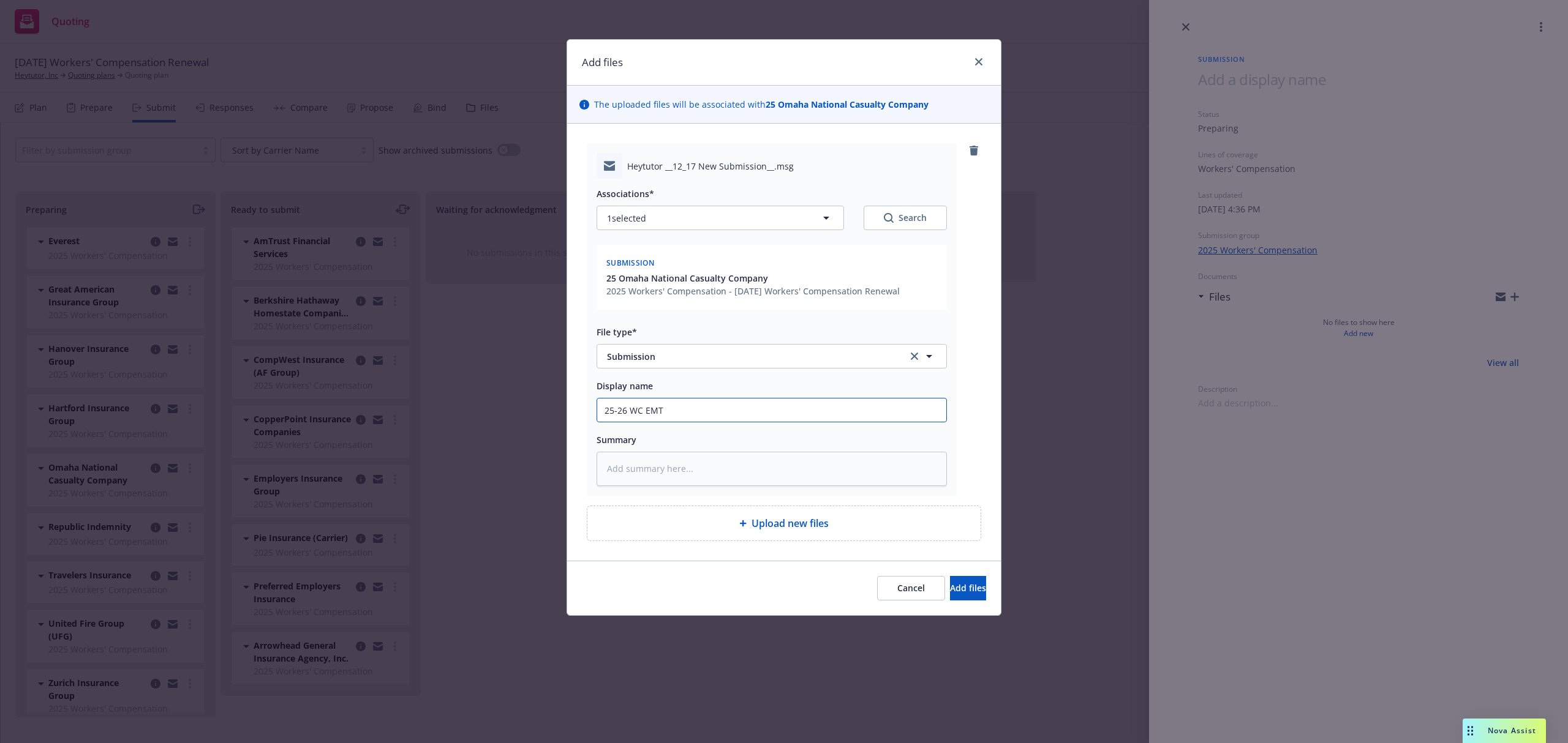
type textarea "x"
type input "25-26 WC EMTC"
type textarea "x"
type input "25-26 WC EMTC"
type textarea "x"
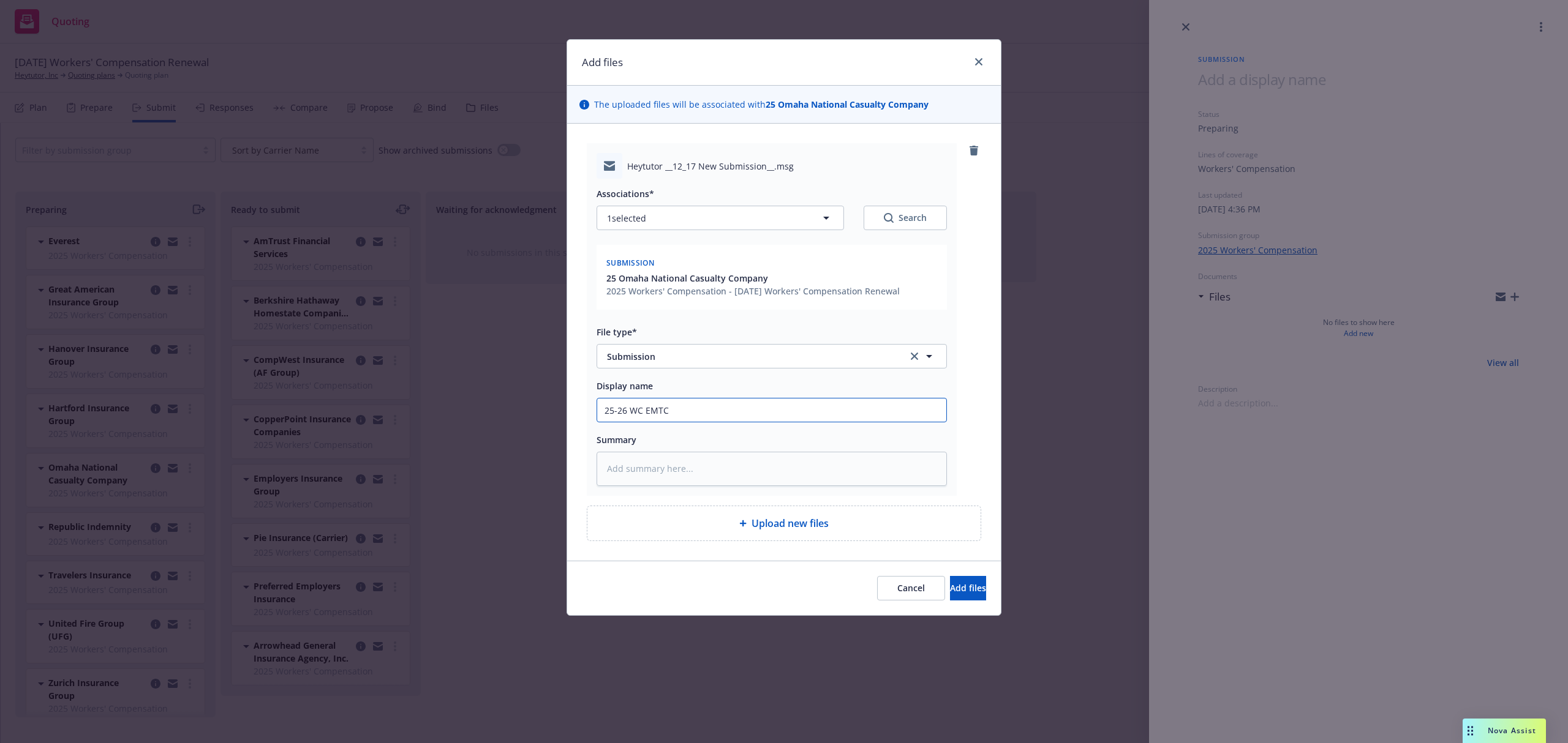
type input "25-26 WC EMTC A"
type textarea "x"
type input "25-26 WC EMTC Ad"
type textarea "x"
type input "25-26 WC EMTC Ada"
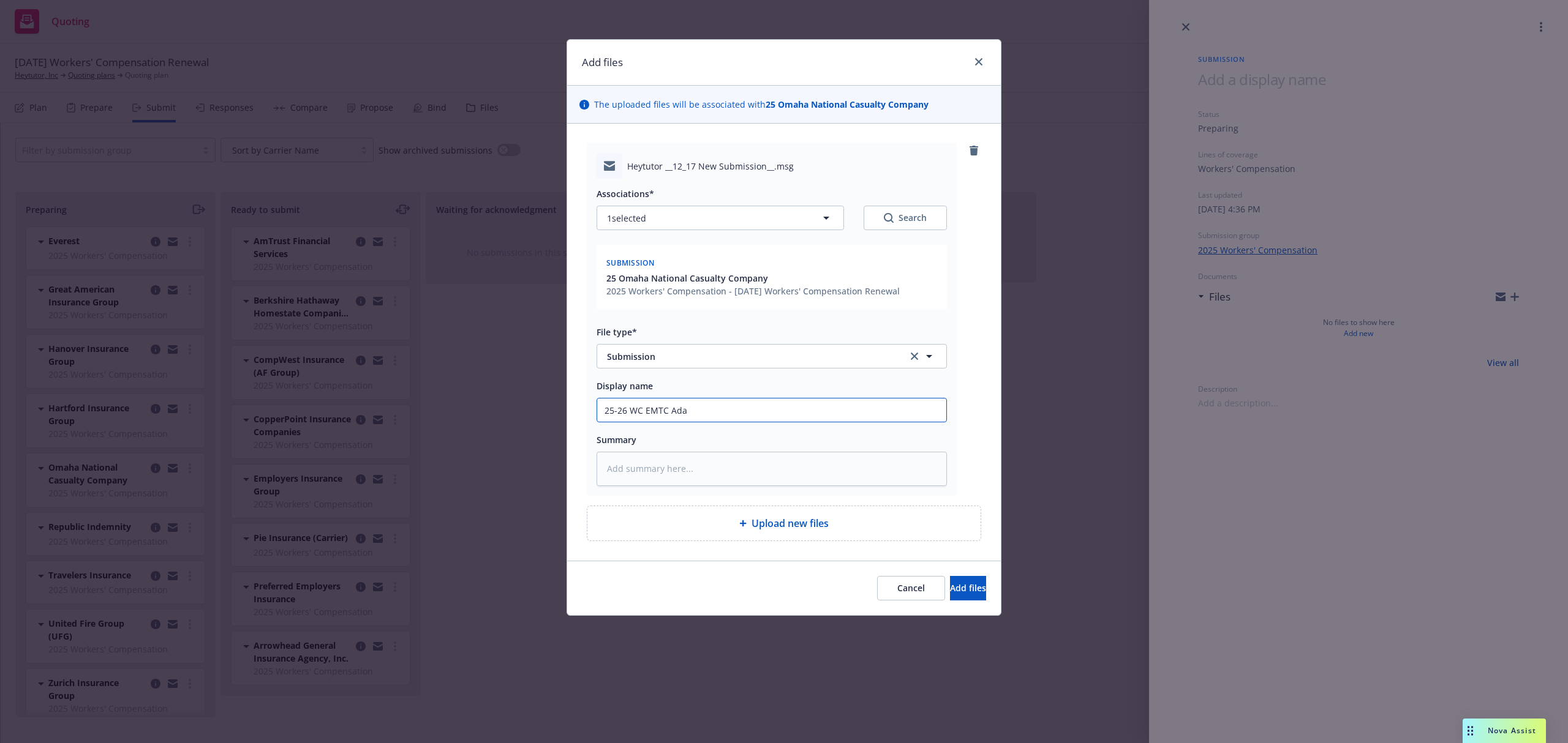
type textarea "x"
type input "25-26 WC EMTC Adam"
type textarea "x"
type input "25-26 WC EMTC Adam@"
type textarea "x"
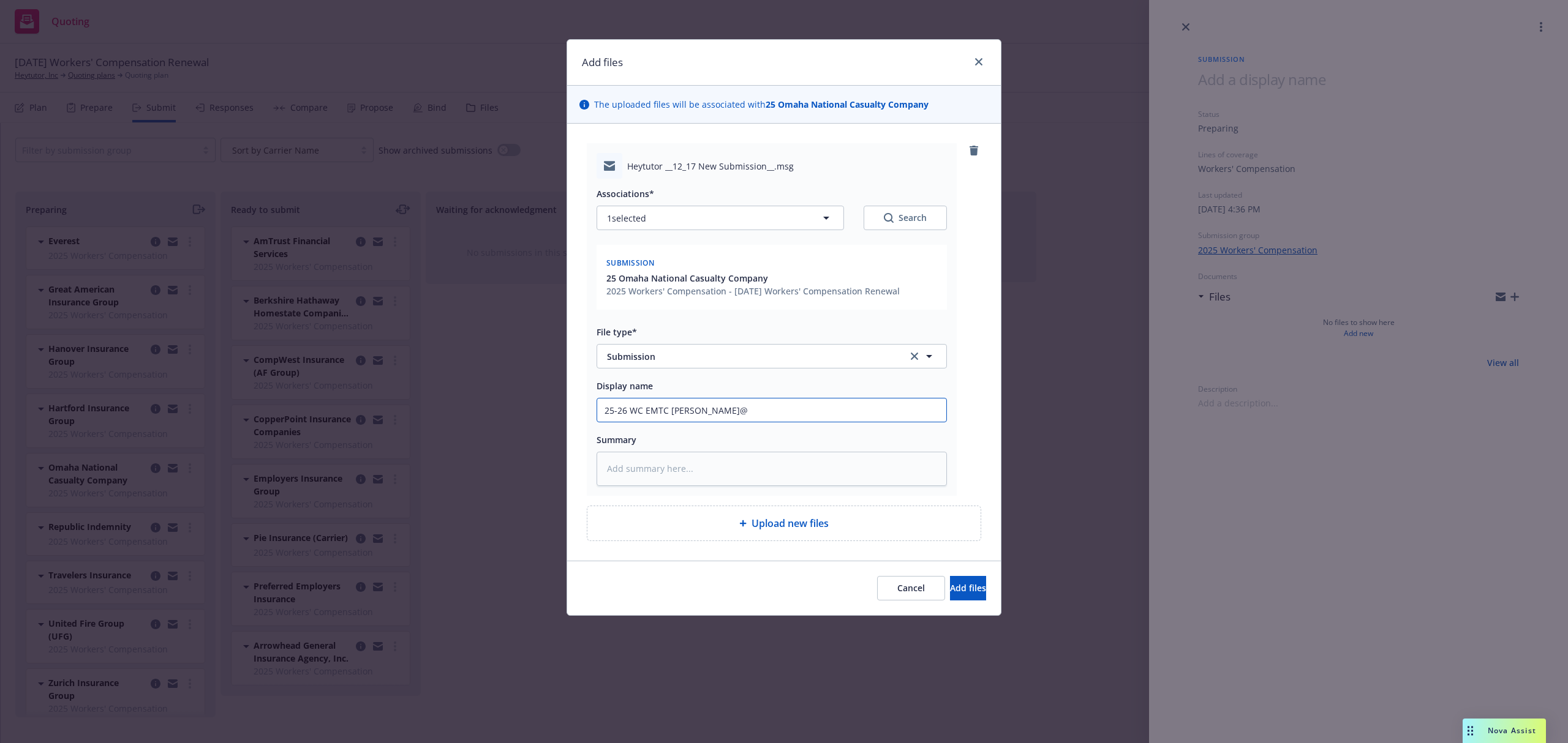
type input "25-26 WC EMTC Adam@O"
type textarea "x"
type input "25-26 WC EMTC Adam@Om"
type textarea "x"
type input "25-26 WC EMTC Adam@Oma"
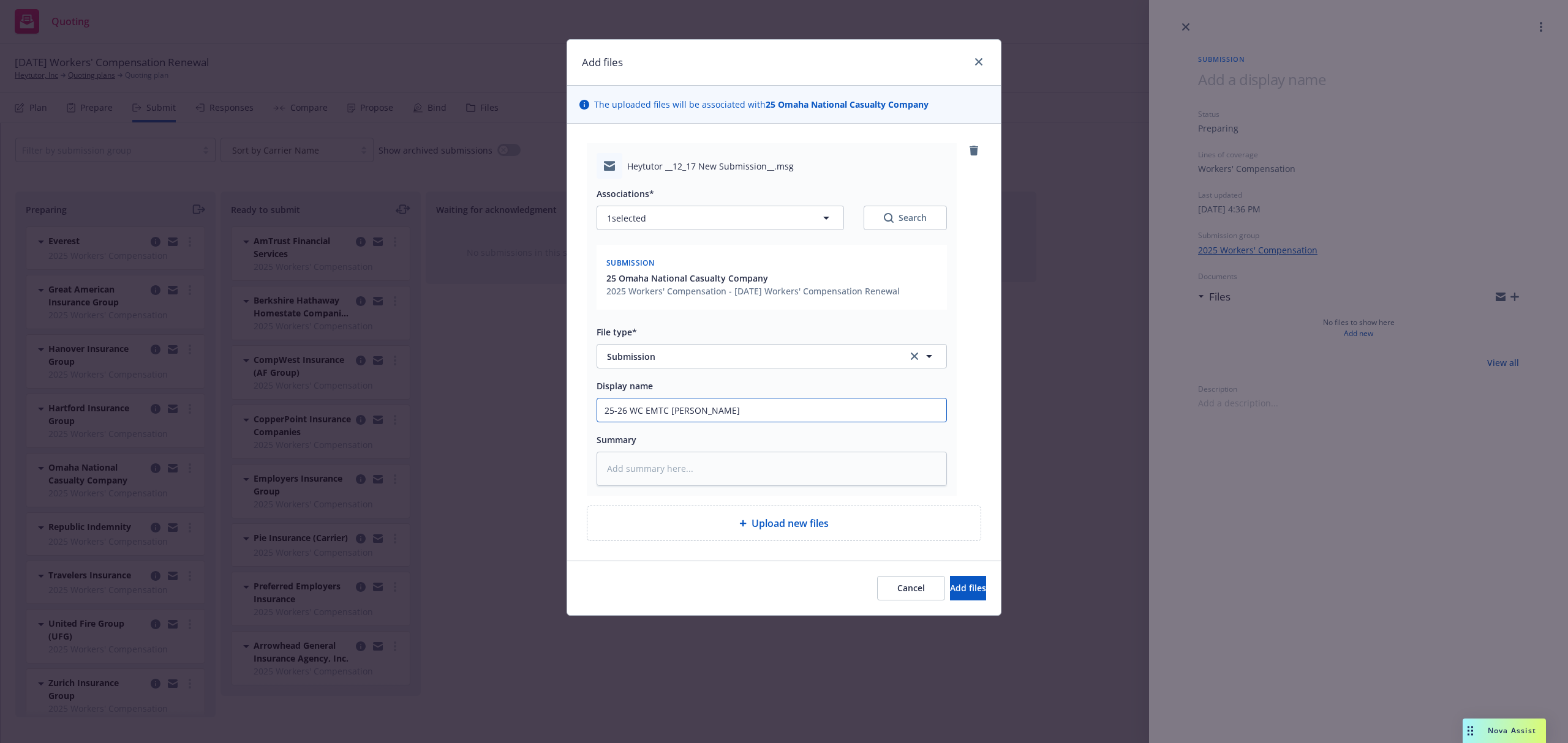
type textarea "x"
type input "25-26 WC EMTC Adam@Omah"
type textarea "x"
type input "25-26 WC EMTC Adam@Omaha"
type textarea "x"
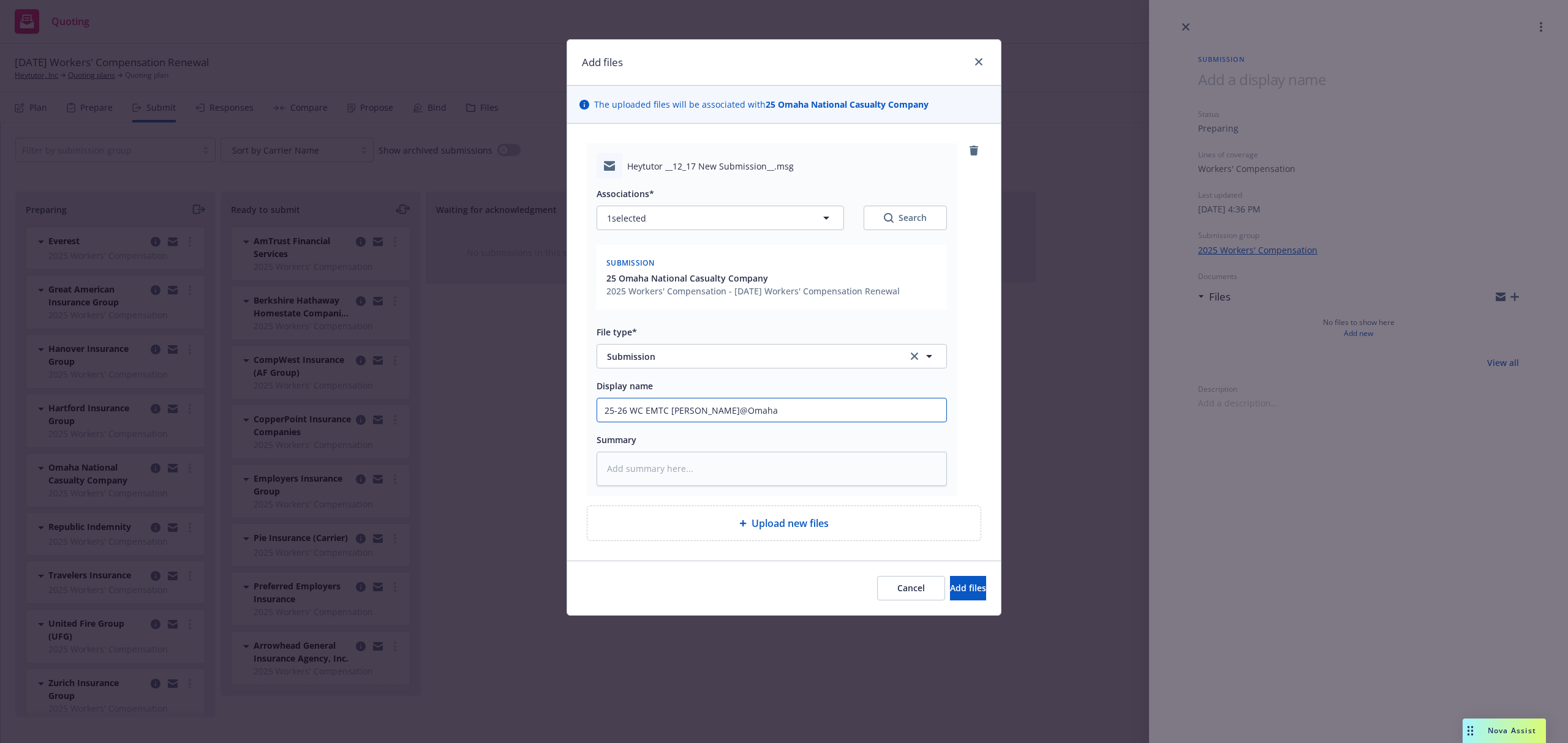
type input "25-26 WC EMTC Adam@Omaha"
type textarea "x"
type input "25-26 WC EMTC Adam@Omaha N"
type textarea "x"
type input "25-26 WC EMTC Adam@Omaha Ne"
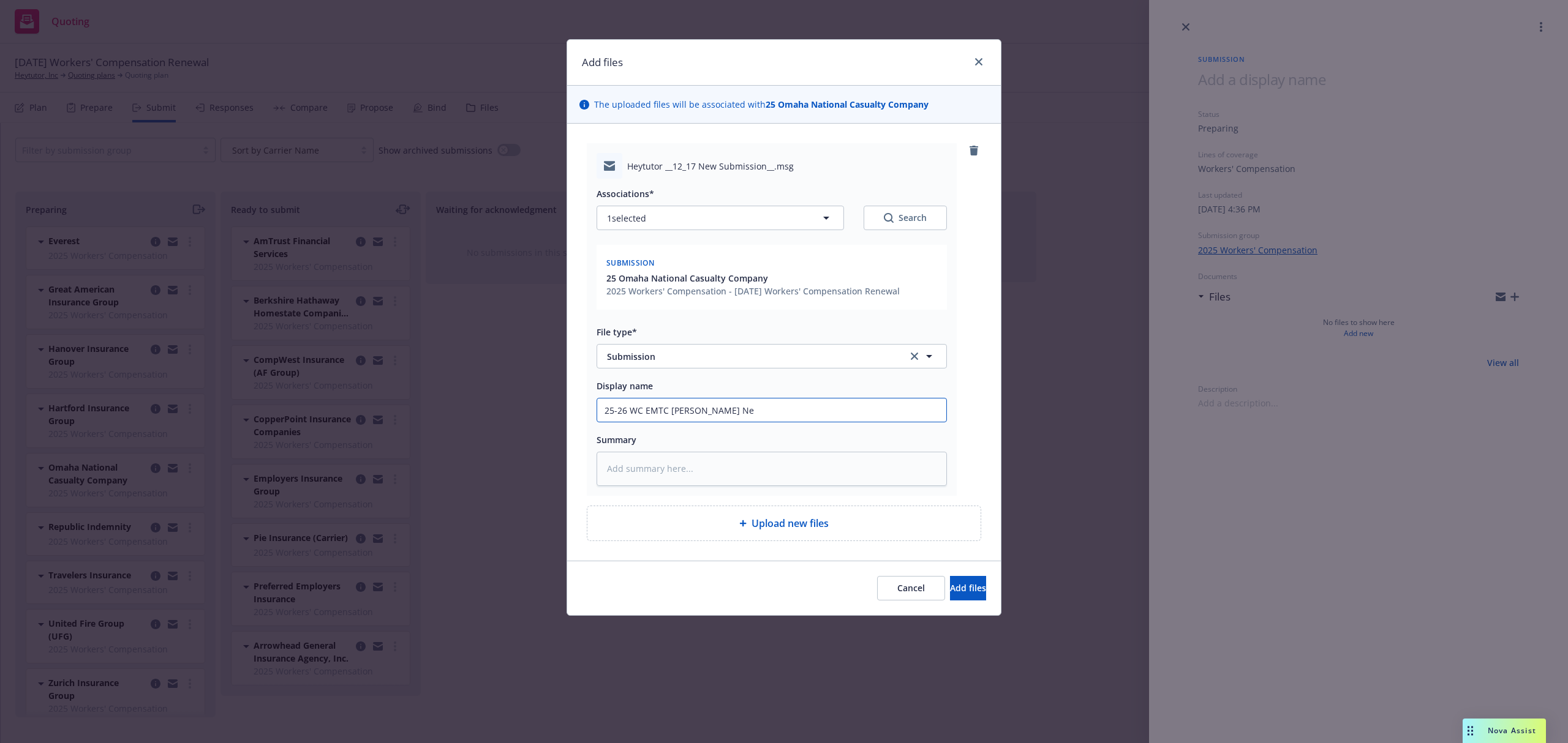
type textarea "x"
type input "25-26 WC EMTC Adam@Omaha New"
type textarea "x"
type input "25-26 WC EMTC Adam@Omaha New"
type textarea "x"
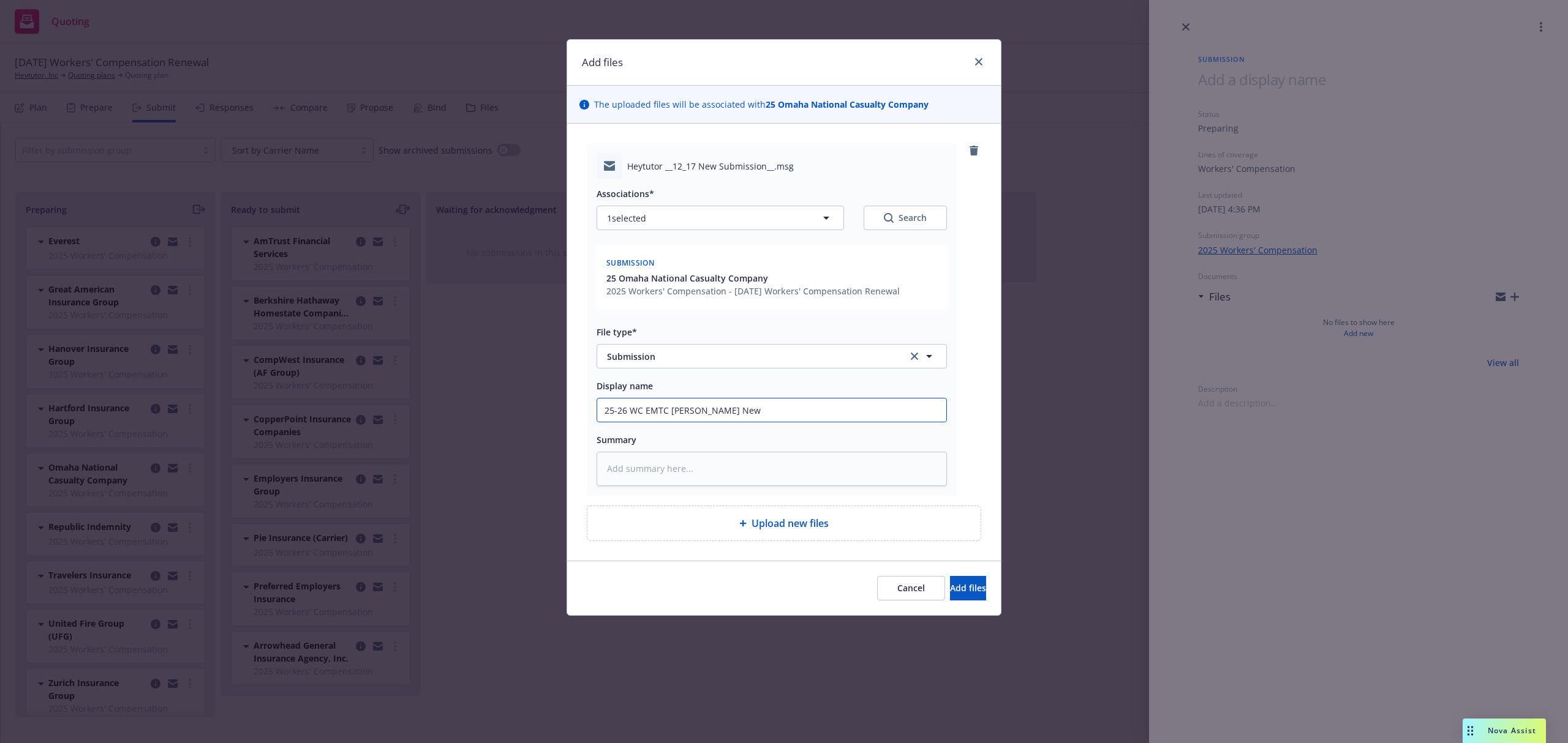
type input "25-26 WC EMTC Adam@Omaha New S"
type textarea "x"
type input "25-26 WC EMTC Adam@Omaha New Su"
type textarea "x"
type input "25-26 WC EMTC Adam@Omaha New Sub"
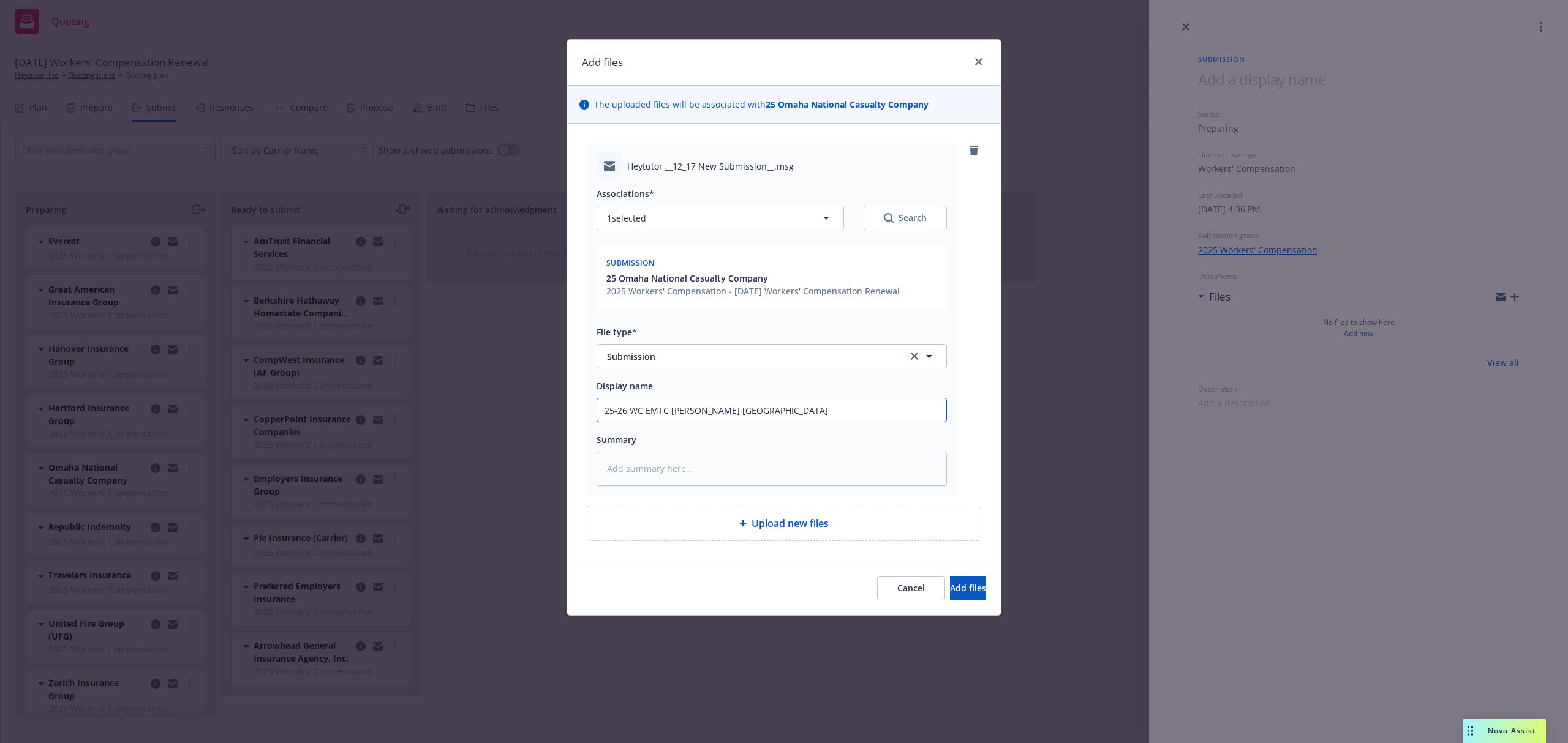
type textarea "x"
type input "25-26 WC EMTC Adam@Omaha New Subm"
type textarea "x"
type input "25-26 WC EMTC Adam@Omaha New Submi"
type textarea "x"
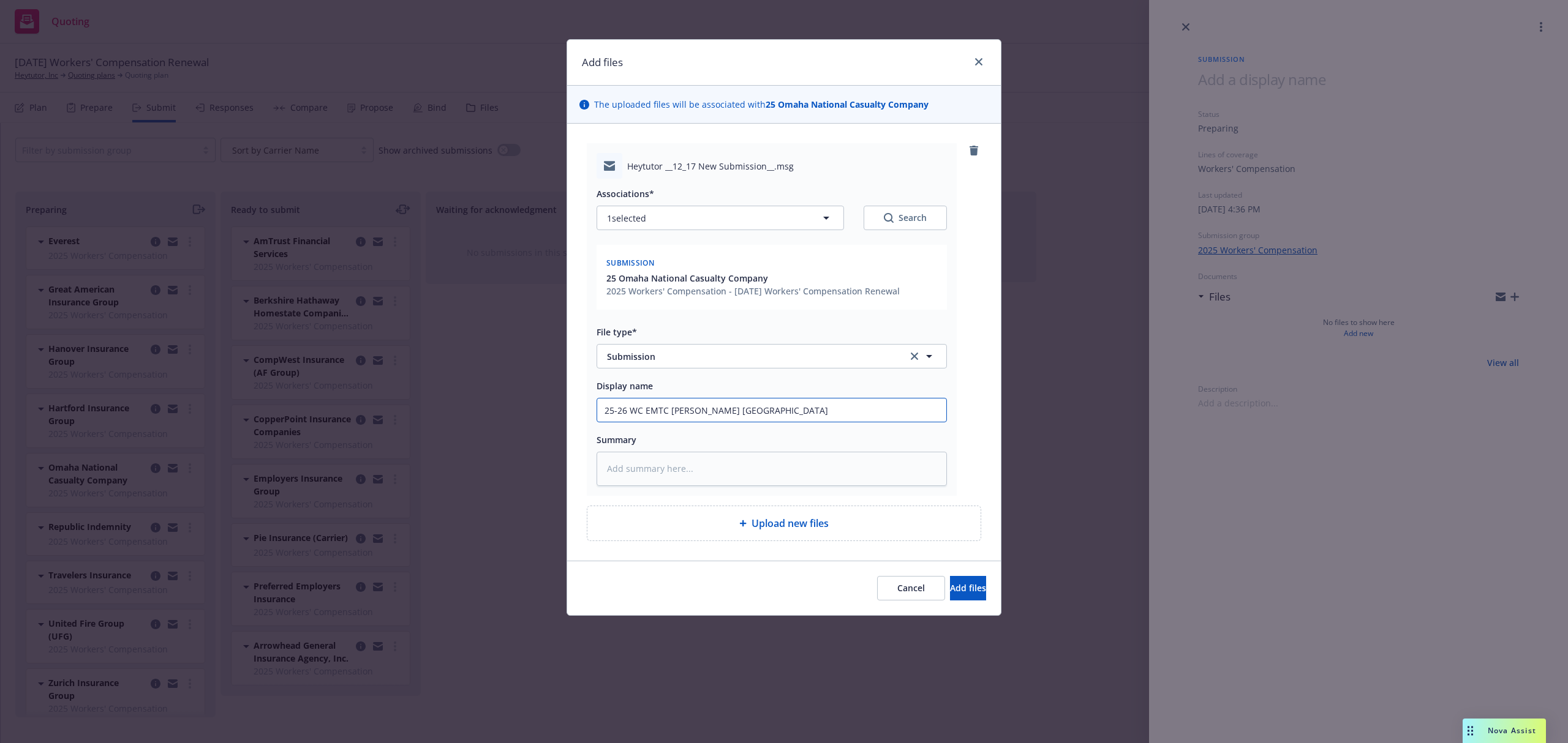
type input "25-26 WC EMTC Adam@Omaha New Submis"
type textarea "x"
type input "25-26 WC EMTC Adam@Omaha New Submiss"
type textarea "x"
type input "25-26 WC EMTC Adam@Omaha New Submissio"
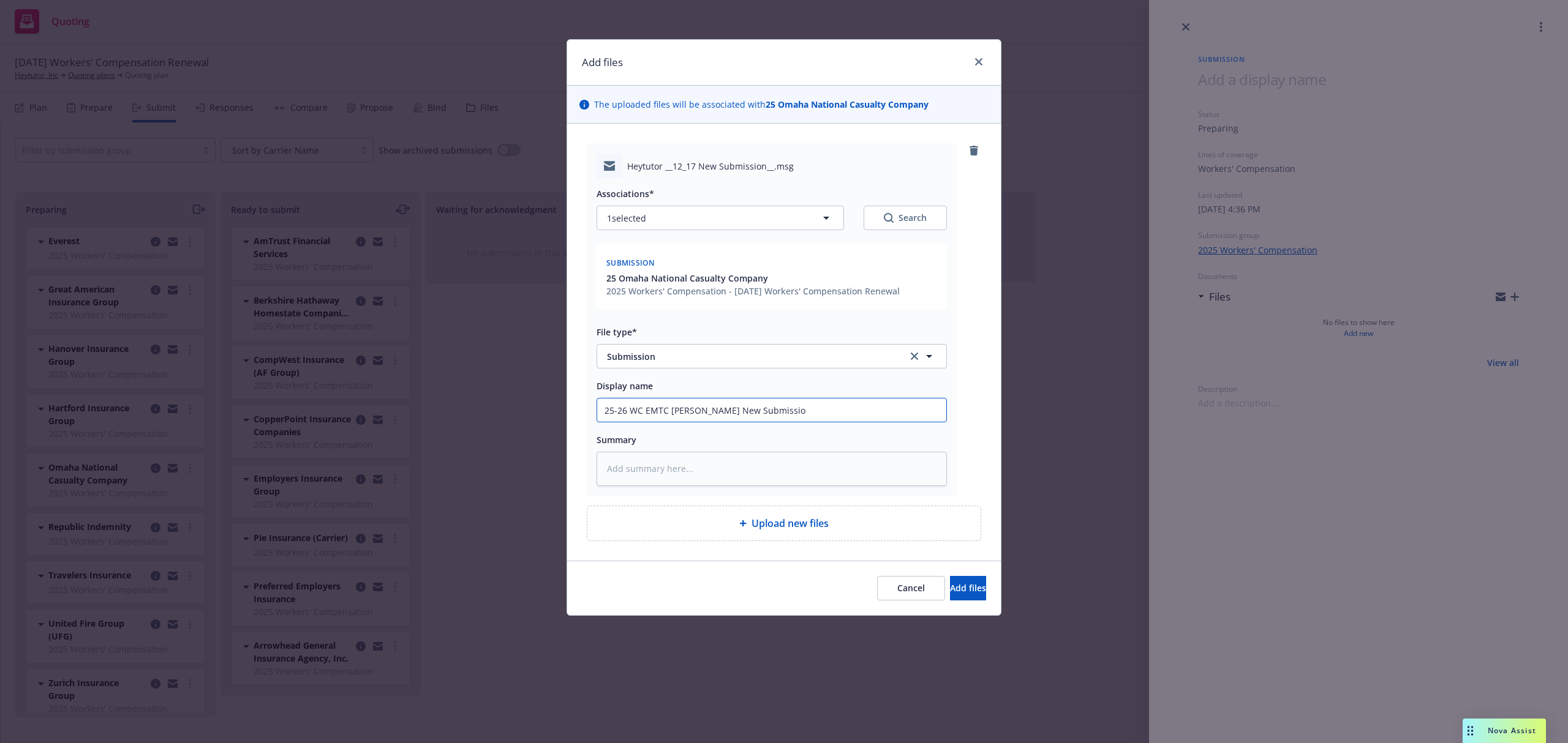
type textarea "x"
type input "25-26 WC EMTC Adam@Omaha New Submission"
paste textarea "Hi Adam, Attached is our app and loss runs for your review. Please let me know …"
type textarea "x"
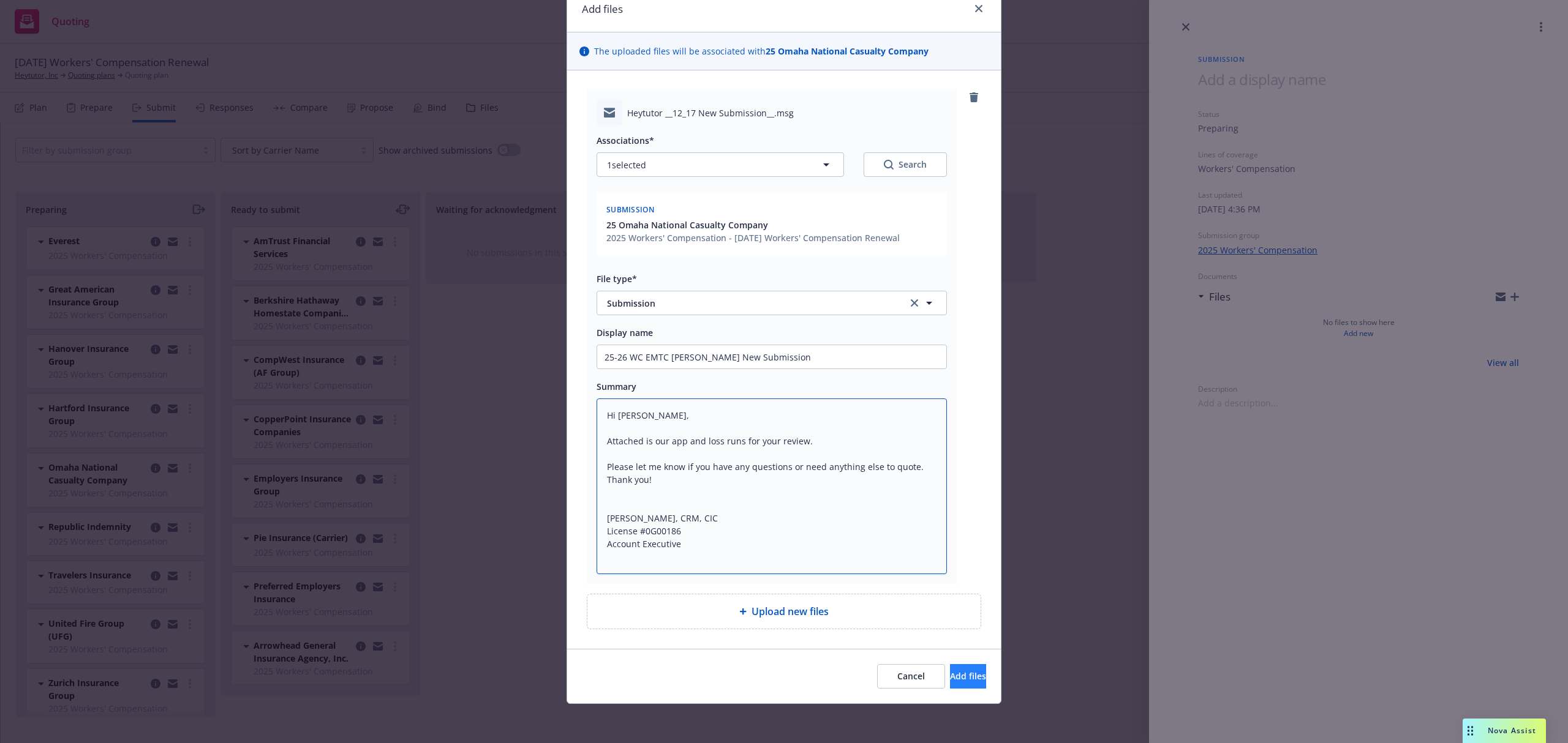
type textarea "Hi Adam, Attached is our app and loss runs for your review. Please let me know …"
click at [950, 669] on button "Add files" at bounding box center [968, 676] width 36 height 25
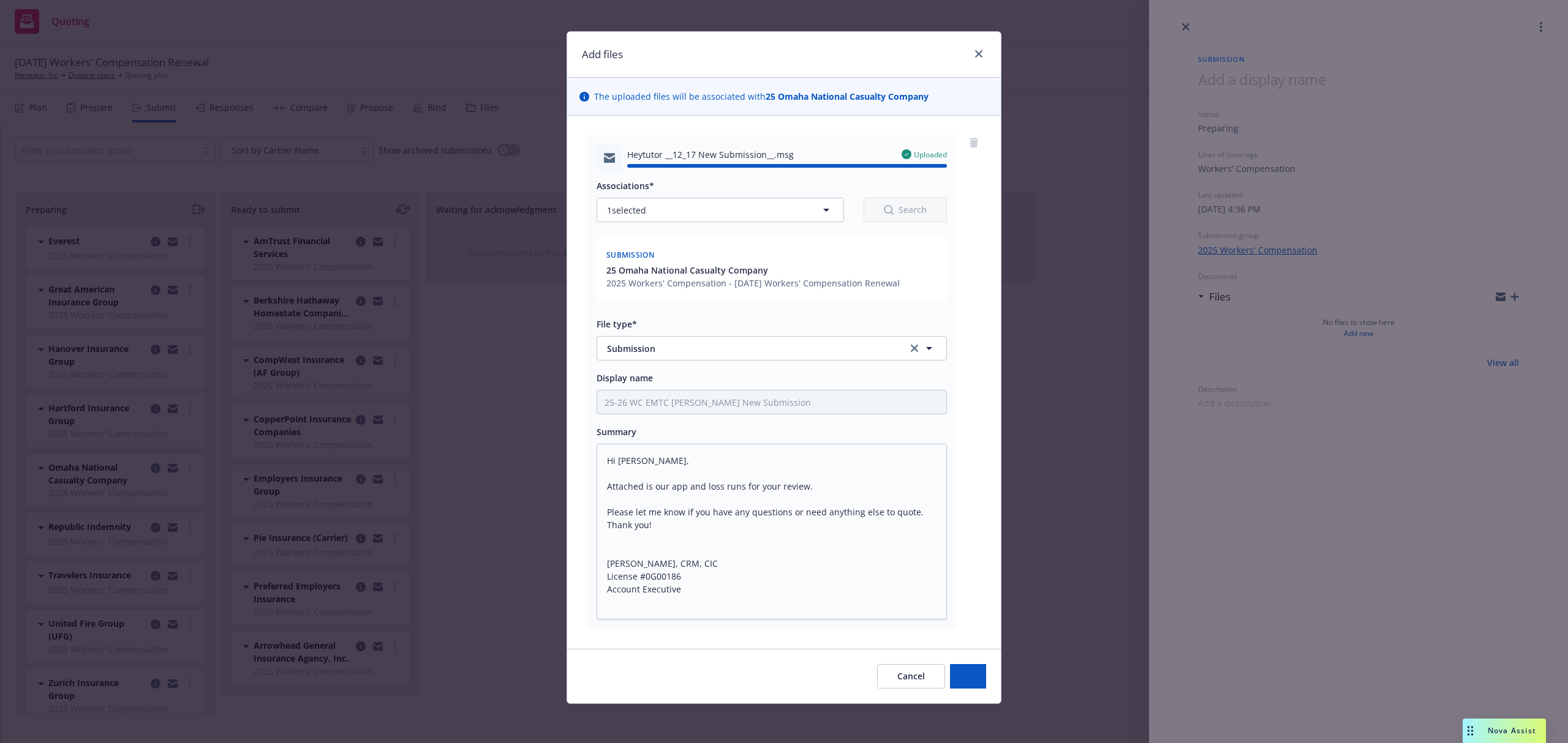
type textarea "x"
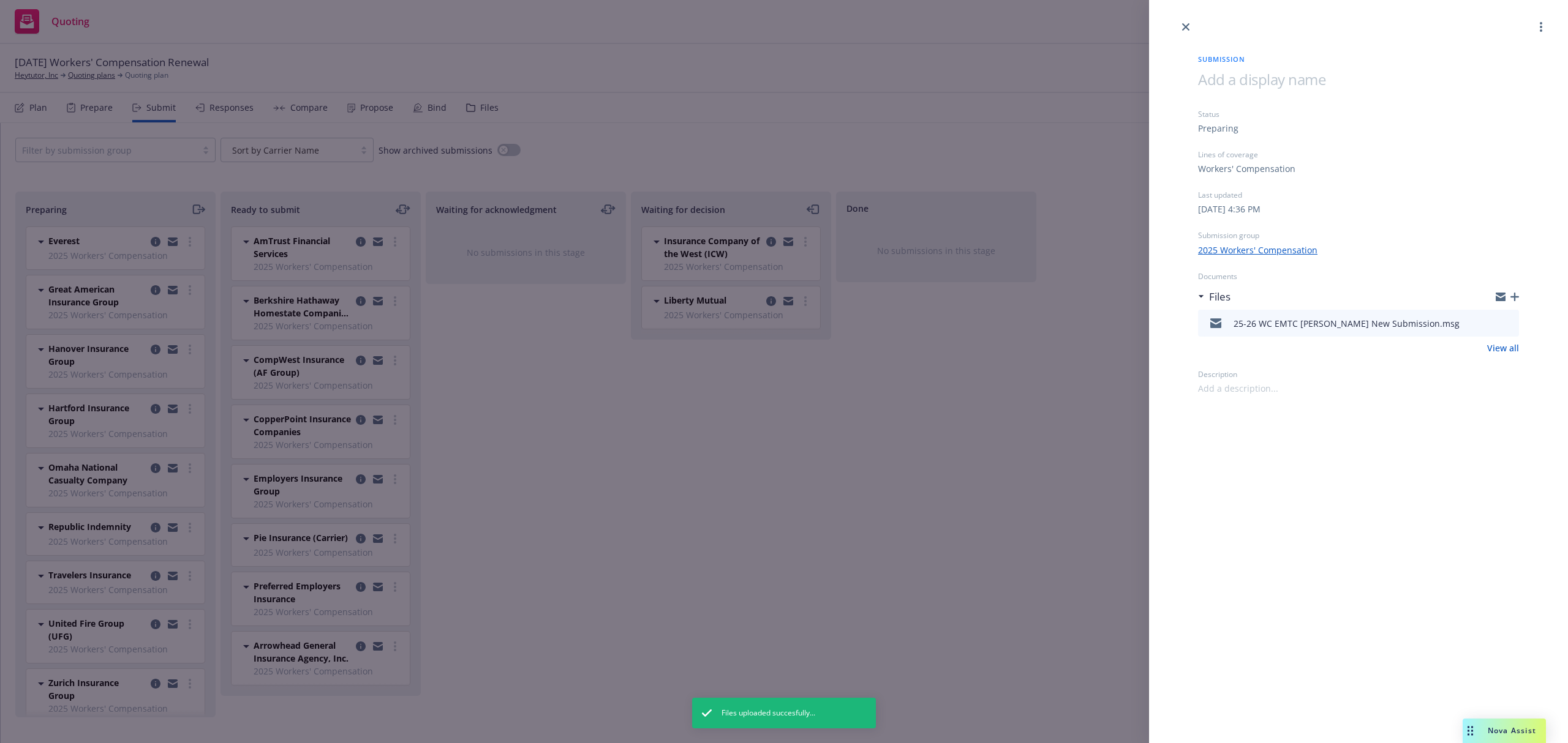
click at [195, 208] on div "Submission Status Preparing Lines of coverage Workers' Compensation Last update…" at bounding box center [784, 371] width 1568 height 743
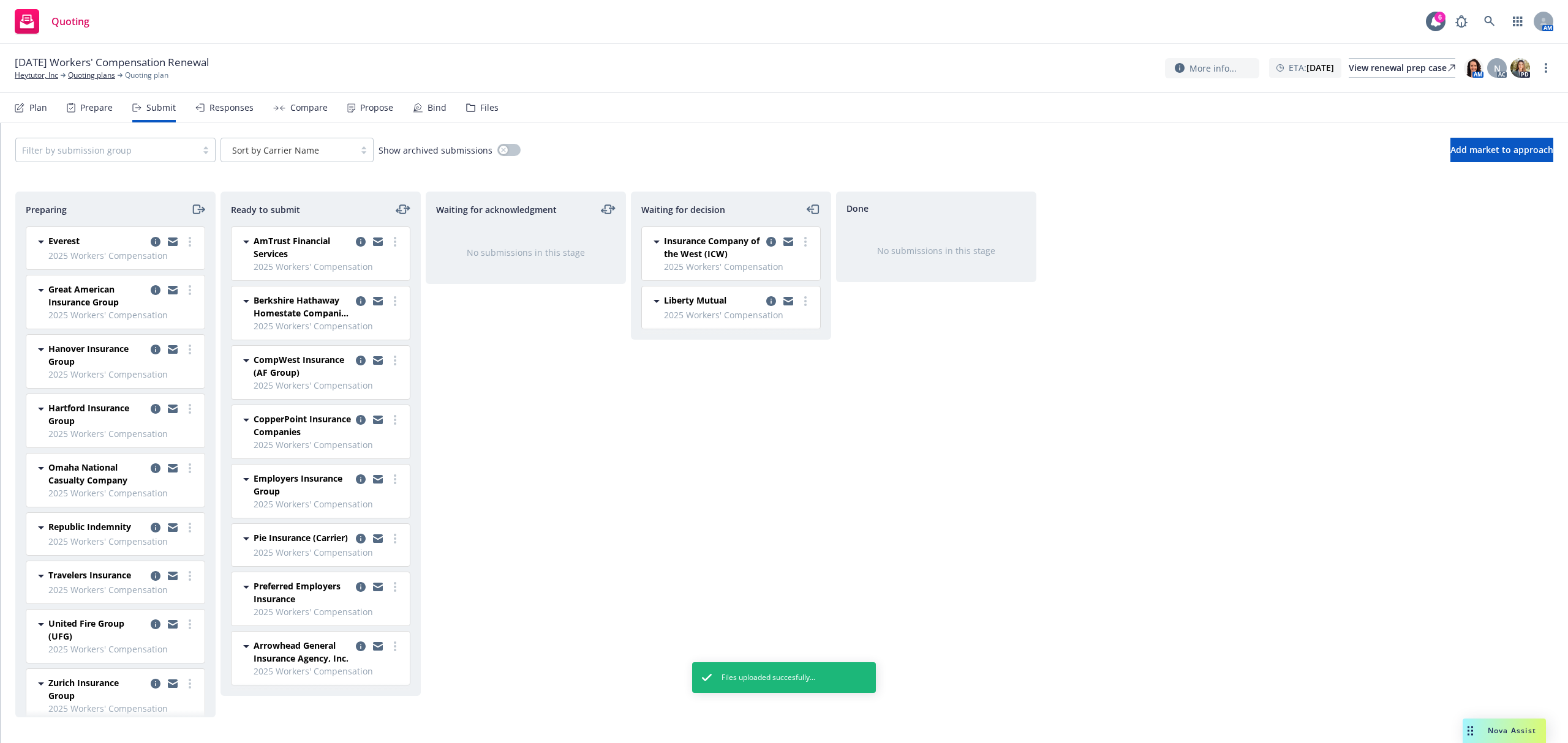
click at [195, 208] on icon "moveRight" at bounding box center [198, 210] width 14 height 15
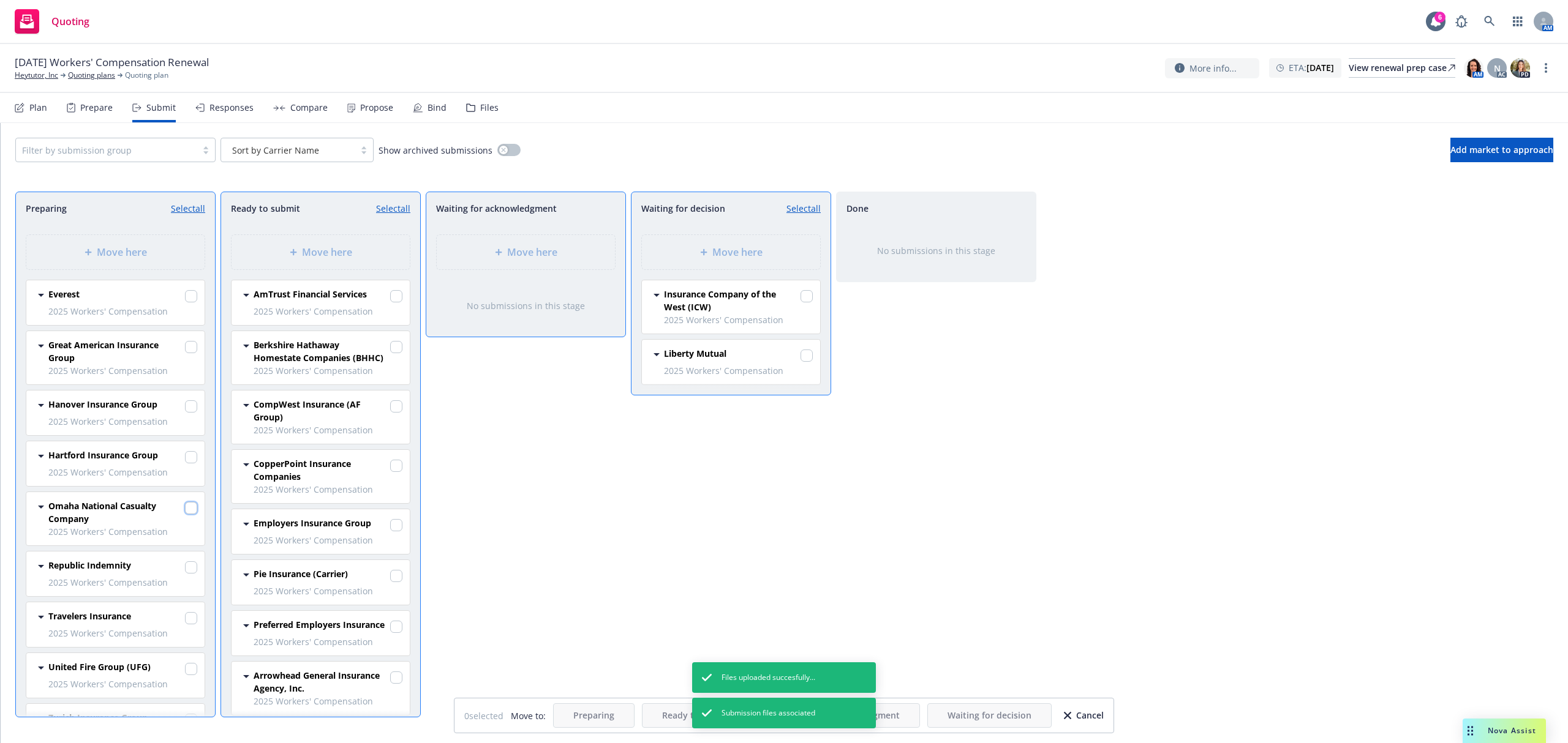
click at [185, 510] on input "checkbox" at bounding box center [191, 508] width 12 height 12
checkbox input "true"
click at [743, 261] on div "Move here" at bounding box center [730, 252] width 178 height 34
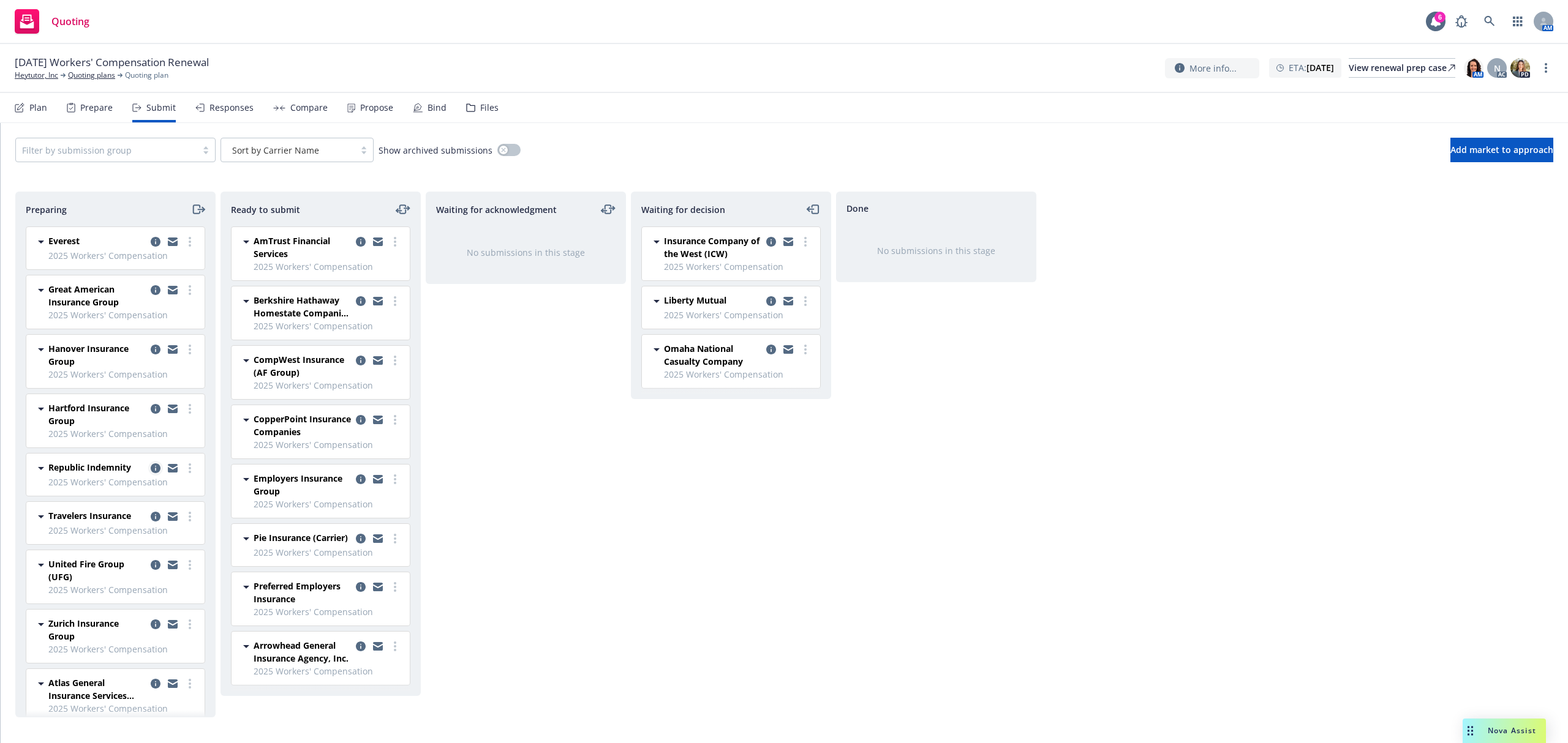
click at [150, 468] on link "copy logging email" at bounding box center [156, 468] width 15 height 15
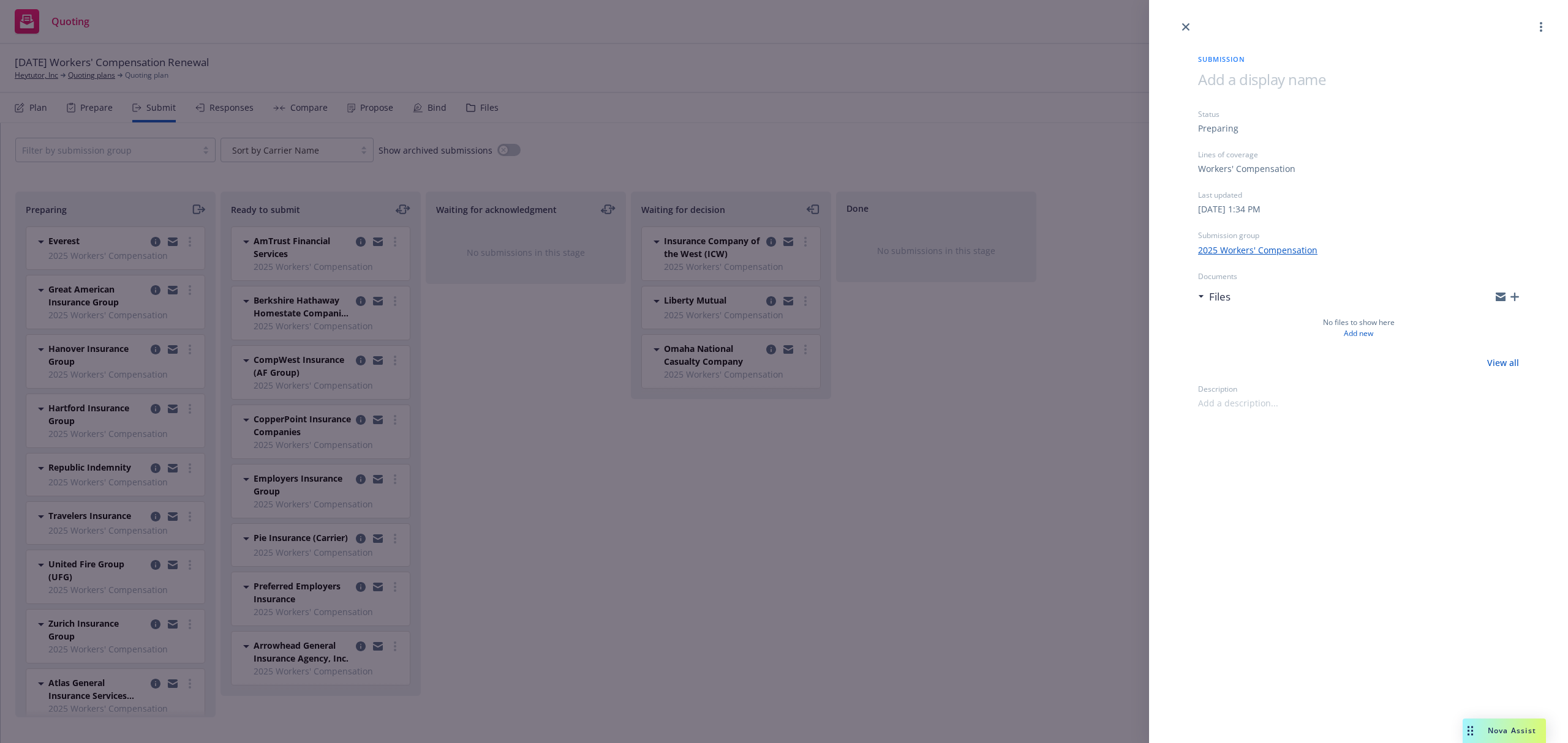
click at [1514, 295] on icon "button" at bounding box center [1514, 296] width 8 height 8
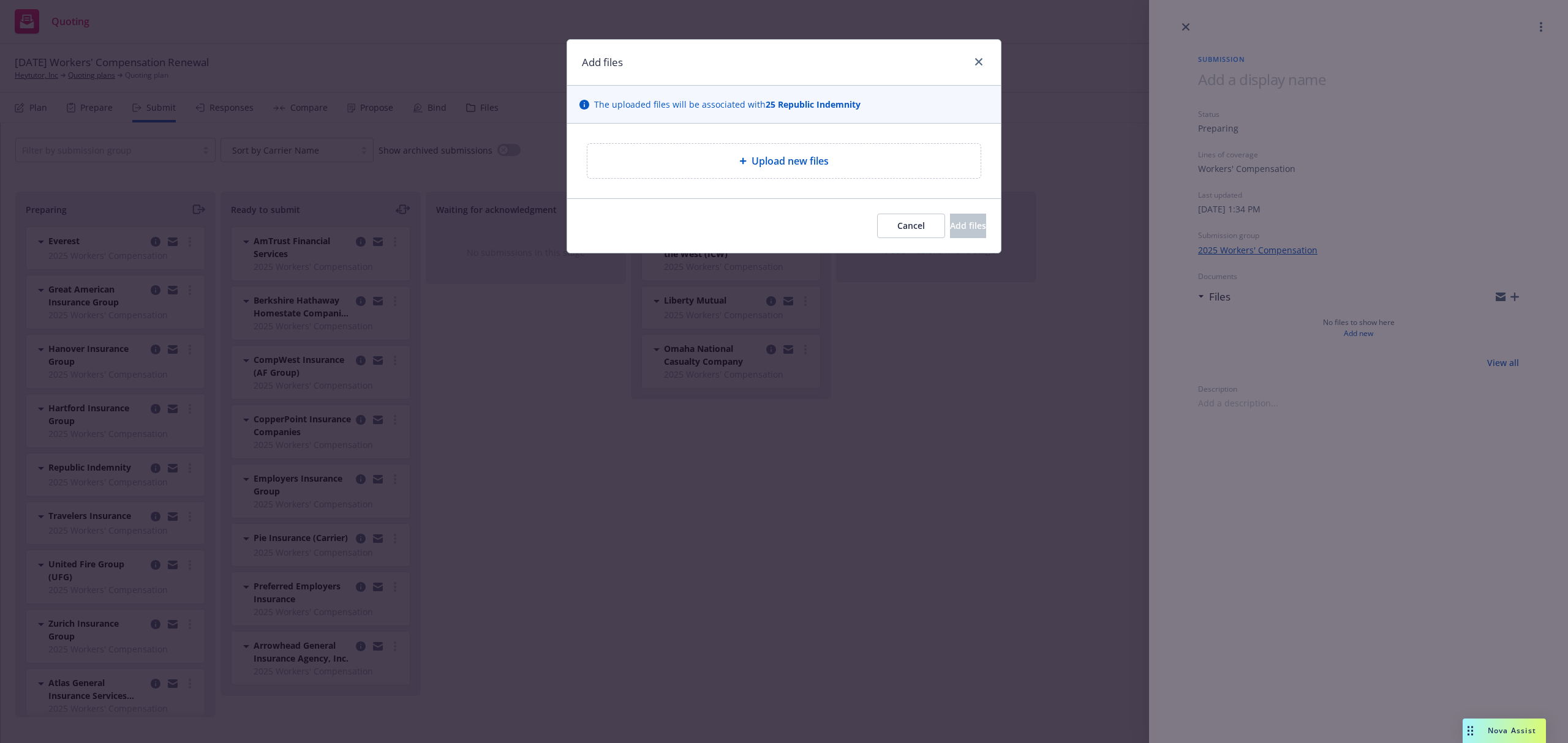
type textarea "x"
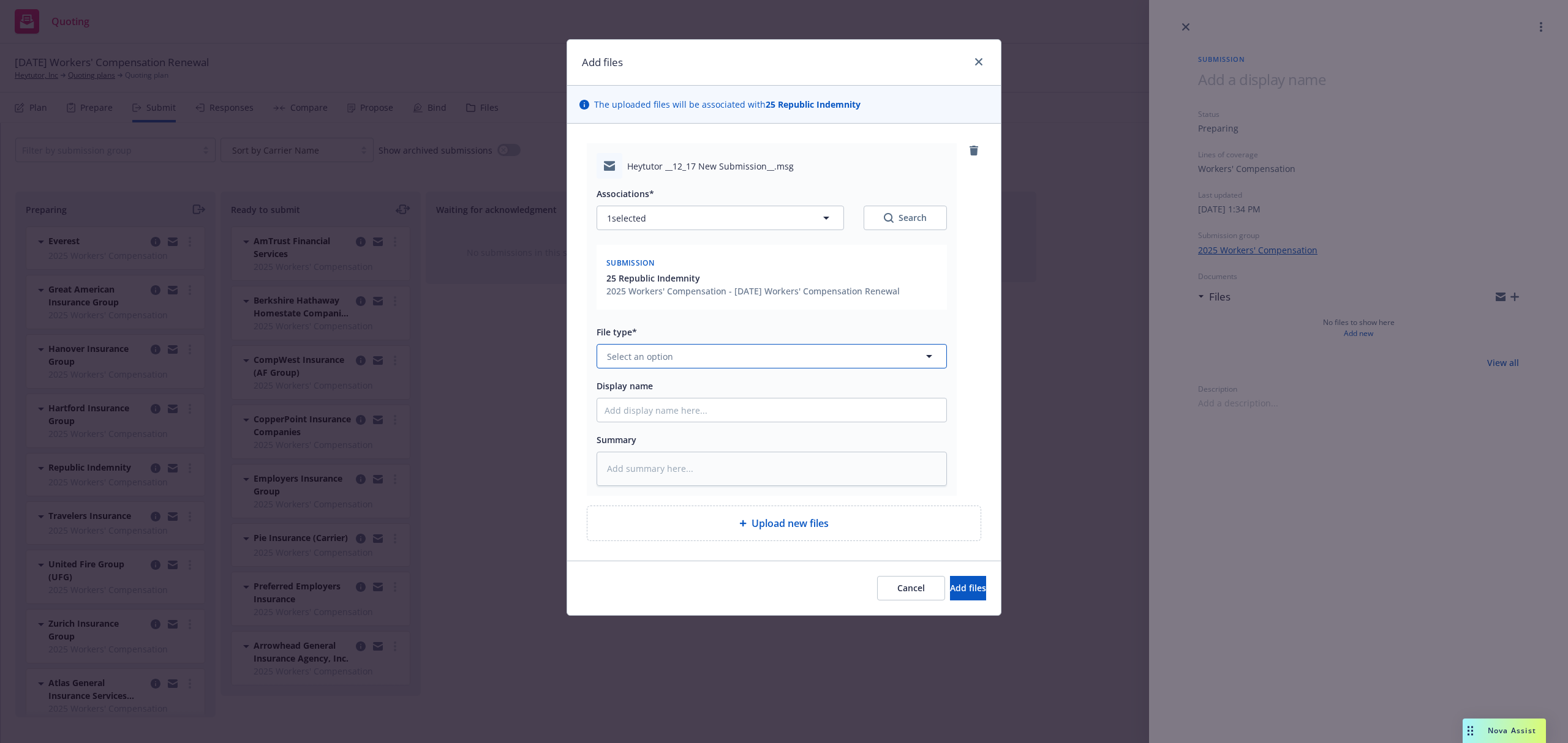
click at [680, 356] on button "Select an option" at bounding box center [772, 356] width 350 height 25
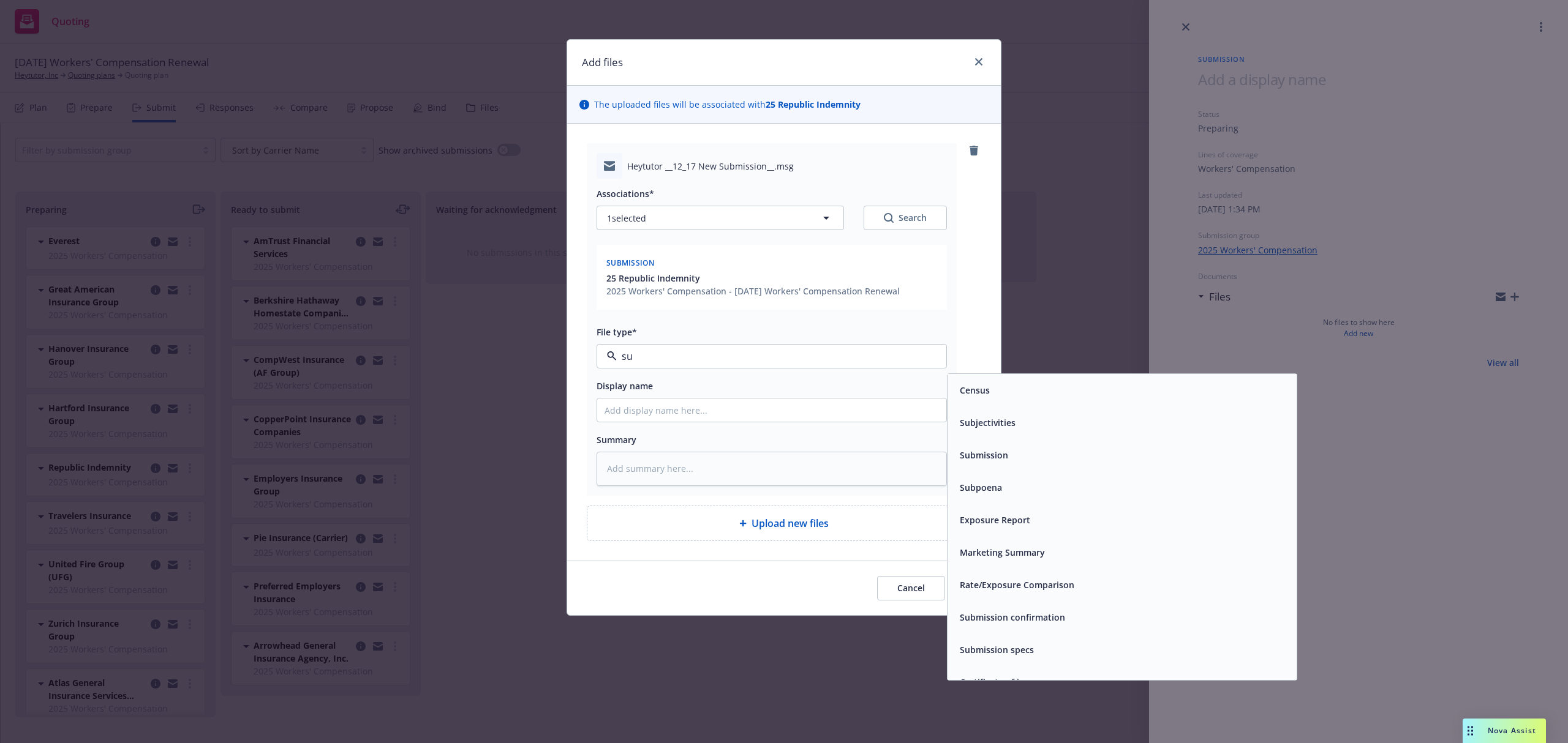
type input "sub"
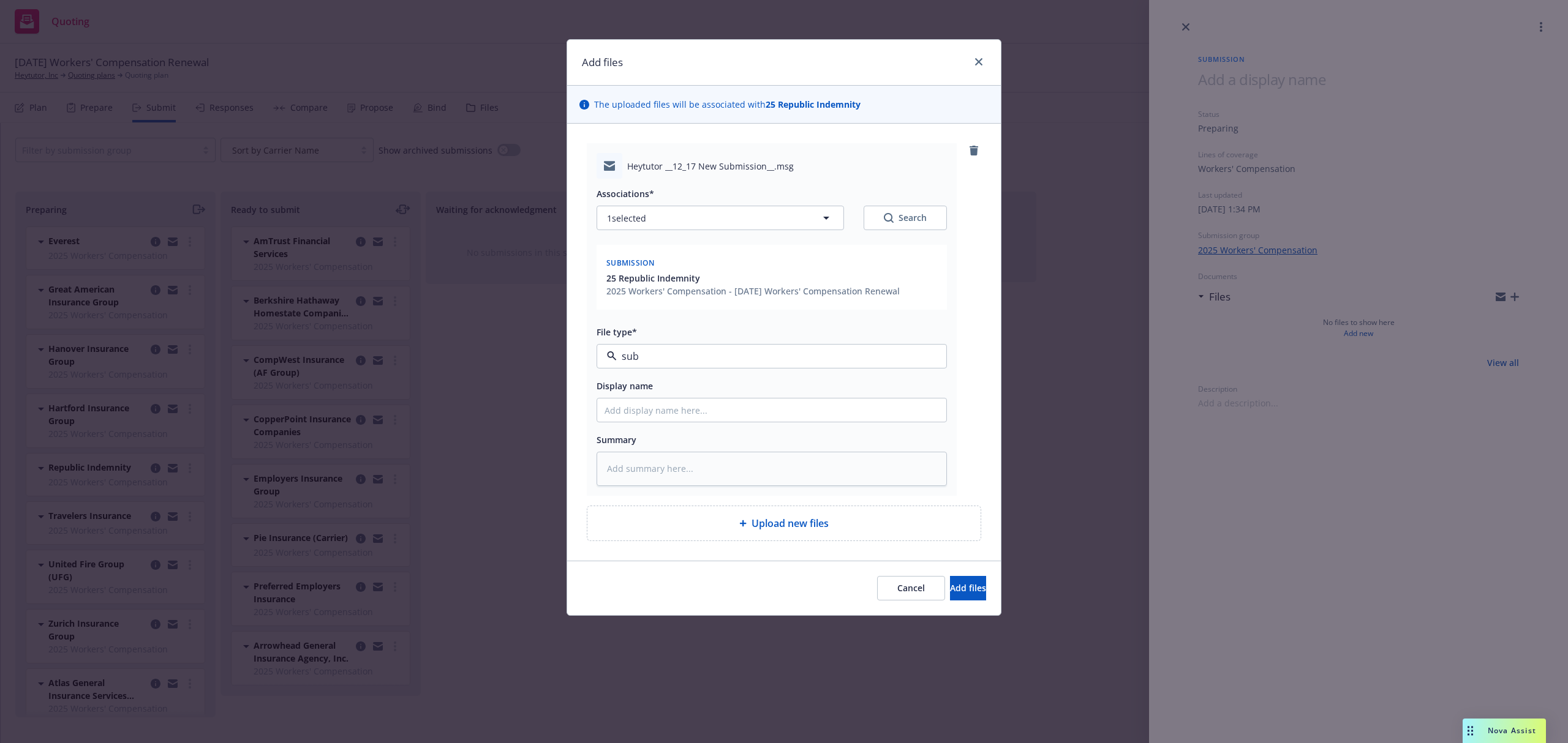
type textarea "x"
type input "2"
type textarea "x"
type input "25"
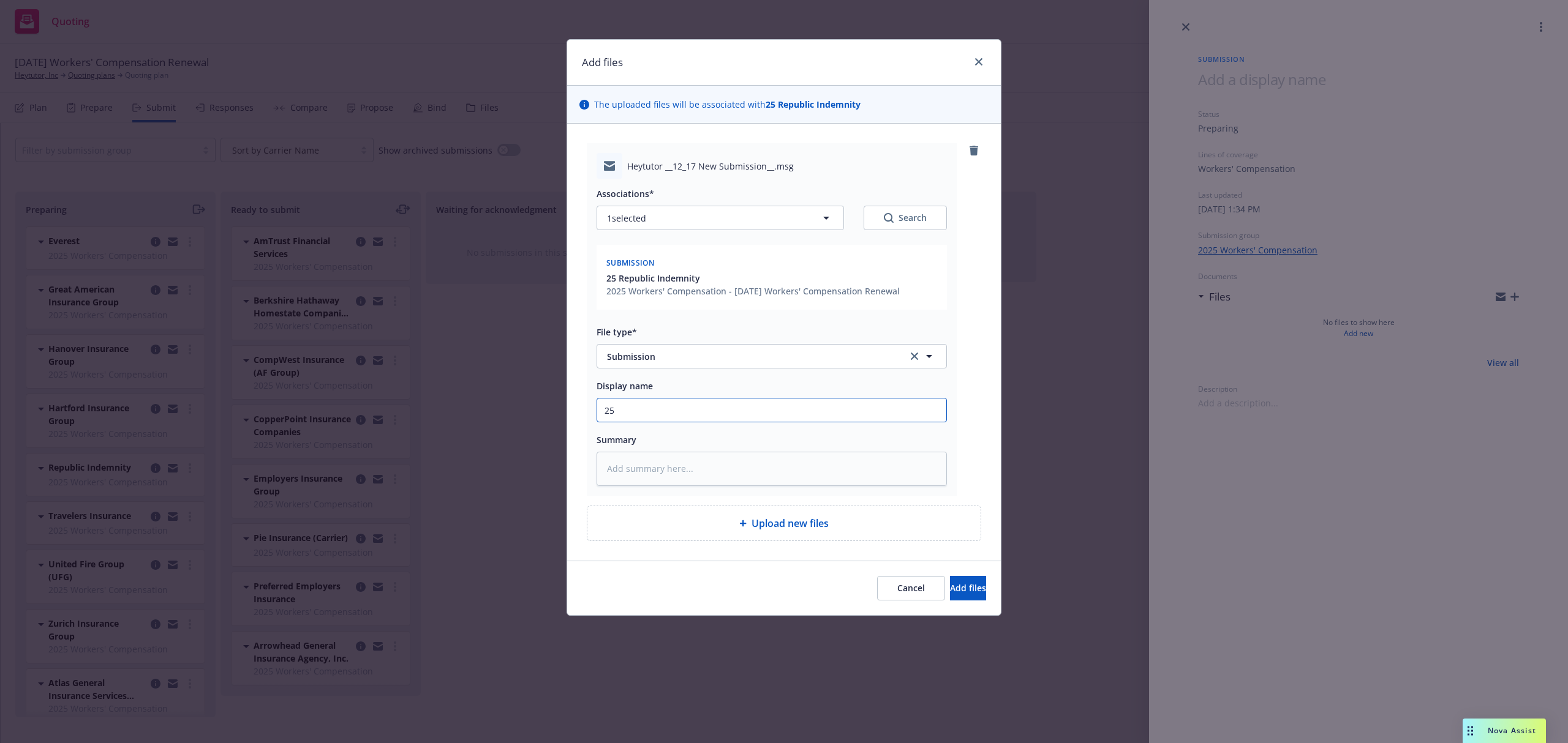
type textarea "x"
type input "25-"
type textarea "x"
type input "25-2"
type textarea "x"
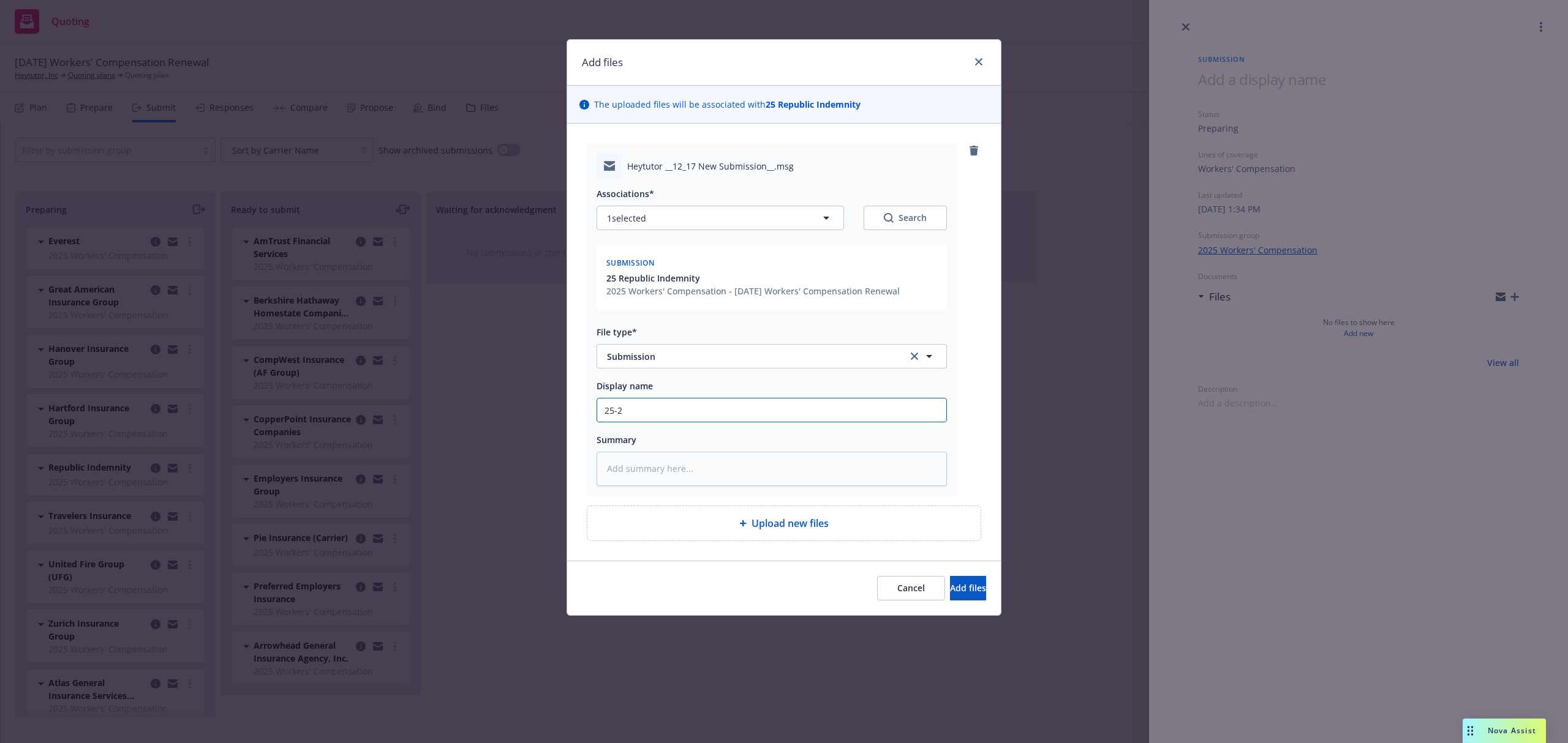
type input "25-26"
type textarea "x"
type input "25-26"
type textarea "x"
type input "25-26 W"
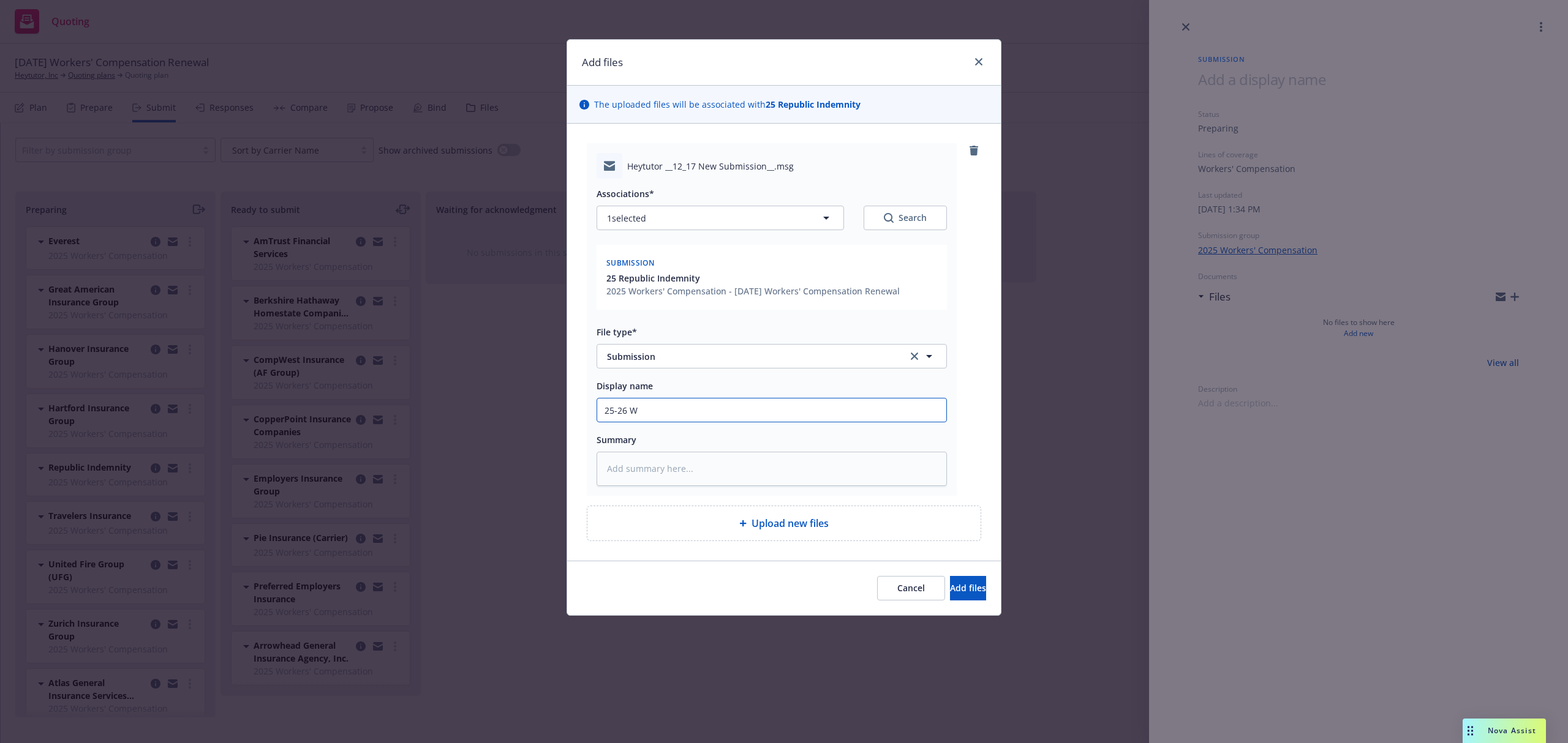
type textarea "x"
type input "25-26 WC"
type textarea "x"
type input "25-26 WC"
paste textarea "Hi Anna, Attached is our app and loss runs for your review. Please let me know …"
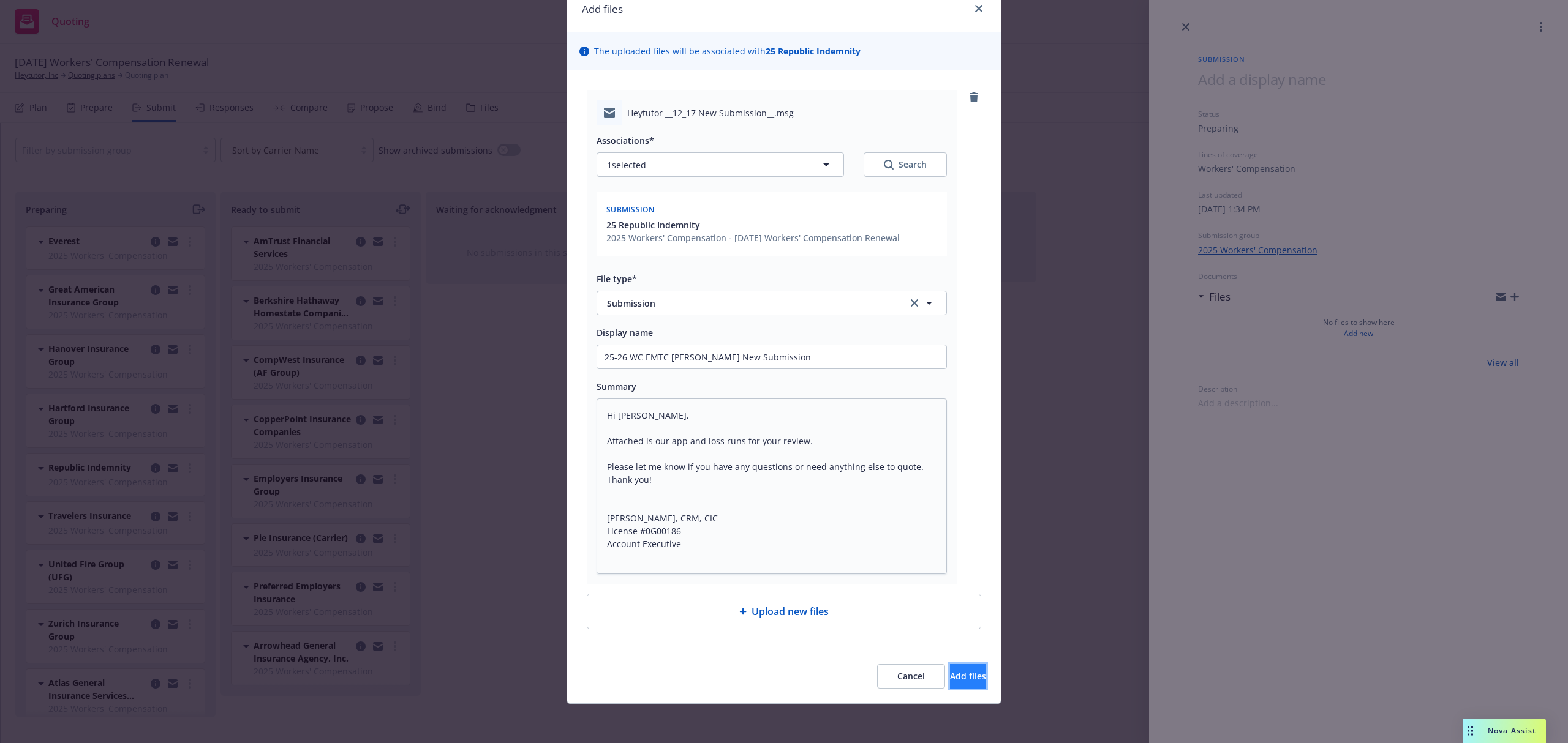
click at [950, 676] on span "Add files" at bounding box center [968, 676] width 36 height 12
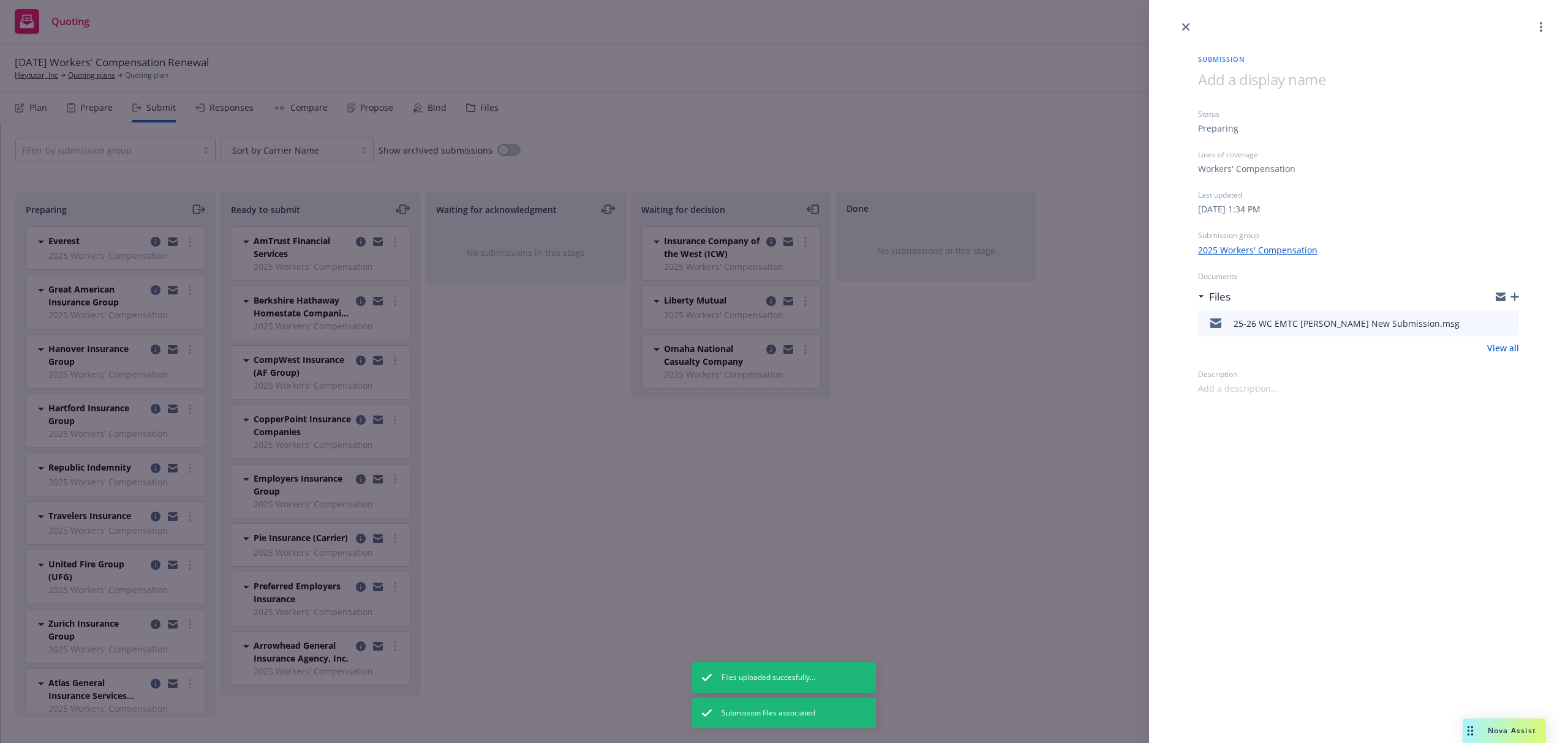
click at [198, 207] on div "Submission Status Preparing Lines of coverage Workers' Compensation Last update…" at bounding box center [784, 371] width 1568 height 743
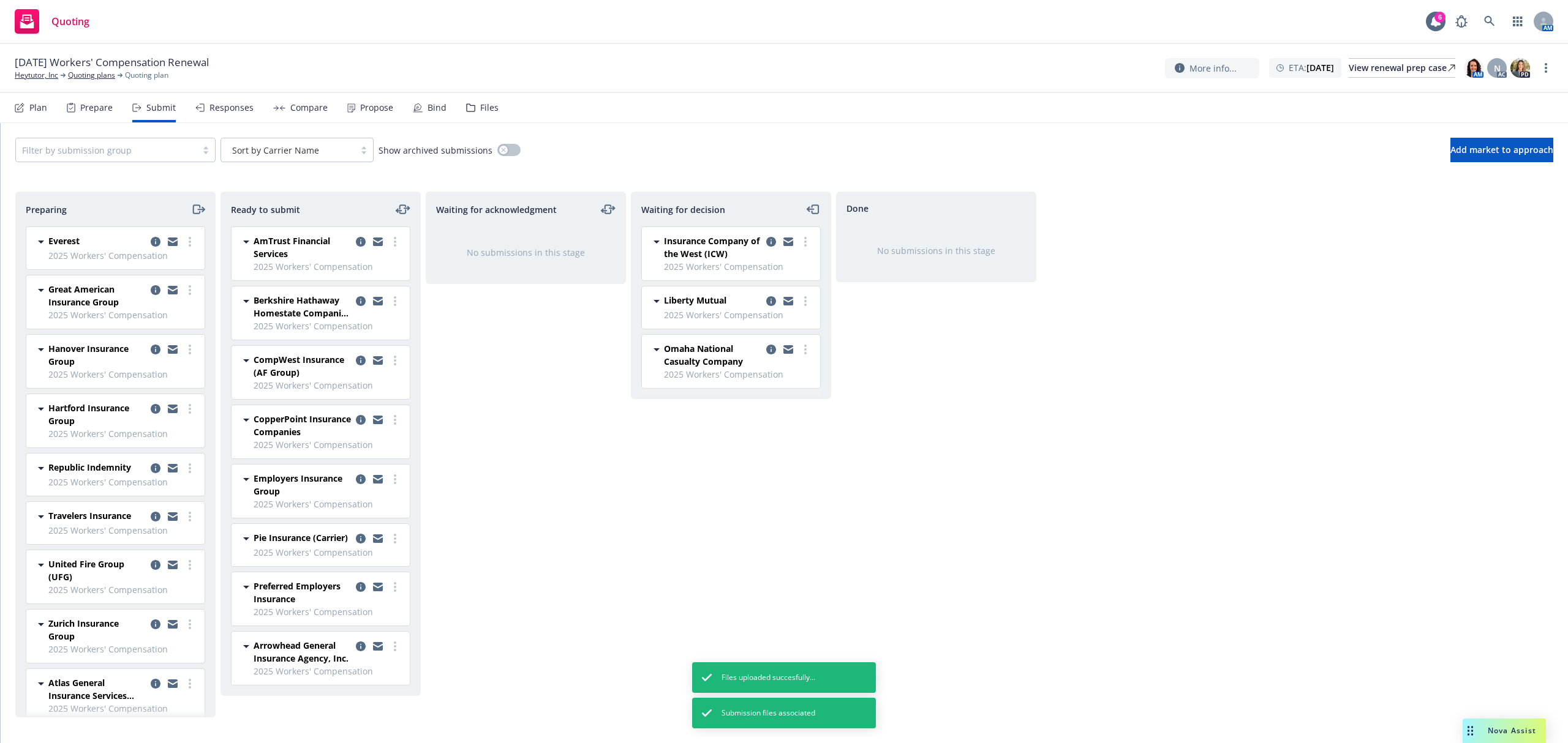
click at [198, 207] on icon "moveRight" at bounding box center [198, 210] width 14 height 15
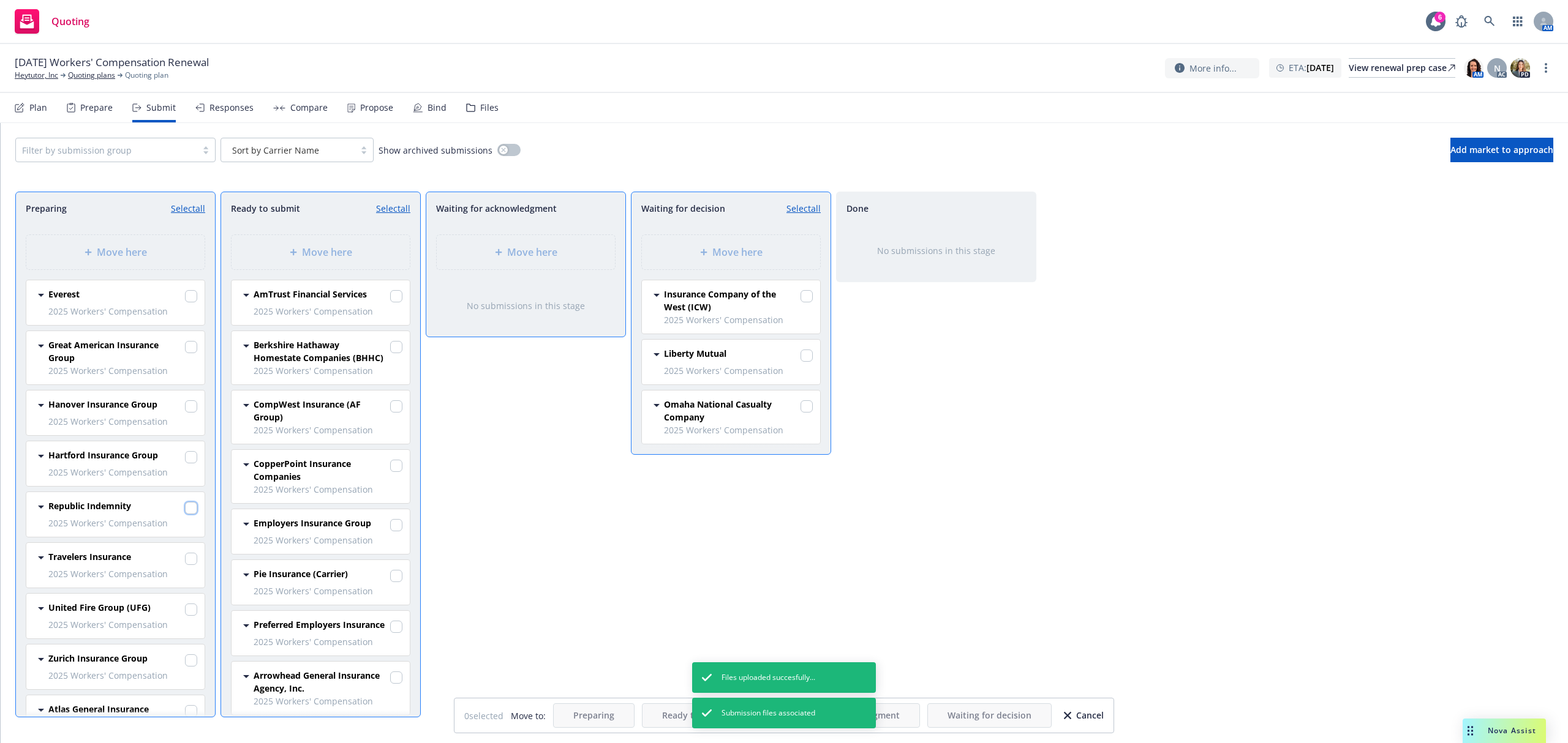
click at [185, 510] on input "checkbox" at bounding box center [191, 508] width 12 height 12
click at [704, 251] on icon at bounding box center [703, 252] width 7 height 7
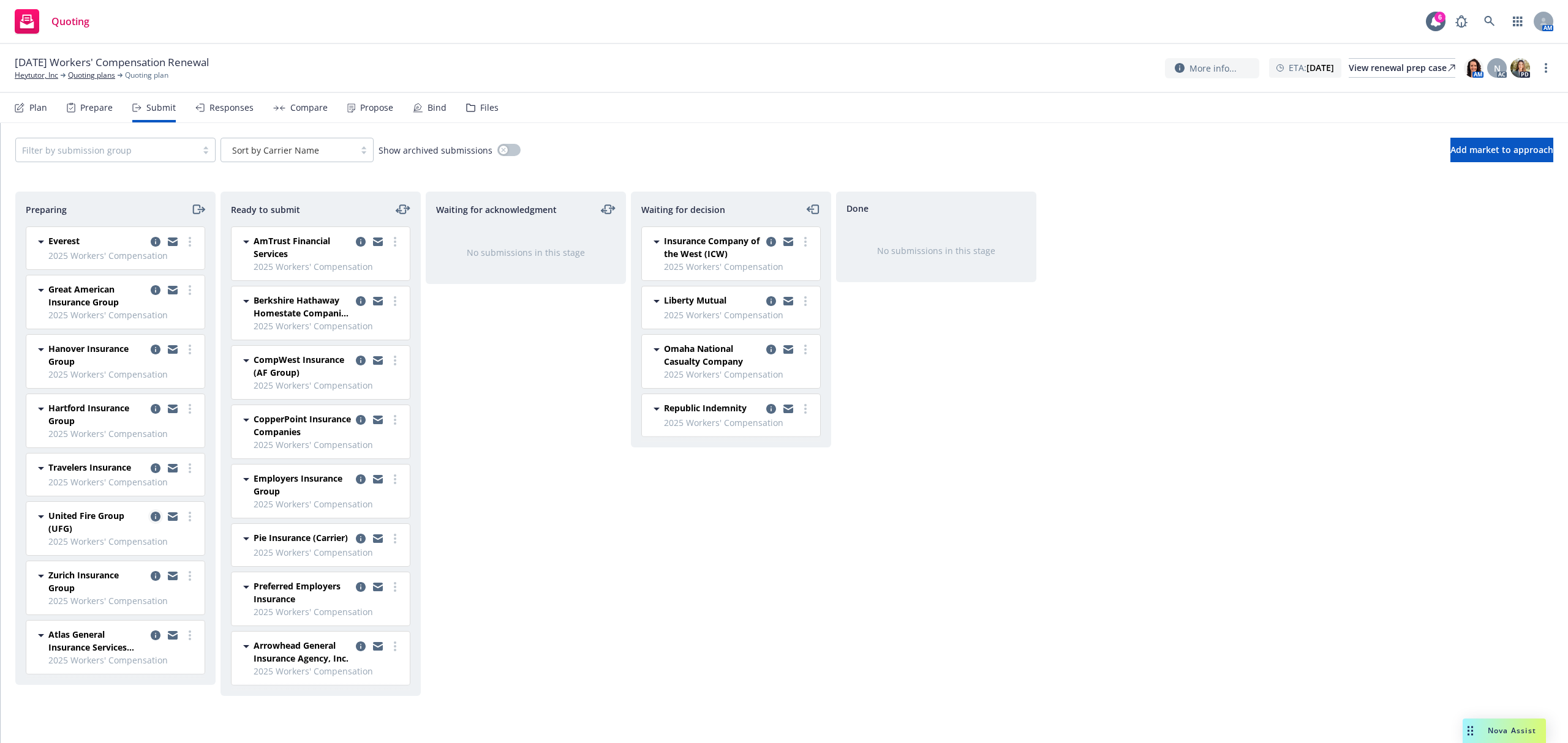
click at [153, 514] on icon "copy logging email" at bounding box center [155, 516] width 10 height 10
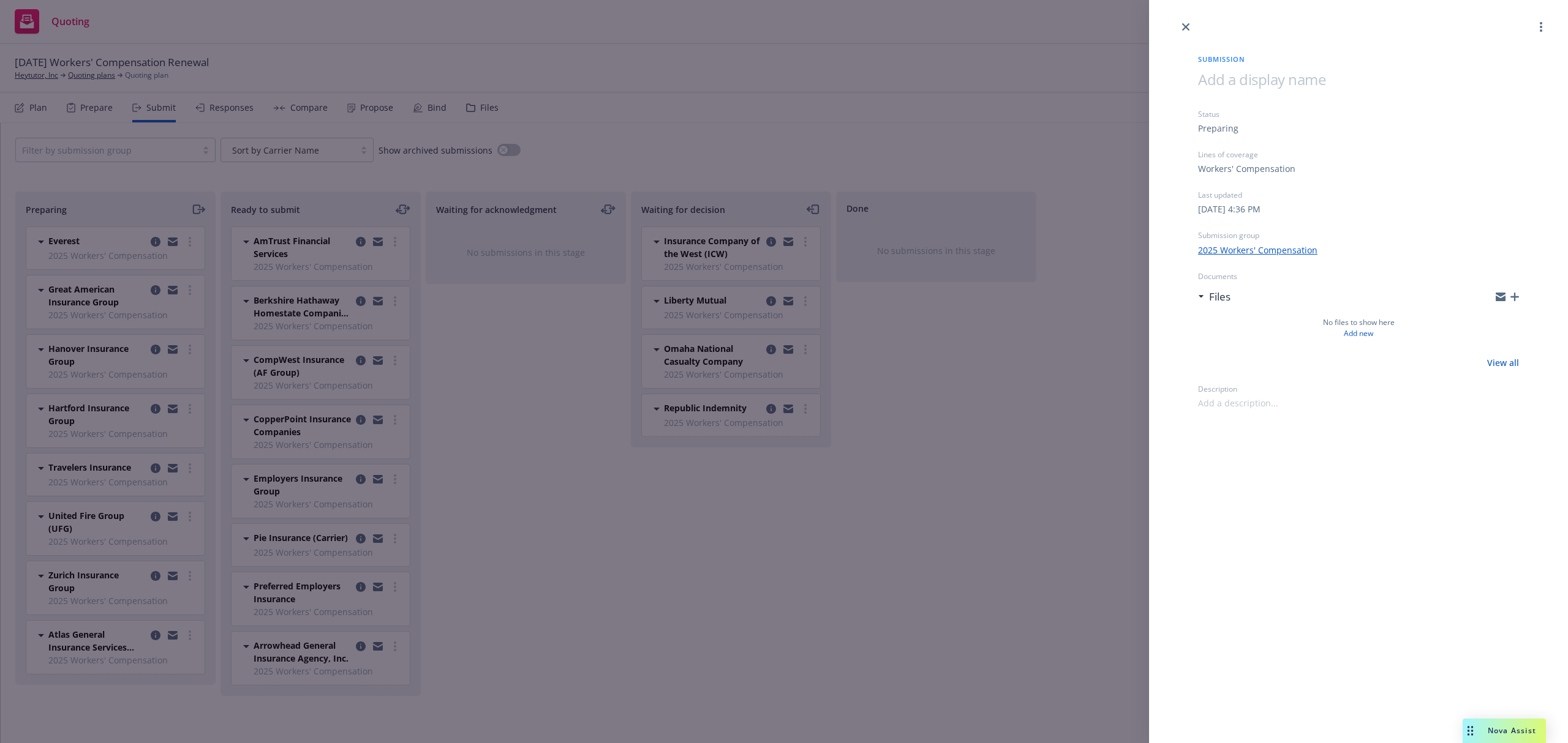
click at [1514, 298] on icon "button" at bounding box center [1514, 296] width 8 height 8
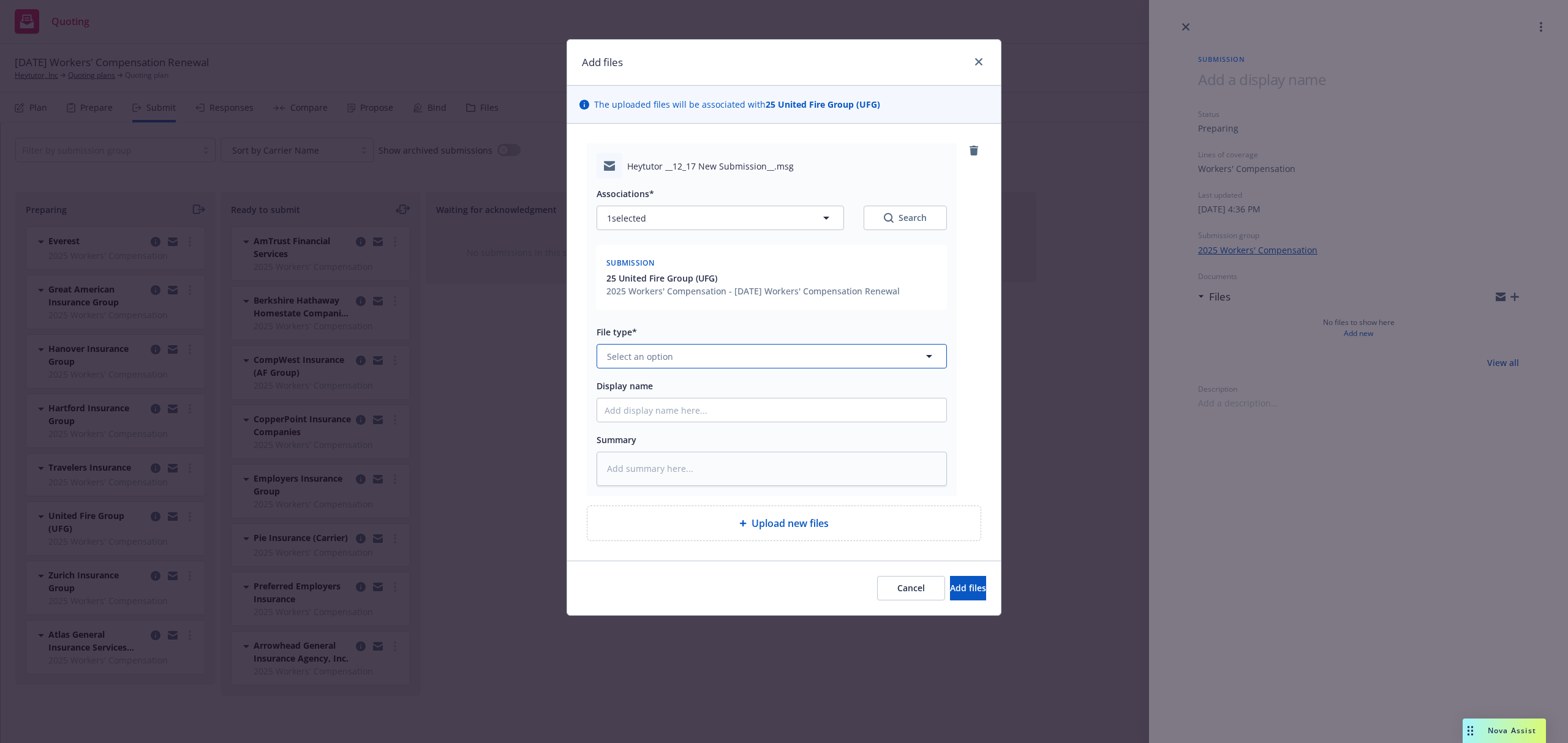
click at [653, 355] on span "Select an option" at bounding box center [640, 356] width 66 height 13
paste textarea "Good Afternoon, Attached is our app and loss runs for your review. Please let m…"
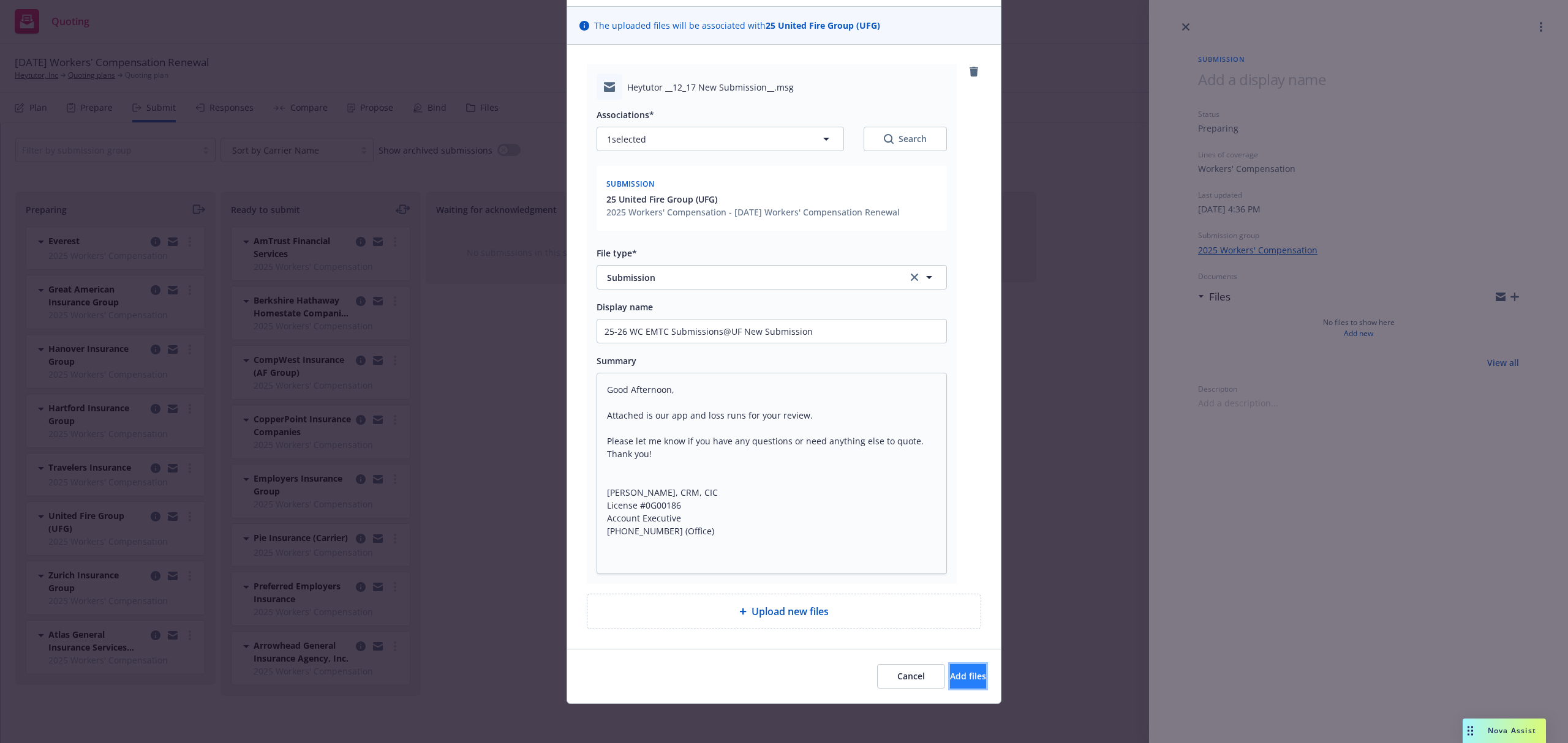
click at [950, 679] on span "Add files" at bounding box center [968, 676] width 36 height 12
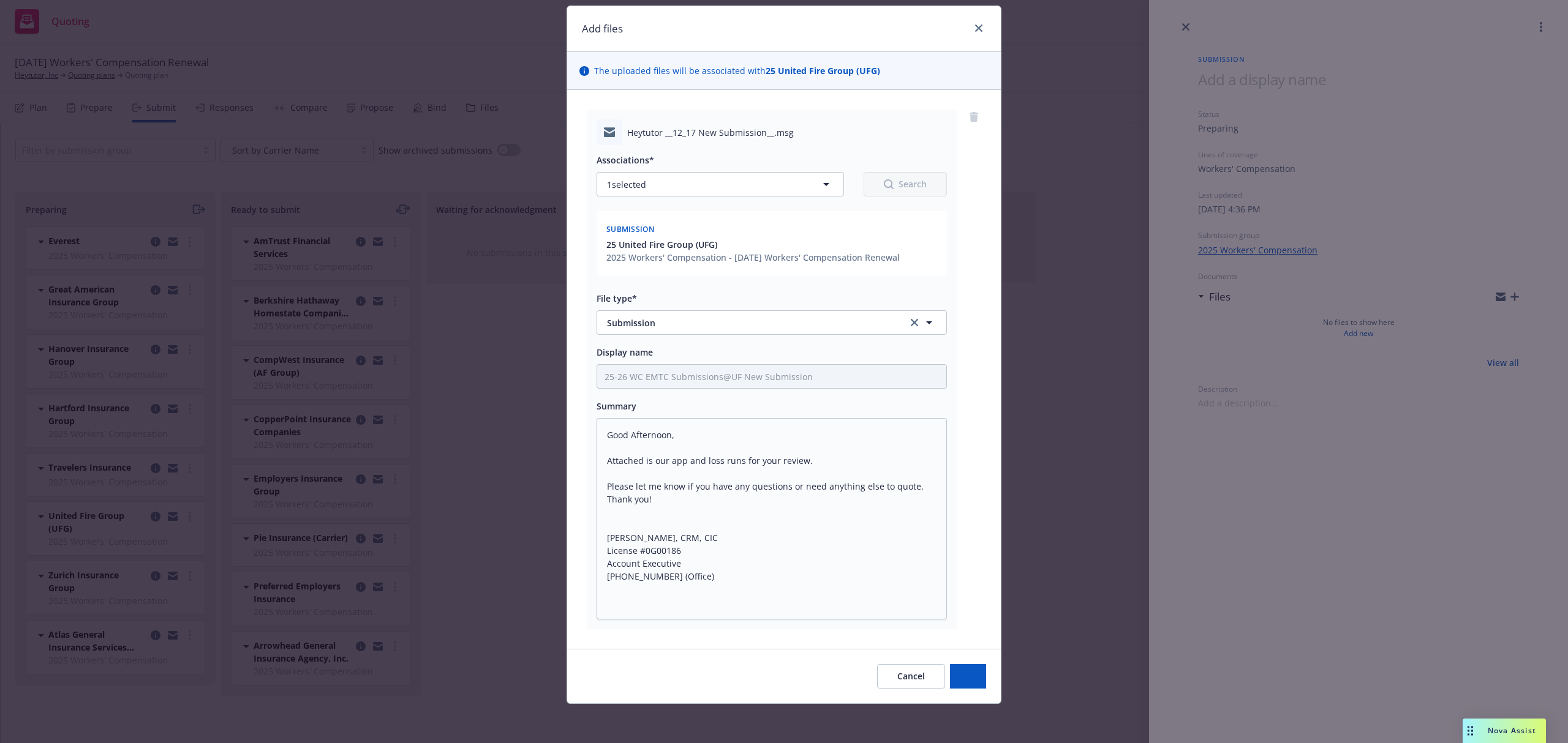
scroll to position [34, 0]
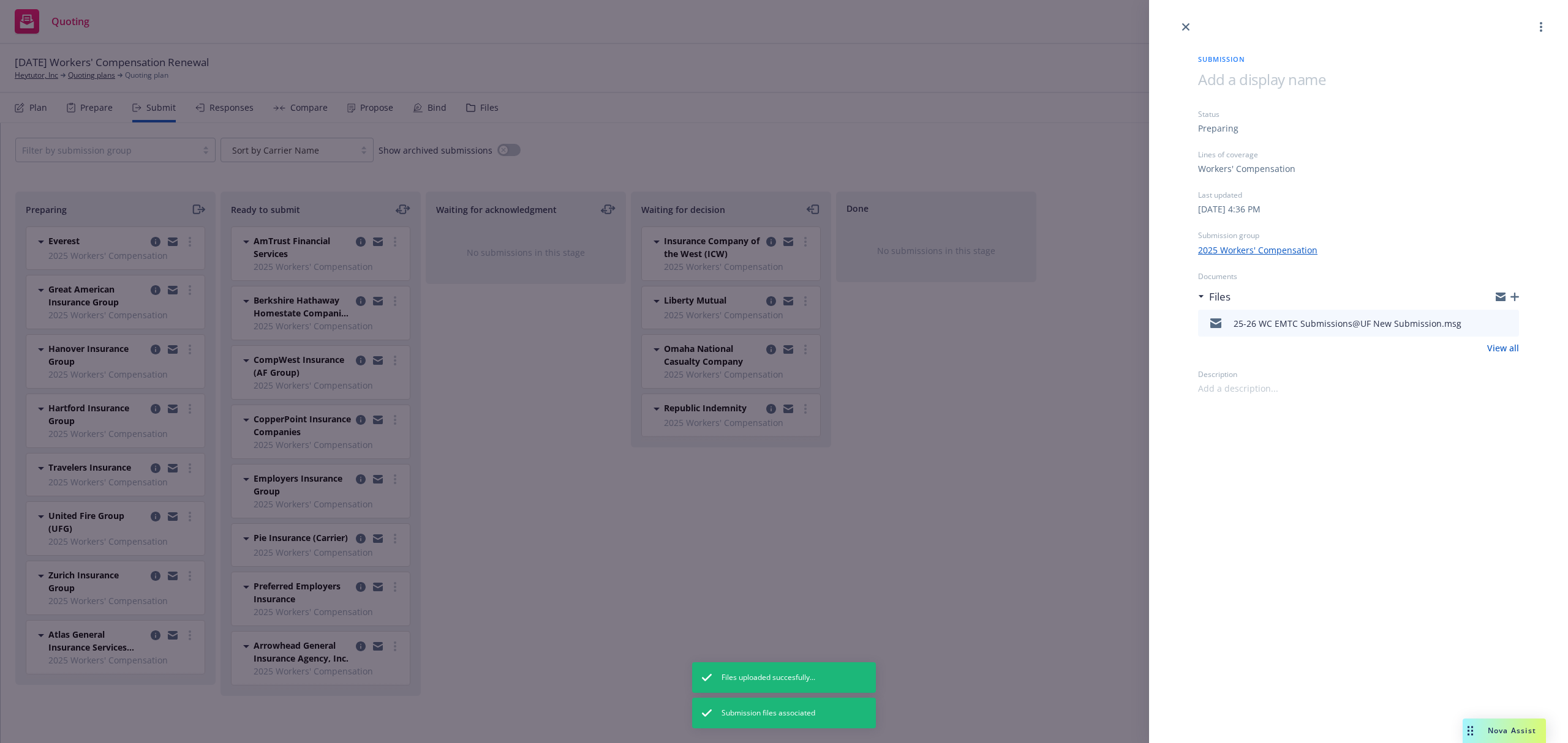
click at [194, 211] on div "Submission Status Preparing Lines of coverage Workers' Compensation Last update…" at bounding box center [784, 371] width 1568 height 743
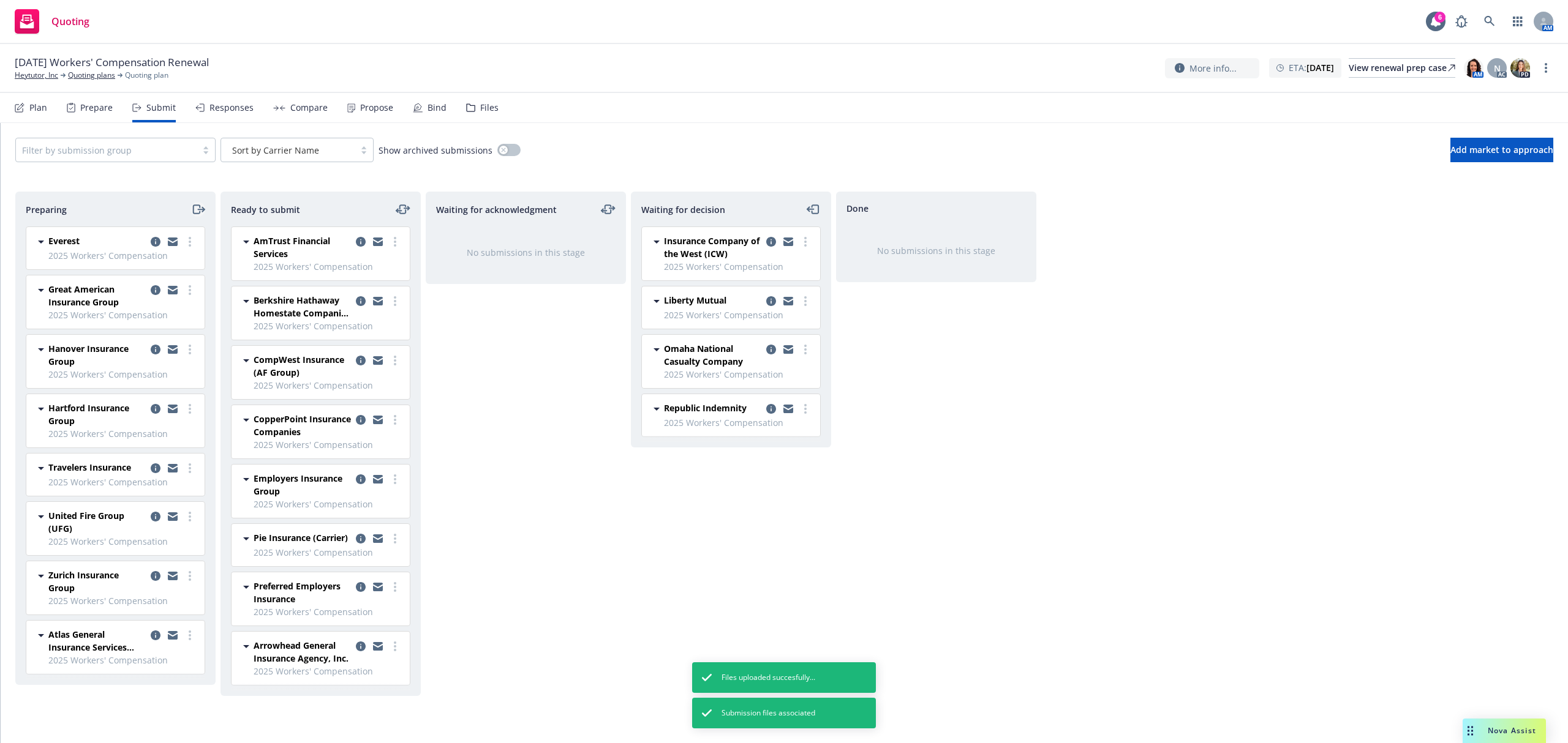
click at [197, 211] on icon "moveRight" at bounding box center [198, 210] width 14 height 15
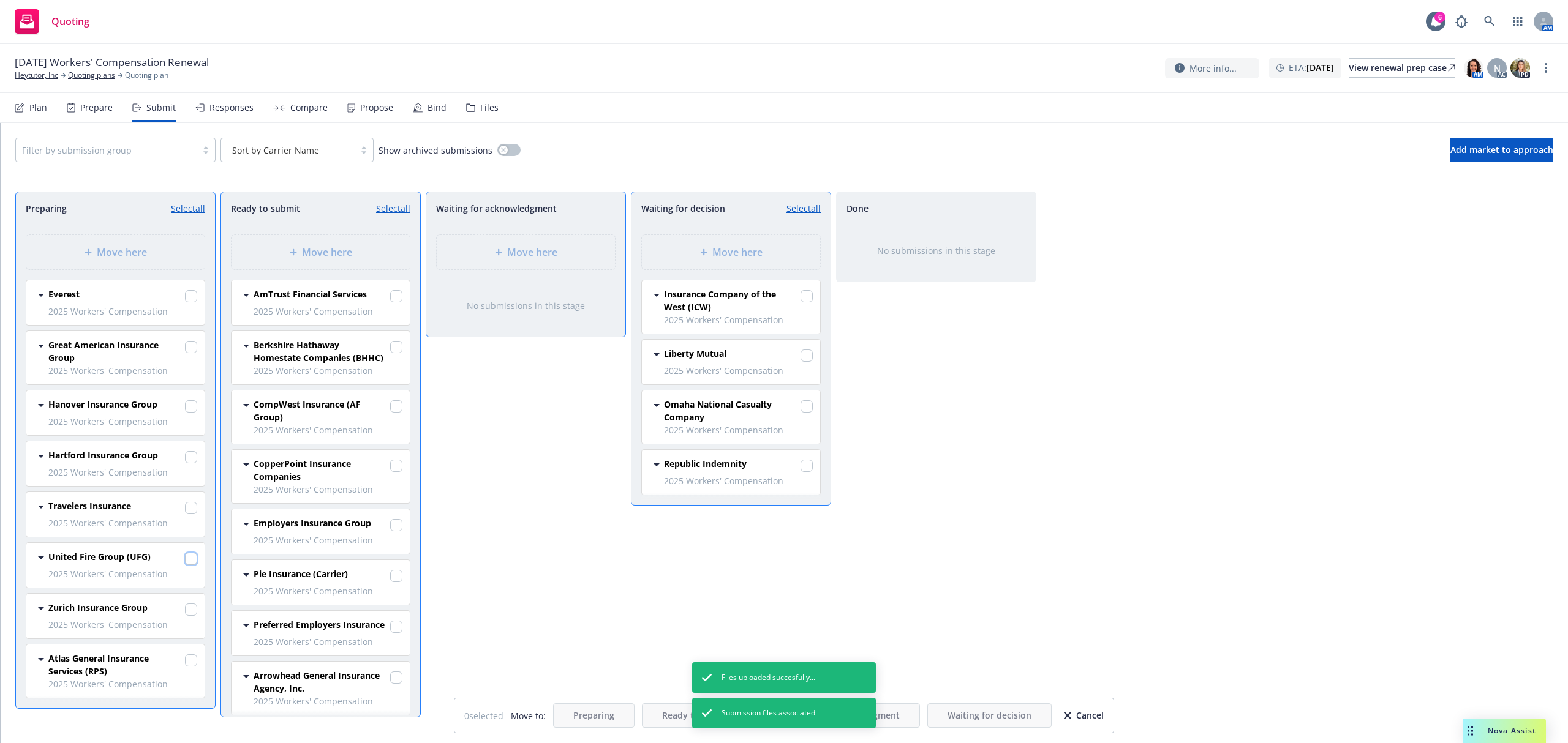
click at [190, 559] on input "checkbox" at bounding box center [191, 559] width 12 height 12
click at [726, 248] on span "Move here" at bounding box center [737, 252] width 50 height 15
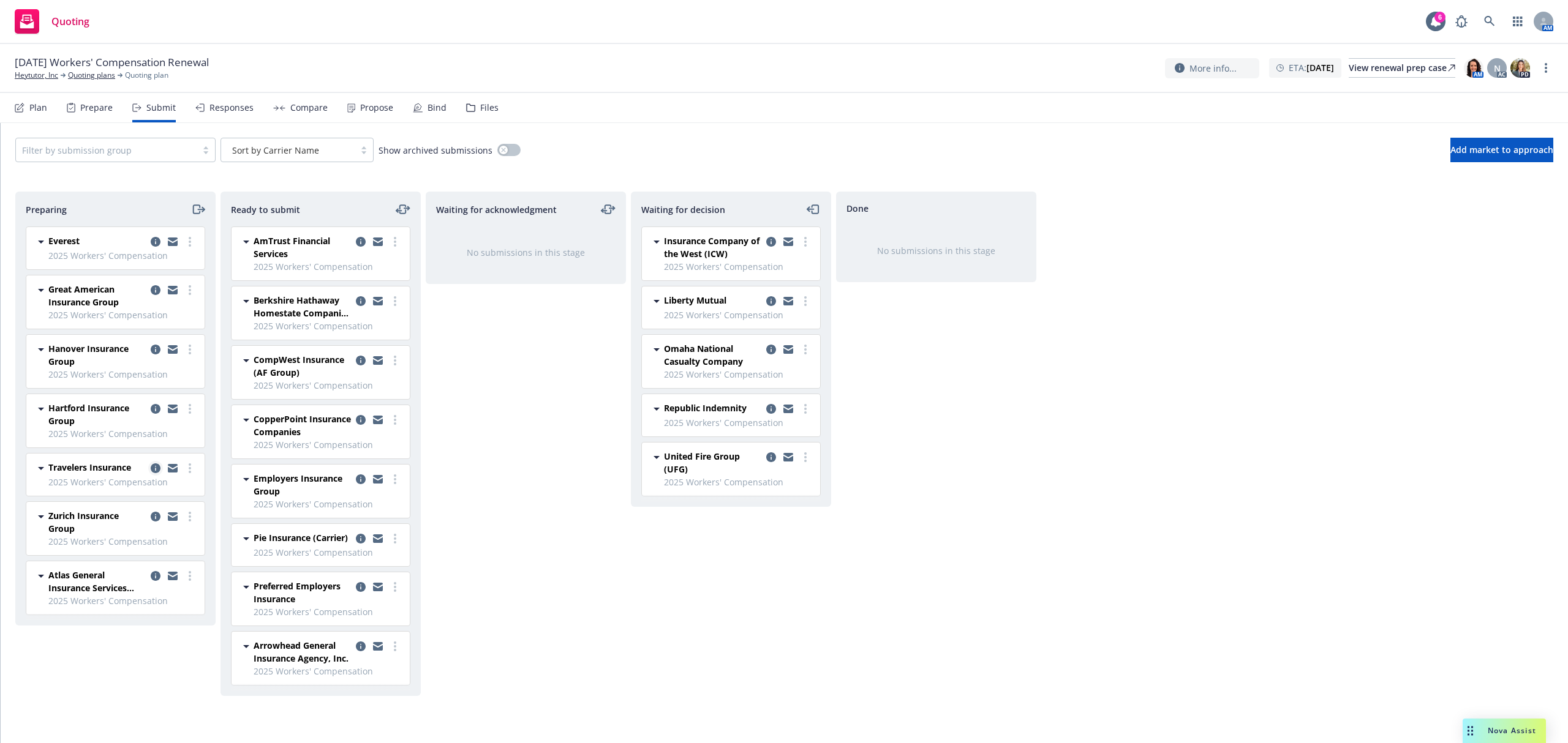
click at [157, 473] on icon "copy logging email" at bounding box center [155, 468] width 10 height 10
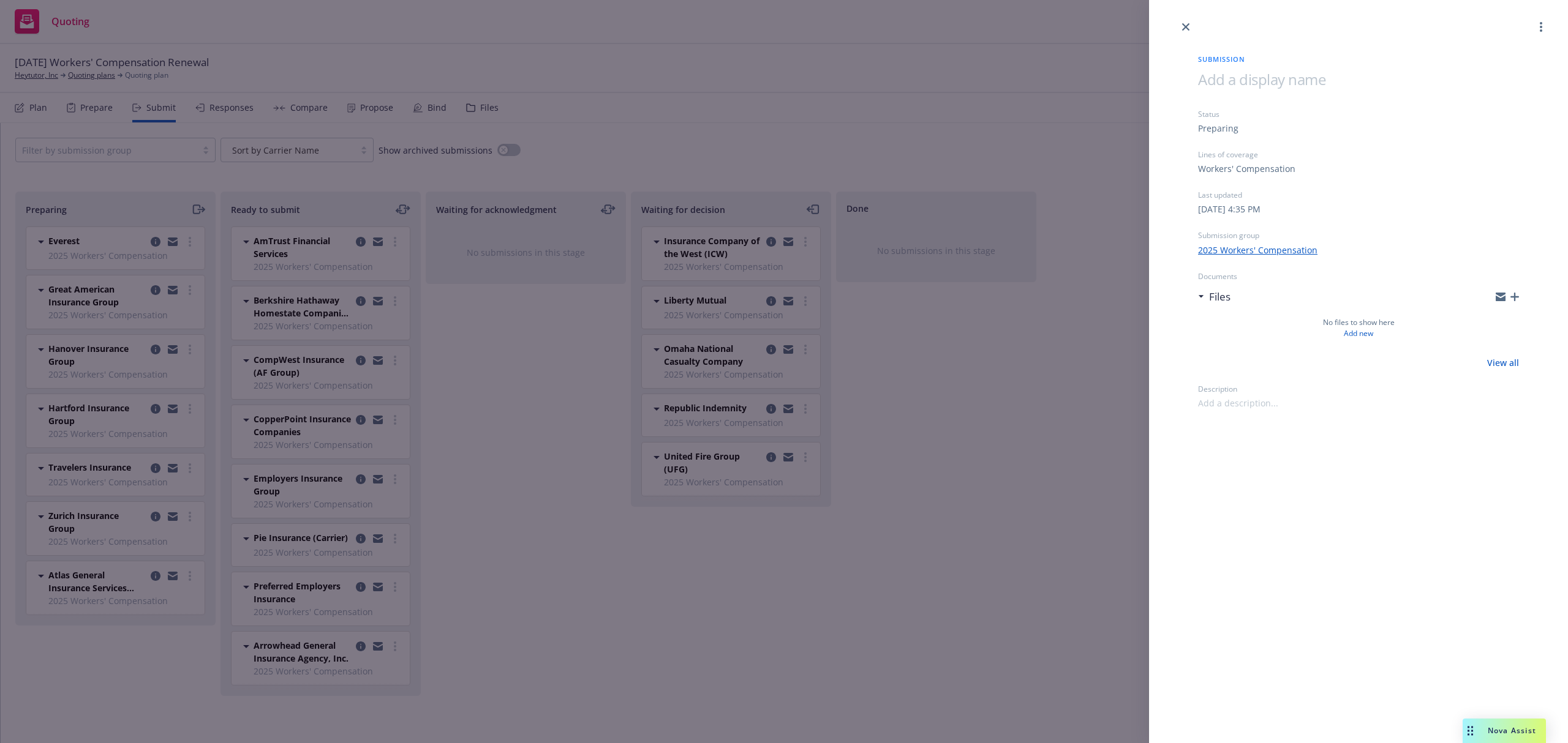
click at [1516, 292] on div at bounding box center [1507, 296] width 23 height 10
click at [1516, 294] on icon "button" at bounding box center [1514, 296] width 8 height 8
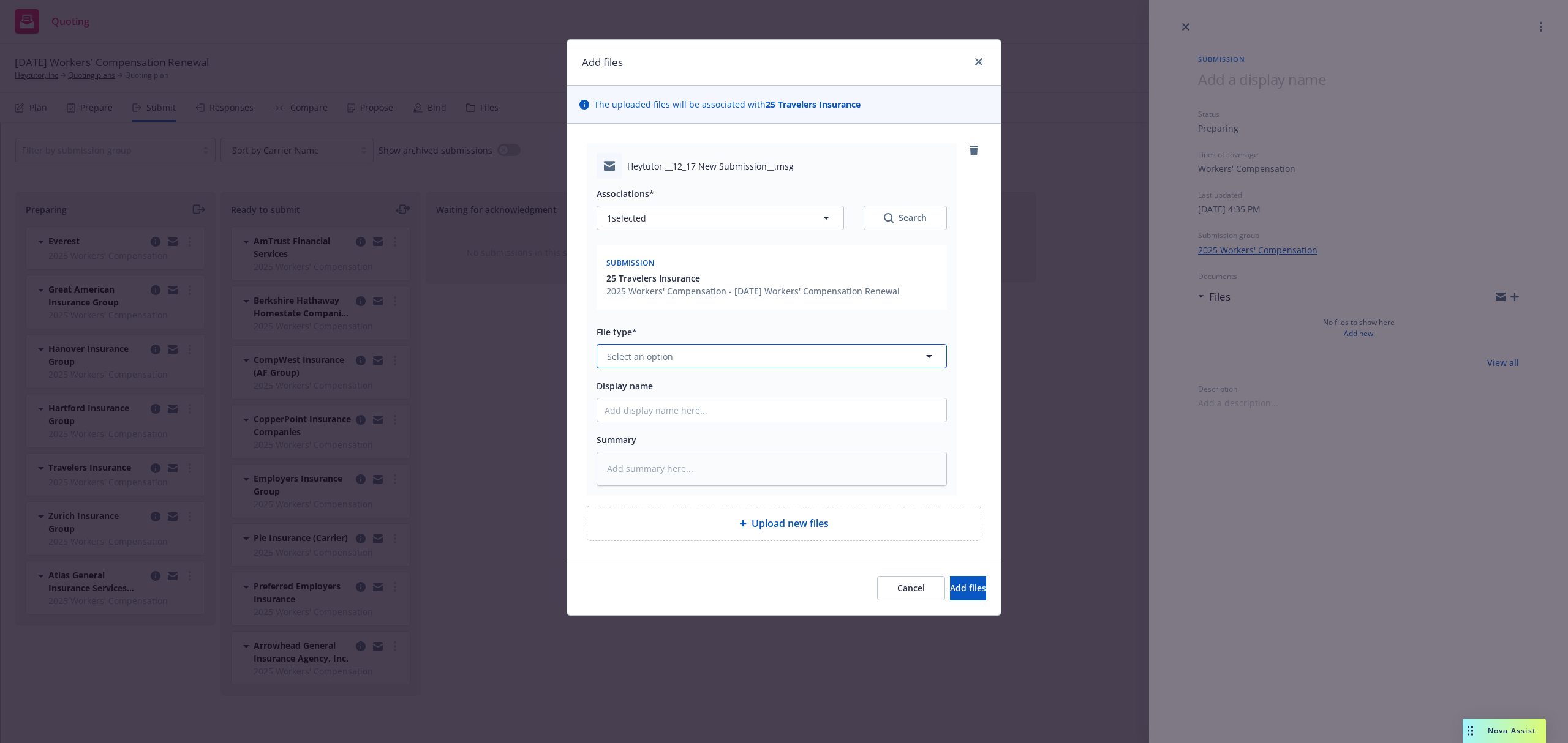
click at [674, 358] on button "Select an option" at bounding box center [772, 356] width 350 height 25
paste textarea "Hi Nate, Attached is our app and loss runs for your review. Please let me know …"
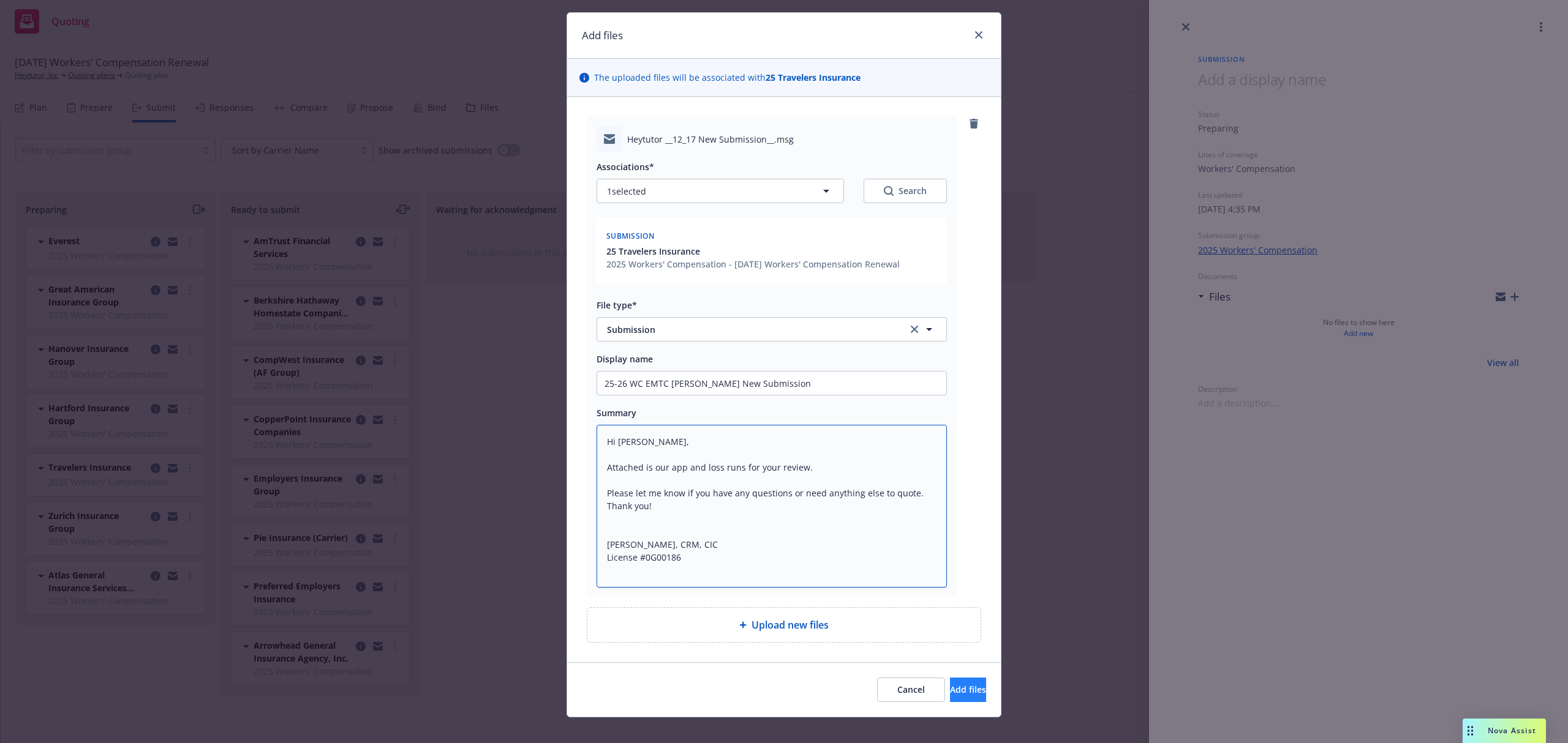
scroll to position [42, 0]
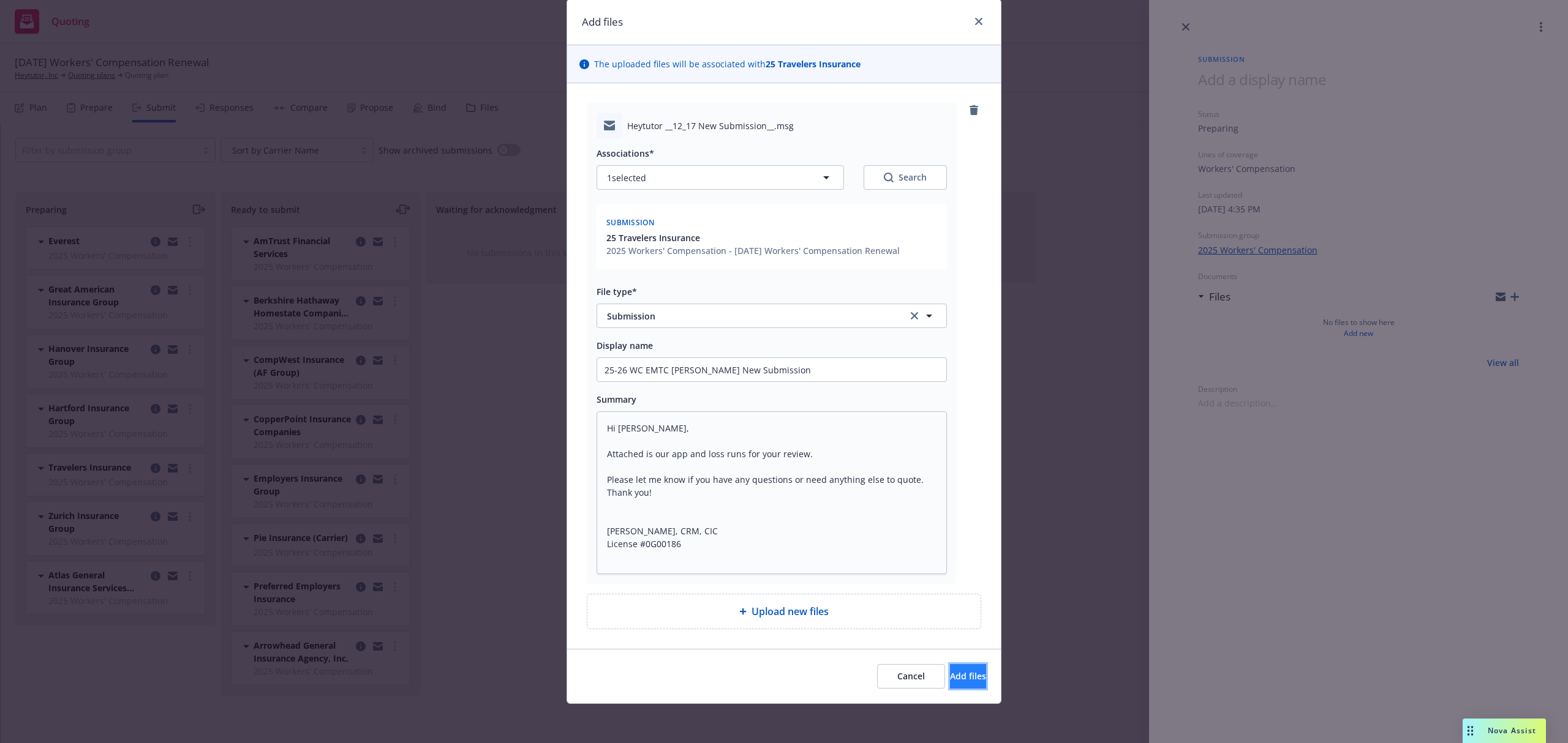
click at [958, 679] on span "Add files" at bounding box center [968, 676] width 36 height 12
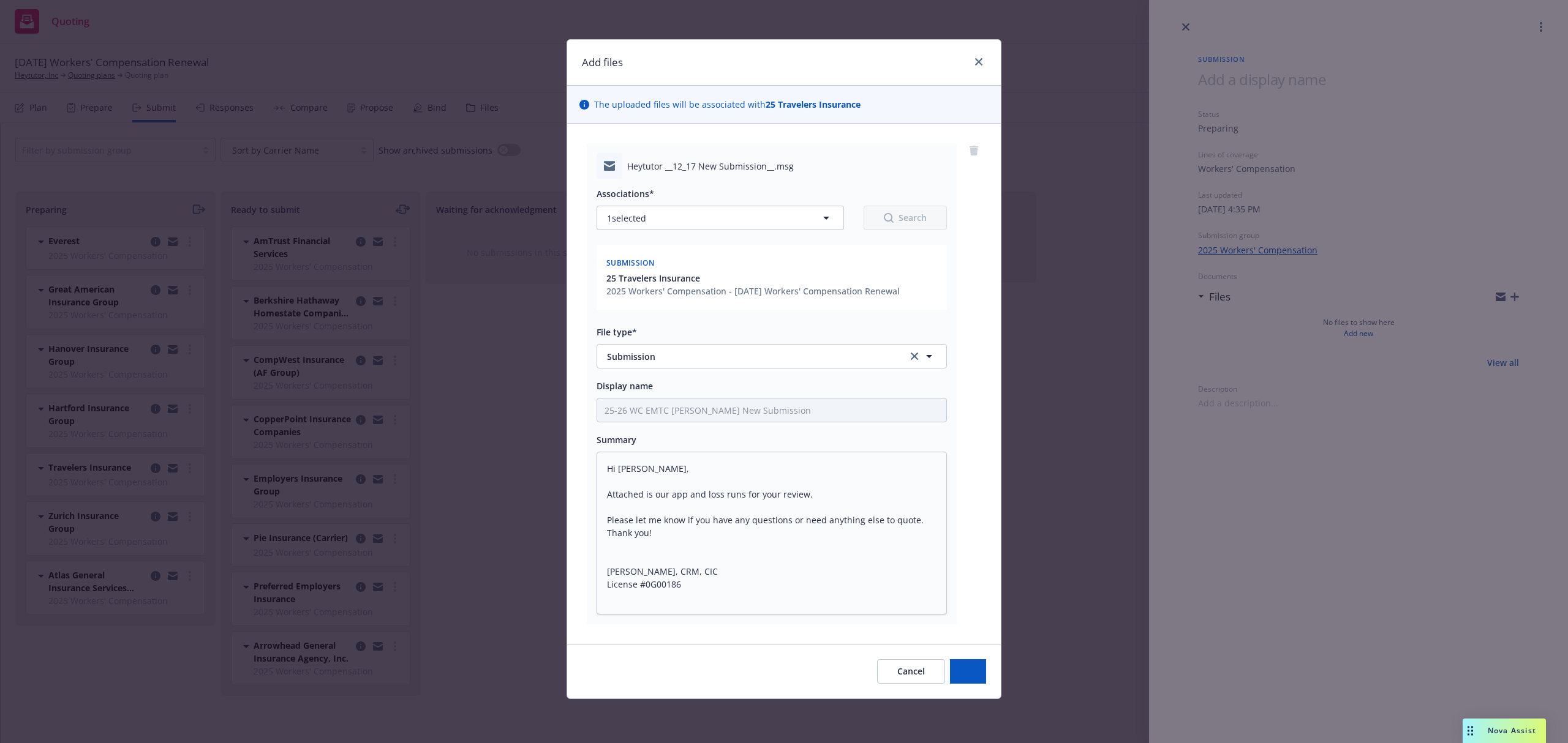
scroll to position [0, 0]
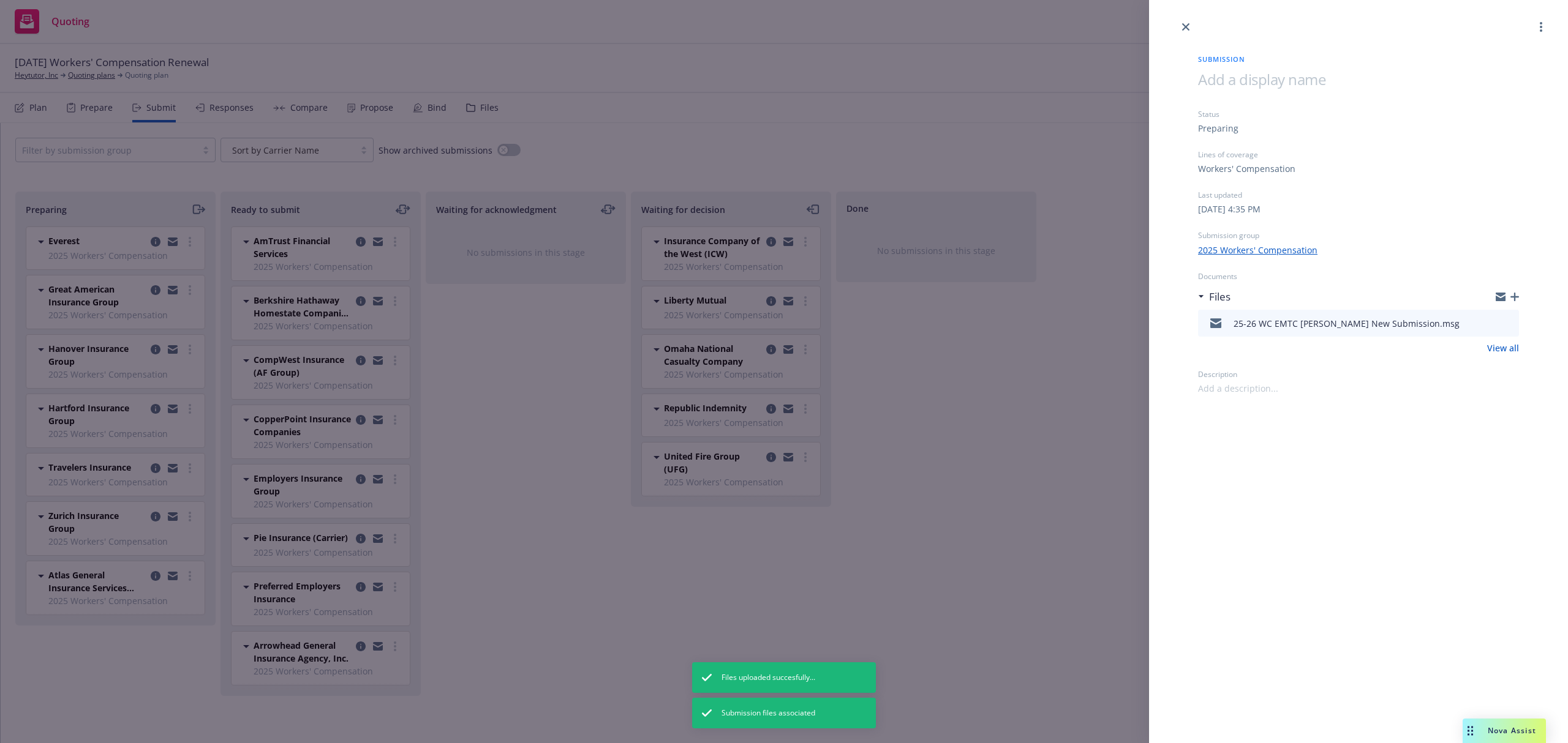
click at [199, 206] on div "Submission Status Preparing Lines of coverage Workers' Compensation Last update…" at bounding box center [784, 371] width 1568 height 743
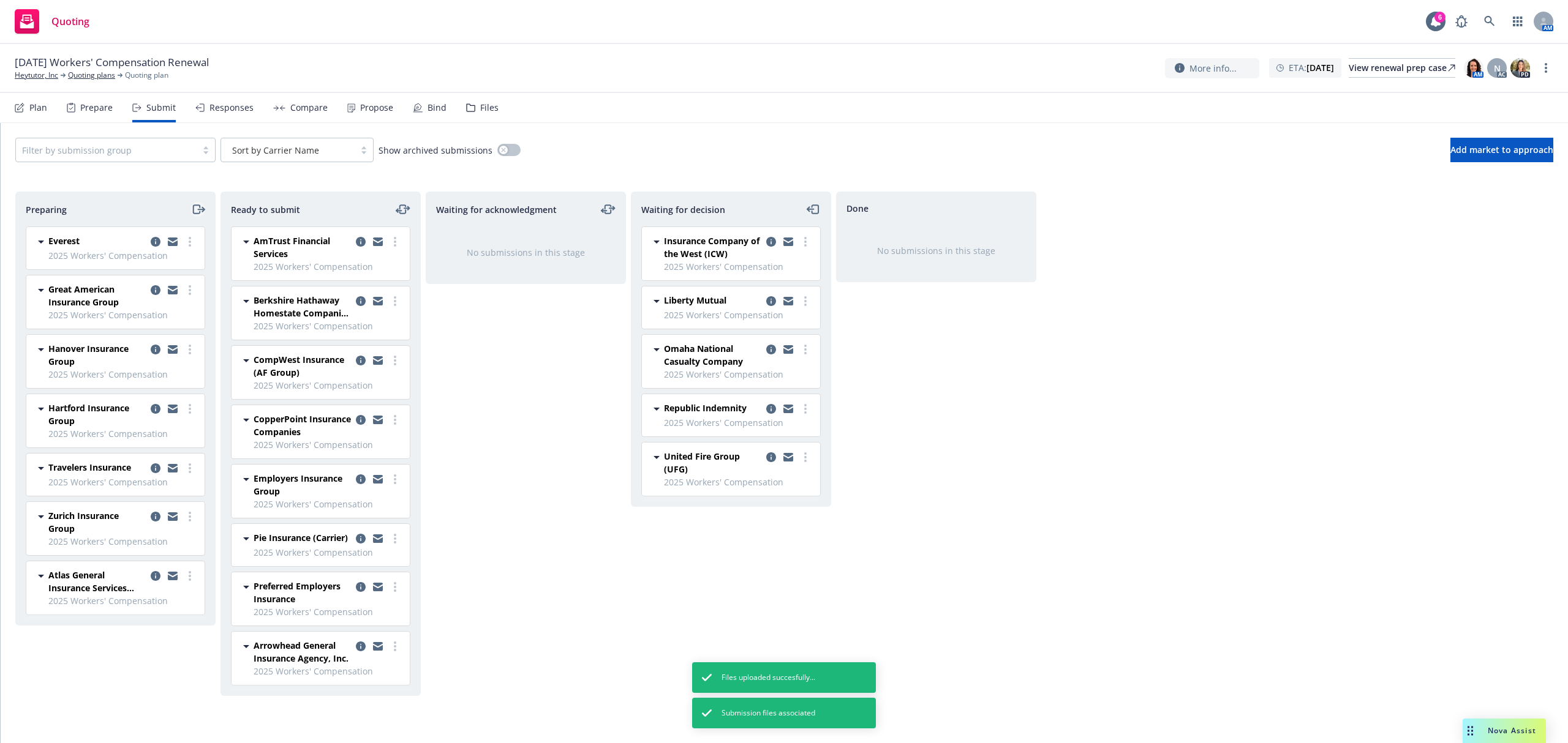
click at [198, 209] on icon "moveRight" at bounding box center [198, 210] width 14 height 15
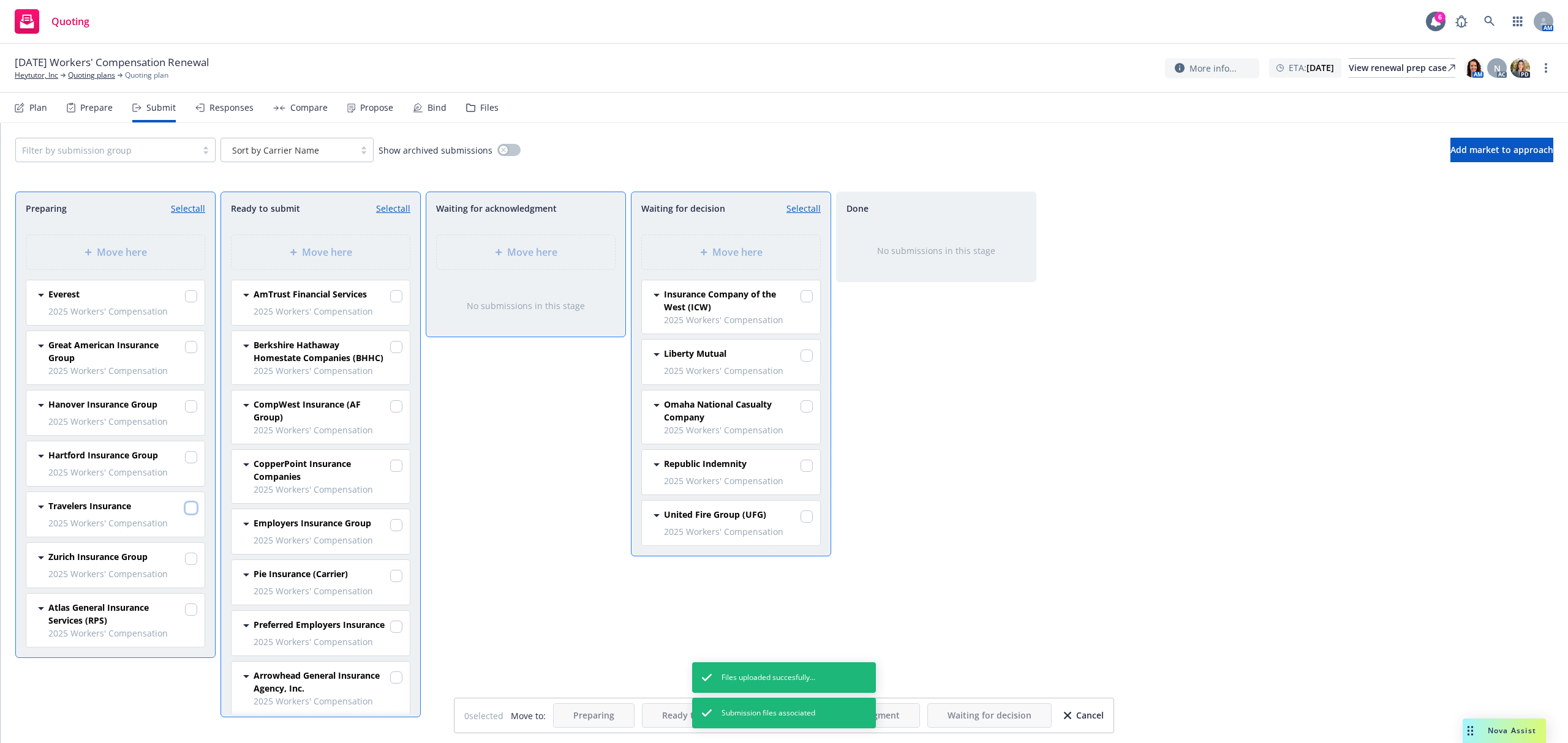
click at [194, 510] on input "checkbox" at bounding box center [191, 508] width 12 height 12
click at [689, 248] on div "Move here" at bounding box center [731, 252] width 159 height 15
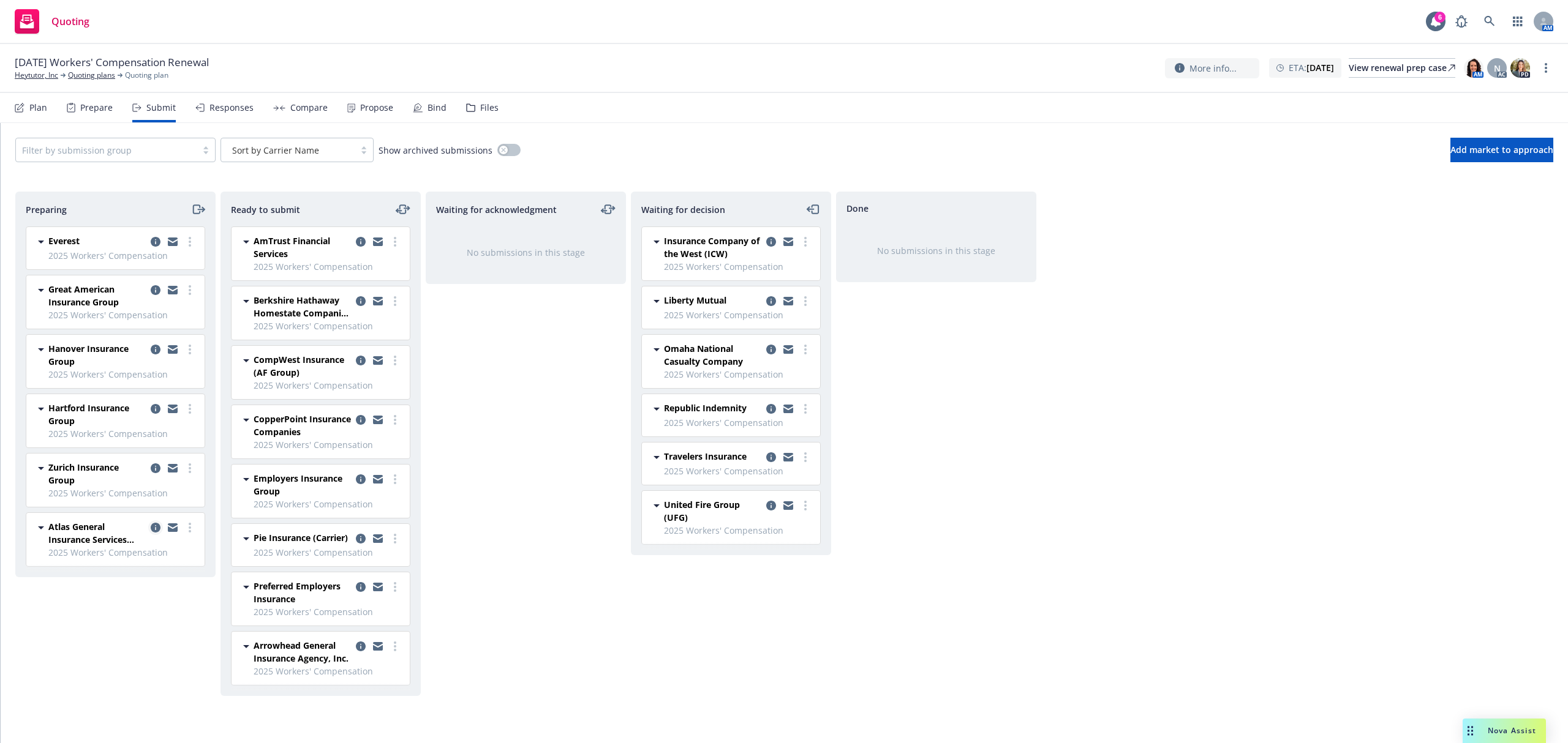
click at [157, 531] on icon "copy logging email" at bounding box center [155, 528] width 10 height 10
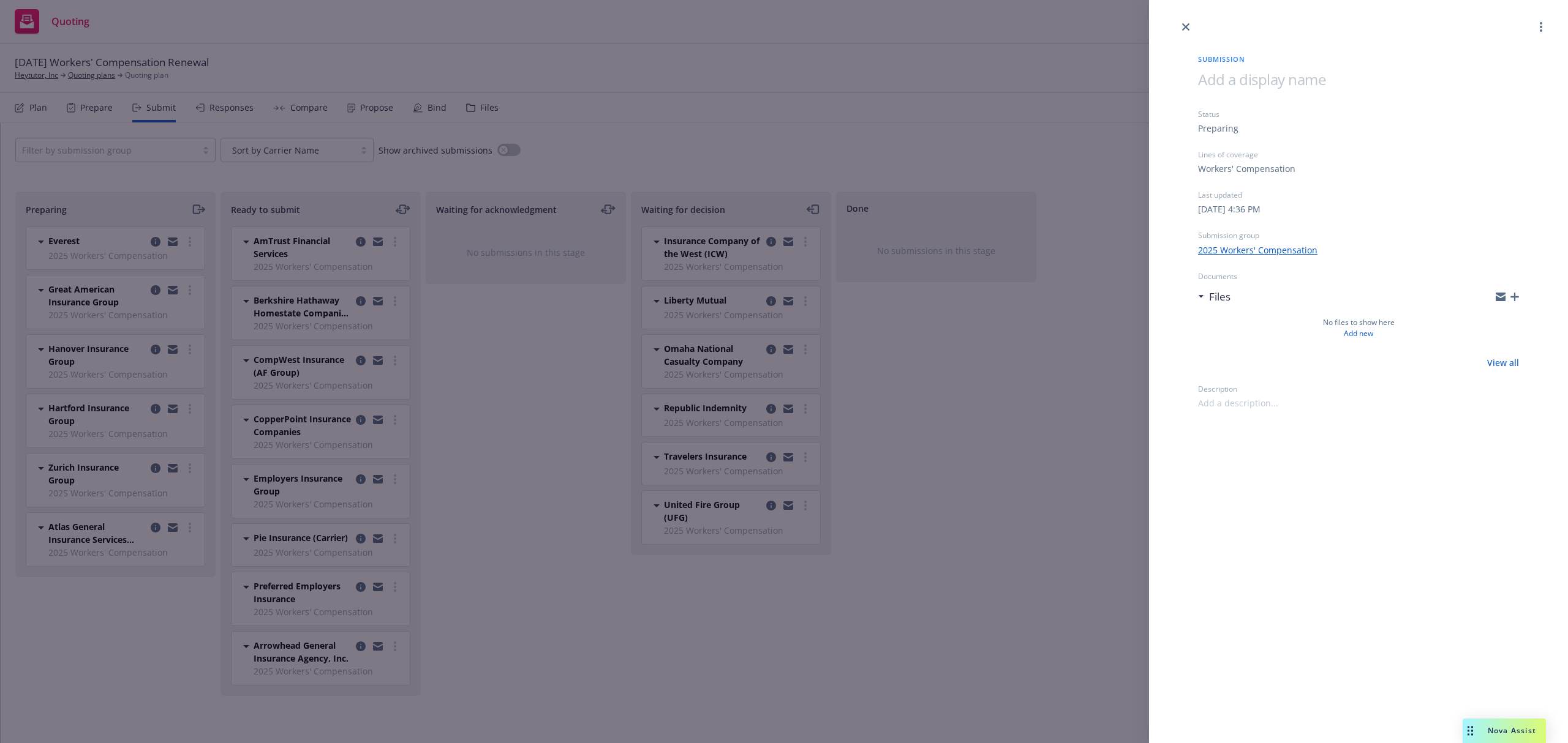
click at [1515, 298] on icon "button" at bounding box center [1514, 296] width 8 height 8
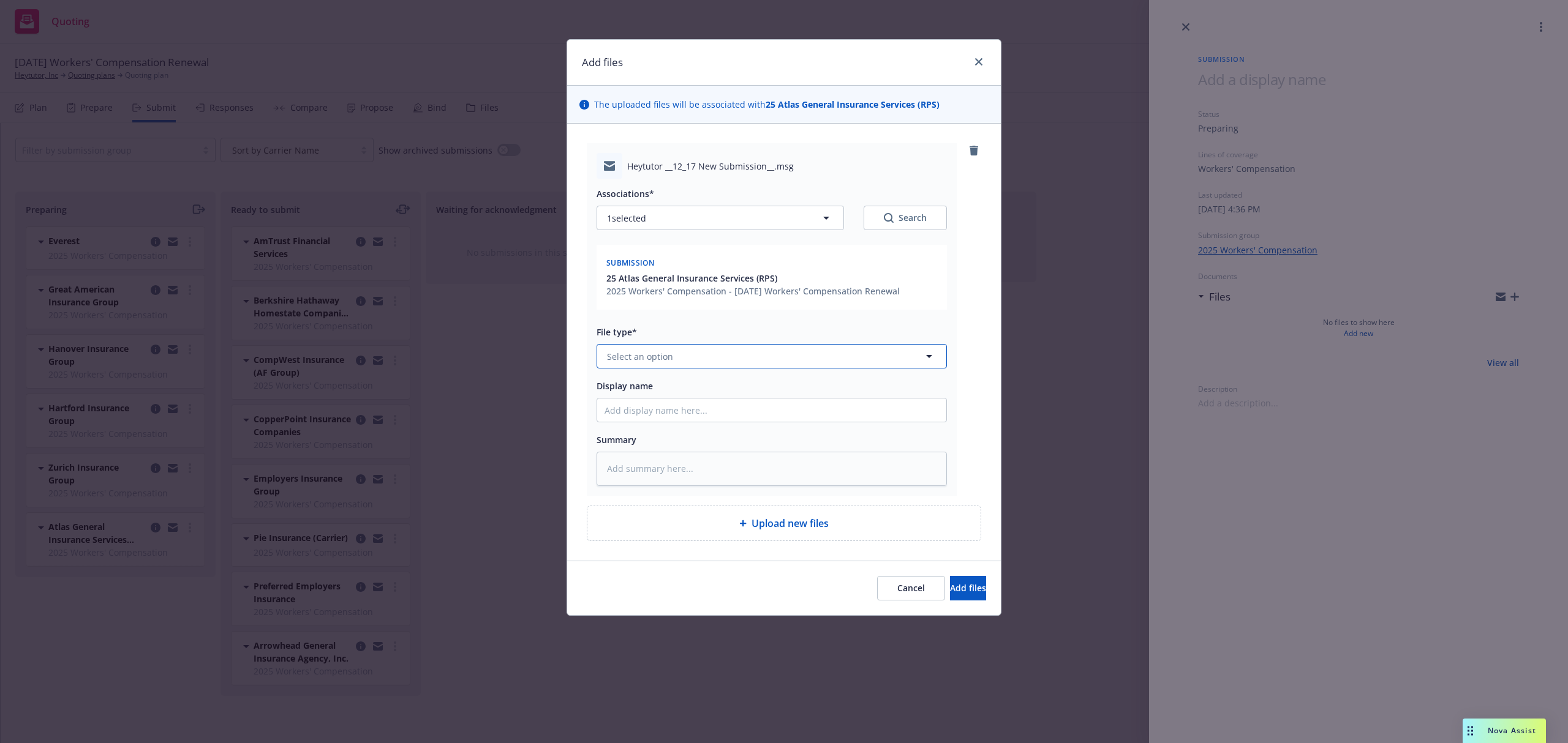
click at [719, 344] on button "Select an option" at bounding box center [772, 356] width 350 height 25
paste textarea "Good Afternoon, Attached is our app and loss runs for your review. Please let m…"
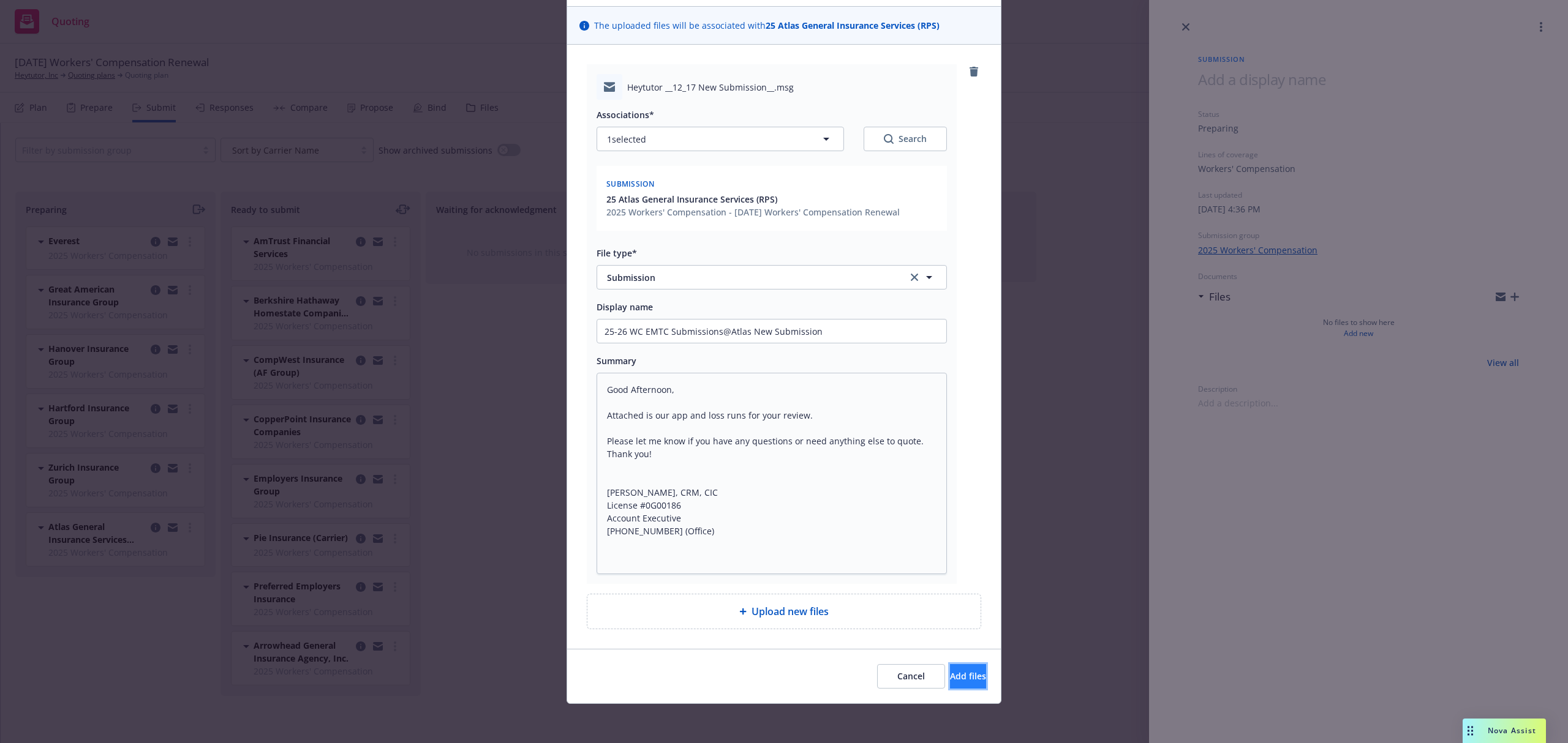
click at [953, 672] on span "Add files" at bounding box center [968, 676] width 36 height 12
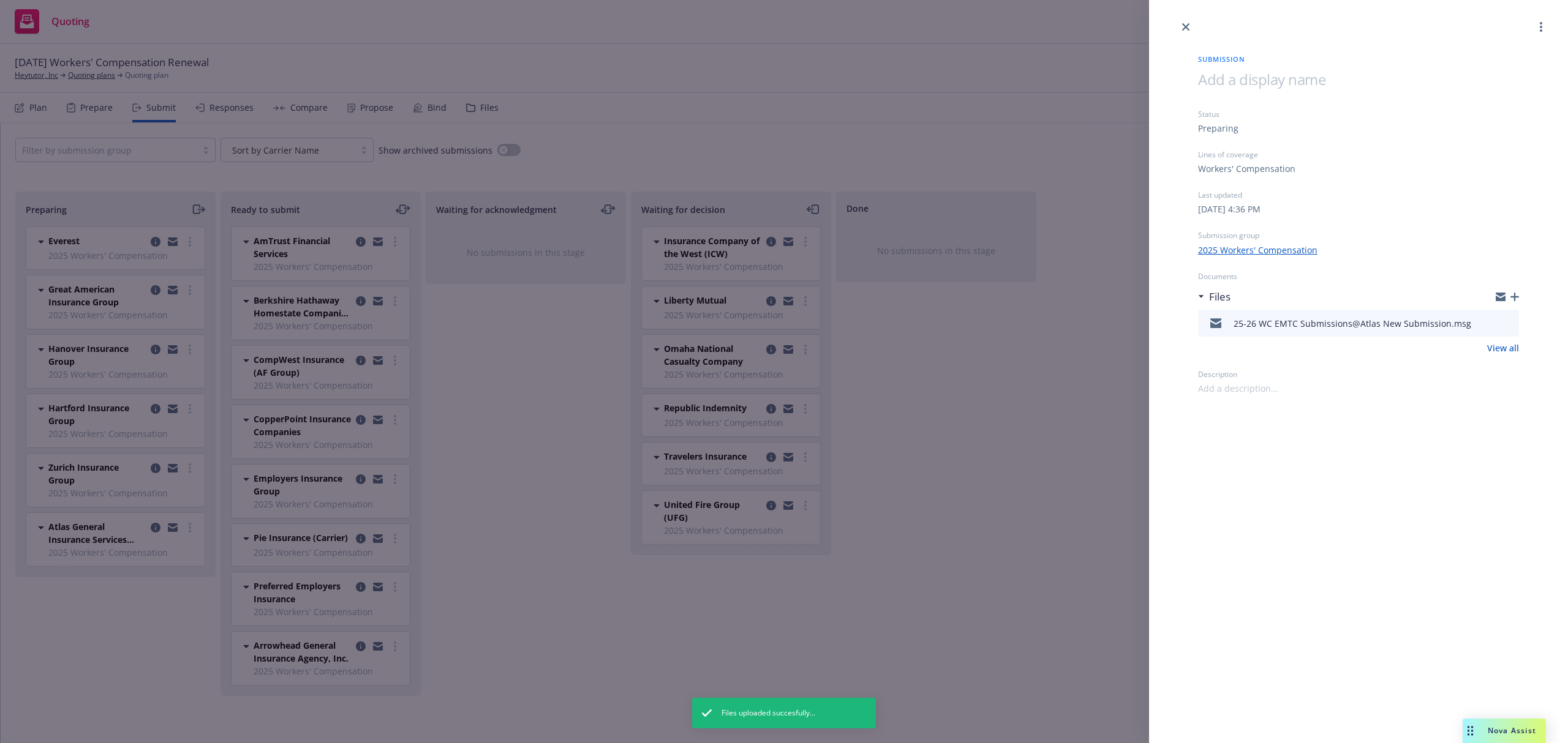
click at [197, 209] on div "Submission Status Preparing Lines of coverage Workers' Compensation Last update…" at bounding box center [784, 371] width 1568 height 743
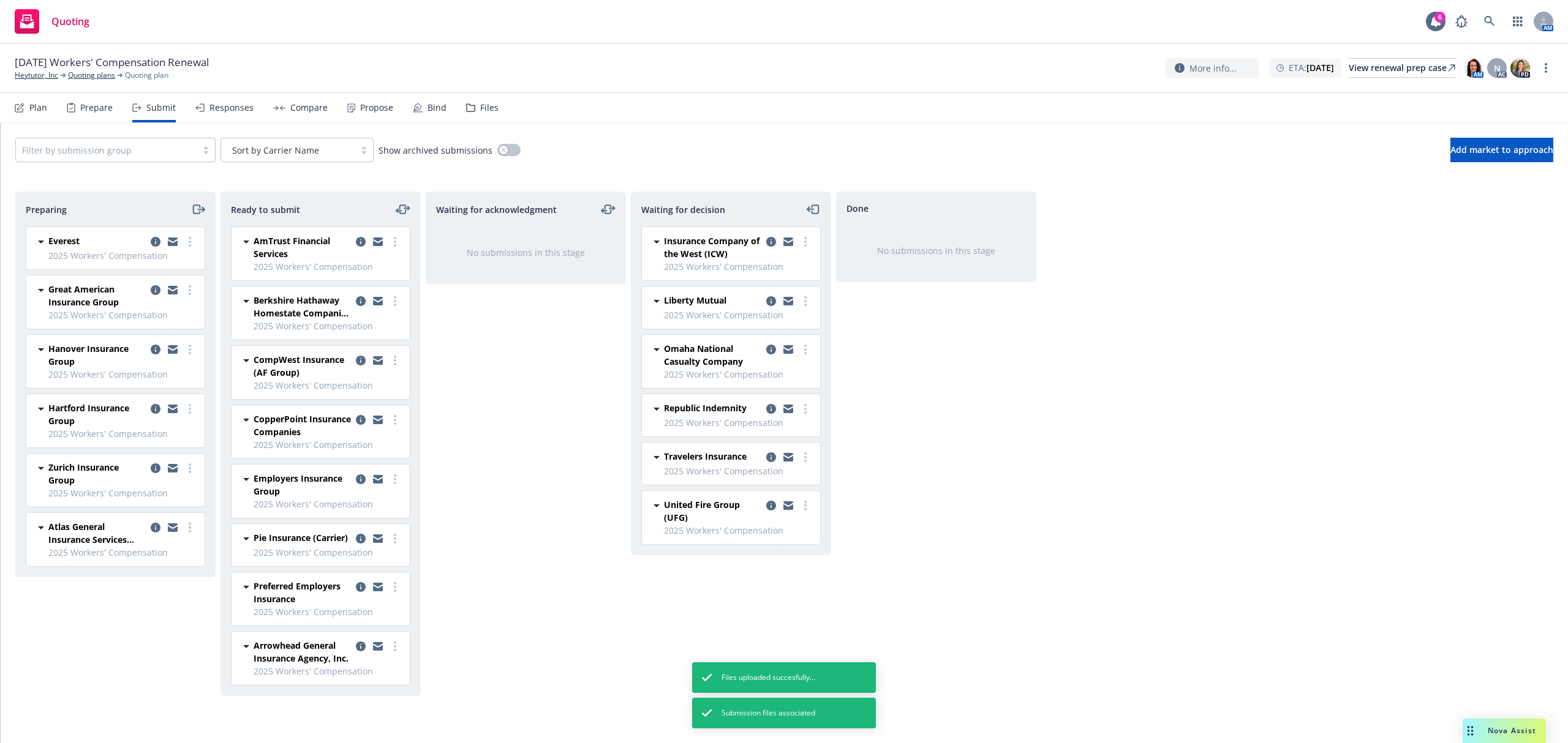
click at [197, 209] on icon "moveRight" at bounding box center [198, 210] width 14 height 15
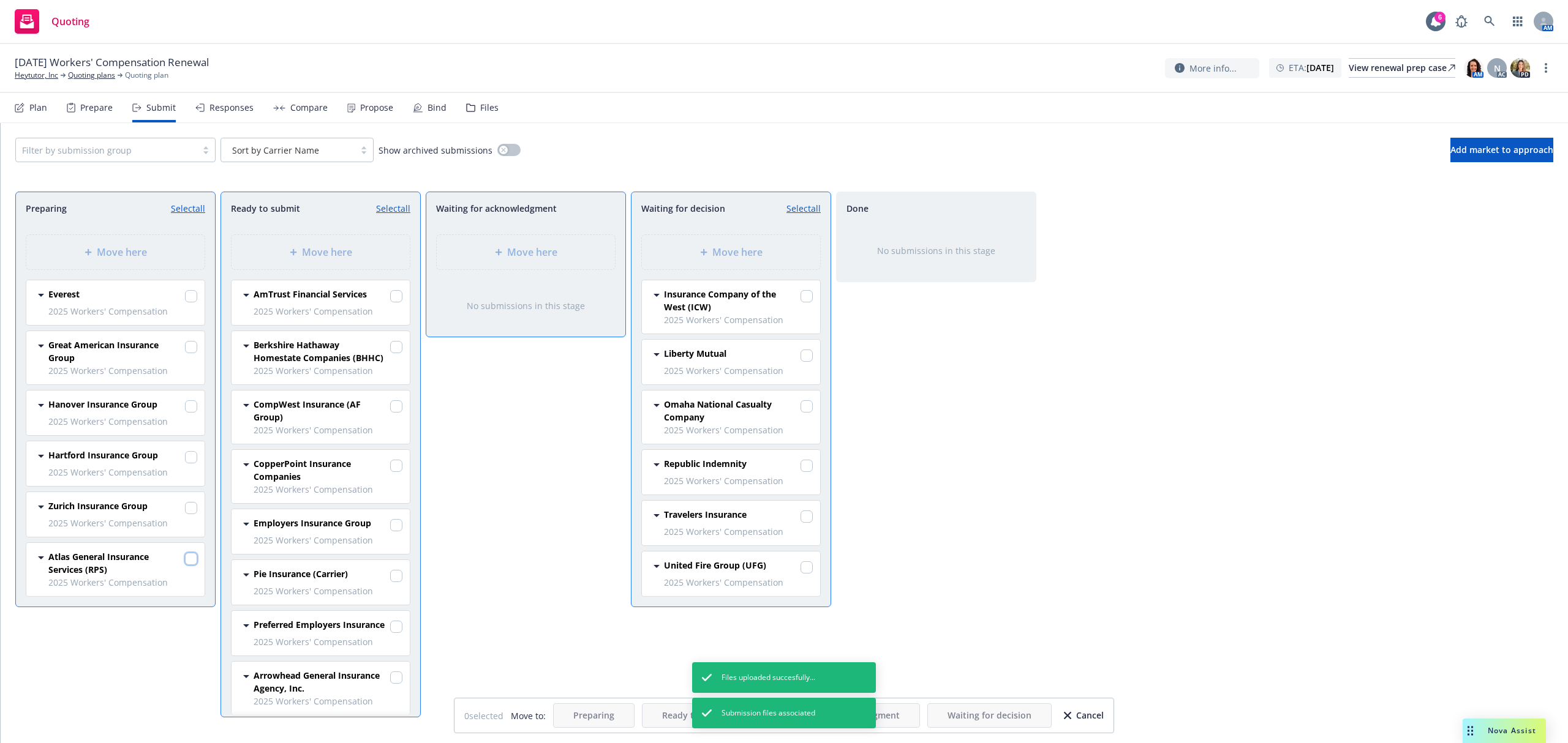
click at [189, 561] on input "checkbox" at bounding box center [191, 559] width 12 height 12
click at [724, 250] on span "Move here" at bounding box center [737, 252] width 50 height 15
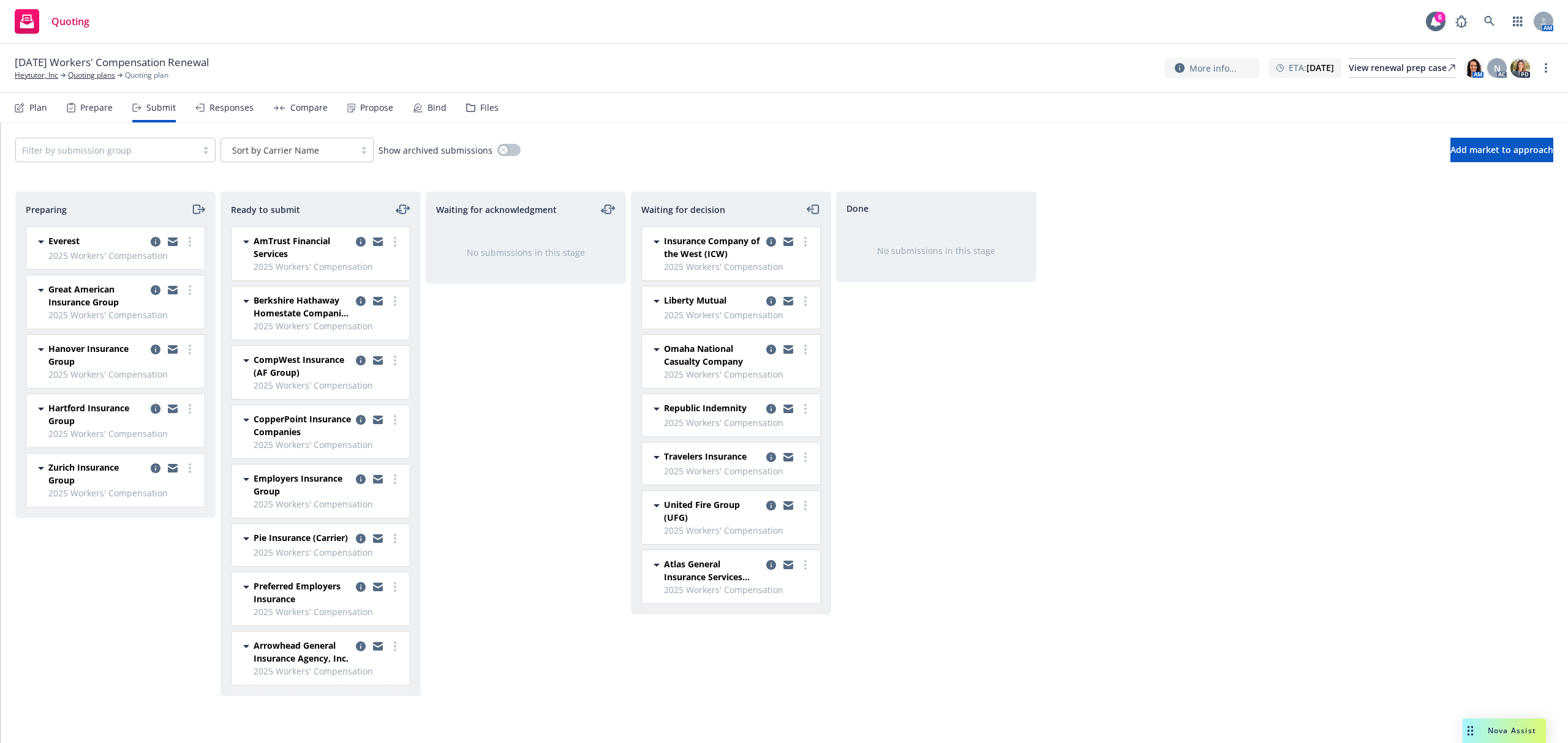
click at [152, 409] on icon "copy logging email" at bounding box center [155, 409] width 10 height 10
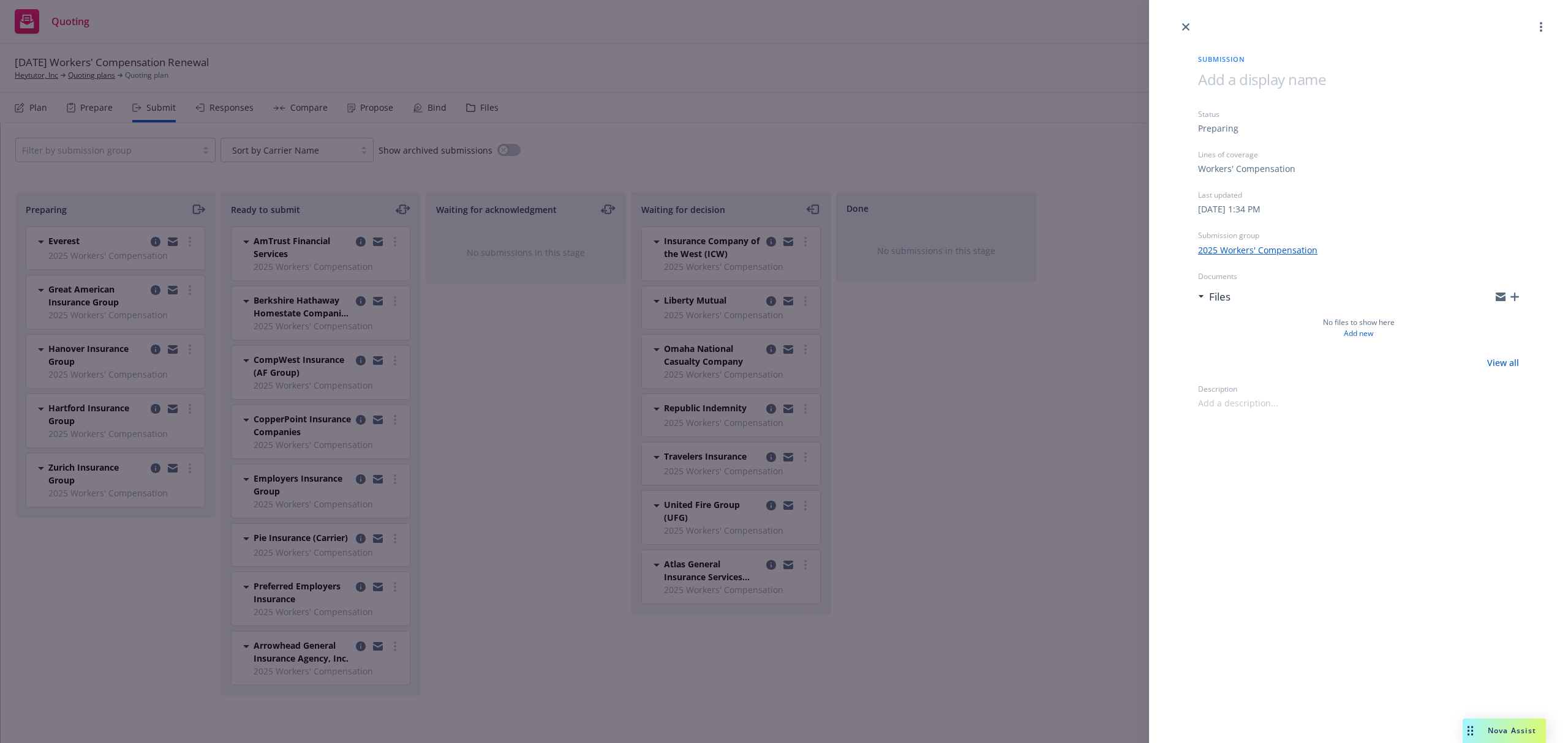
click at [1514, 295] on icon "button" at bounding box center [1514, 296] width 8 height 8
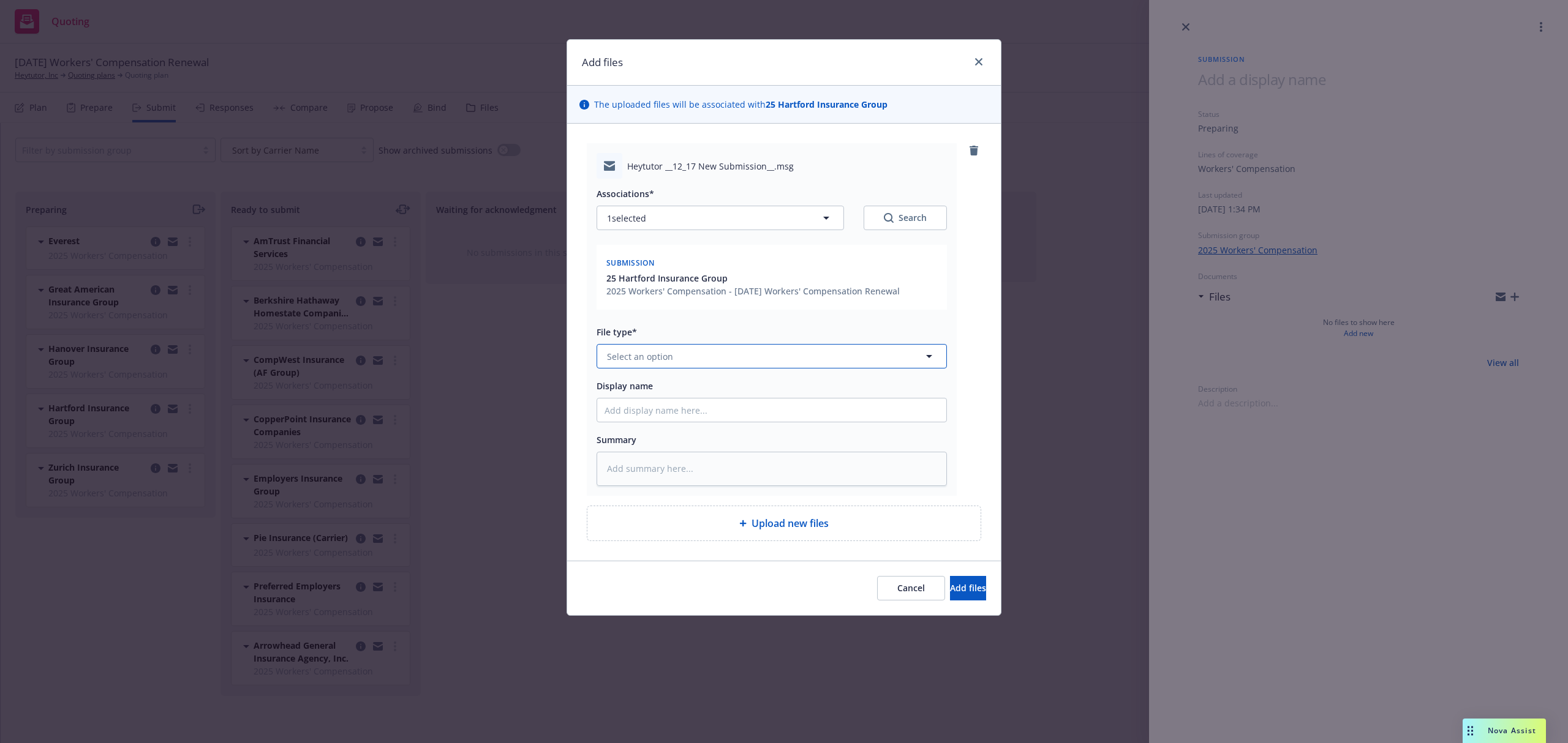
click at [669, 365] on button "Select an option" at bounding box center [772, 356] width 350 height 25
paste textarea "Hi Jaida, Attached is our app and loss runs for your review. Please let me know…"
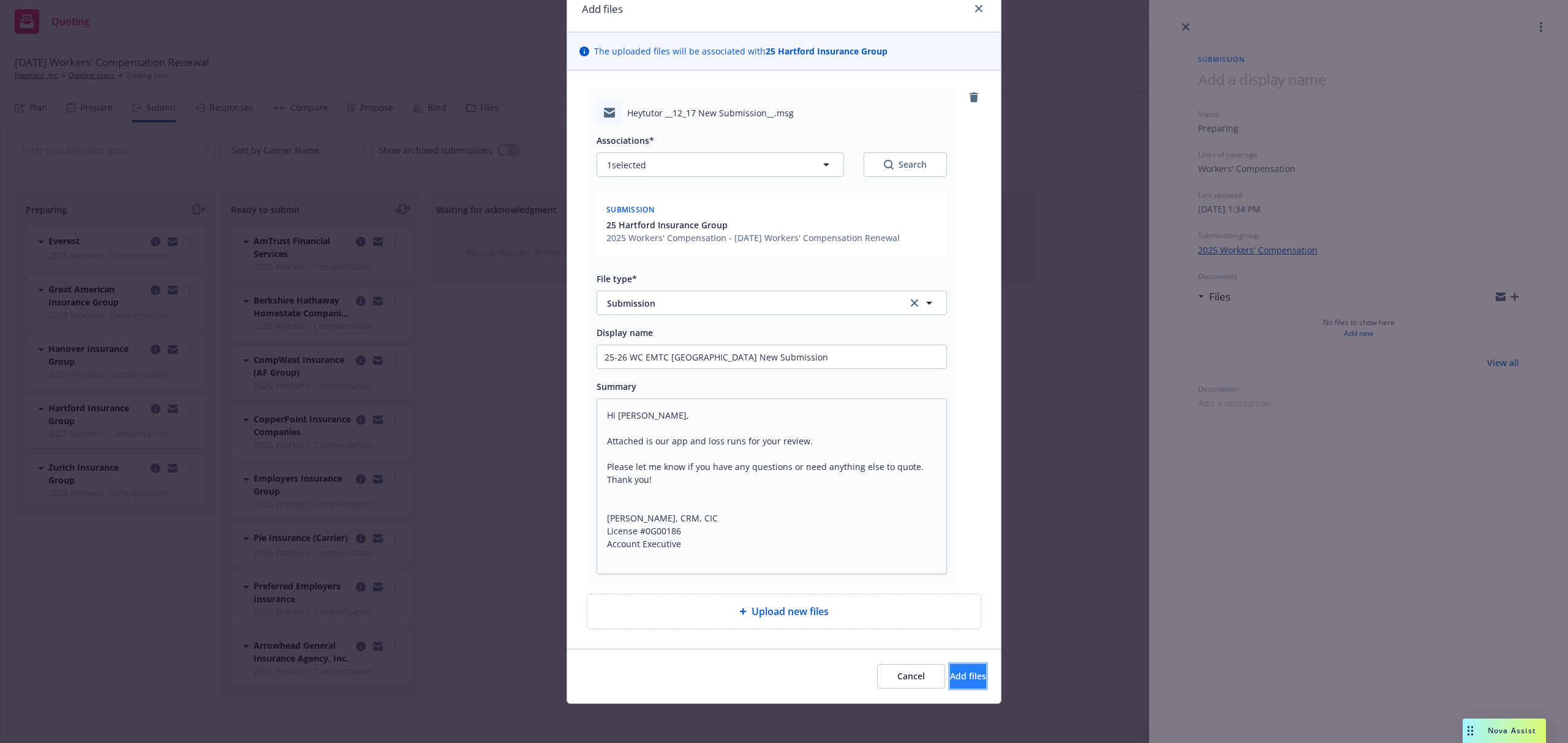
click at [950, 677] on span "Add files" at bounding box center [968, 676] width 36 height 12
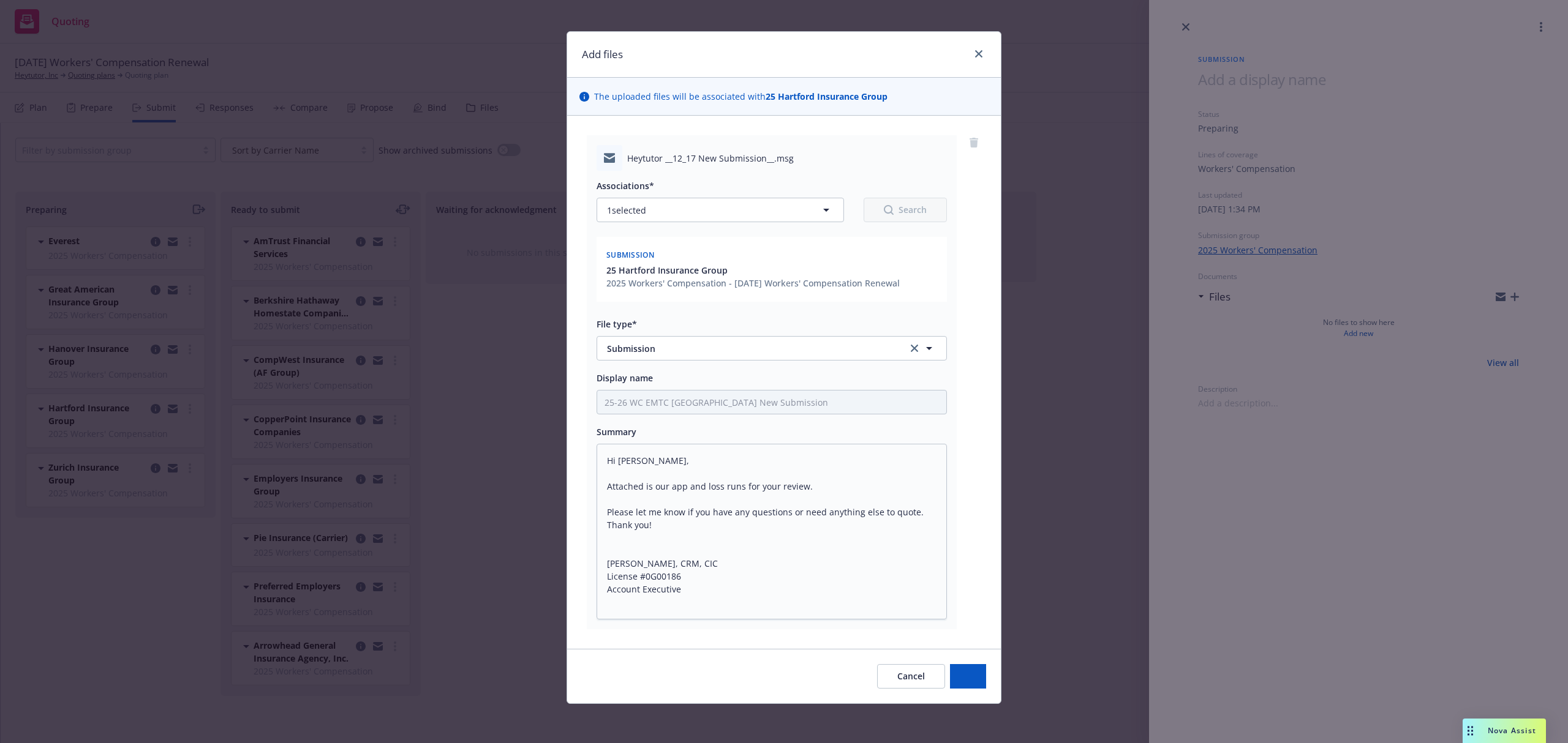
scroll to position [8, 0]
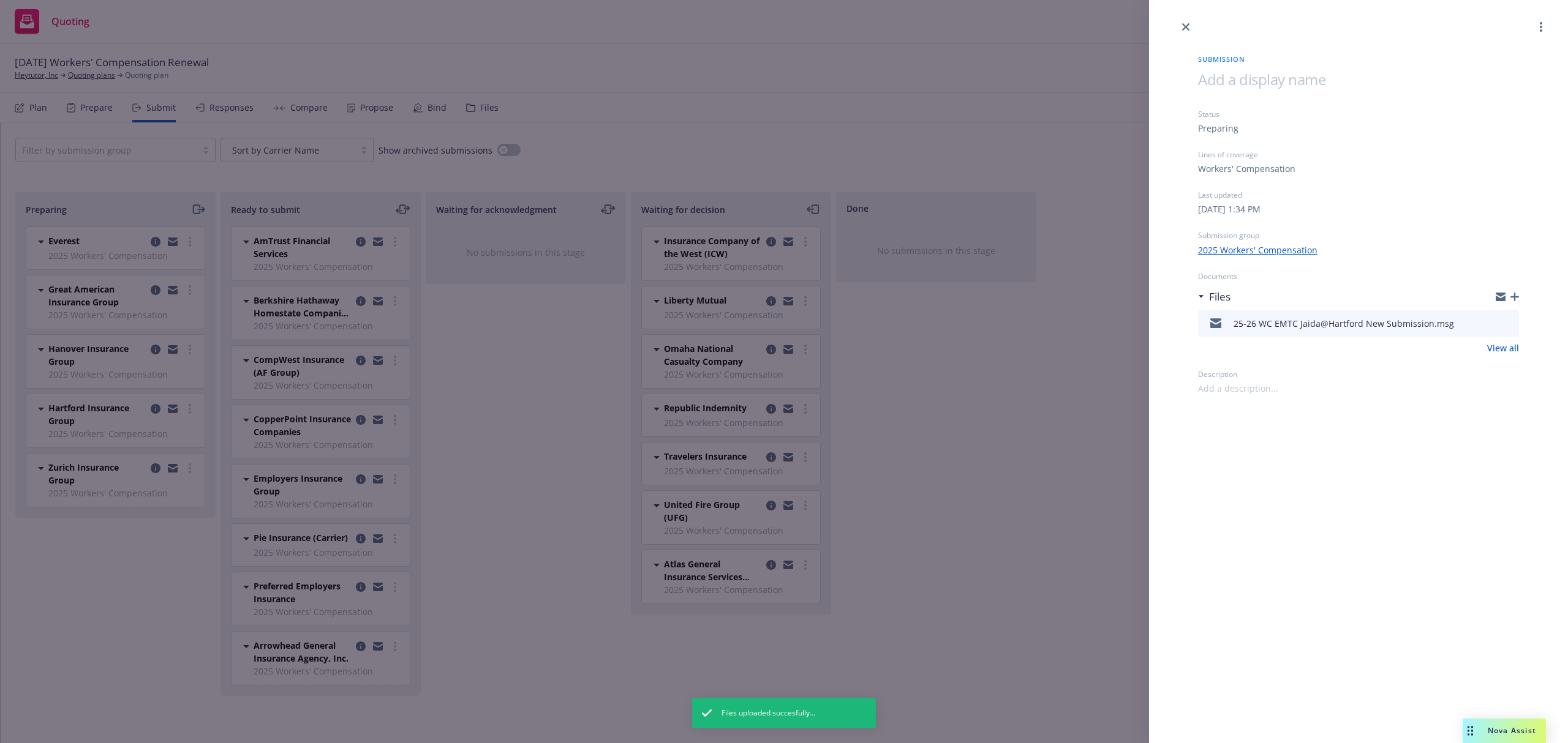
click at [196, 210] on div "Submission Status Preparing Lines of coverage Workers' Compensation Last update…" at bounding box center [784, 371] width 1568 height 743
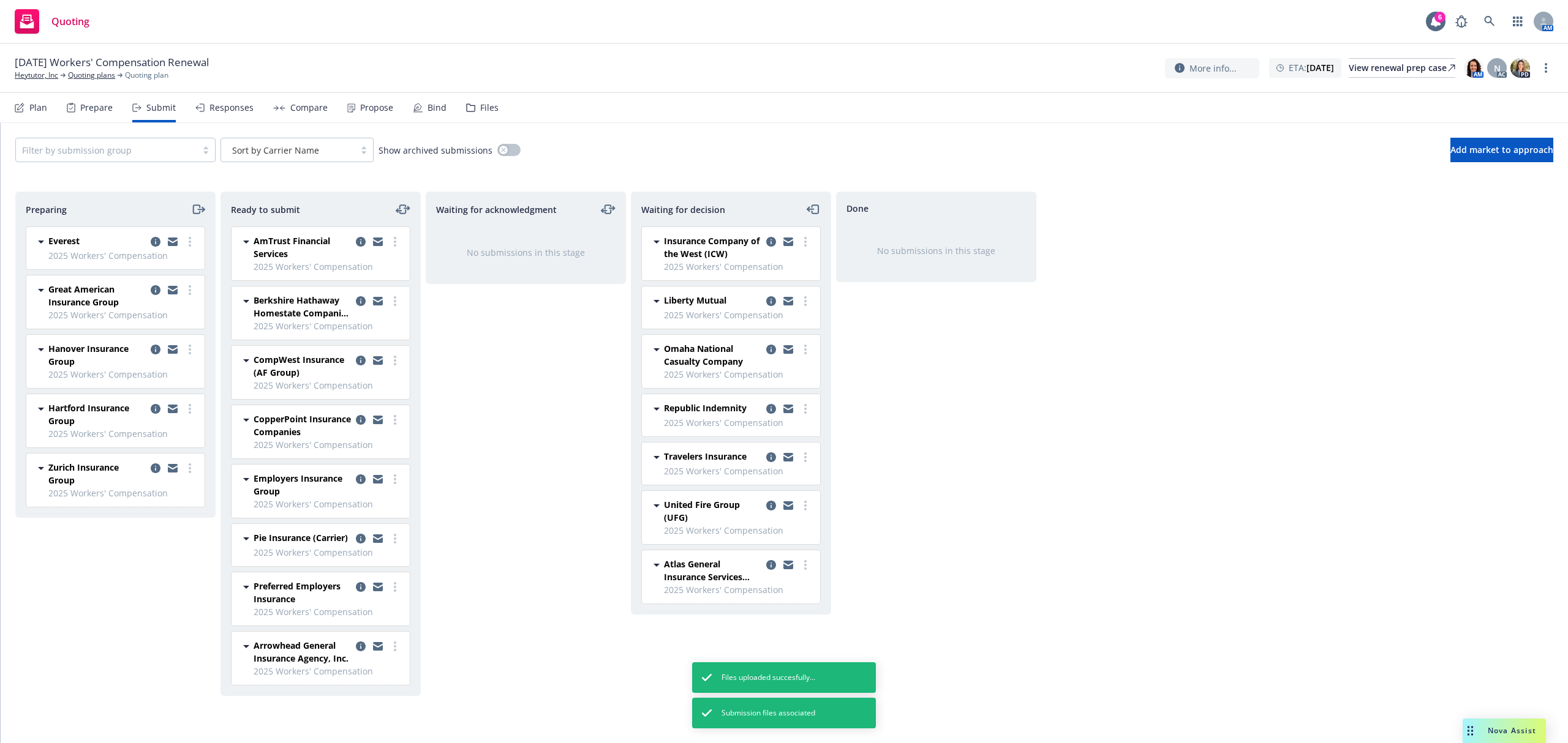
click at [196, 210] on icon "moveRight" at bounding box center [198, 210] width 14 height 15
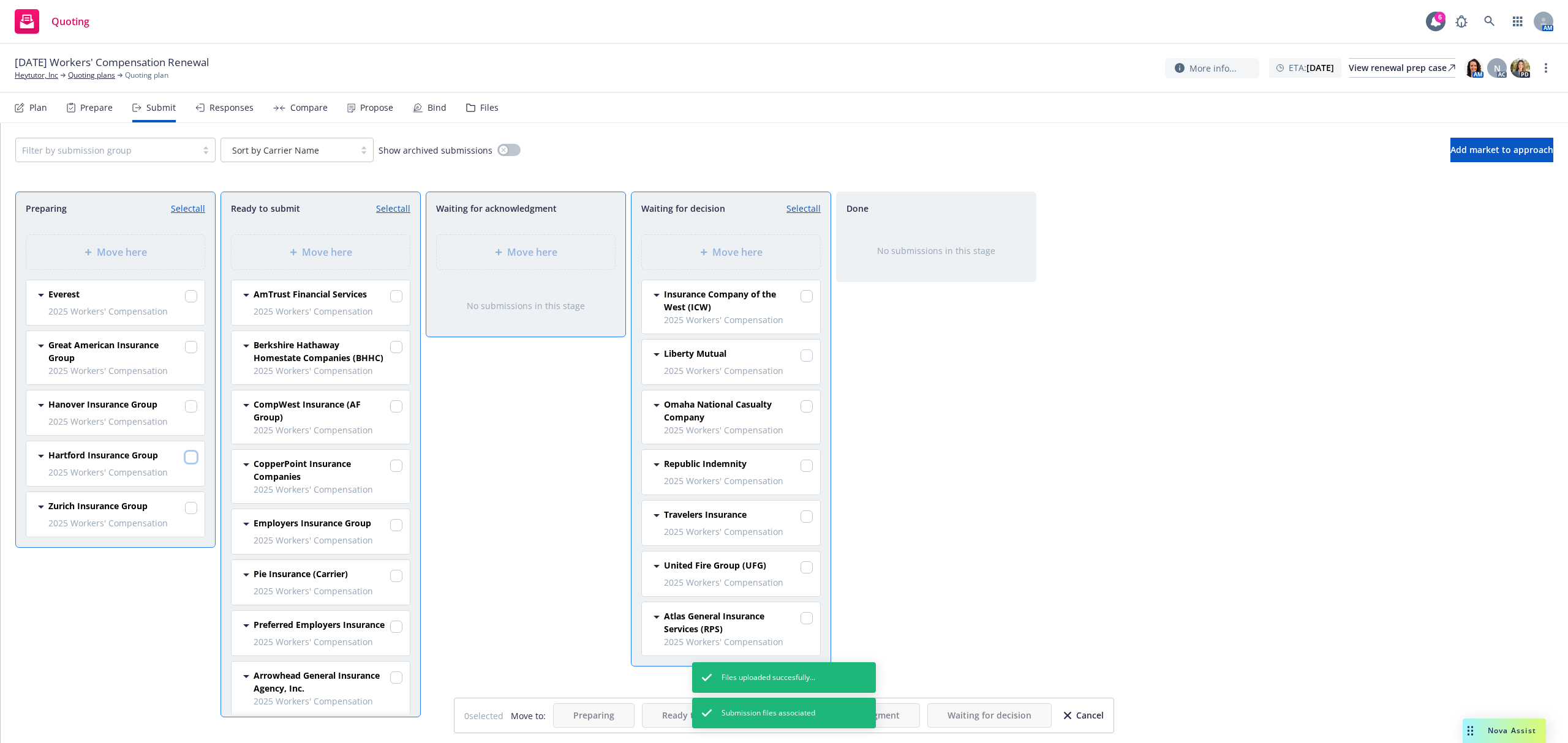
click at [191, 459] on input "checkbox" at bounding box center [191, 457] width 12 height 12
click at [719, 253] on span "Move here" at bounding box center [737, 252] width 50 height 15
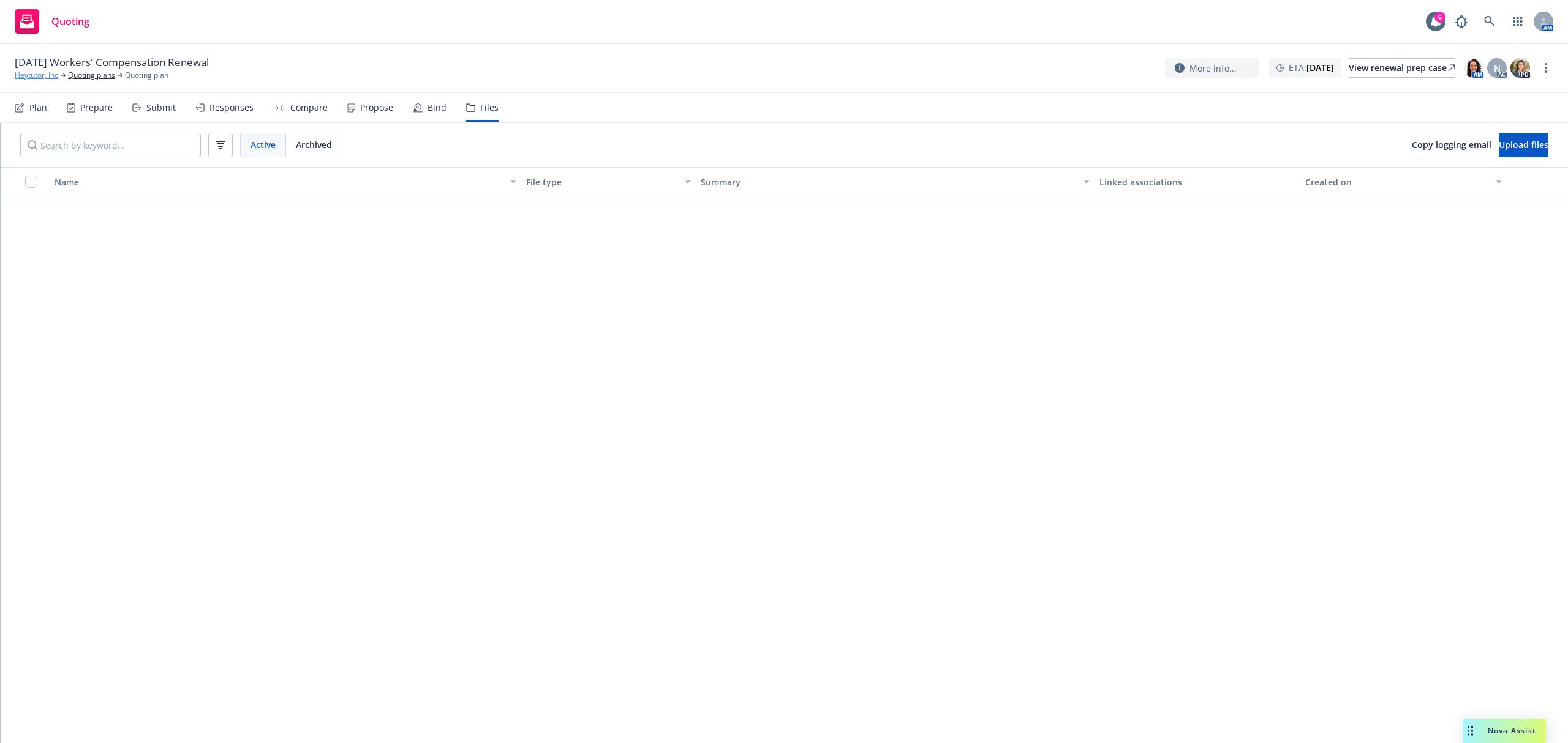
scroll to position [809, 0]
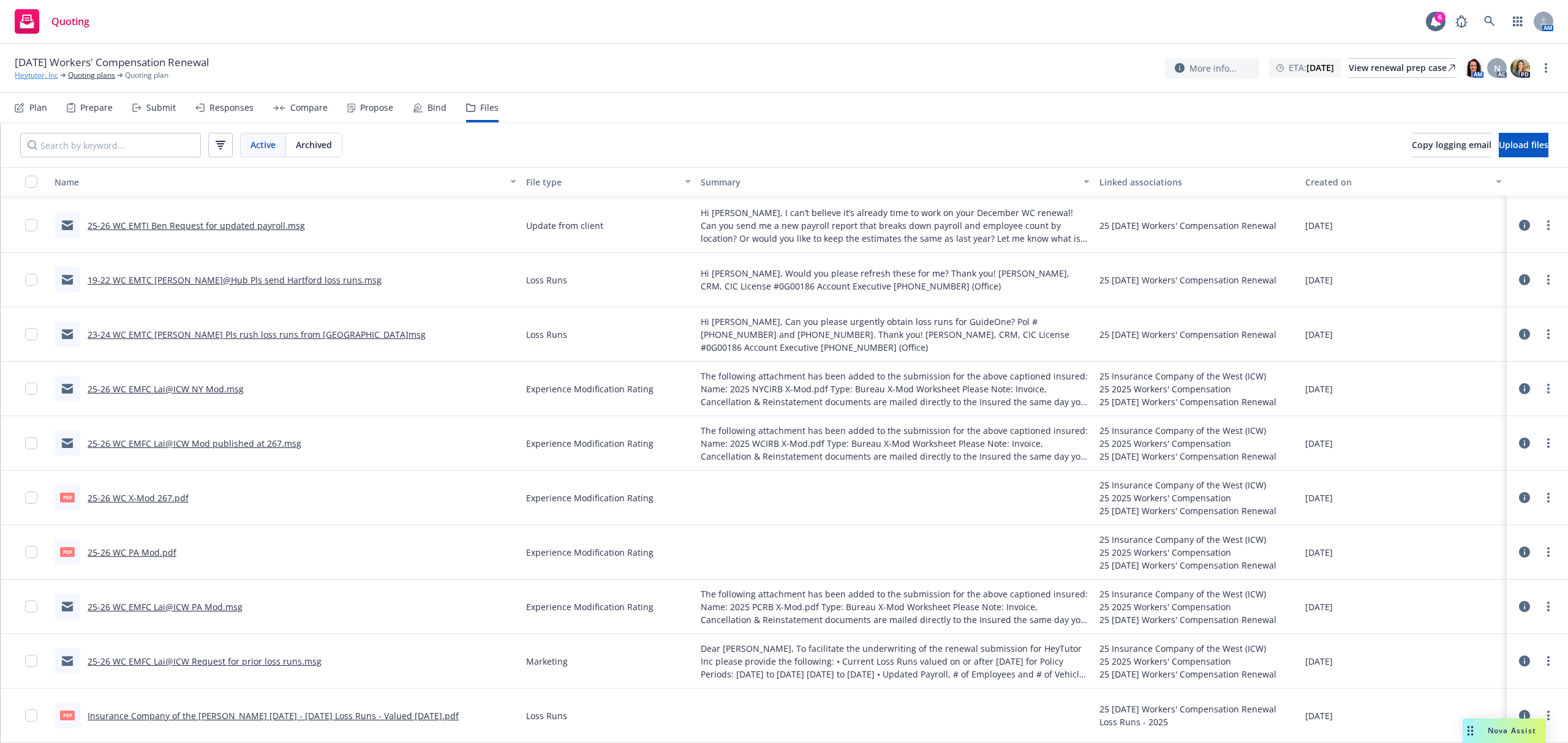
click at [23, 72] on link "Heytutor, Inc" at bounding box center [37, 75] width 43 height 11
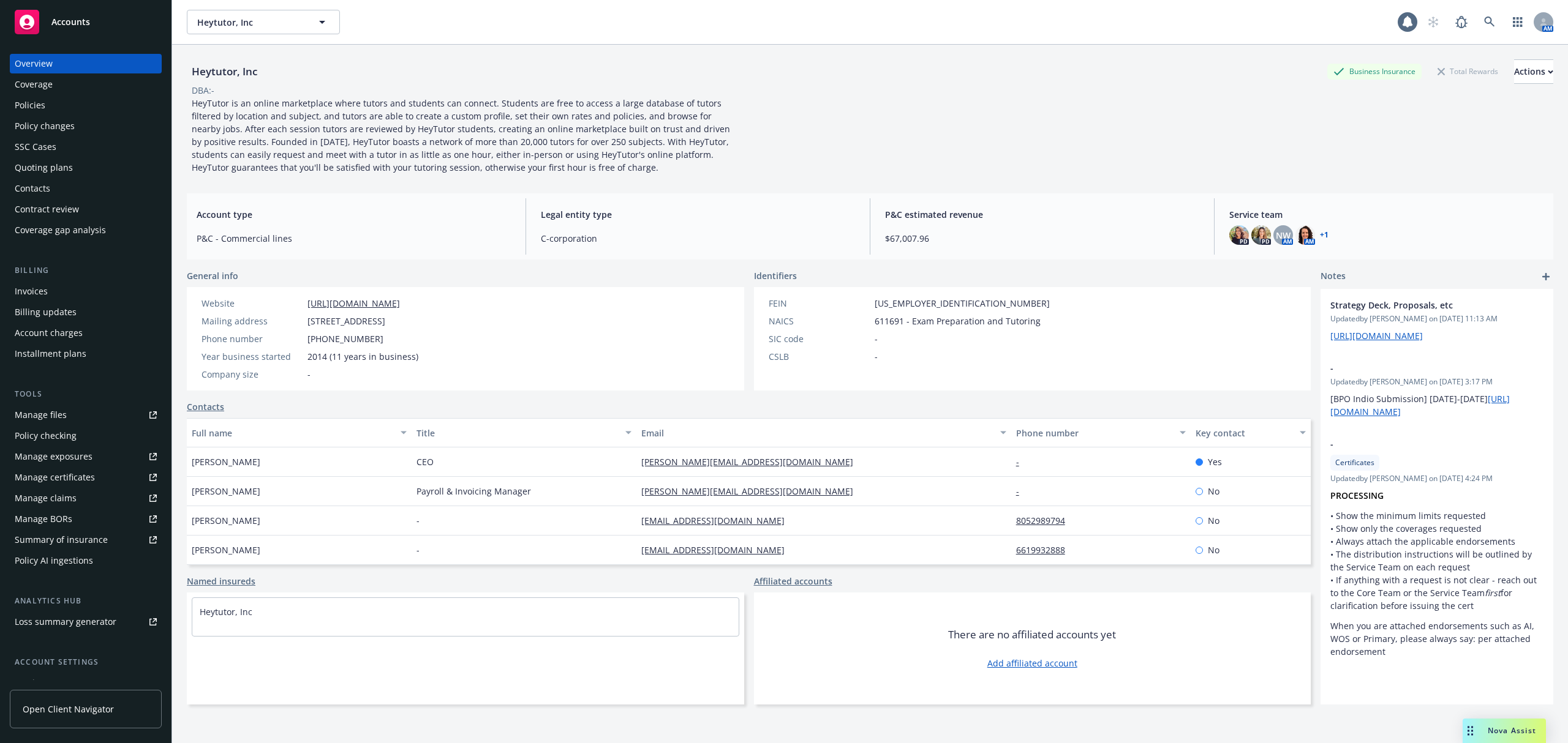
click at [65, 17] on span "Accounts" at bounding box center [71, 22] width 39 height 10
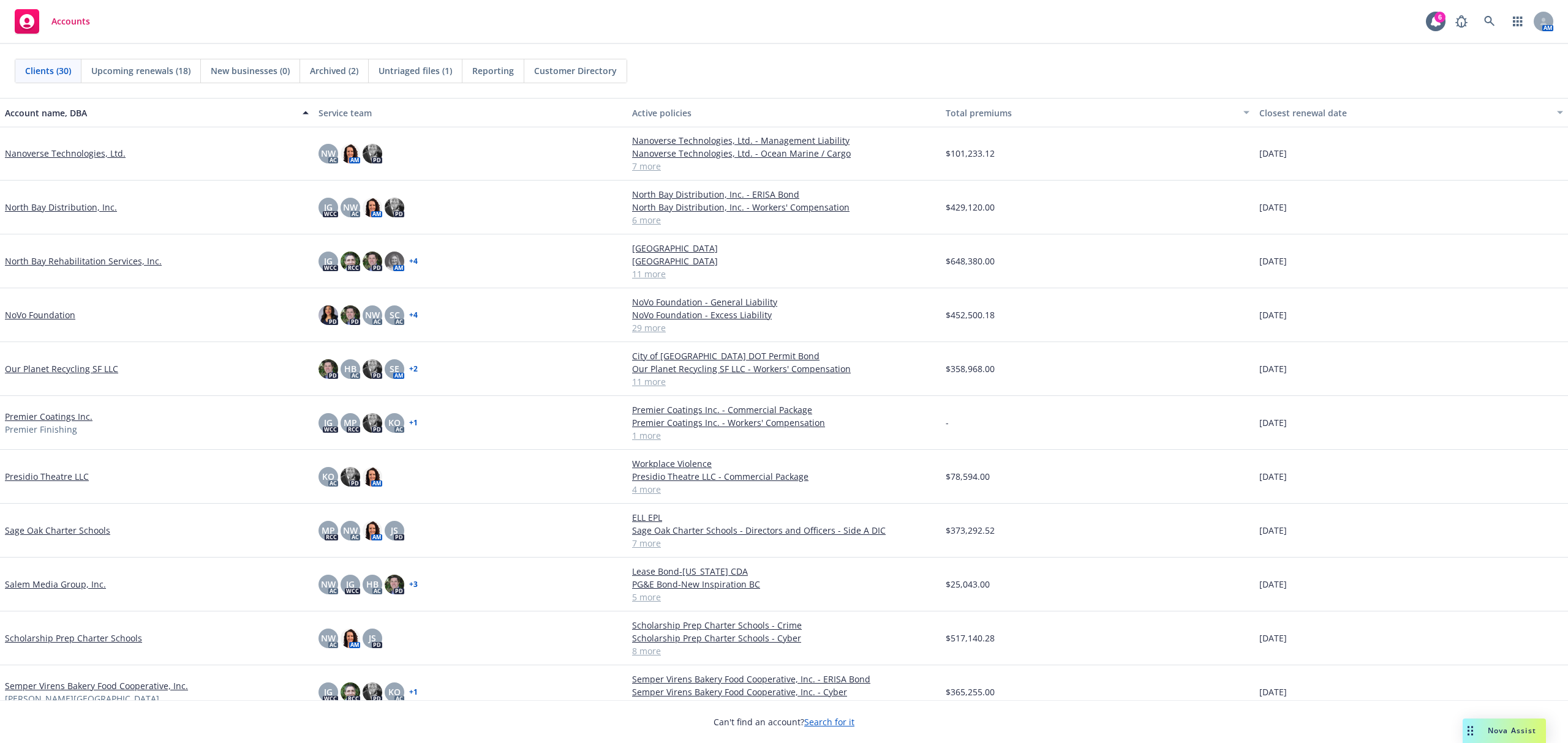
scroll to position [735, 0]
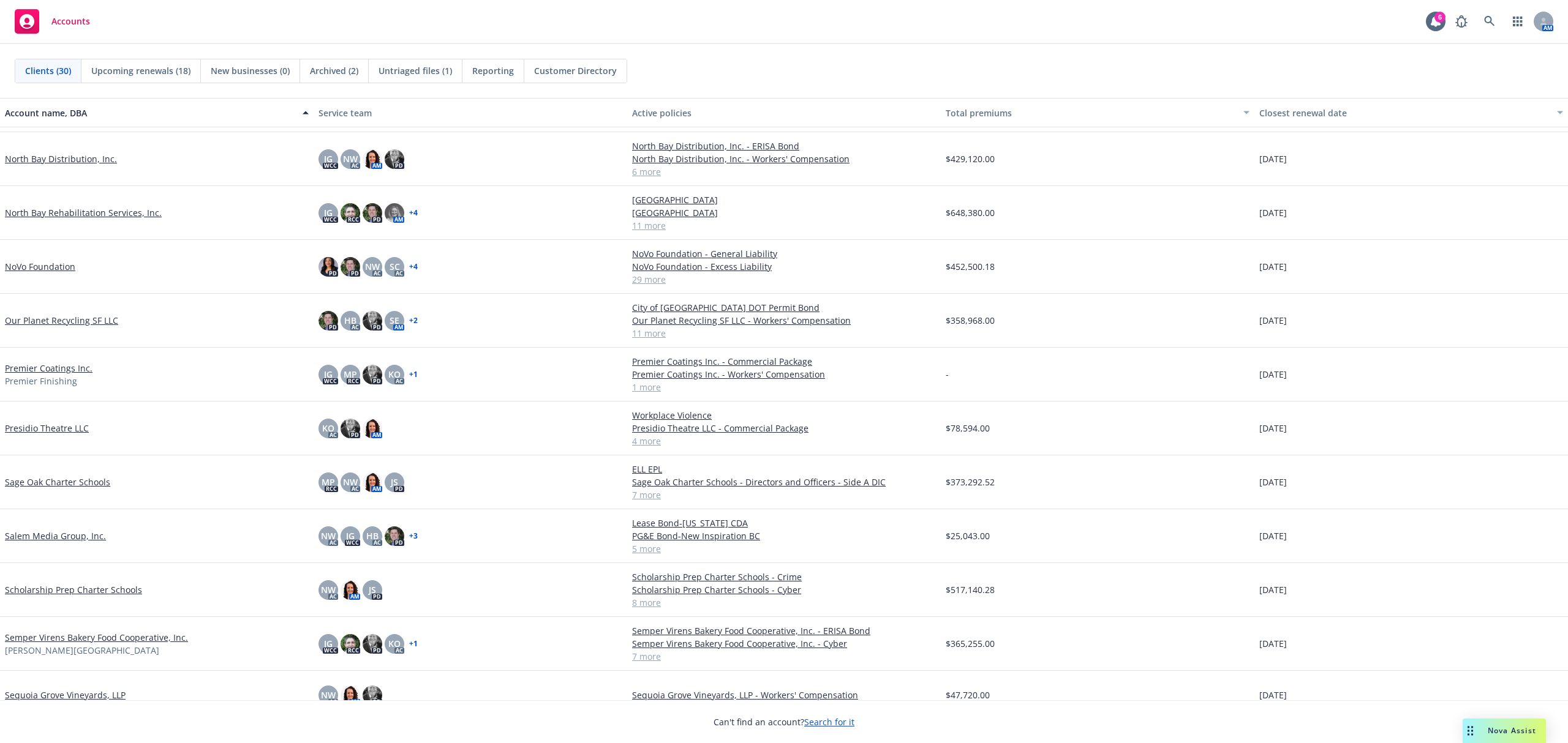
click at [67, 640] on link "Semper Virens Bakery Food Cooperative, Inc." at bounding box center [97, 637] width 183 height 13
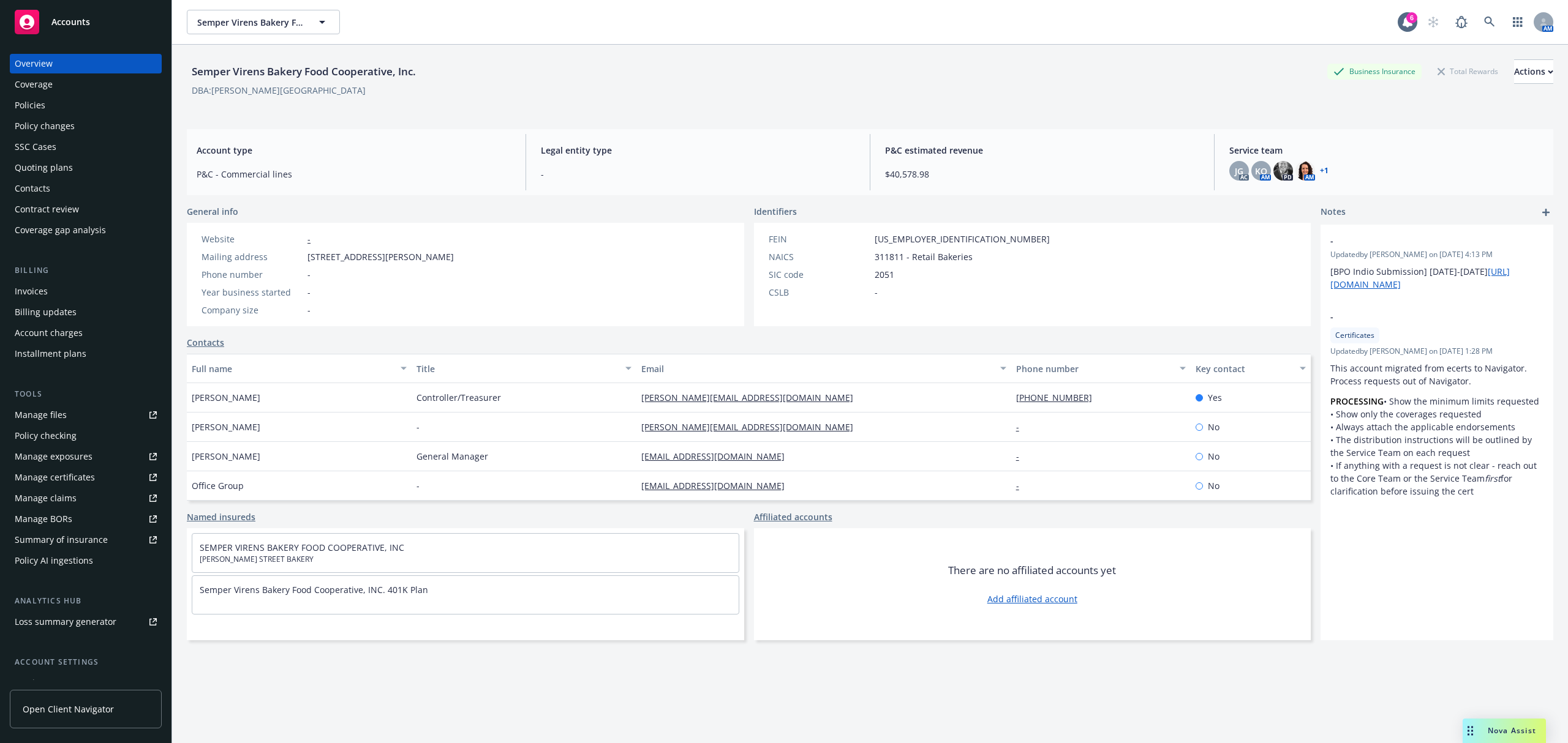
click at [46, 165] on div "Quoting plans" at bounding box center [44, 168] width 58 height 19
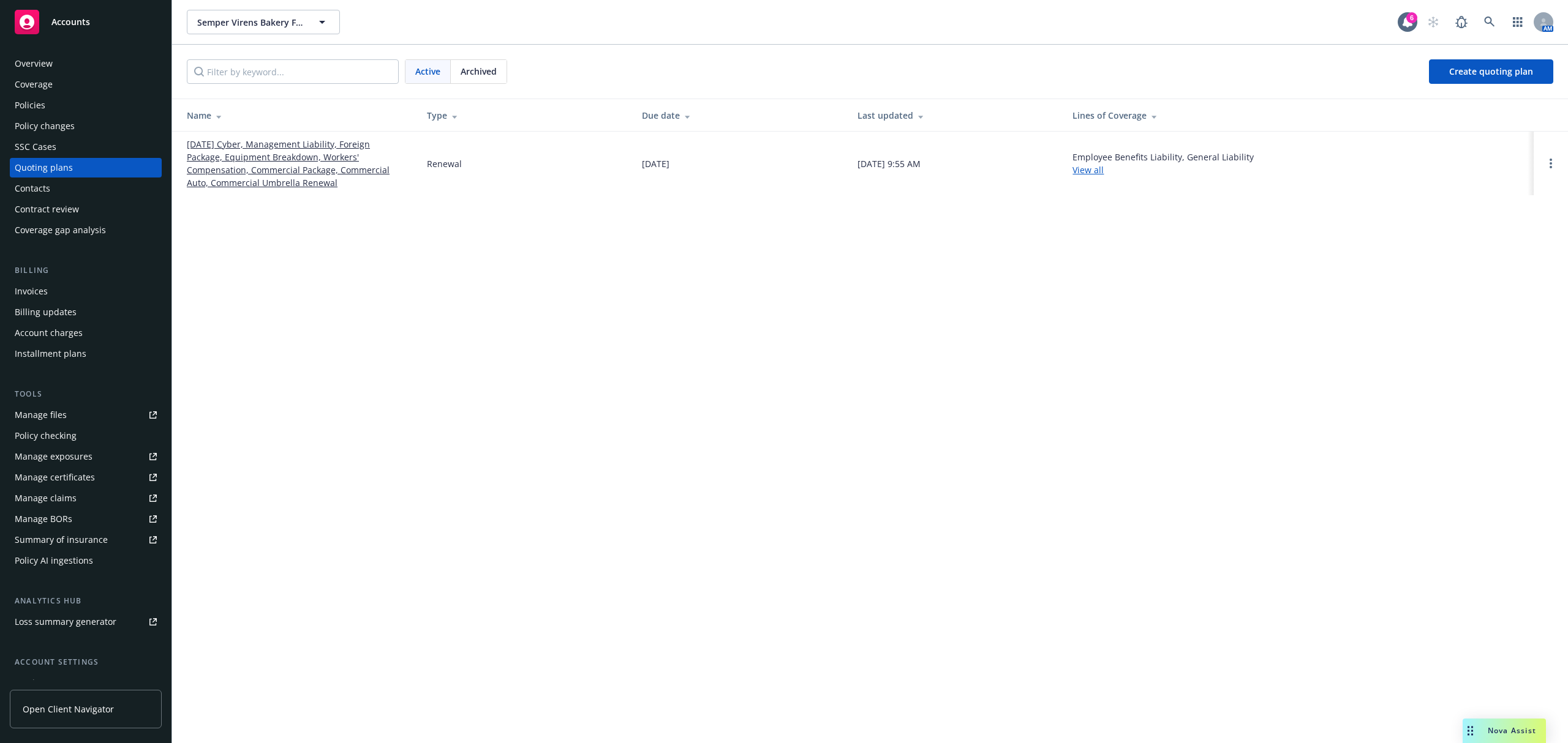
click at [282, 162] on link "[DATE] Cyber, Management Liability, Foreign Package, Equipment Breakdown, Worke…" at bounding box center [297, 163] width 221 height 52
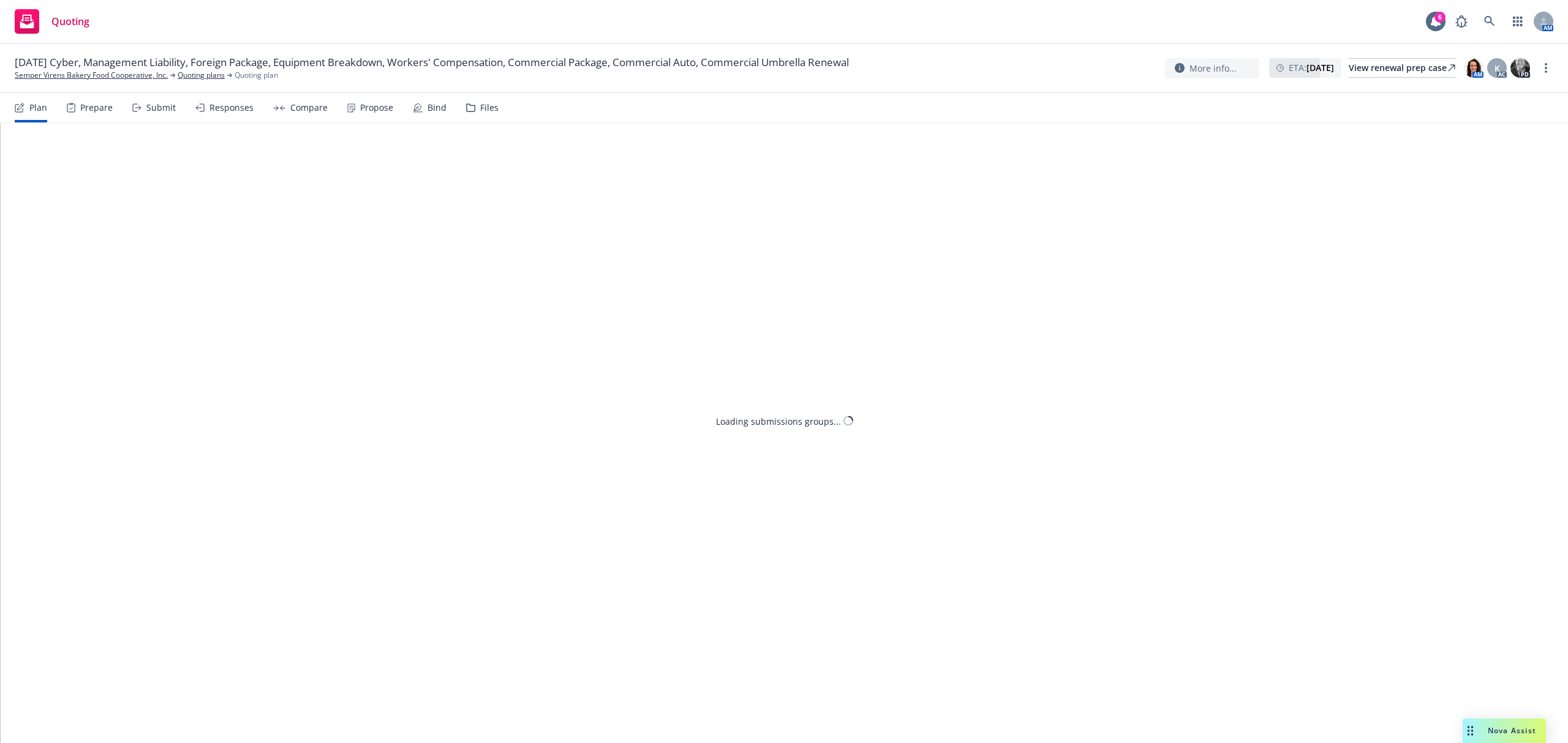
click at [150, 104] on div "Submit" at bounding box center [161, 107] width 29 height 10
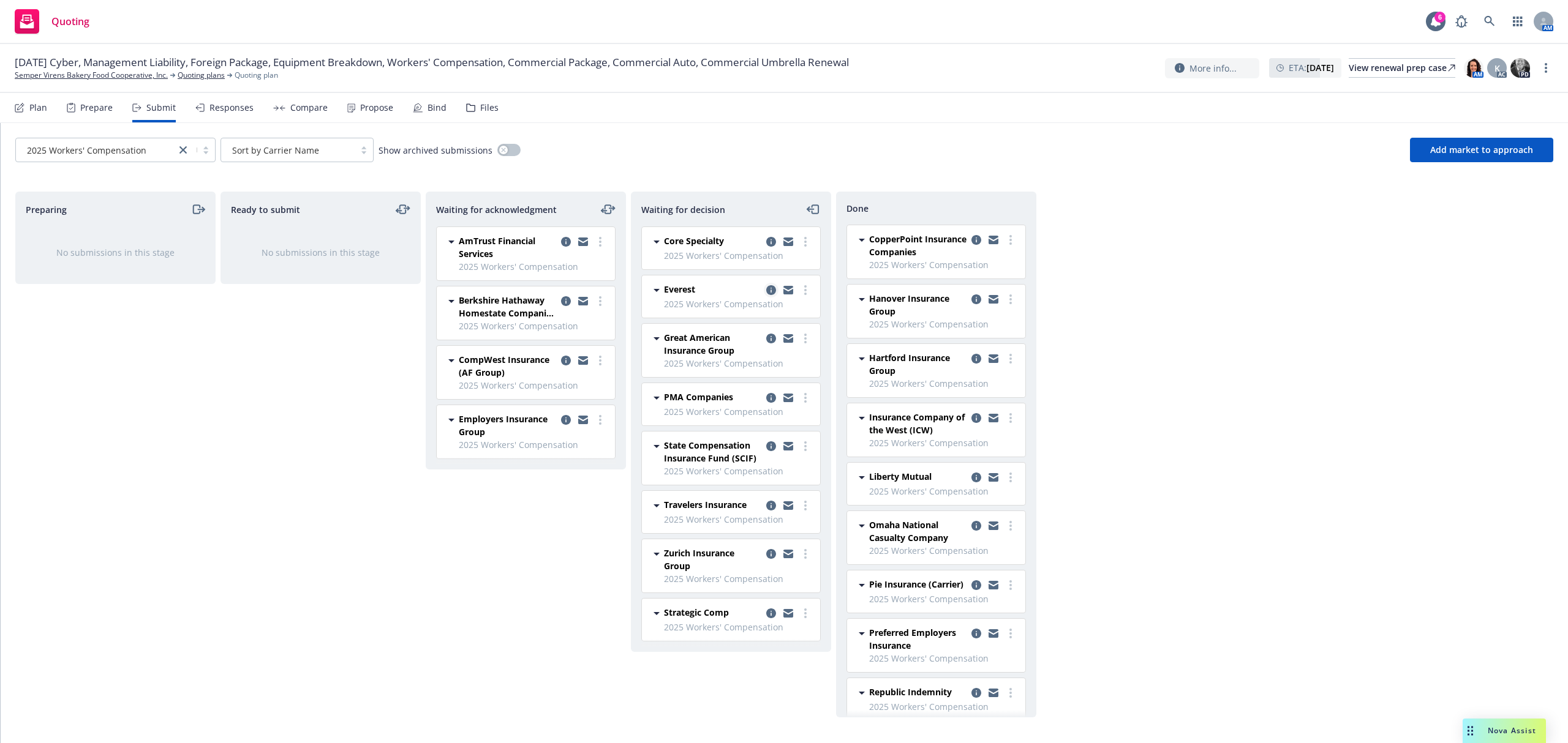
click at [765, 287] on link "copy logging email" at bounding box center [771, 290] width 15 height 15
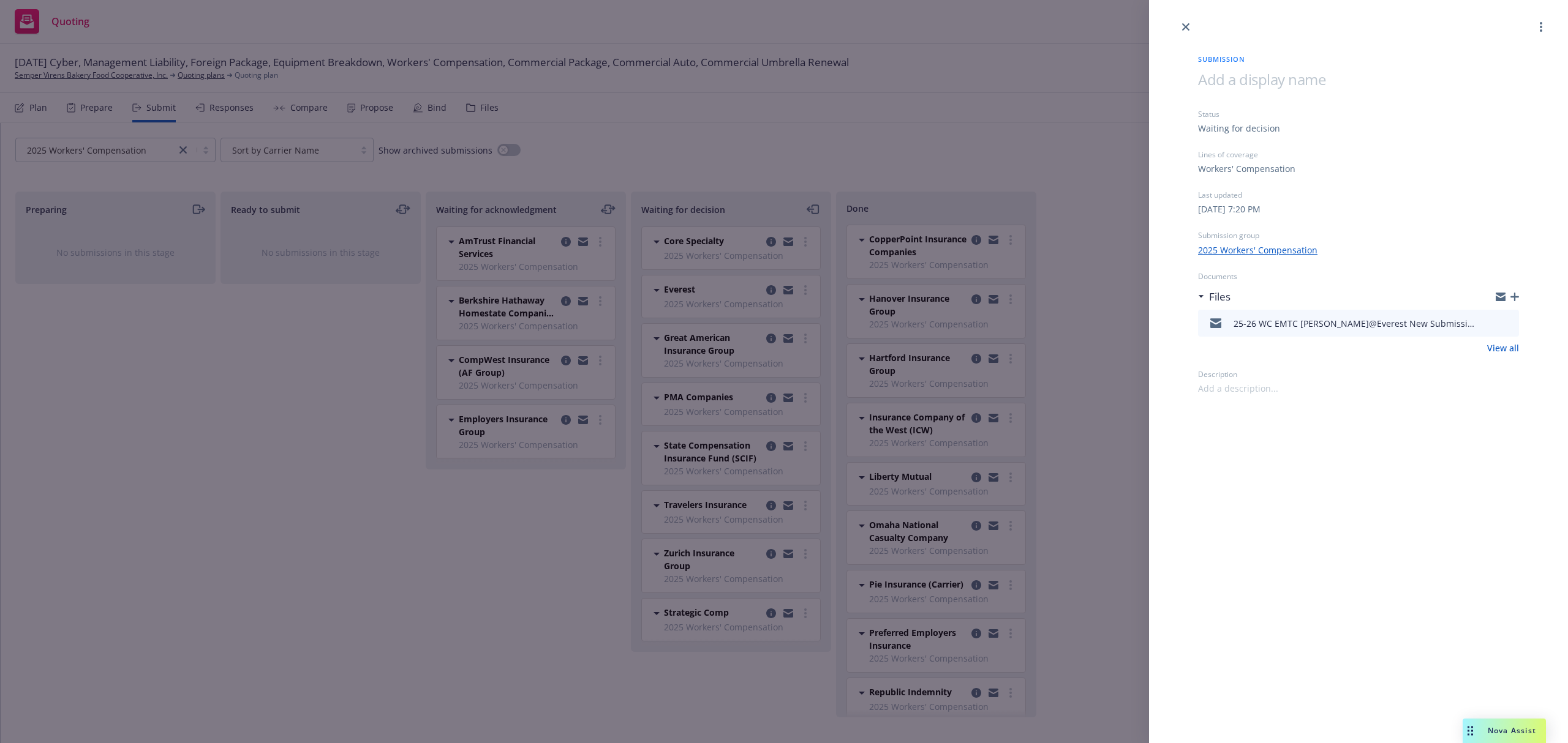
click at [772, 341] on div "Submission Status Waiting for decision Lines of coverage Workers' Compensation …" at bounding box center [784, 371] width 1568 height 743
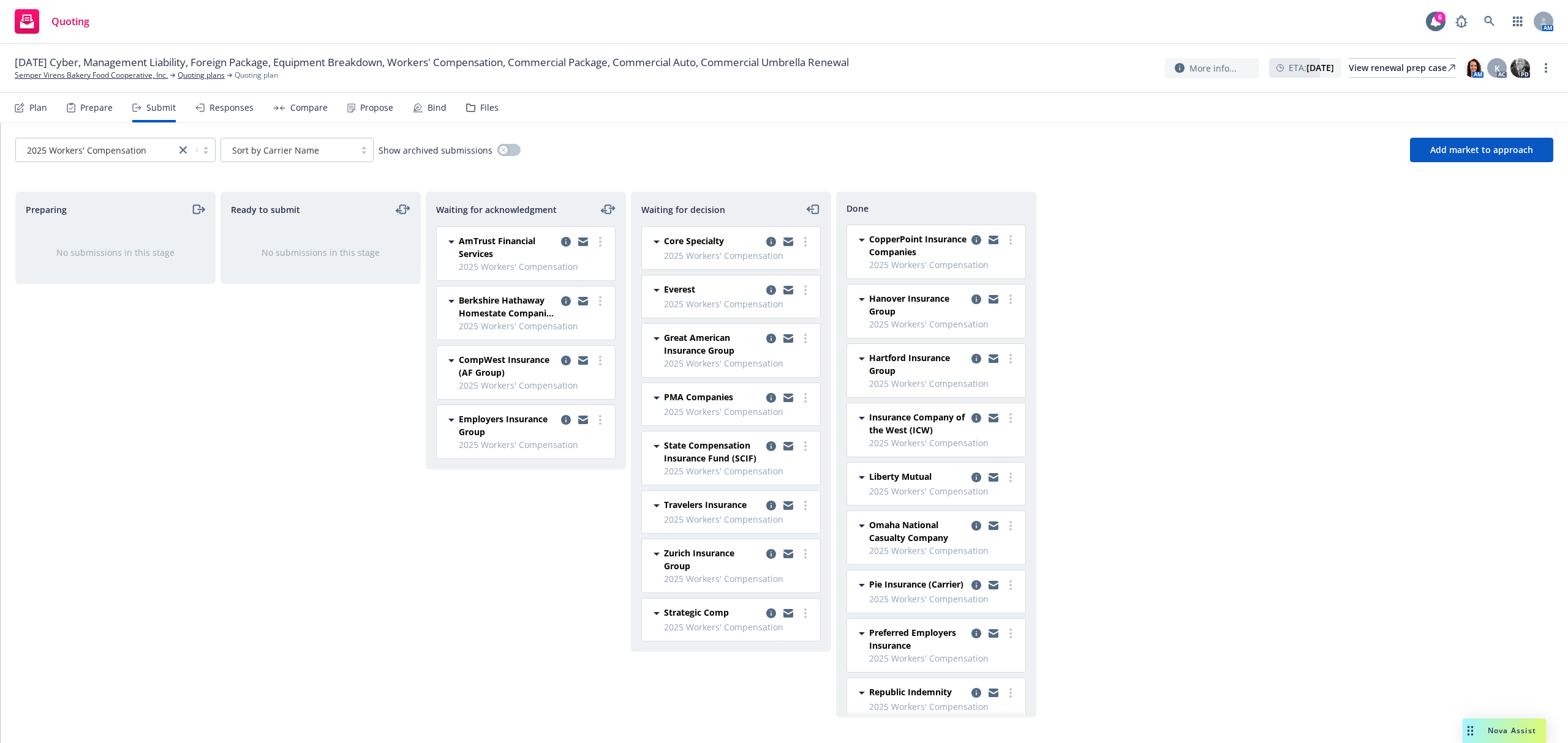
click at [772, 341] on icon "copy logging email" at bounding box center [771, 338] width 10 height 10
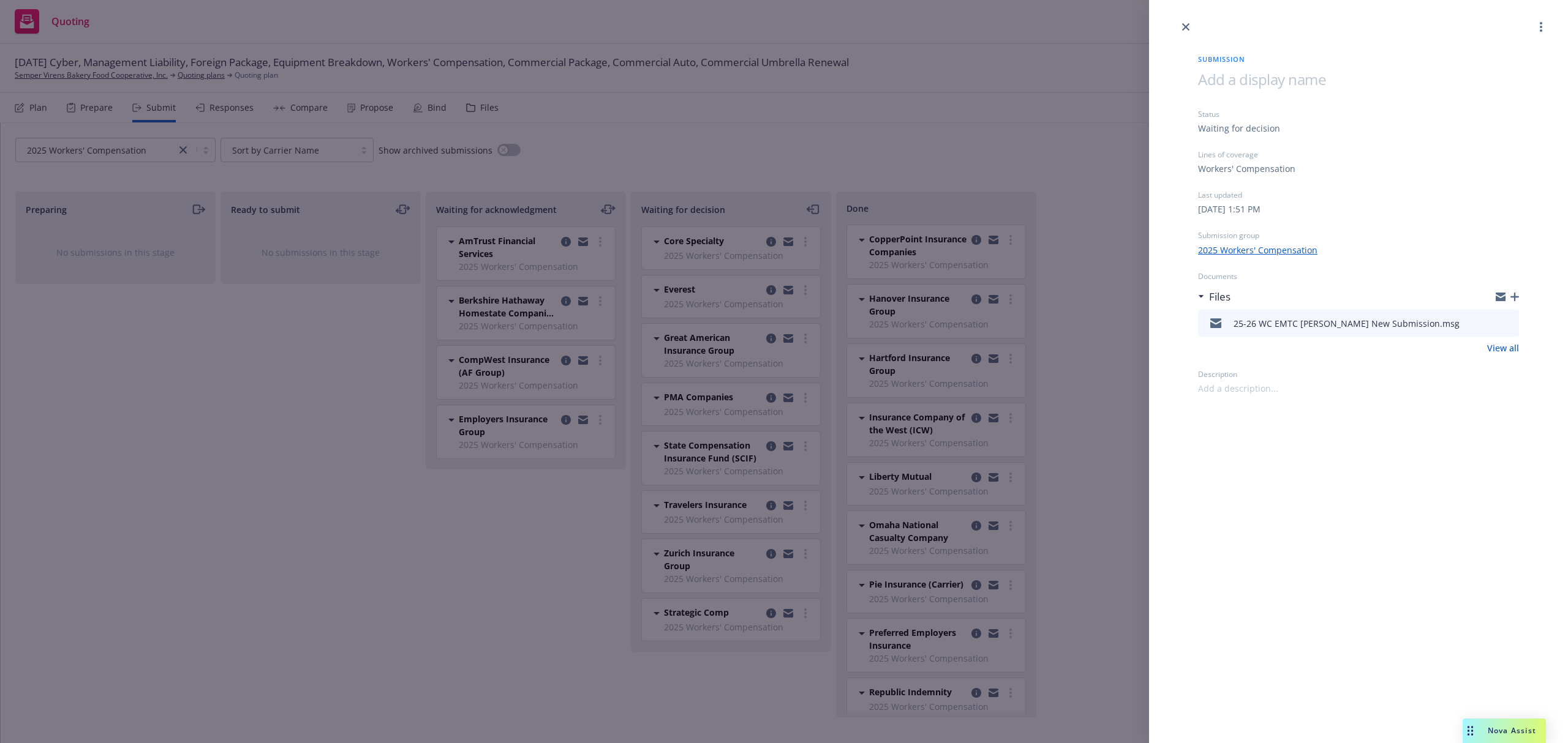
click at [338, 632] on div "Submission Status Waiting for decision Lines of coverage Workers' Compensation …" at bounding box center [784, 371] width 1568 height 743
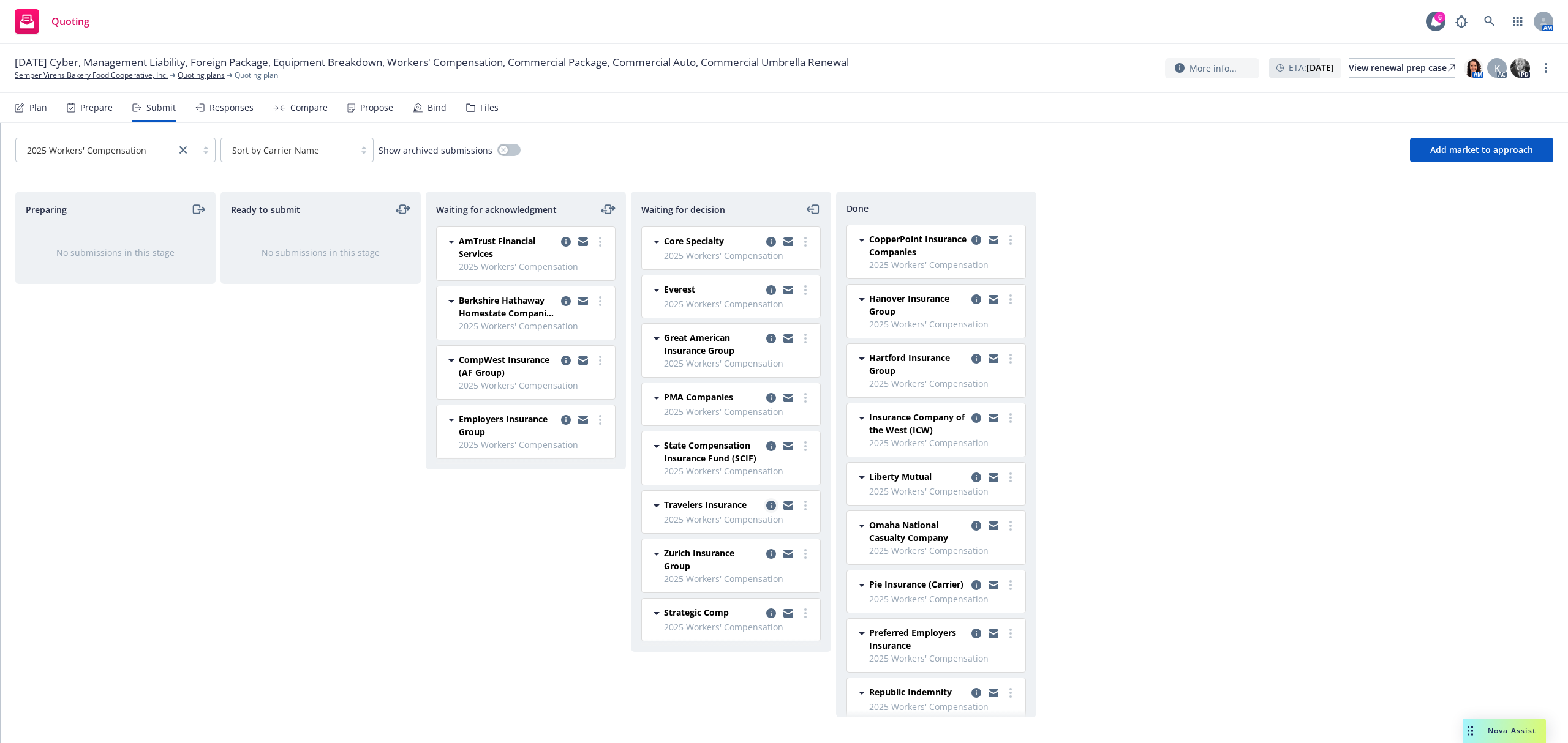
click at [767, 510] on icon "copy logging email" at bounding box center [771, 505] width 10 height 10
